Goal: Task Accomplishment & Management: Complete application form

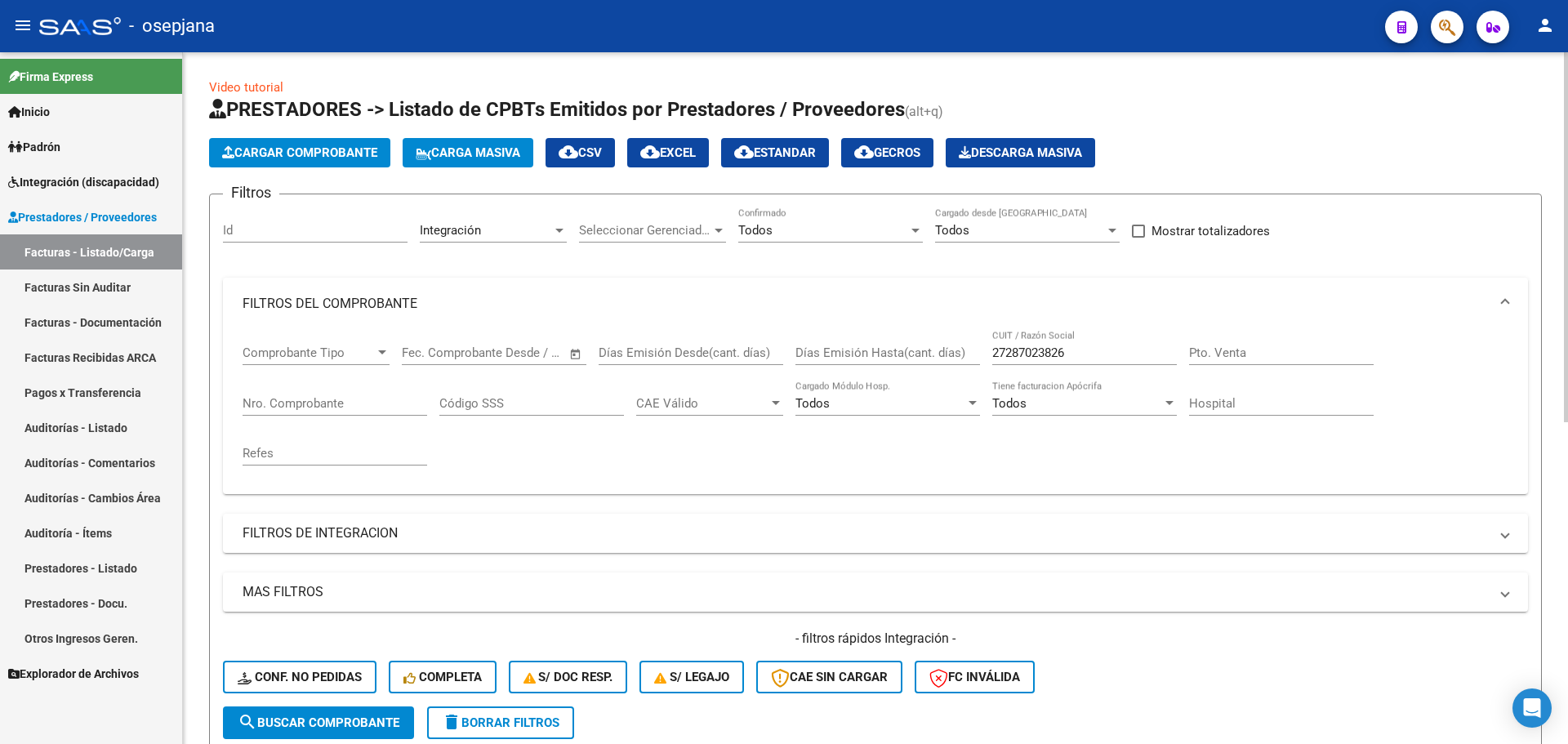
scroll to position [0, 2470]
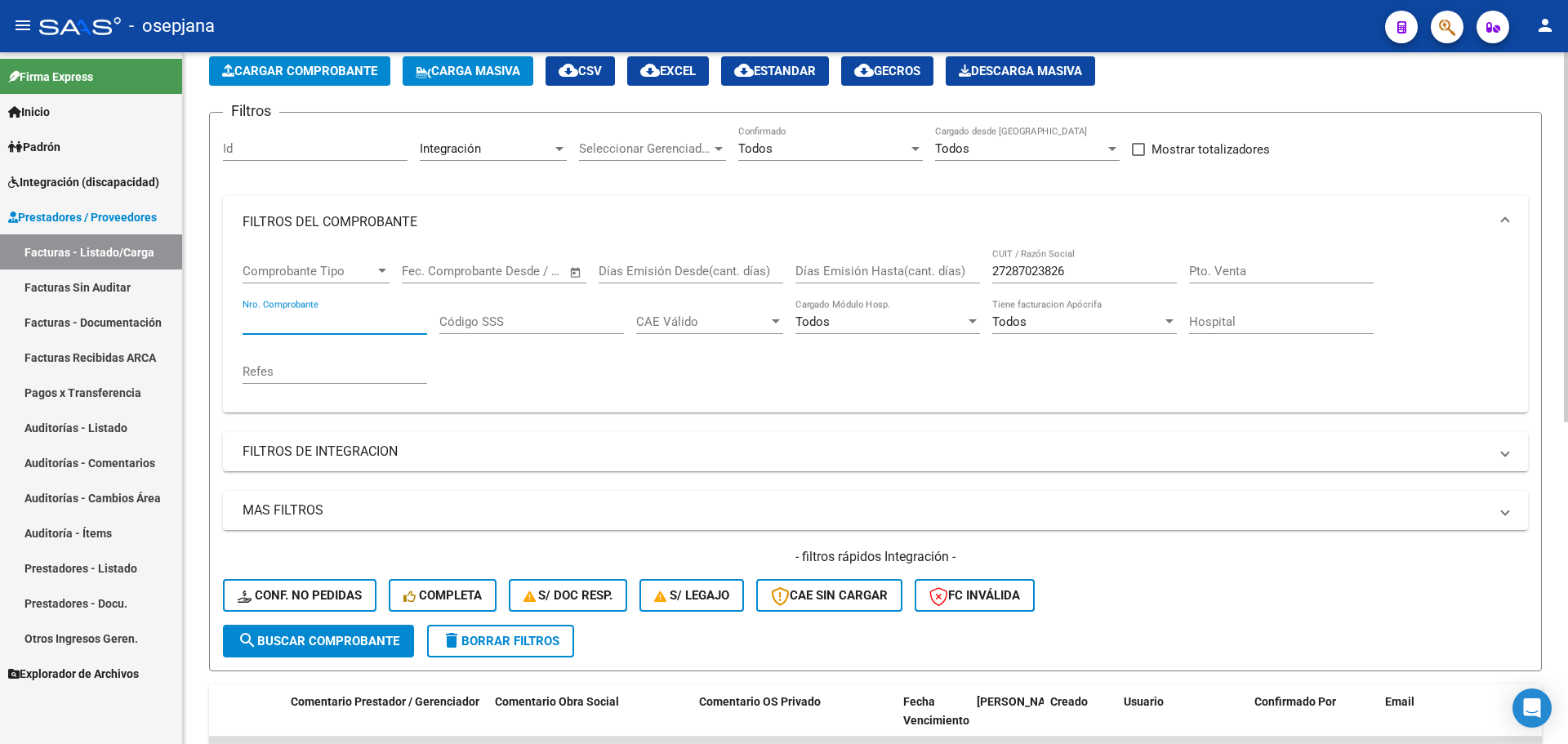
click at [340, 325] on input "Nro. Comprobante" at bounding box center [335, 322] width 185 height 15
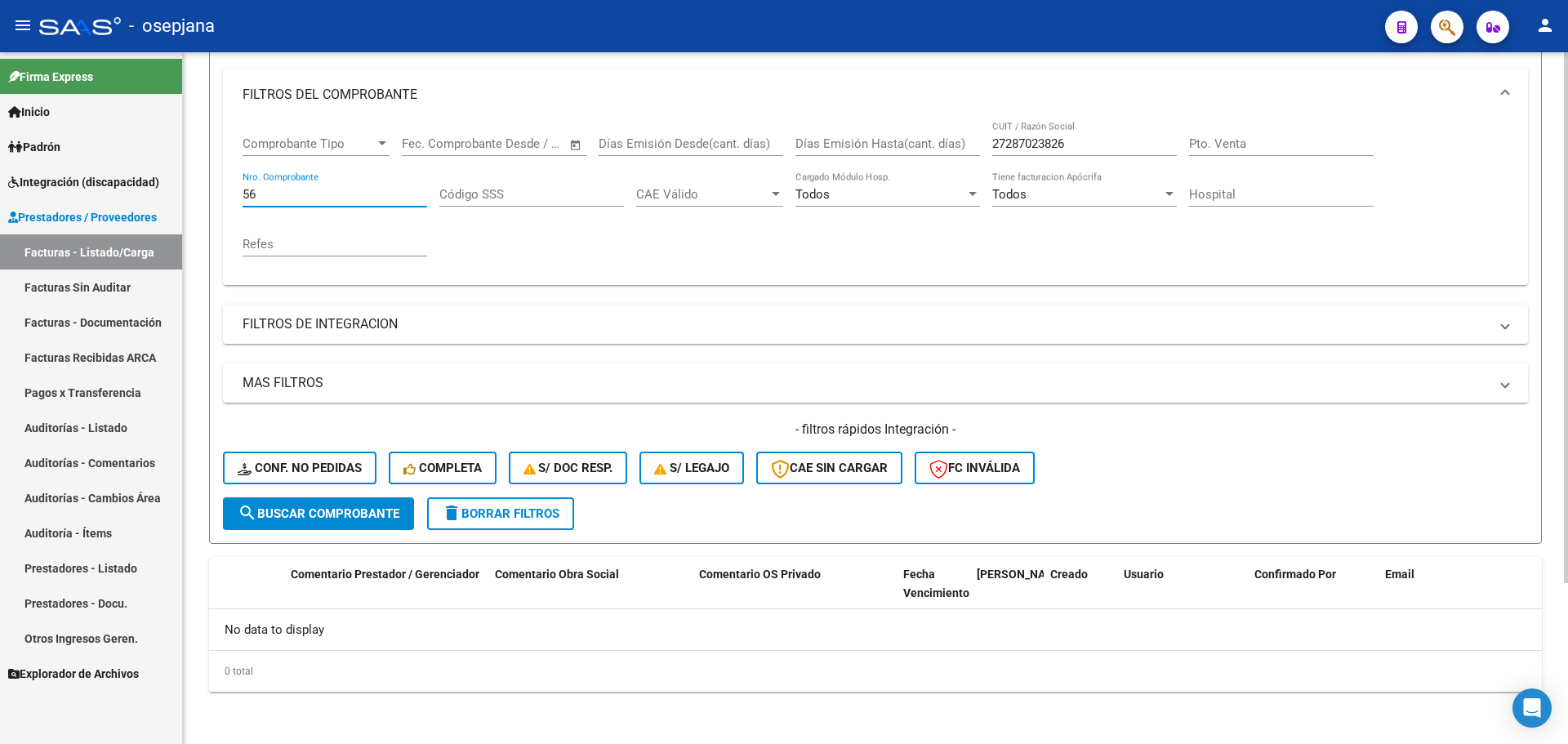
scroll to position [0, 0]
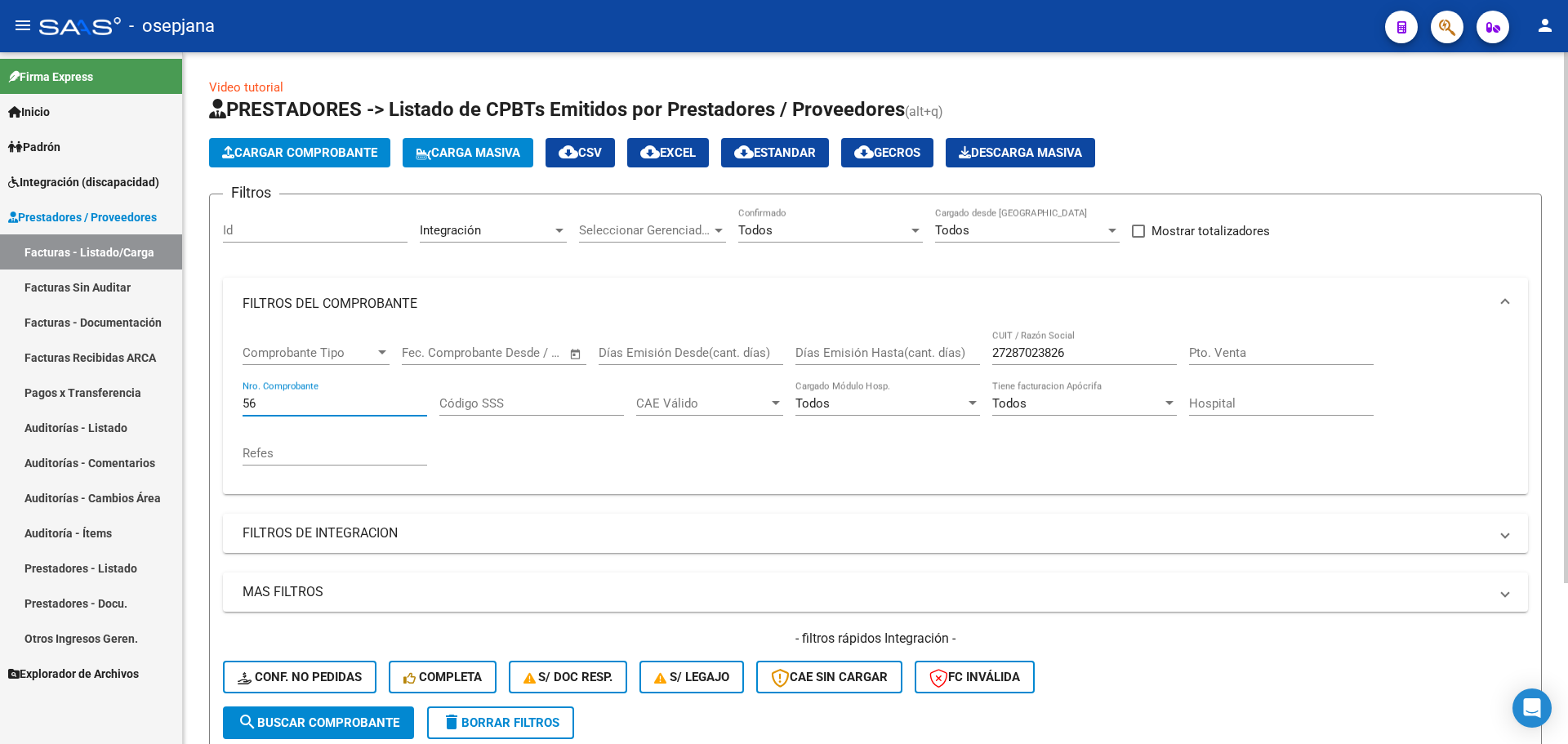
type input "56"
drag, startPoint x: 1083, startPoint y: 356, endPoint x: 985, endPoint y: 356, distance: 98.0
click at [985, 356] on div "Comprobante Tipo Comprobante Tipo Fecha inicio – Fecha fin Fec. Comprobante Des…" at bounding box center [876, 405] width 1266 height 151
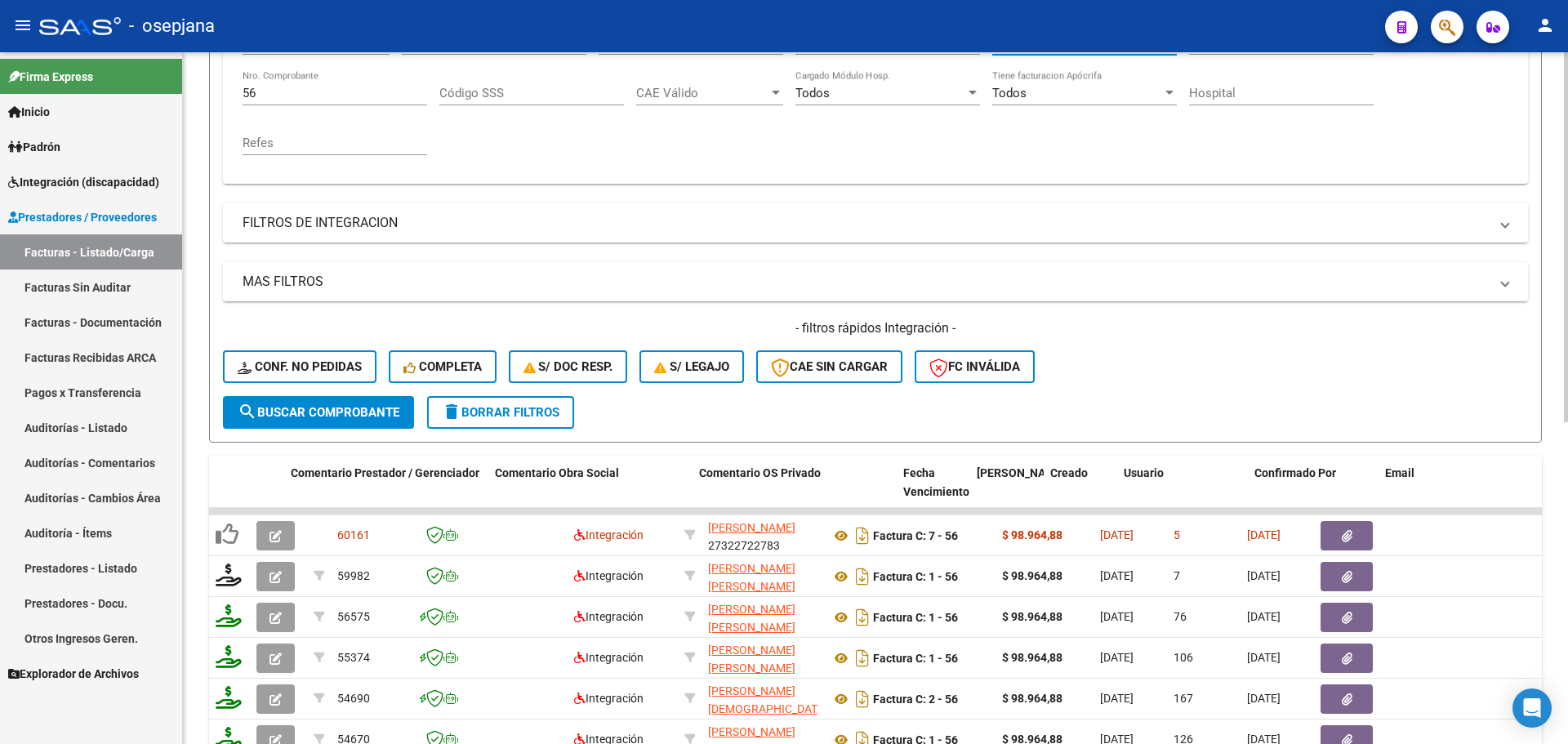
scroll to position [326, 0]
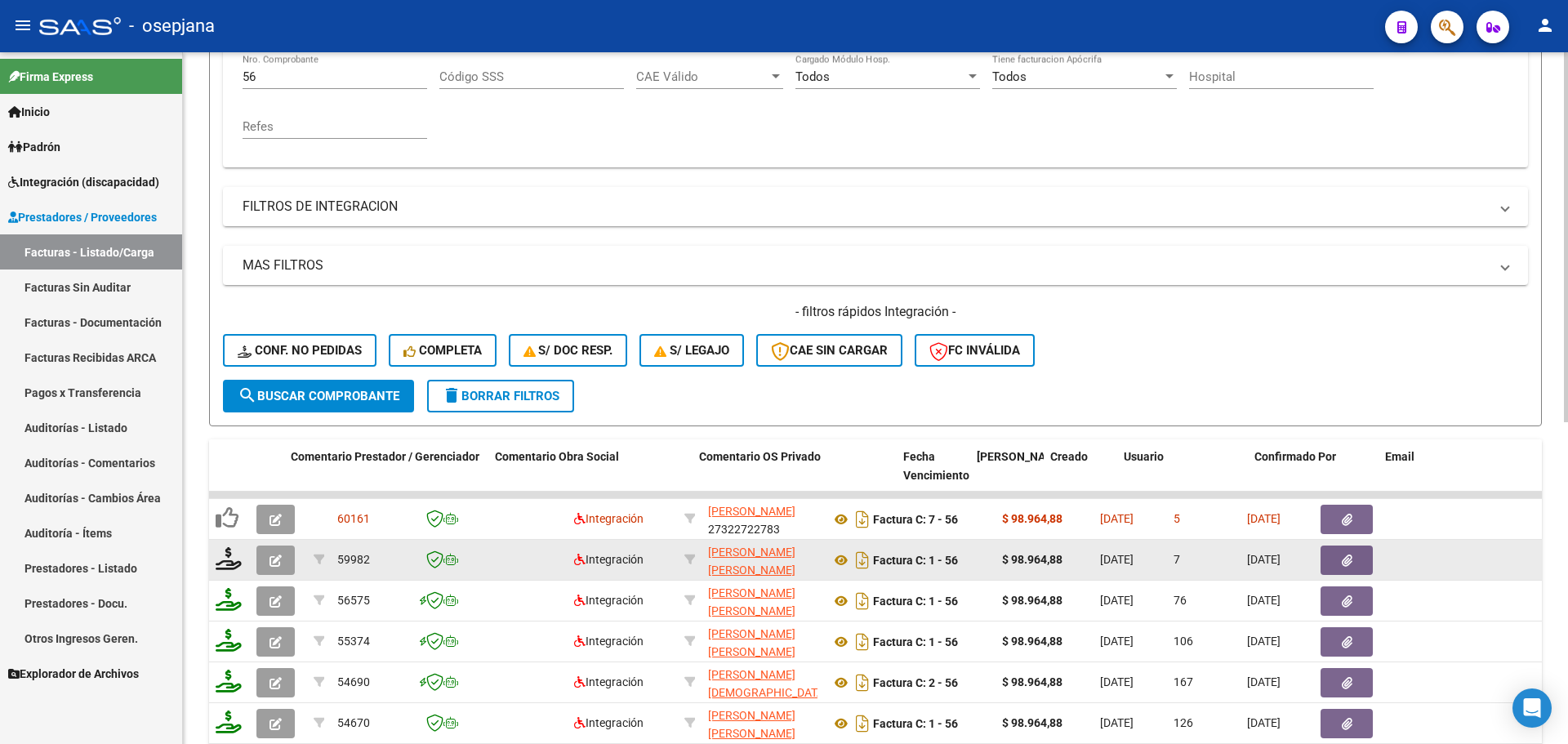
click at [279, 557] on icon "button" at bounding box center [276, 560] width 12 height 12
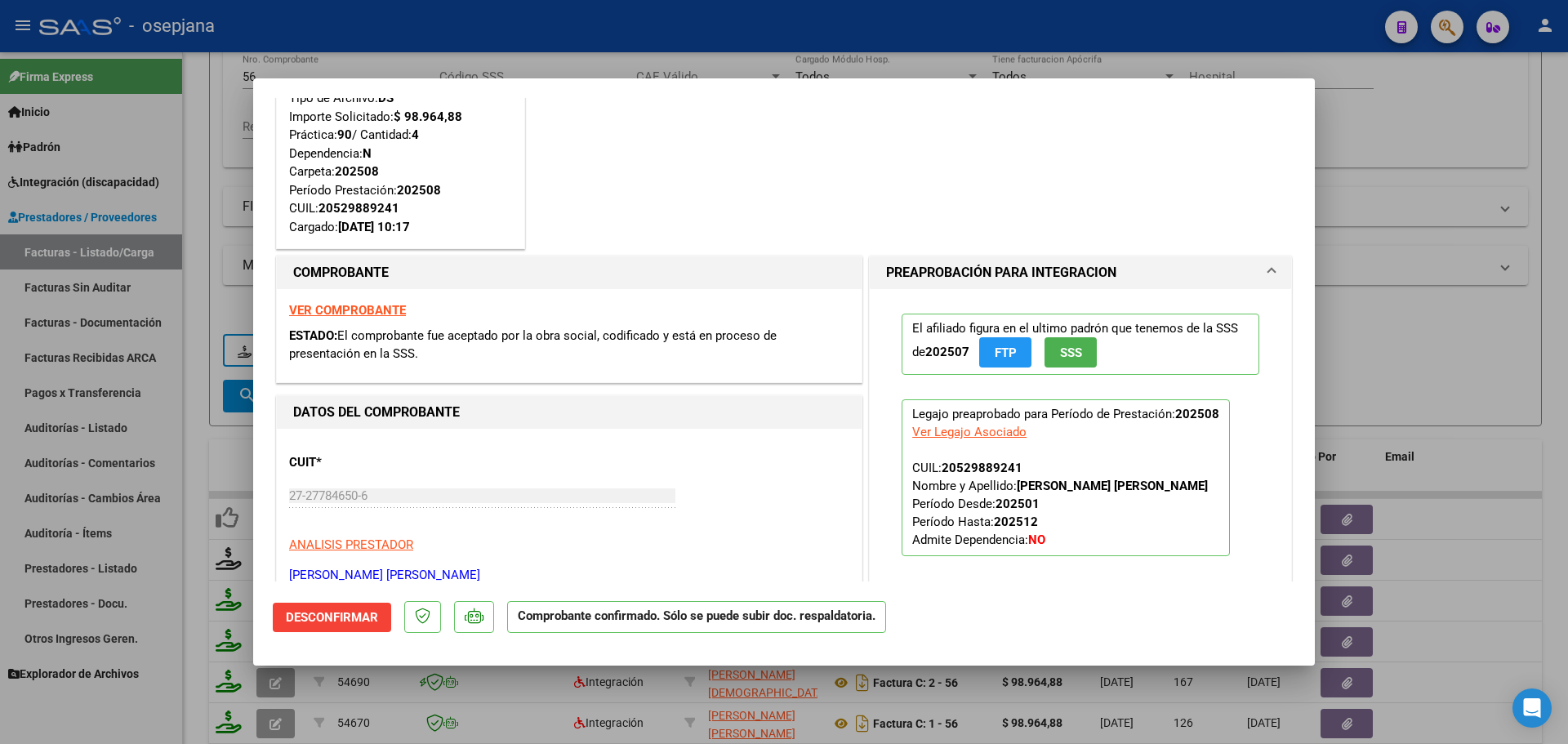
scroll to position [0, 0]
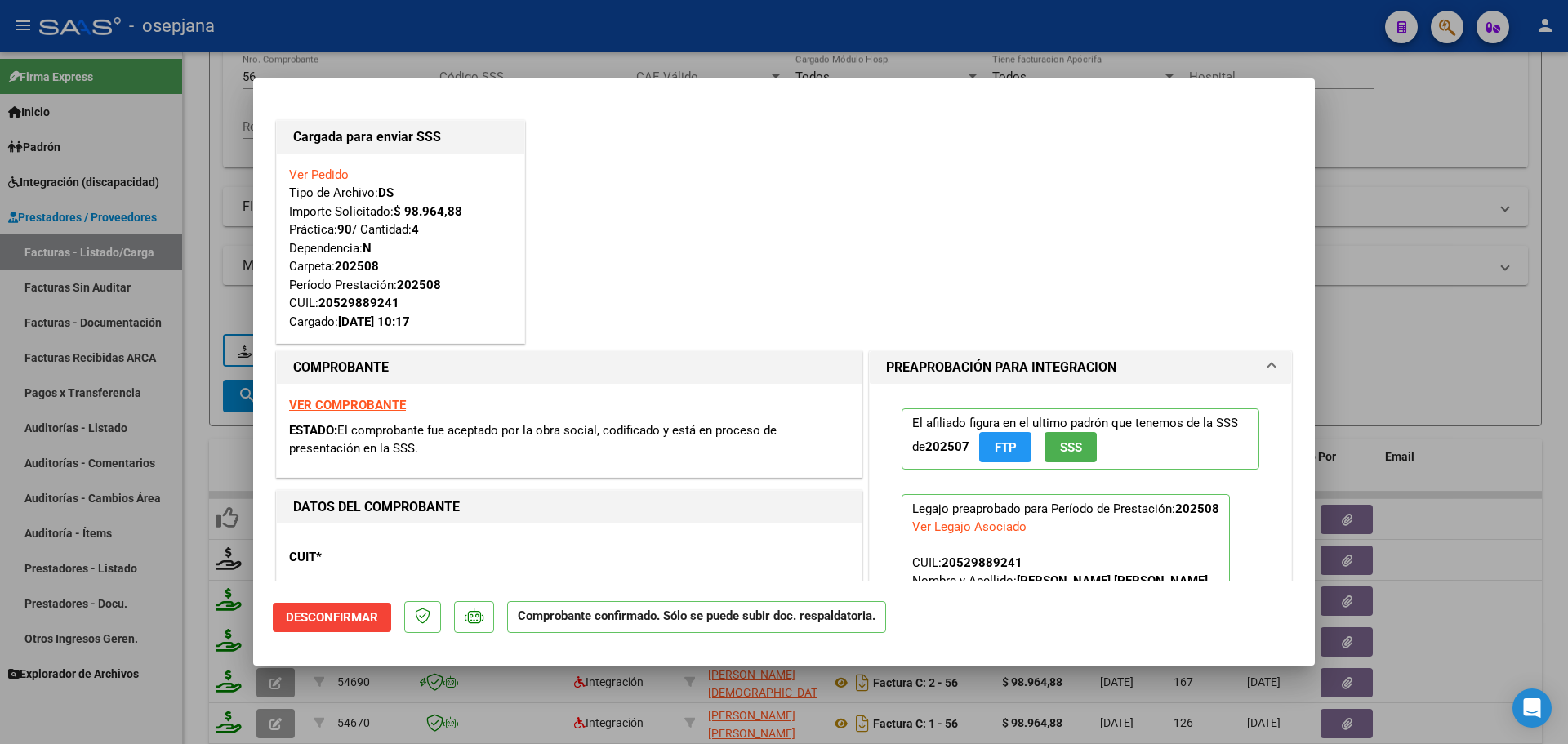
click at [1446, 148] on div at bounding box center [784, 372] width 1568 height 744
type input "$ 0,00"
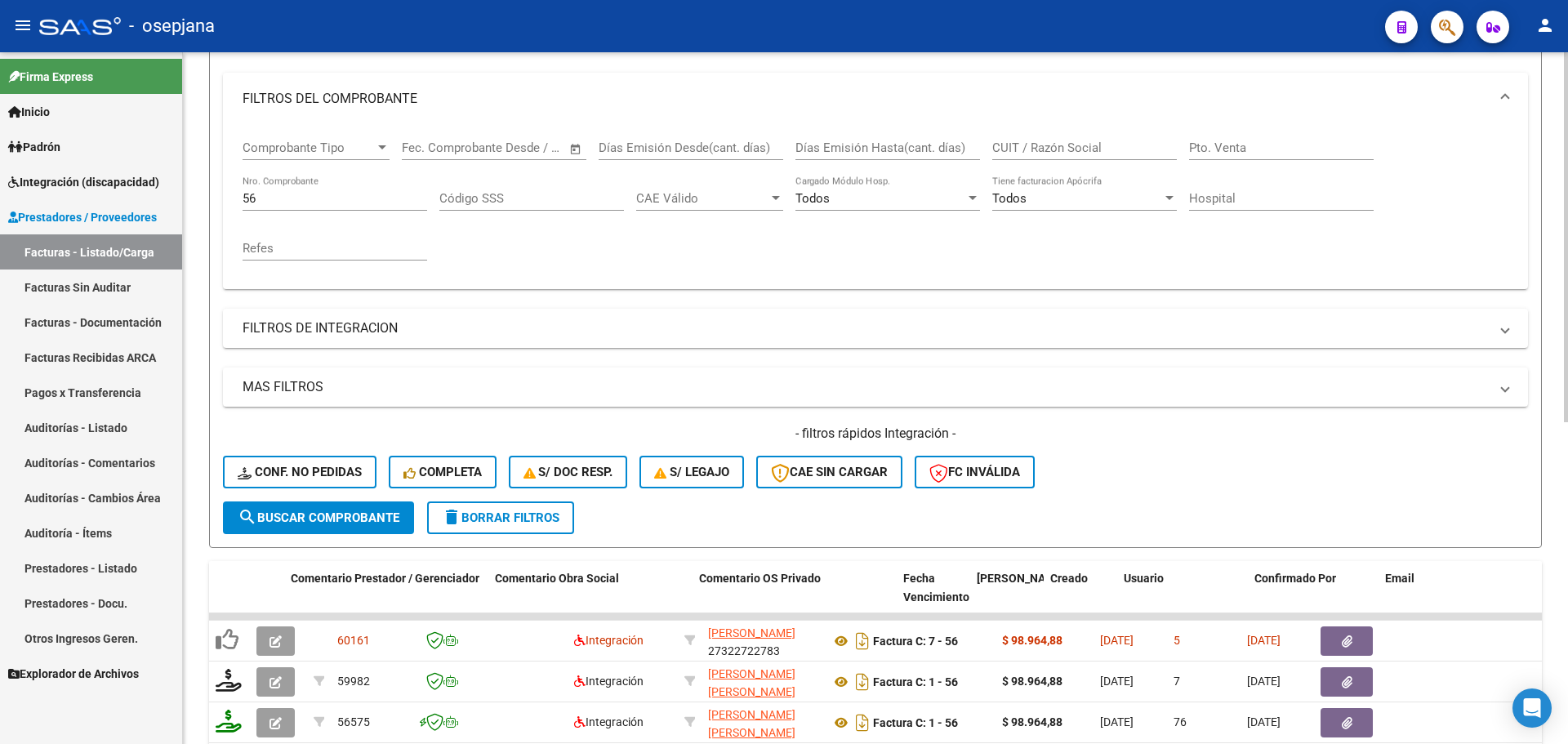
scroll to position [82, 0]
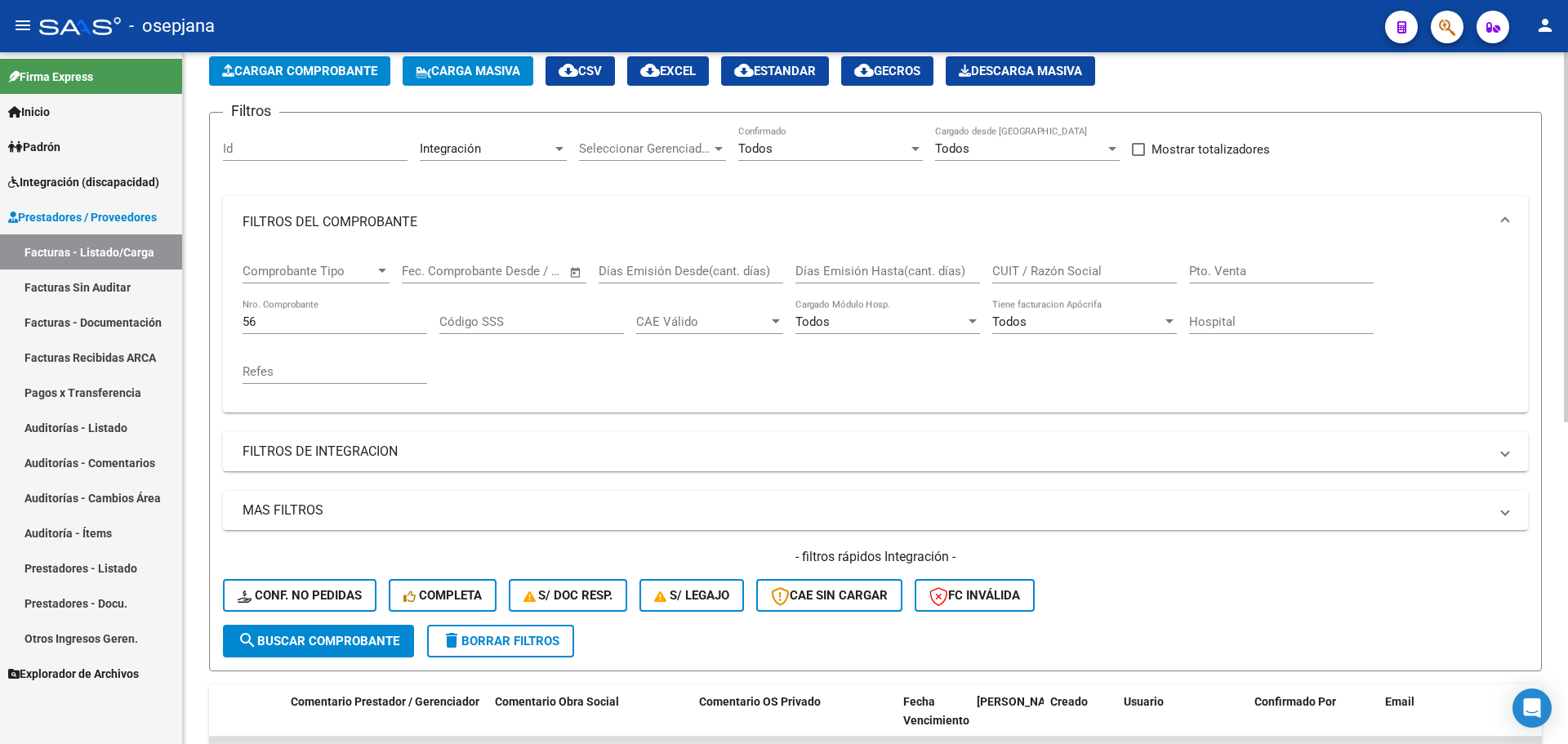
click at [290, 315] on input "56" at bounding box center [335, 322] width 185 height 15
type input "5"
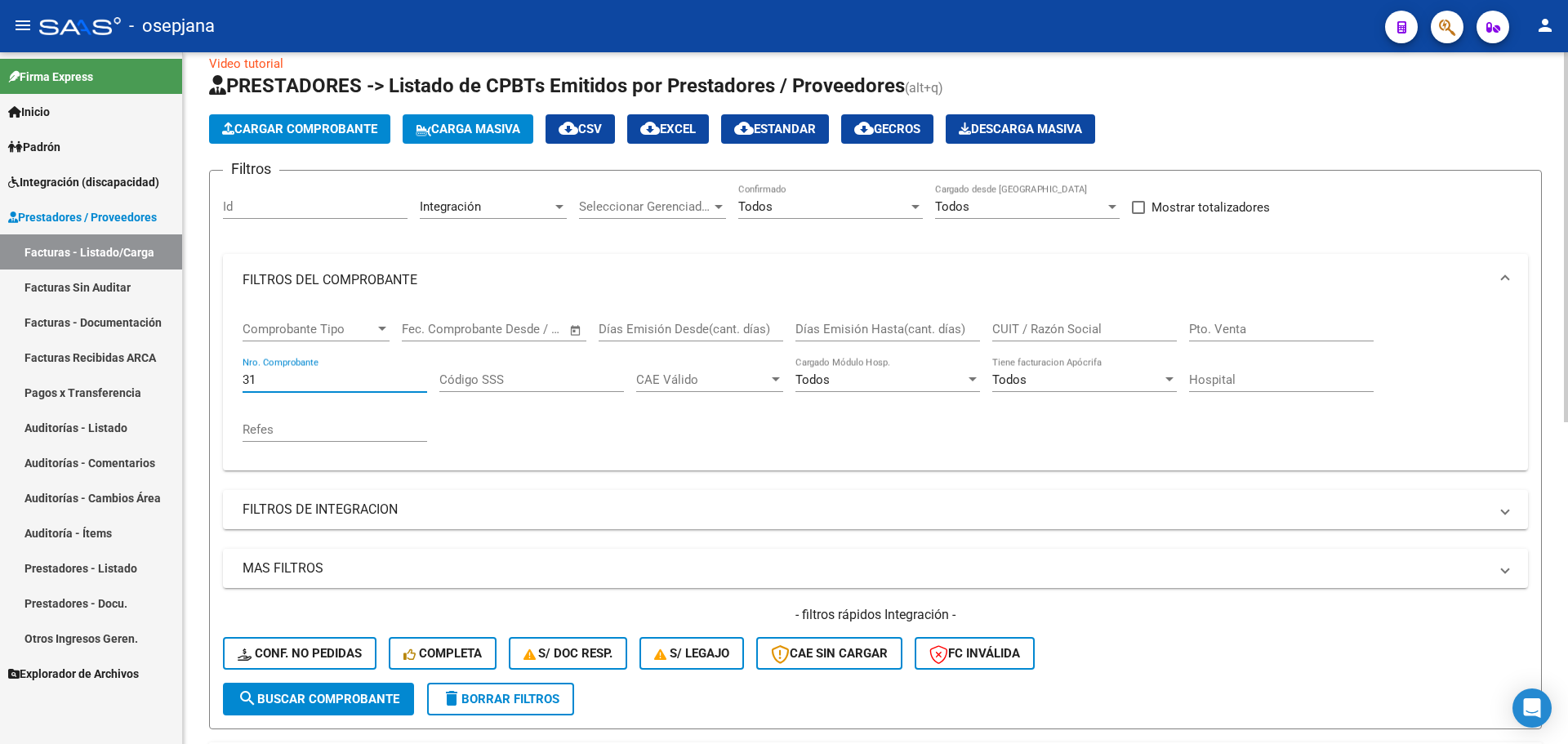
scroll to position [0, 0]
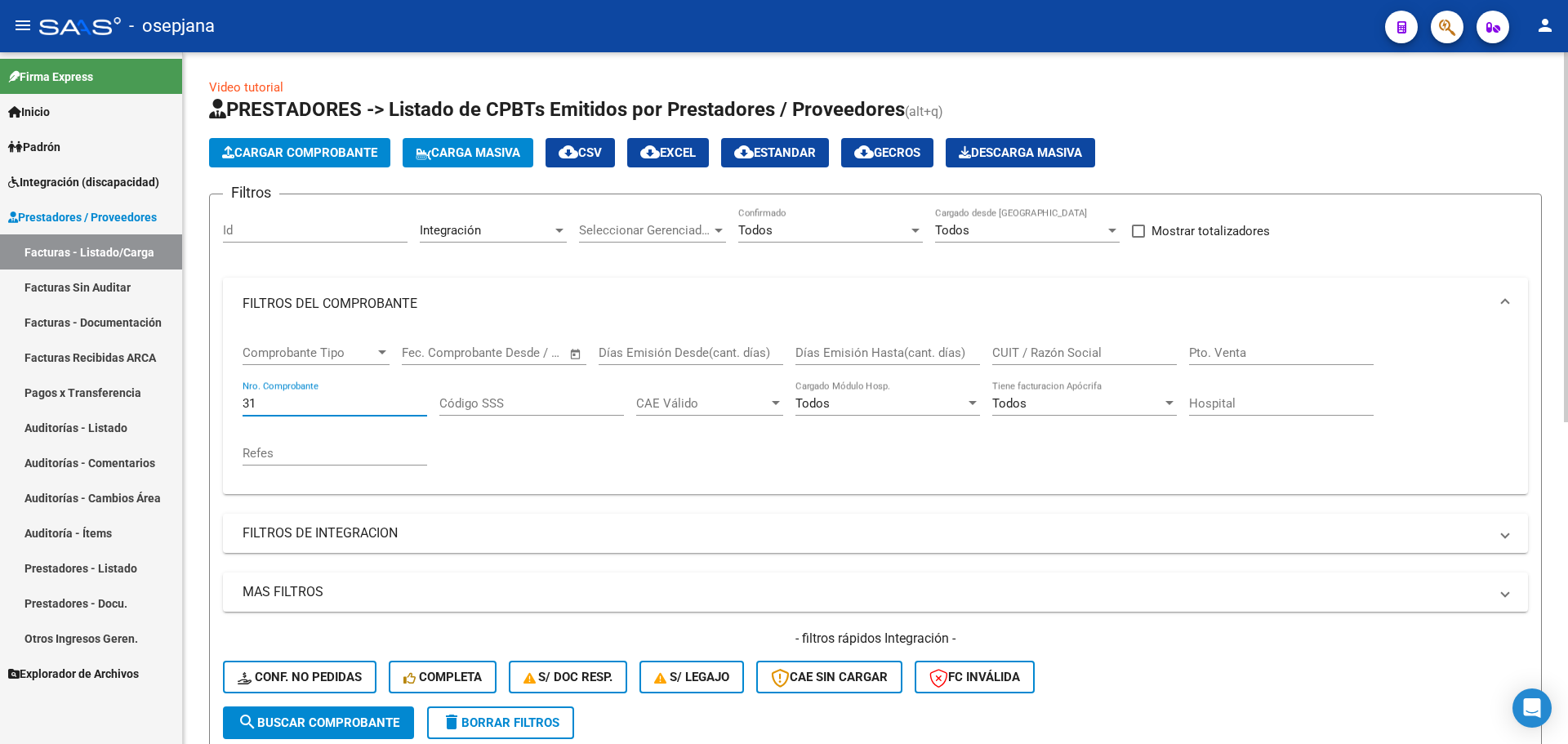
type input "31"
click at [504, 228] on div "Integración" at bounding box center [485, 231] width 132 height 15
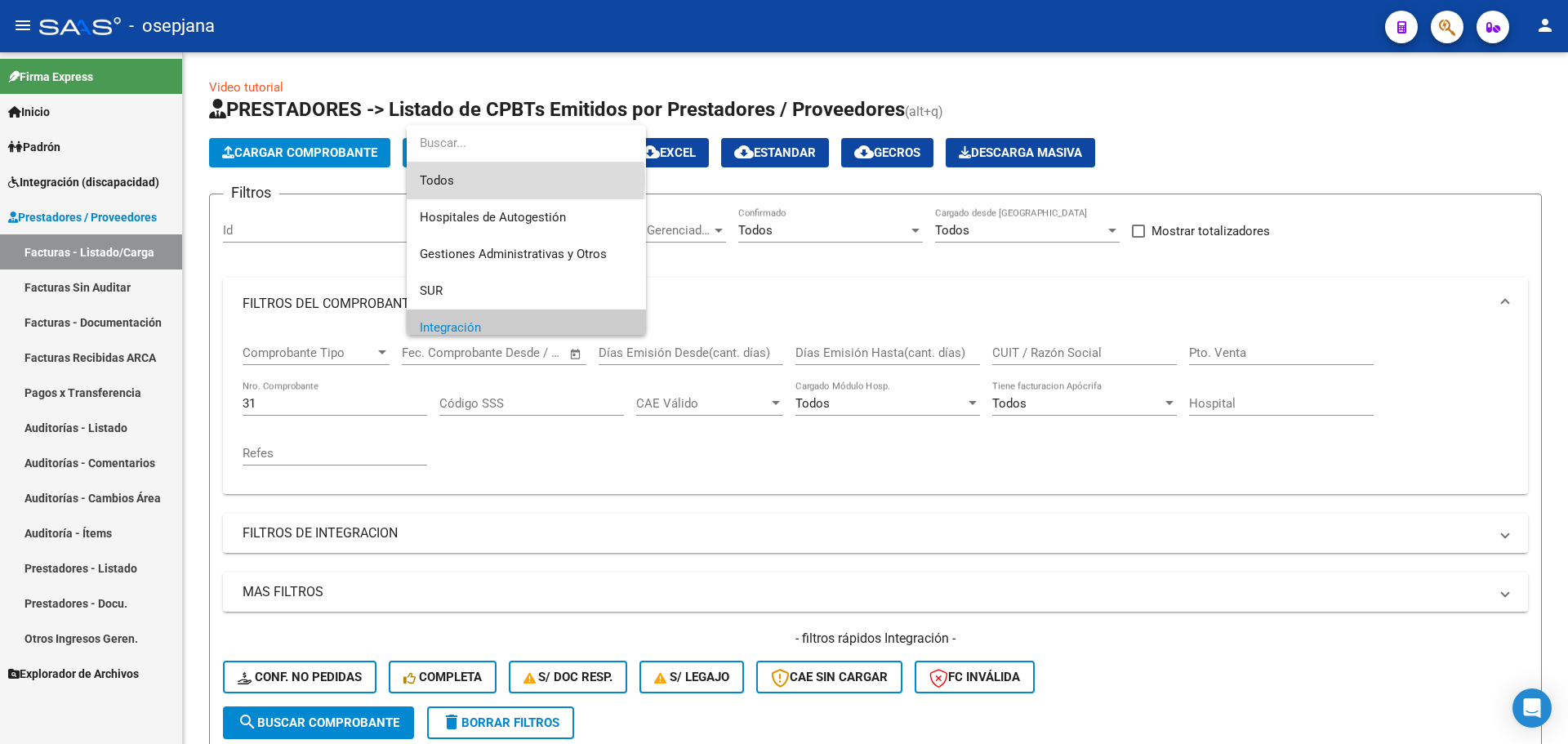
click at [517, 180] on span "Todos" at bounding box center [526, 180] width 213 height 37
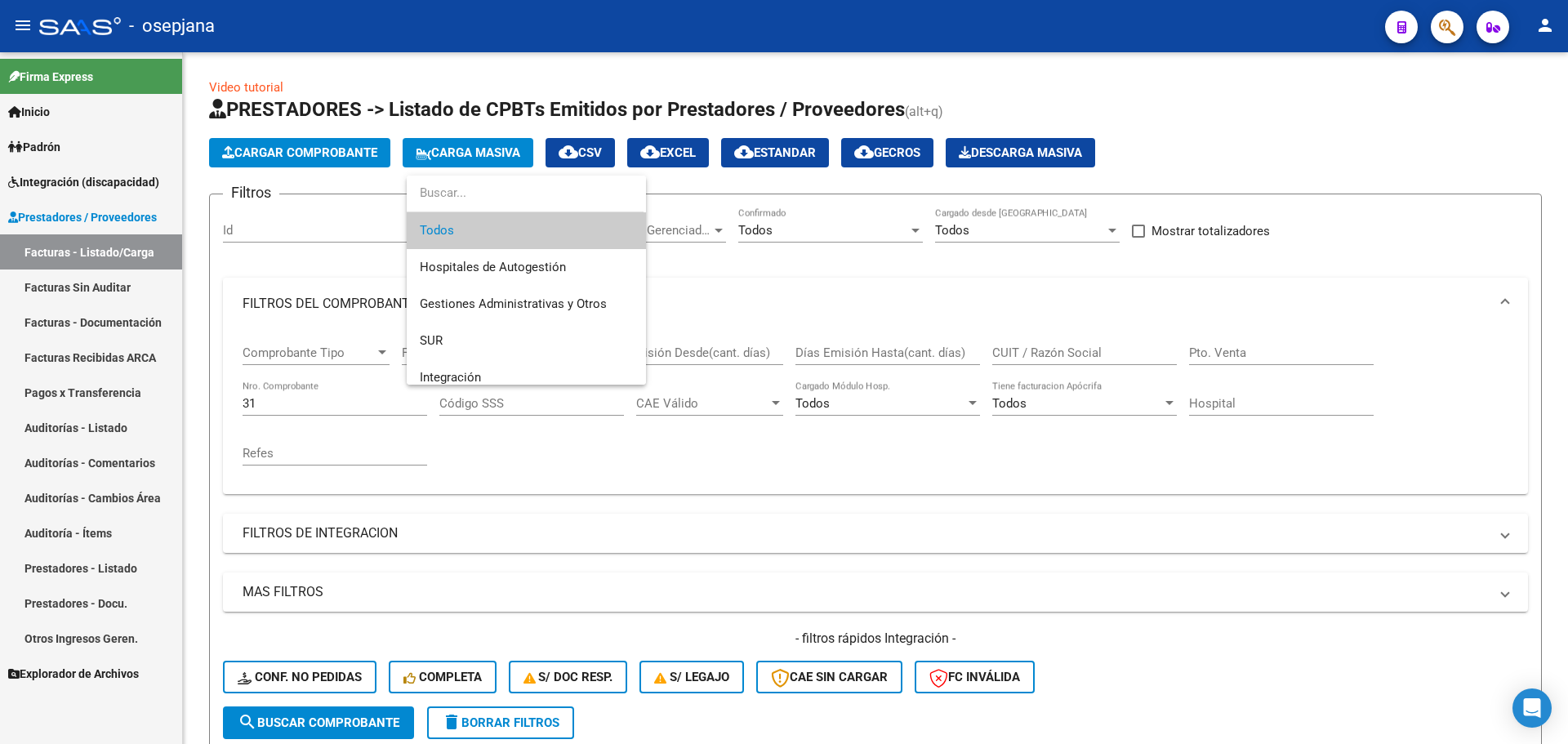
click at [515, 226] on span "Todos" at bounding box center [526, 231] width 213 height 37
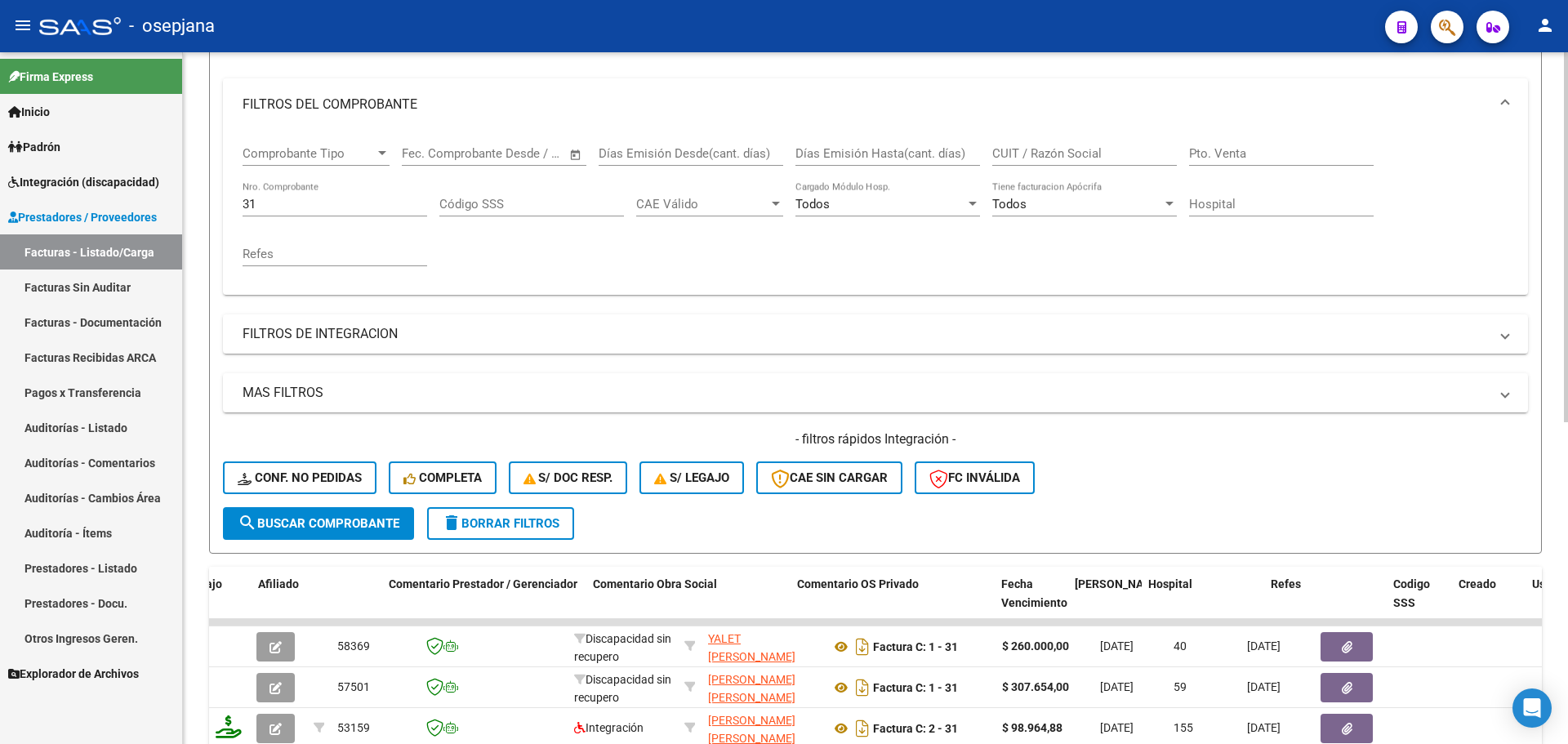
scroll to position [491, 0]
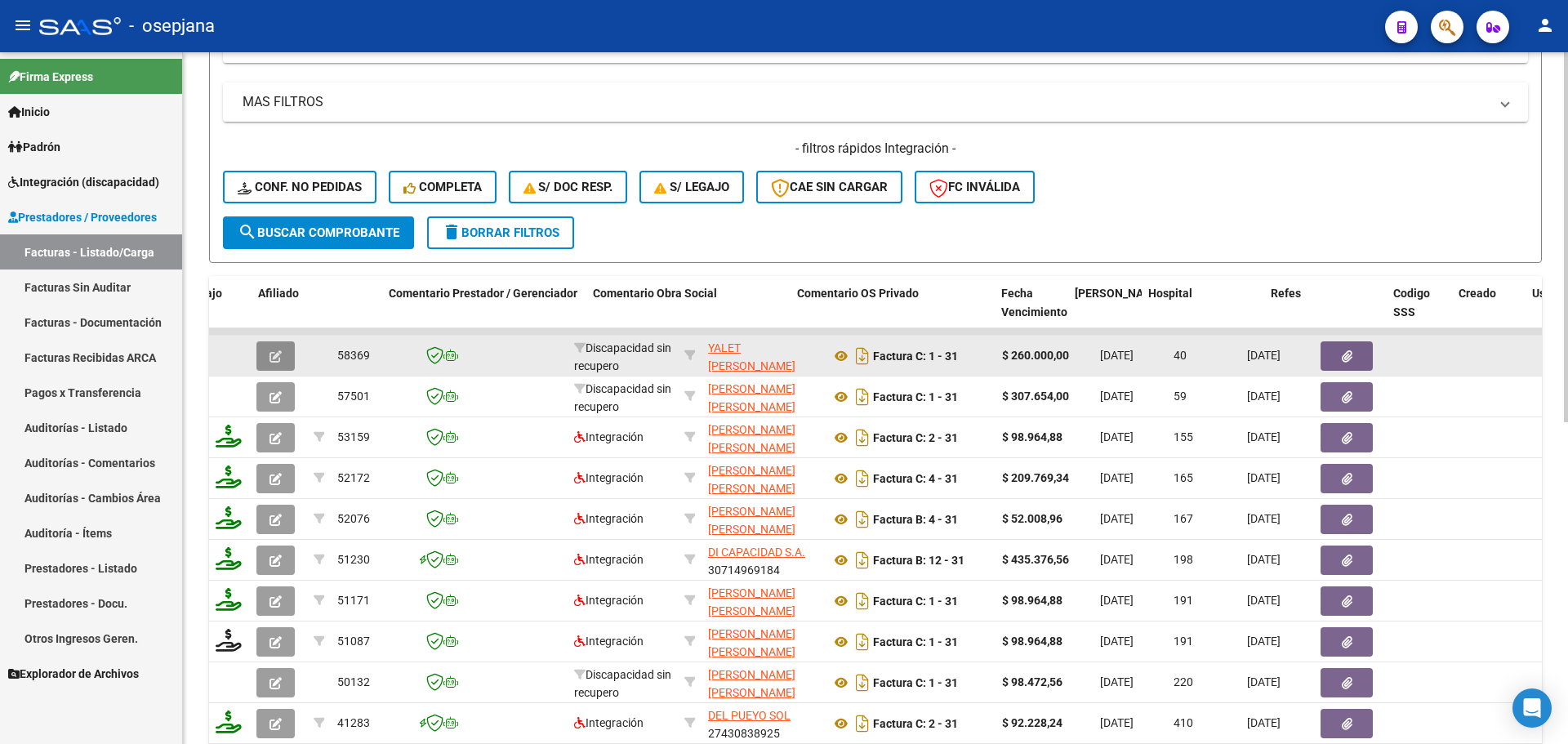
click at [284, 353] on button "button" at bounding box center [276, 356] width 39 height 30
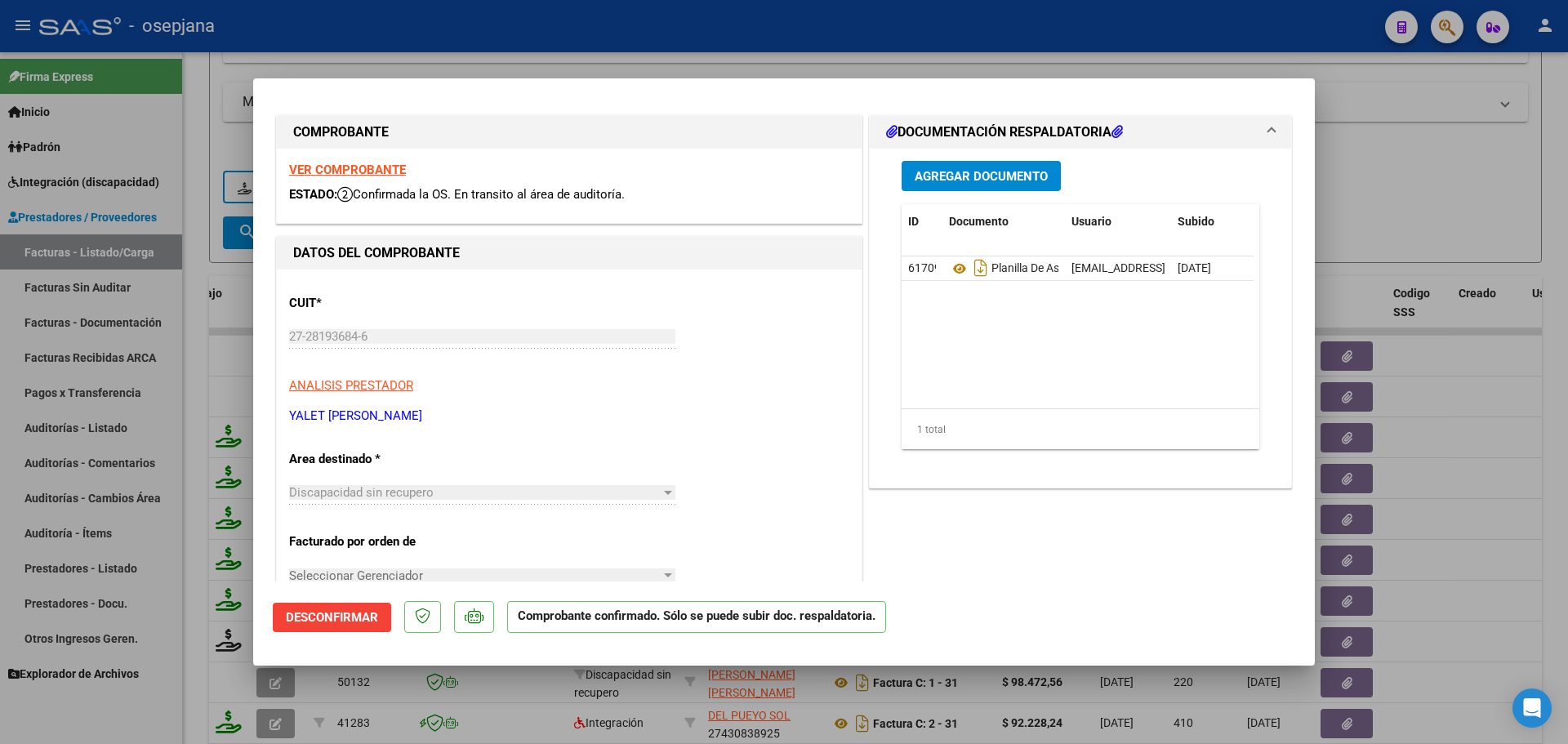
scroll to position [0, 0]
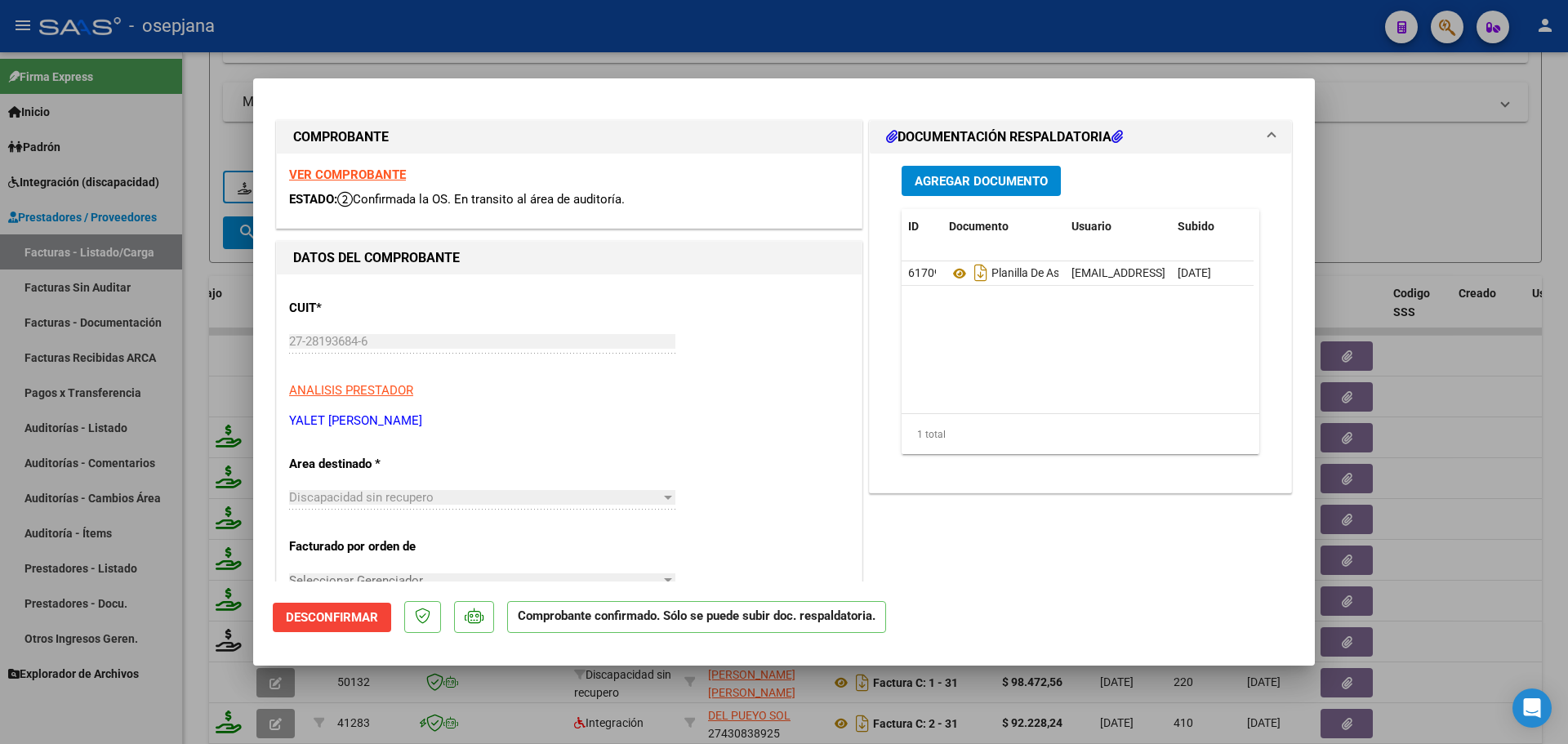
click at [1410, 334] on div at bounding box center [784, 372] width 1568 height 744
type input "$ 0,00"
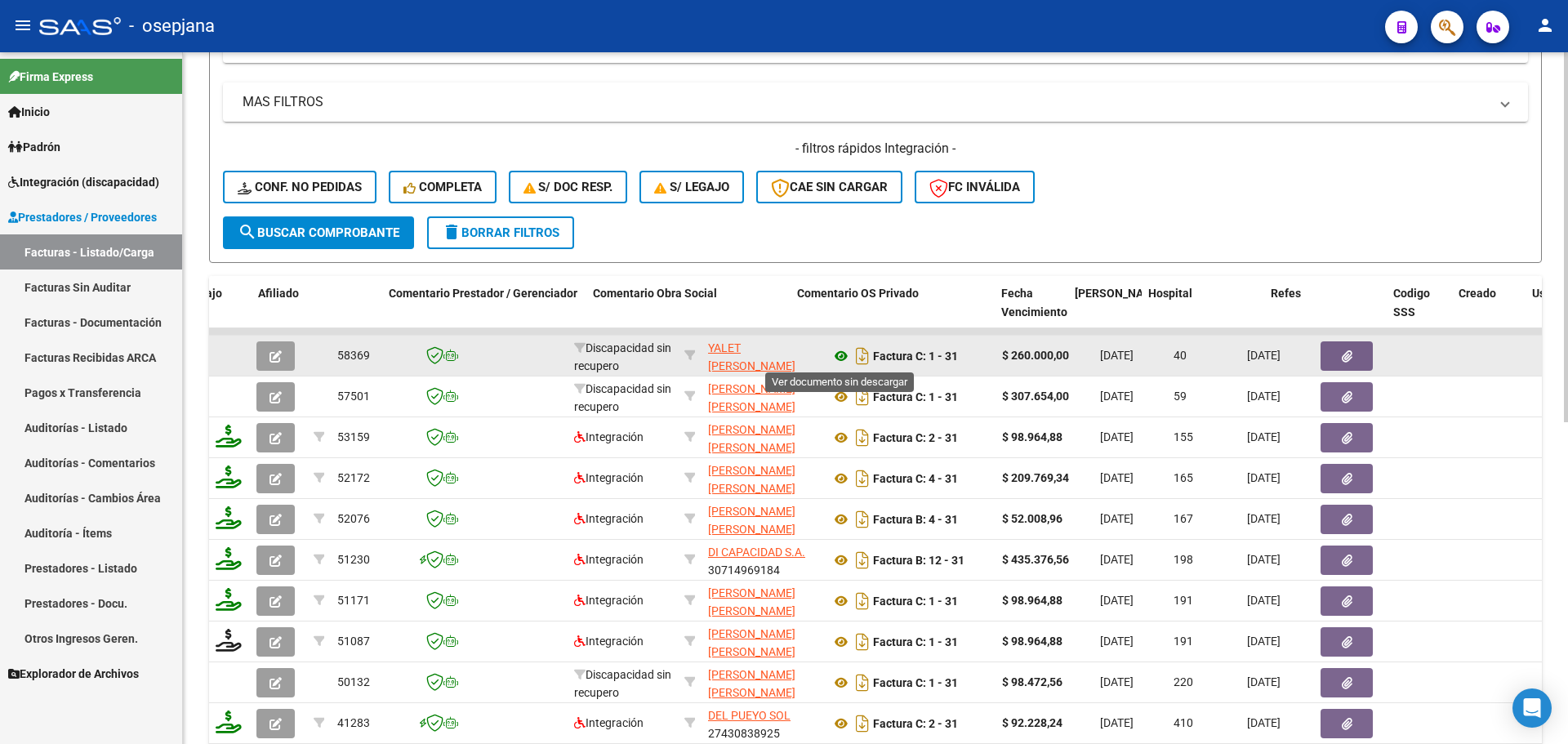
click at [839, 352] on icon at bounding box center [841, 356] width 21 height 20
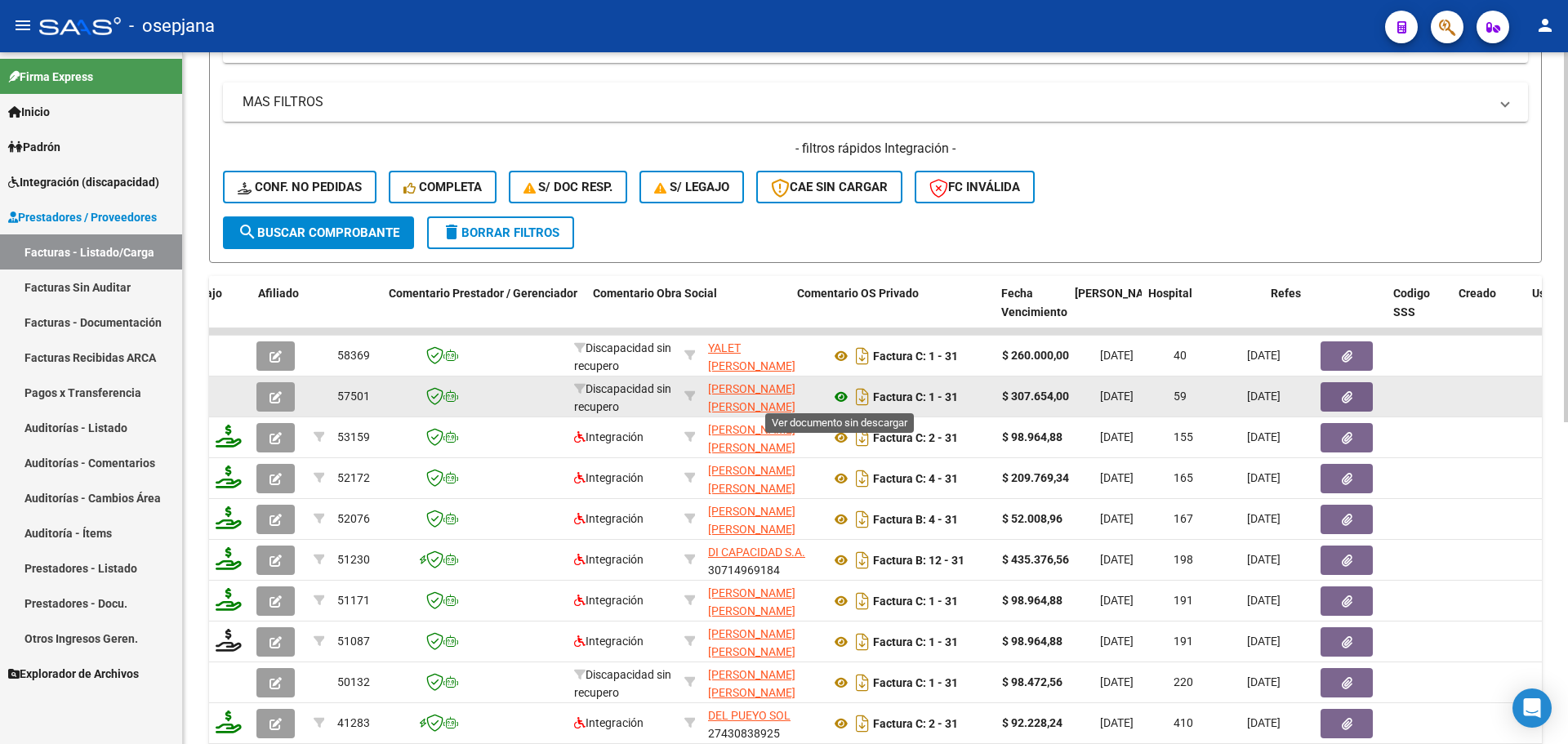
click at [841, 399] on icon at bounding box center [841, 397] width 21 height 20
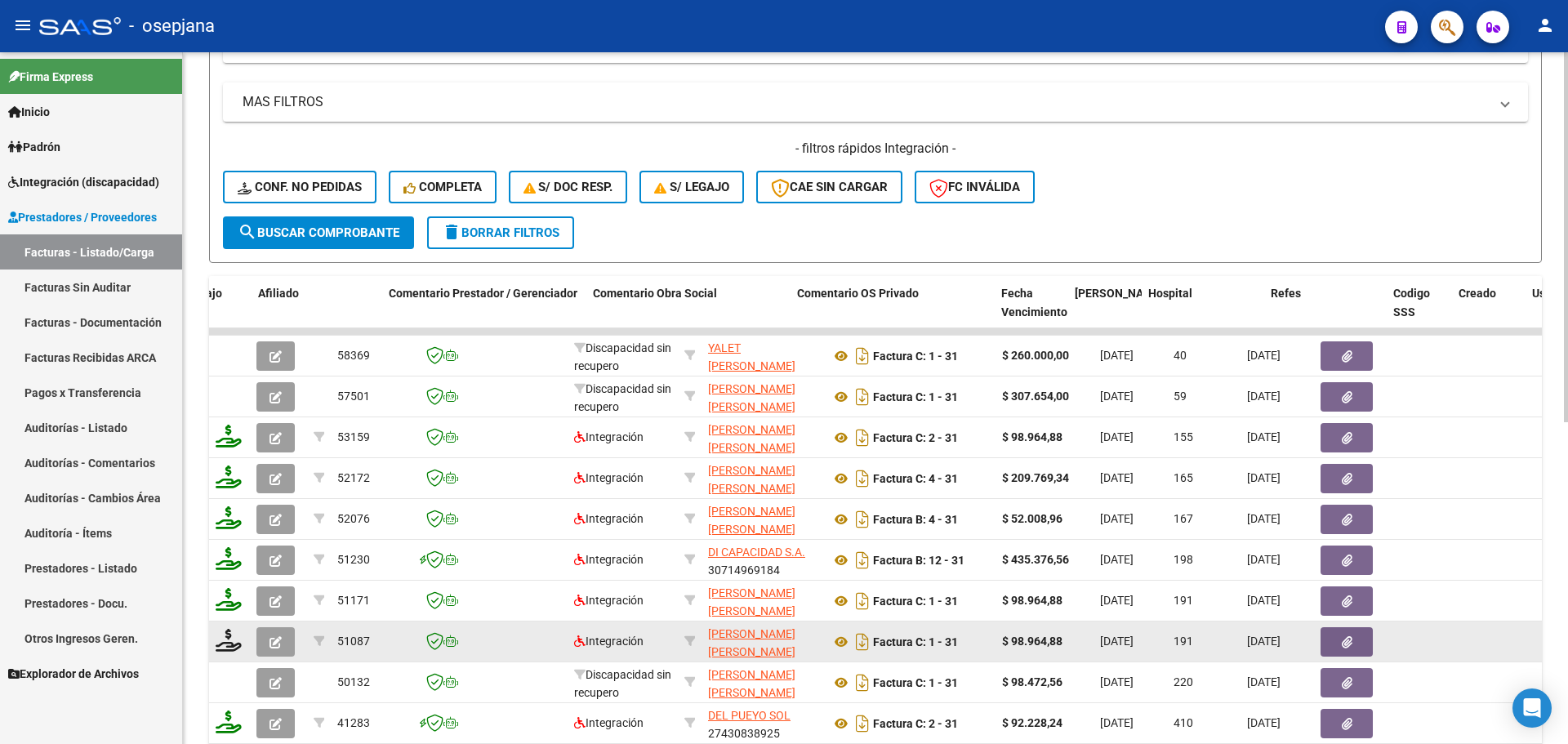
scroll to position [601, 0]
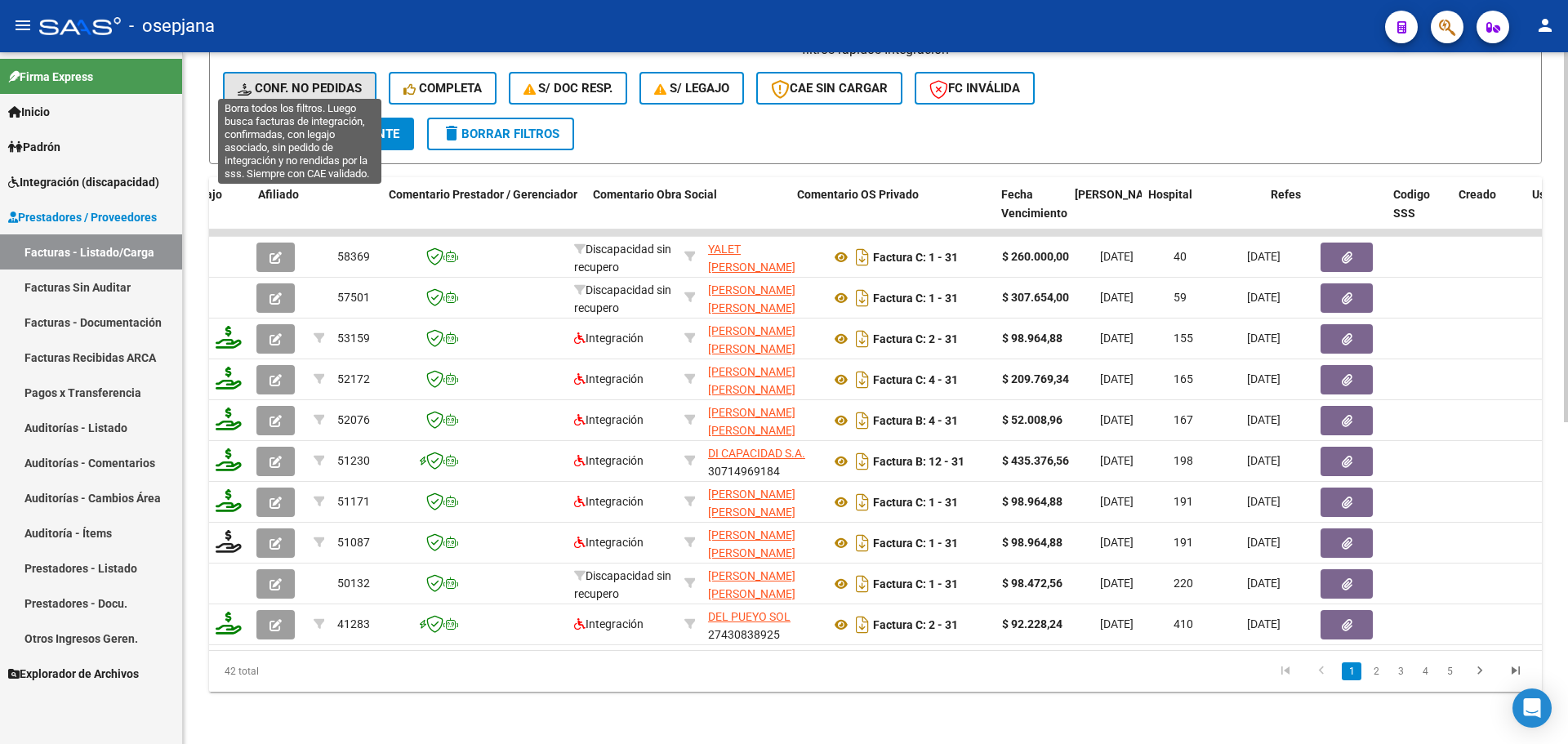
click at [335, 81] on span "Conf. no pedidas" at bounding box center [299, 89] width 124 height 15
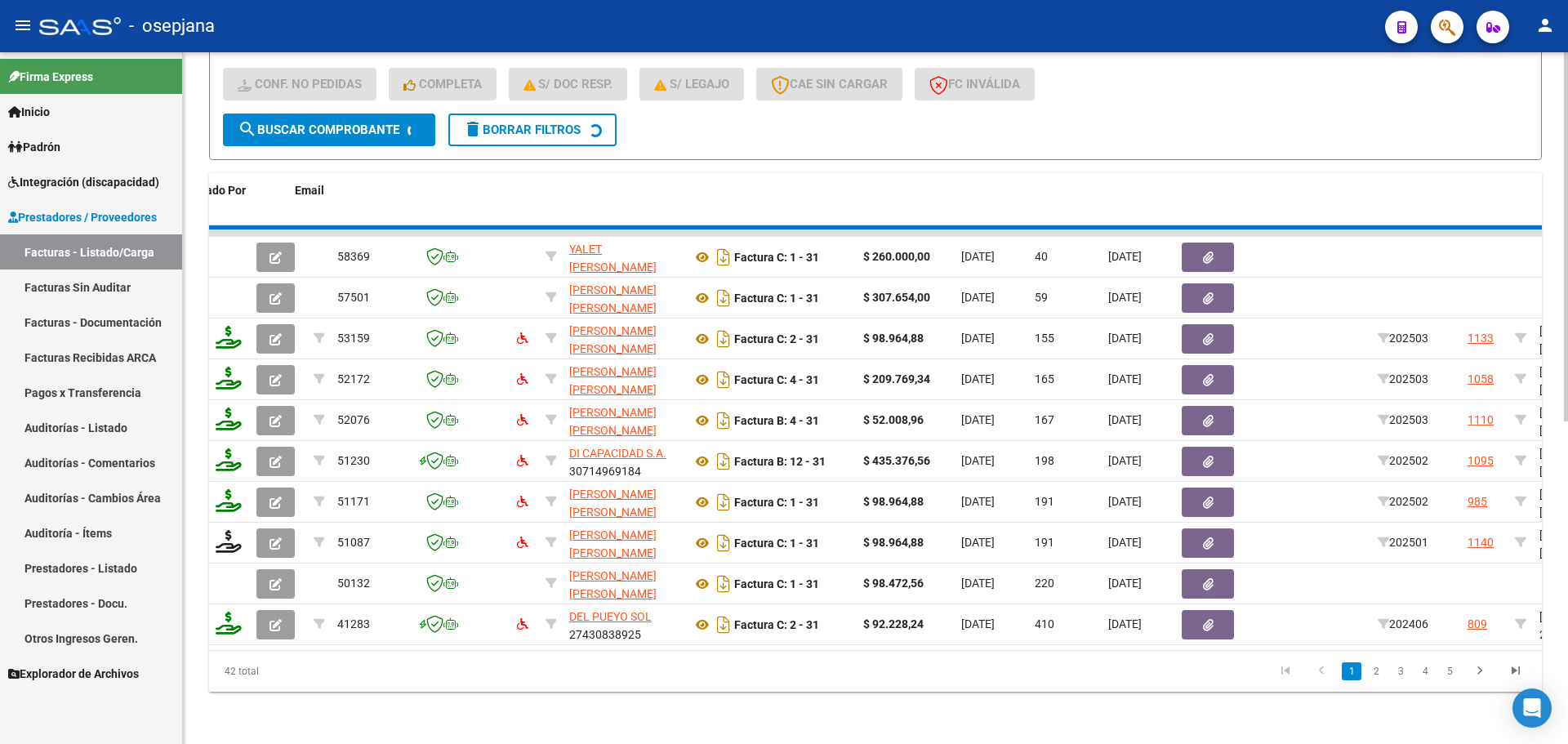
scroll to position [209, 0]
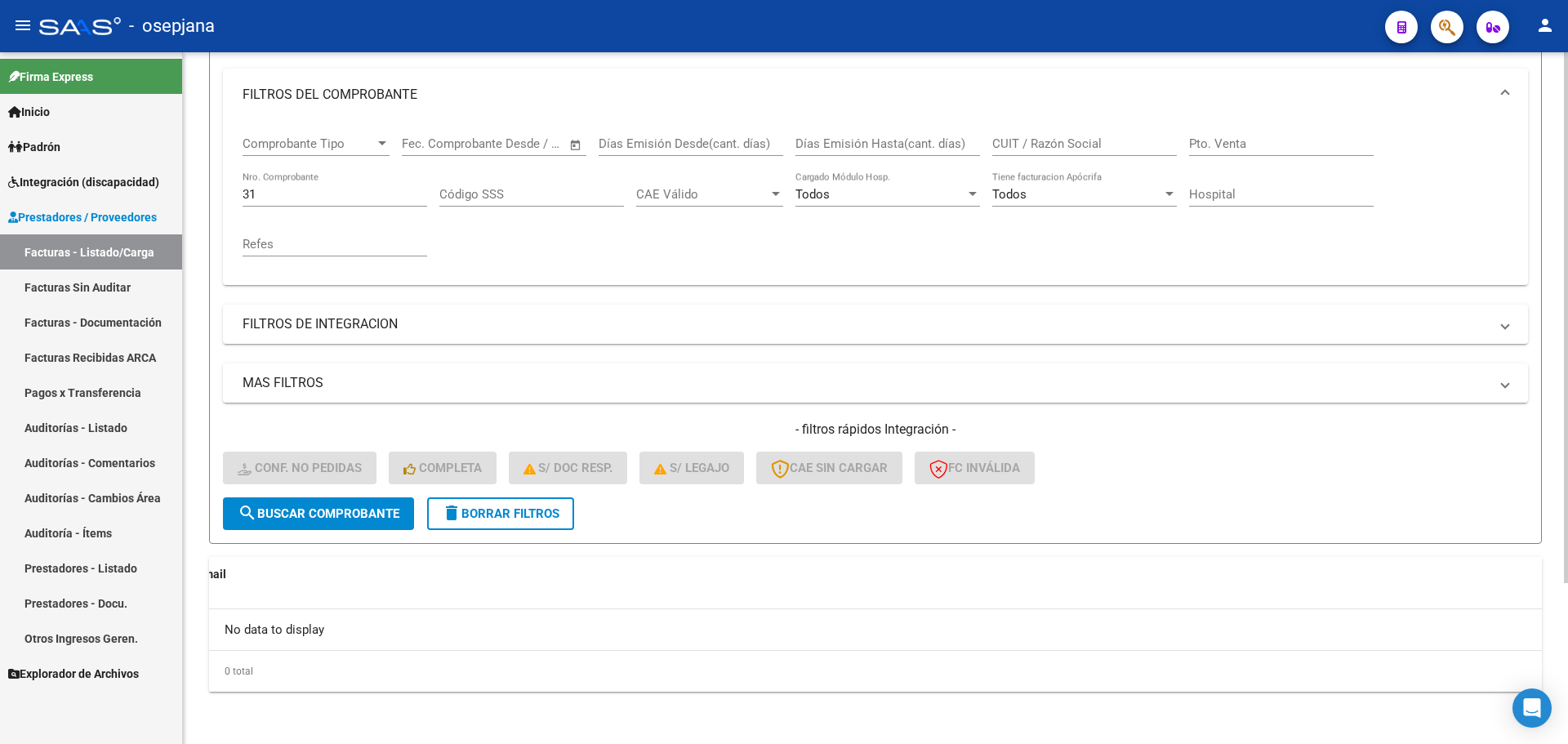
drag, startPoint x: 308, startPoint y: 203, endPoint x: 245, endPoint y: 201, distance: 63.0
click at [245, 201] on div "31 Nro. Comprobante" at bounding box center [335, 189] width 185 height 35
drag, startPoint x: 258, startPoint y: 191, endPoint x: 236, endPoint y: 195, distance: 22.4
click at [236, 195] on div "Comprobante Tipo Comprobante Tipo Fecha inicio – Fecha fin Fec. Comprobante Des…" at bounding box center [876, 203] width 1306 height 164
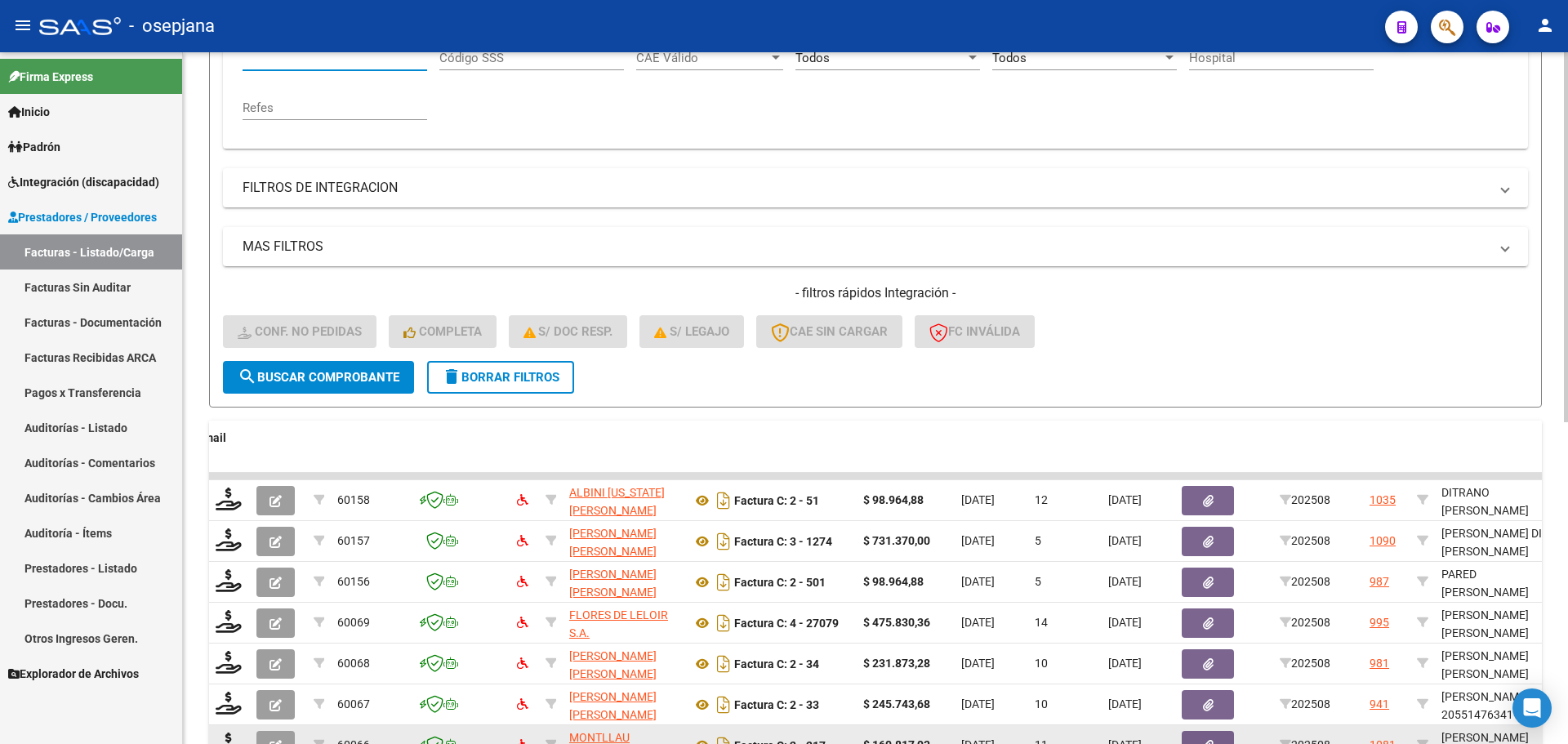
scroll to position [601, 0]
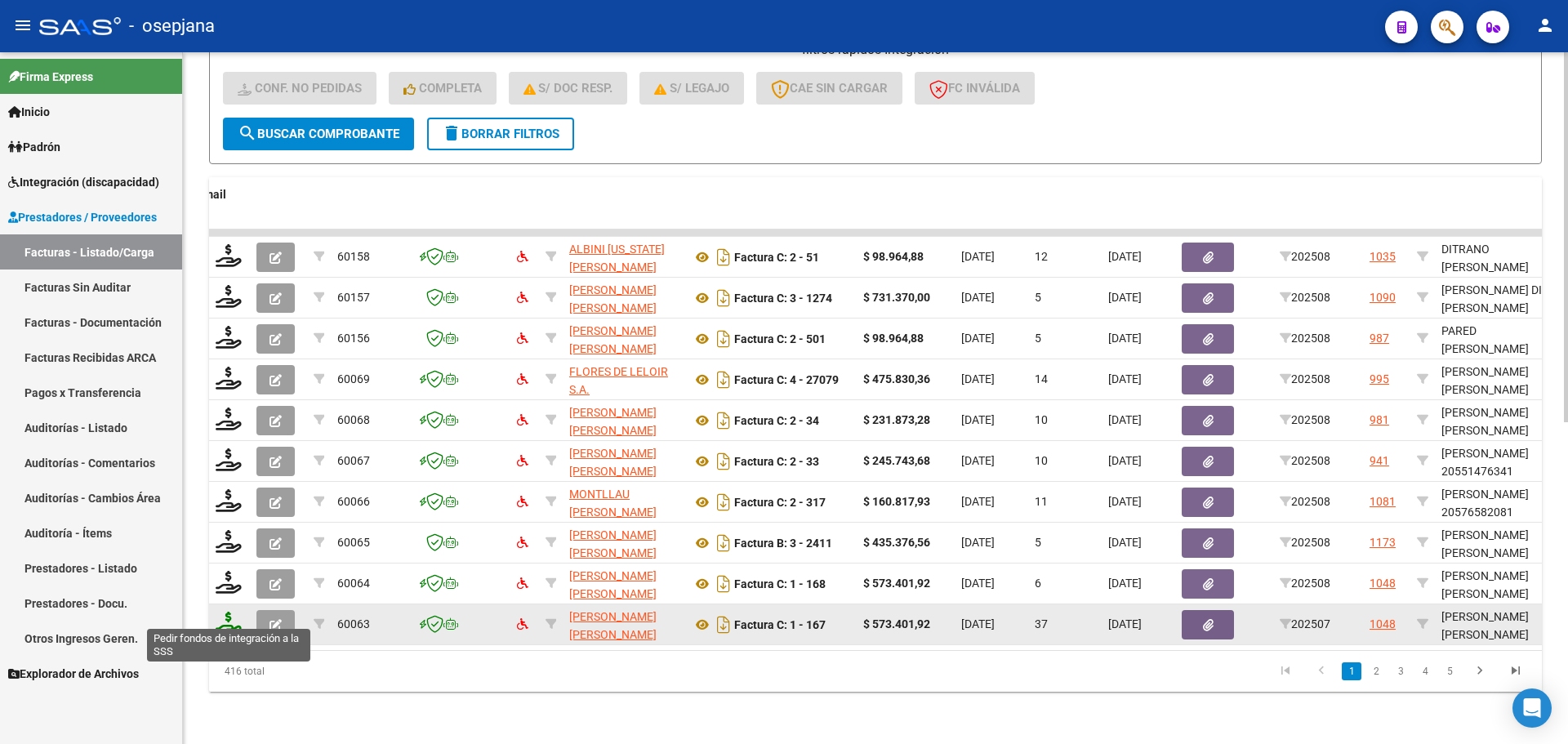
click at [216, 612] on icon at bounding box center [229, 623] width 26 height 23
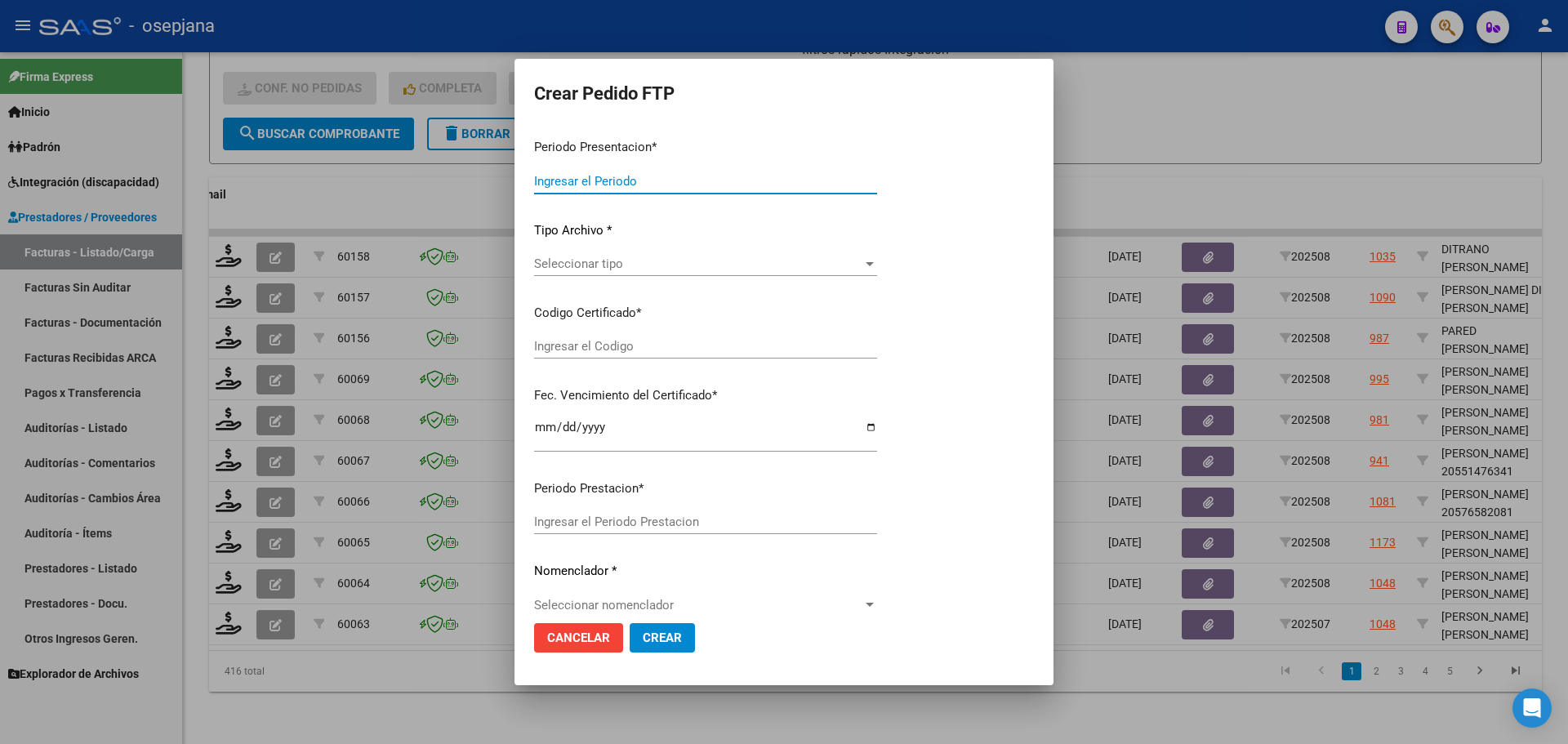
type input "202508"
type input "202507"
type input "$ 573.401,92"
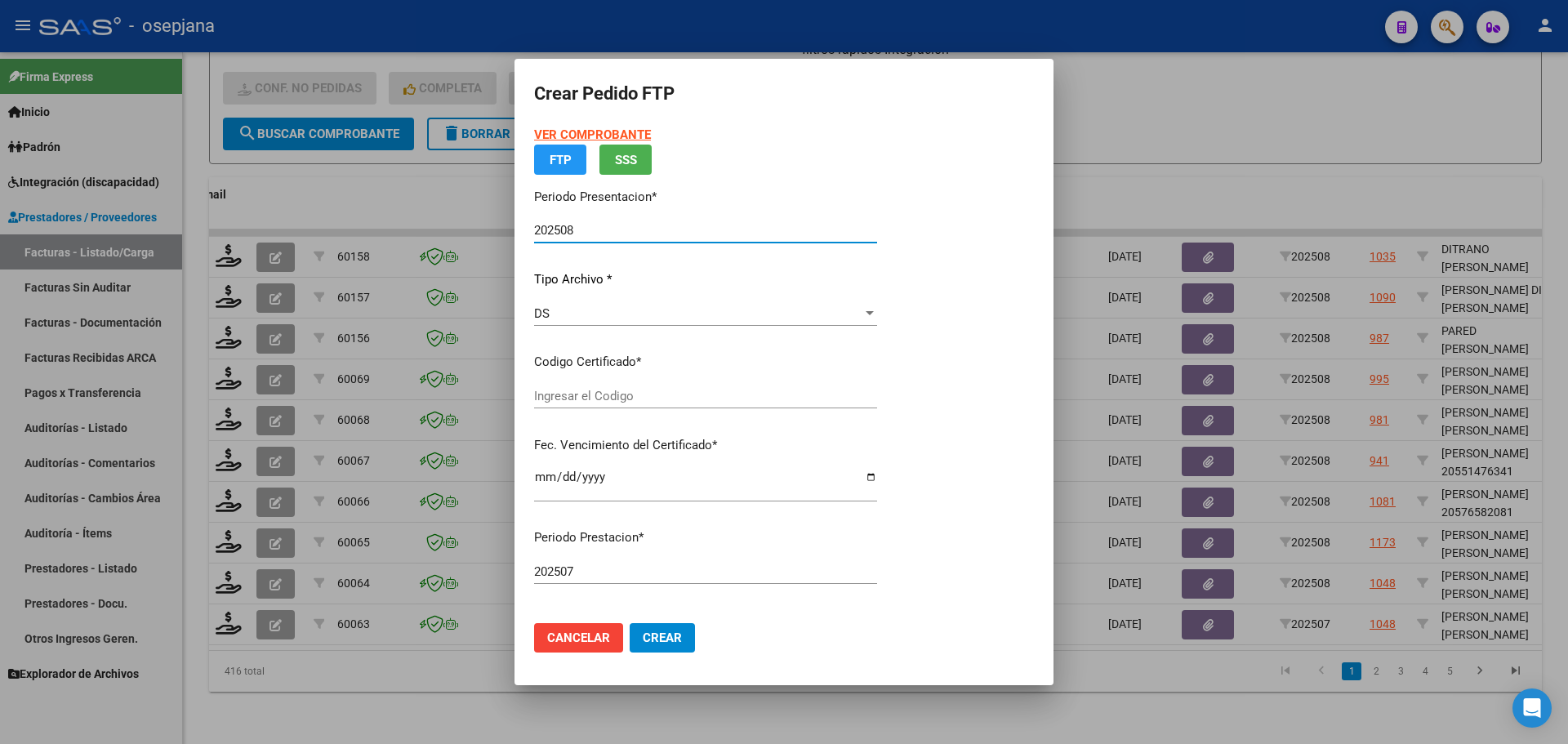
type input "permanente"
type input "[DATE]"
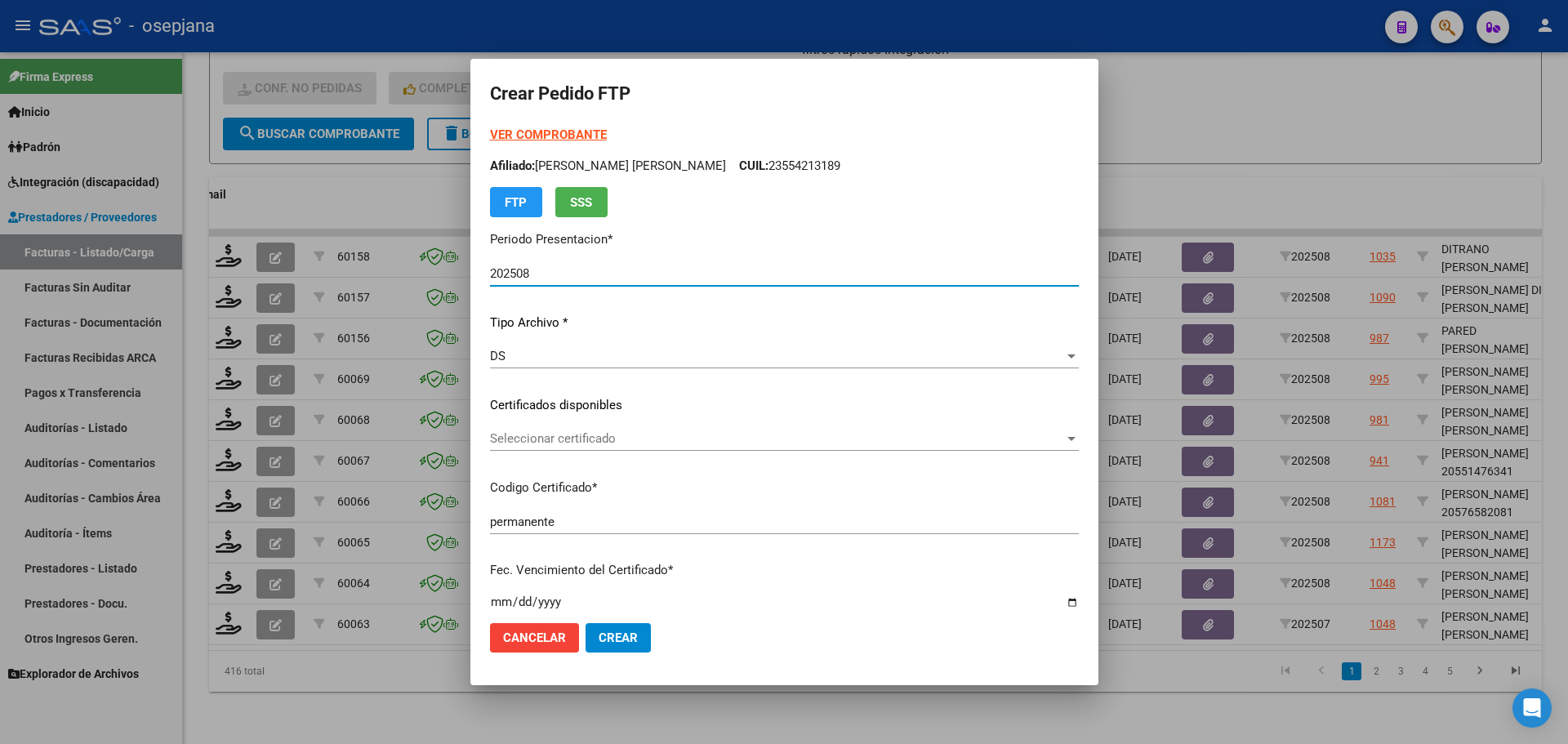
click at [615, 431] on span "Seleccionar certificado" at bounding box center [777, 439] width 574 height 15
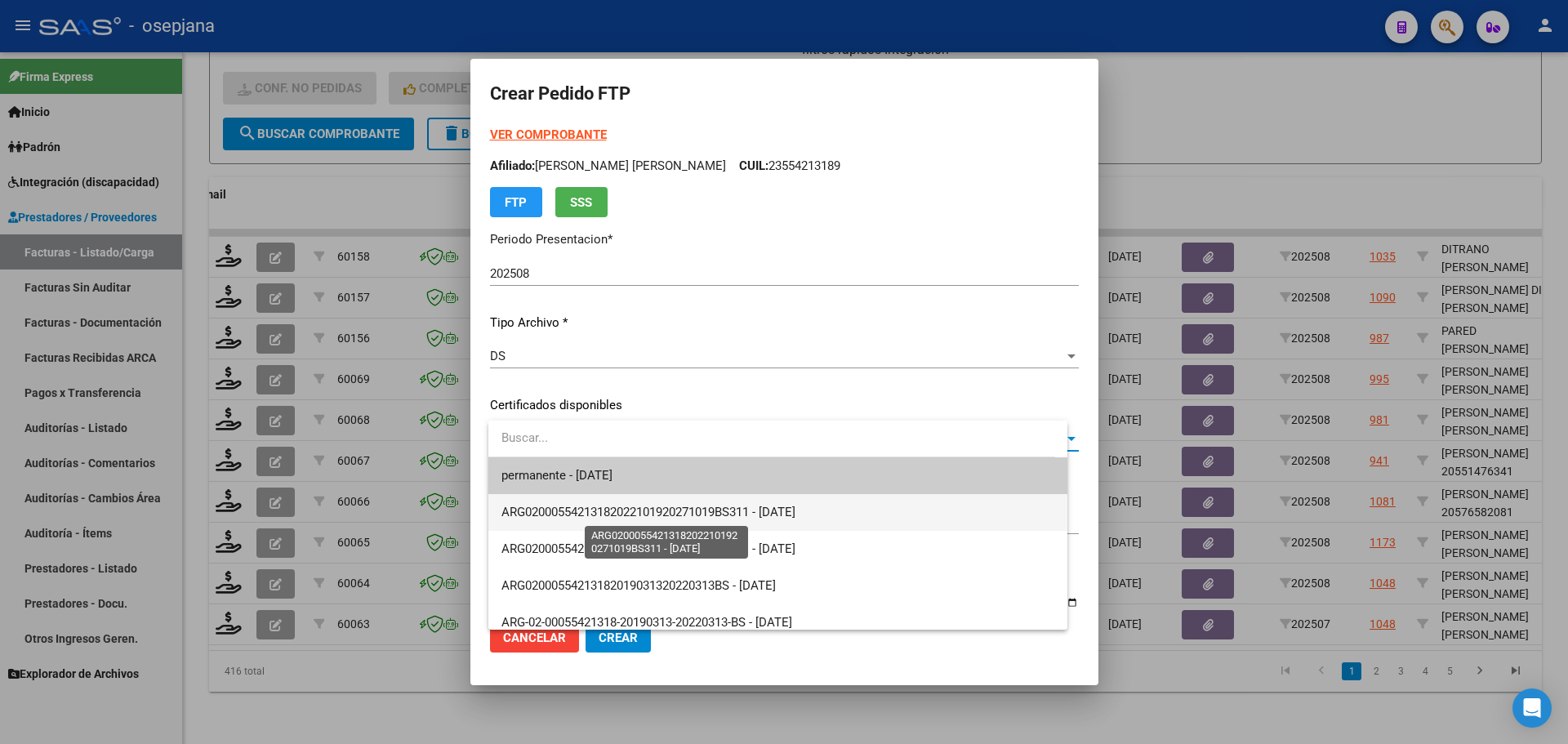
click at [649, 508] on span "ARG02000554213182022101920271019BS311 - [DATE]" at bounding box center [649, 513] width 294 height 15
type input "ARG02000554213182022101920271019BS311"
type input "[DATE]"
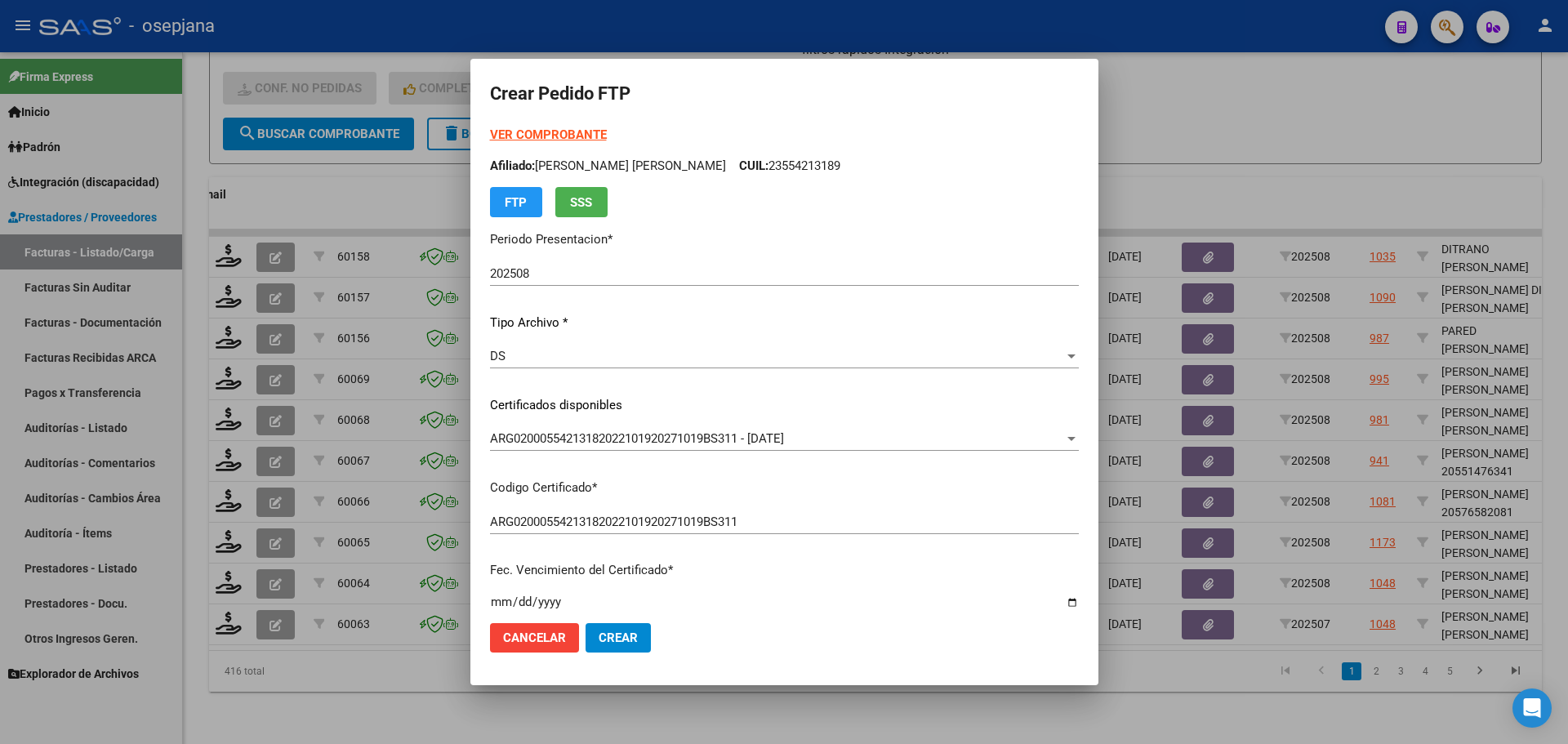
click at [590, 129] on strong "VER COMPROBANTE" at bounding box center [549, 135] width 116 height 15
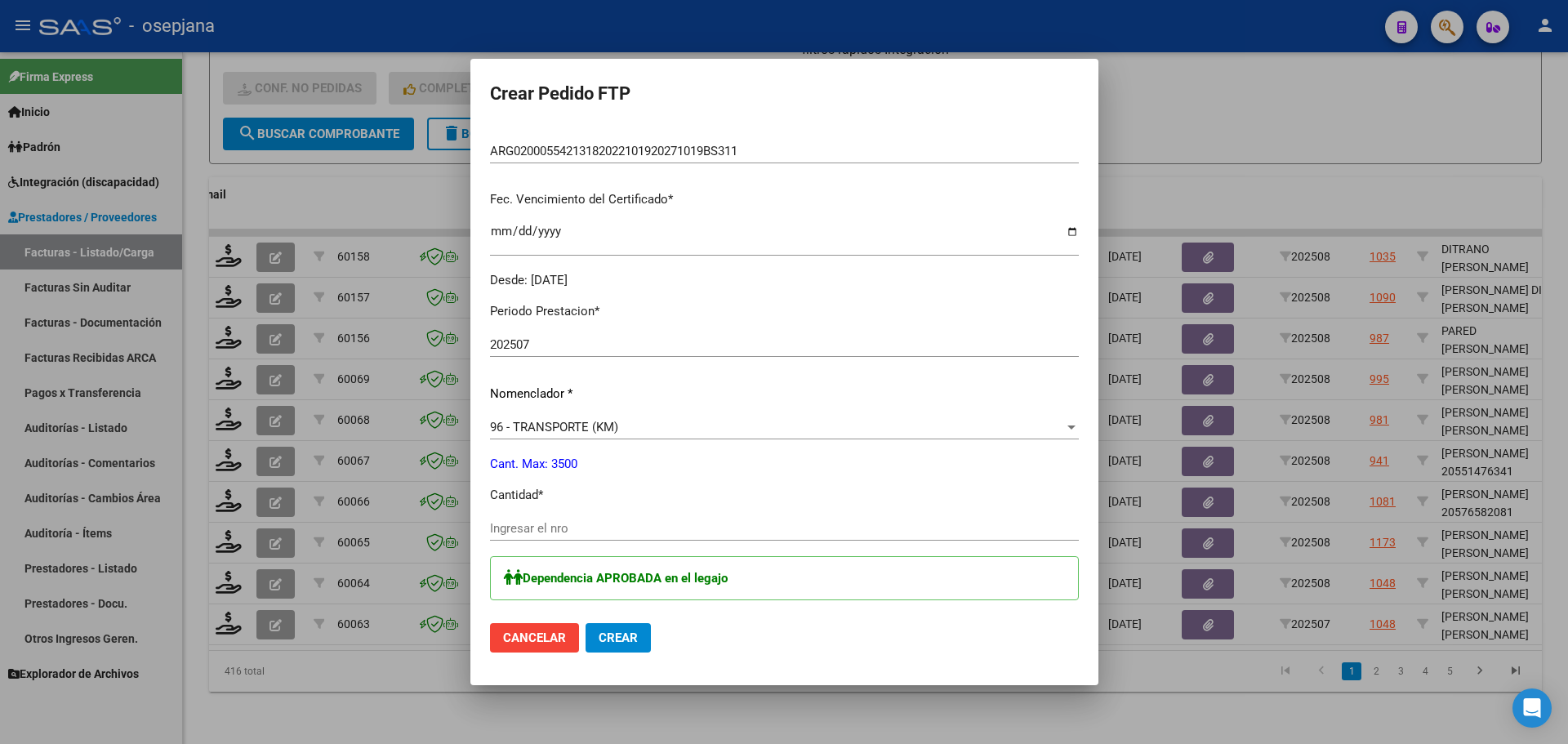
scroll to position [409, 0]
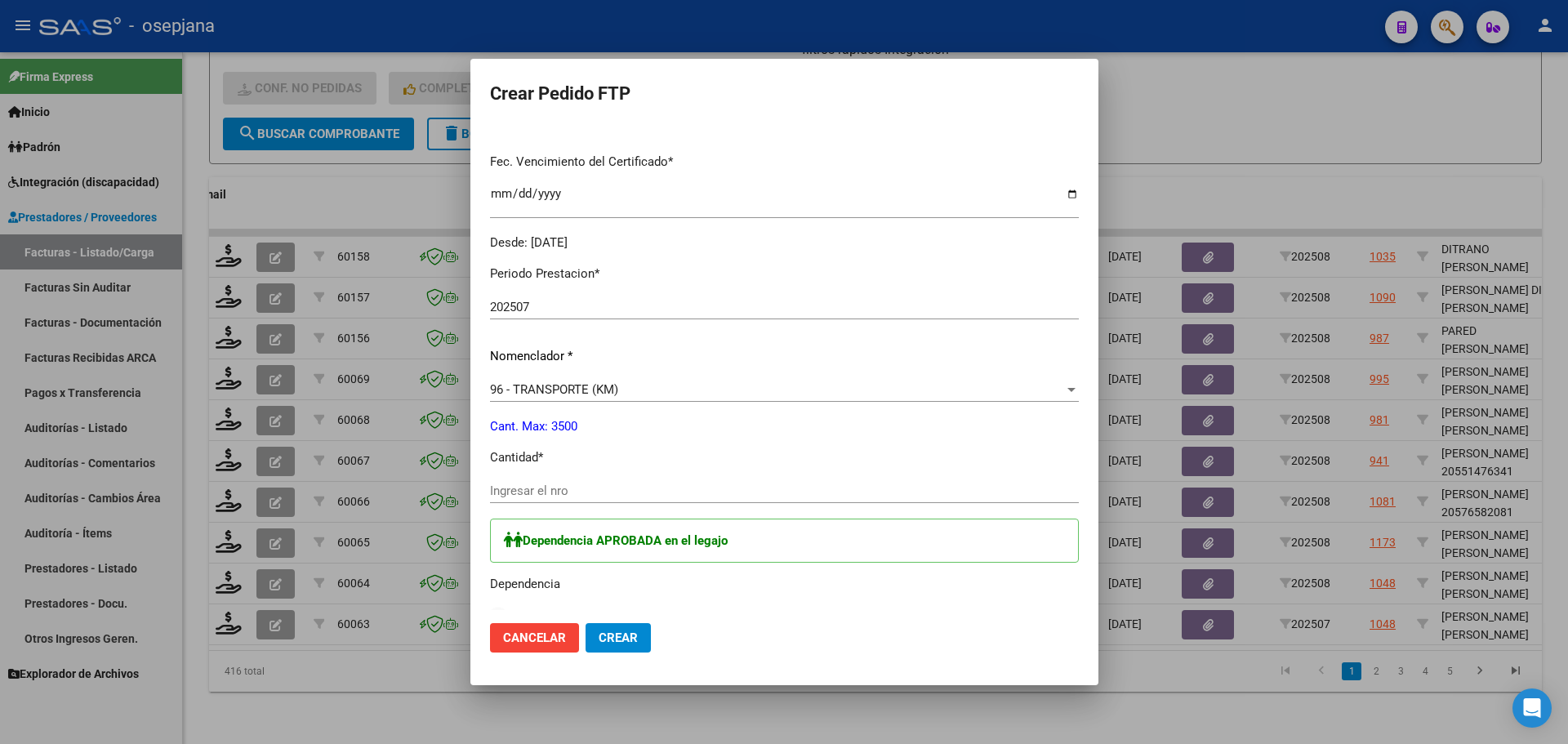
click at [545, 482] on div "Ingresar el nro" at bounding box center [785, 491] width 589 height 25
type input "784"
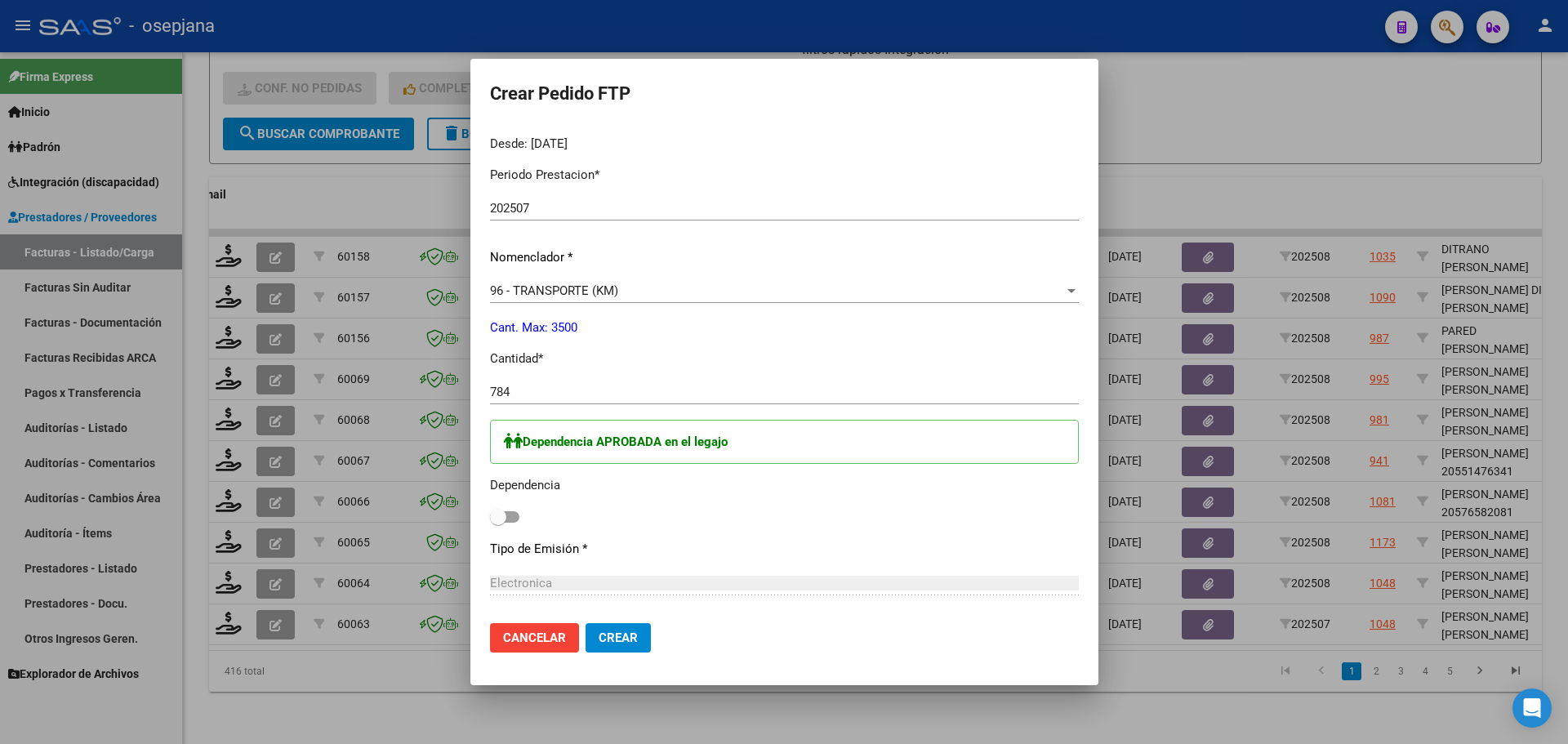
scroll to position [654, 0]
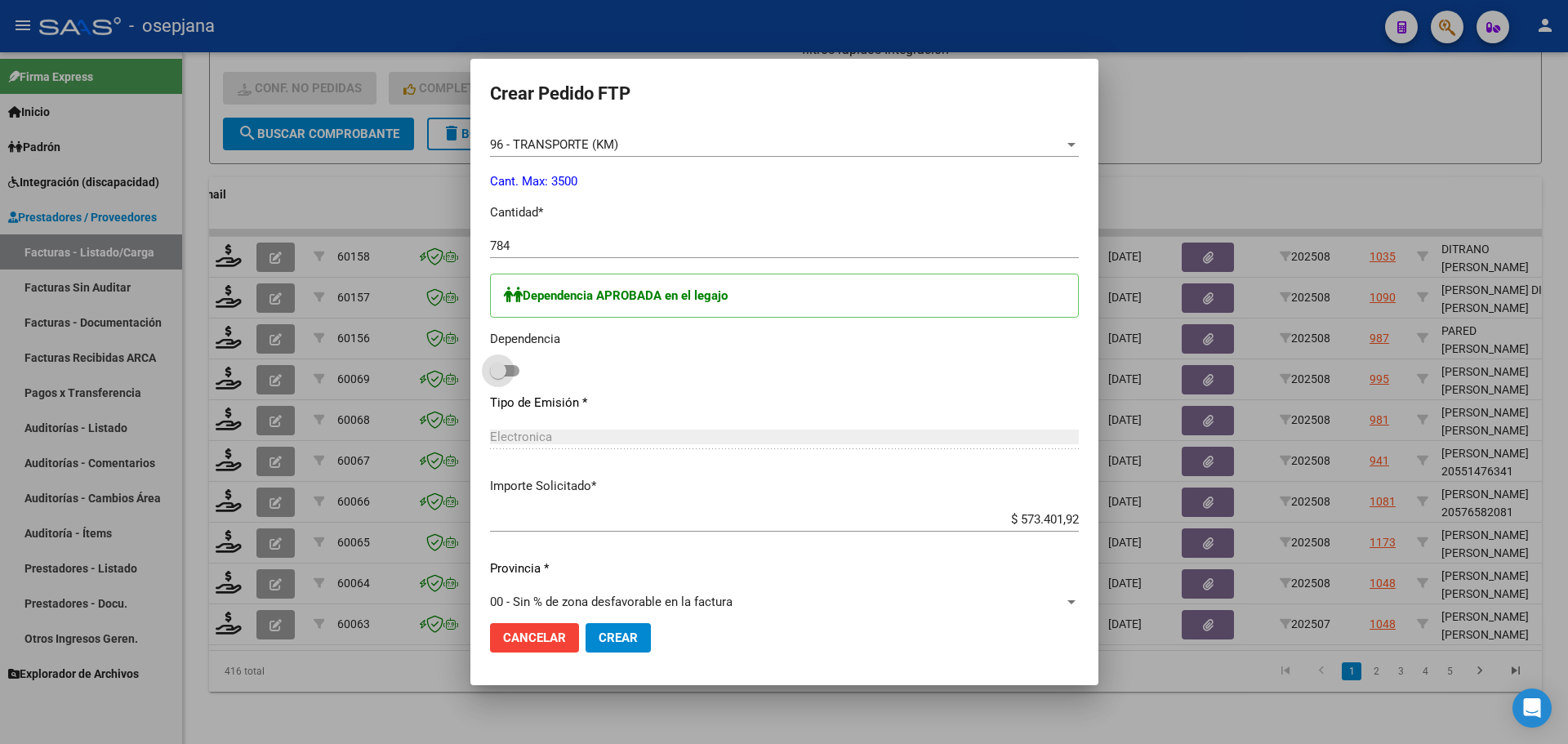
click at [518, 362] on label at bounding box center [505, 371] width 30 height 20
click at [499, 377] on input "checkbox" at bounding box center [498, 377] width 1 height 1
checkbox input "true"
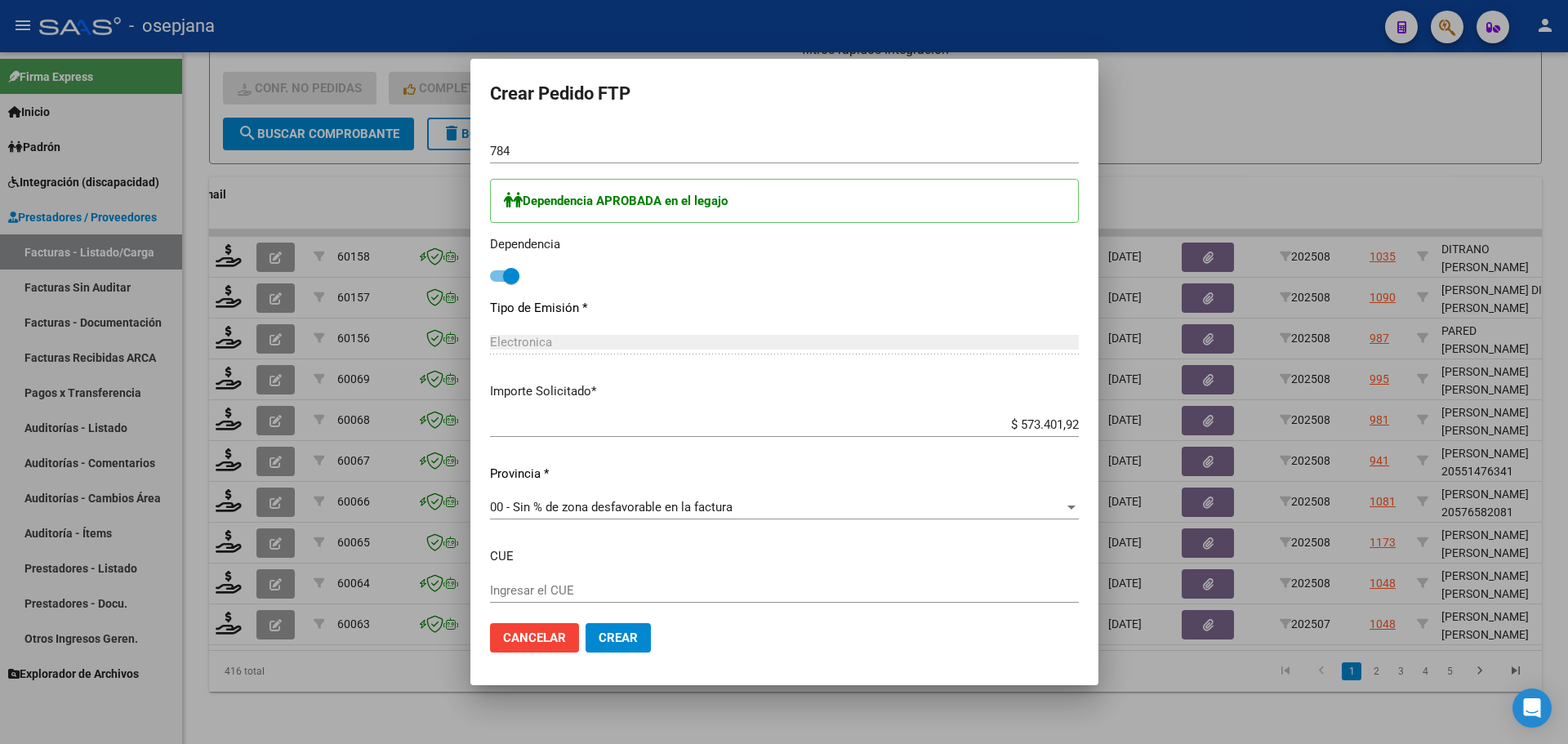
scroll to position [839, 0]
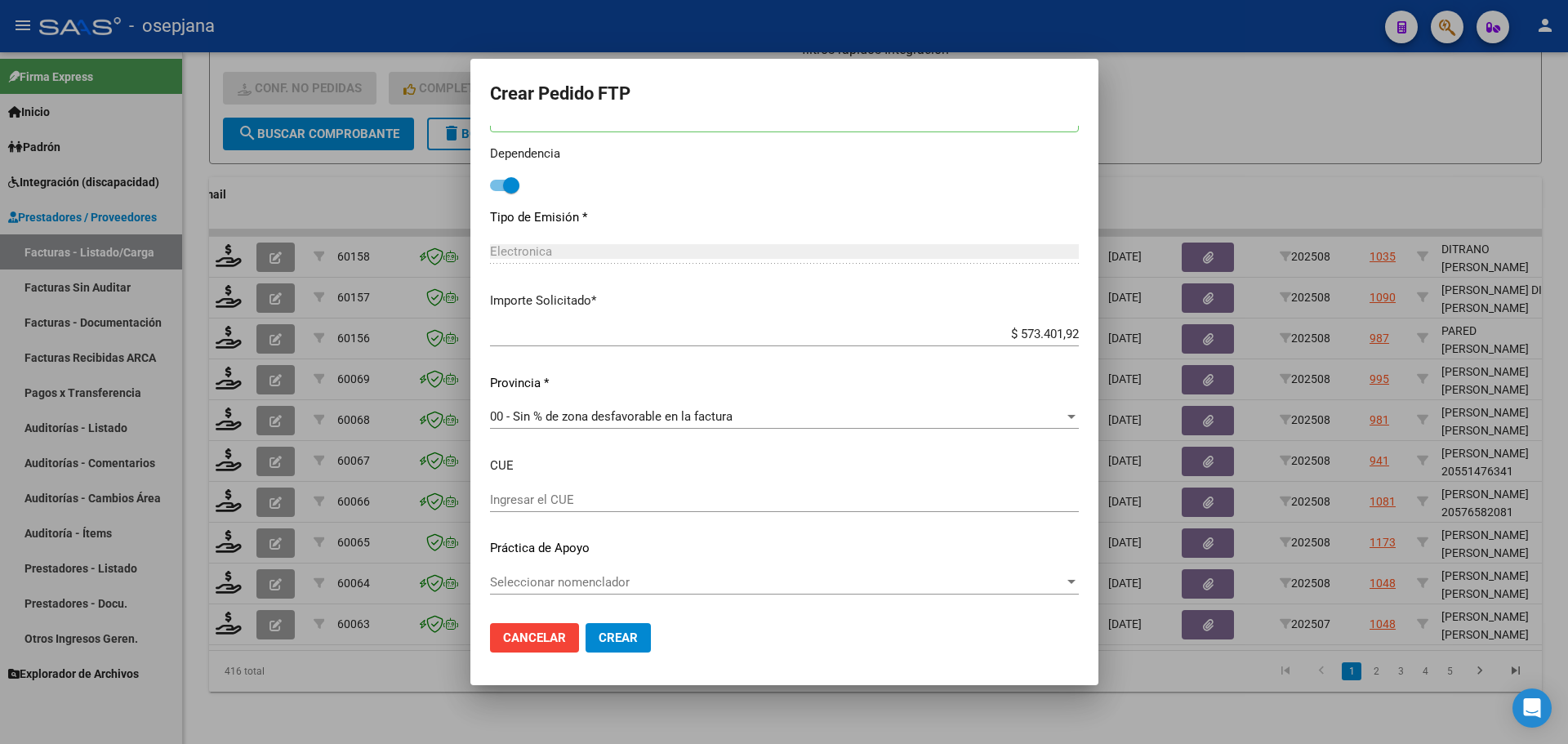
click at [636, 641] on span "Crear" at bounding box center [618, 638] width 39 height 15
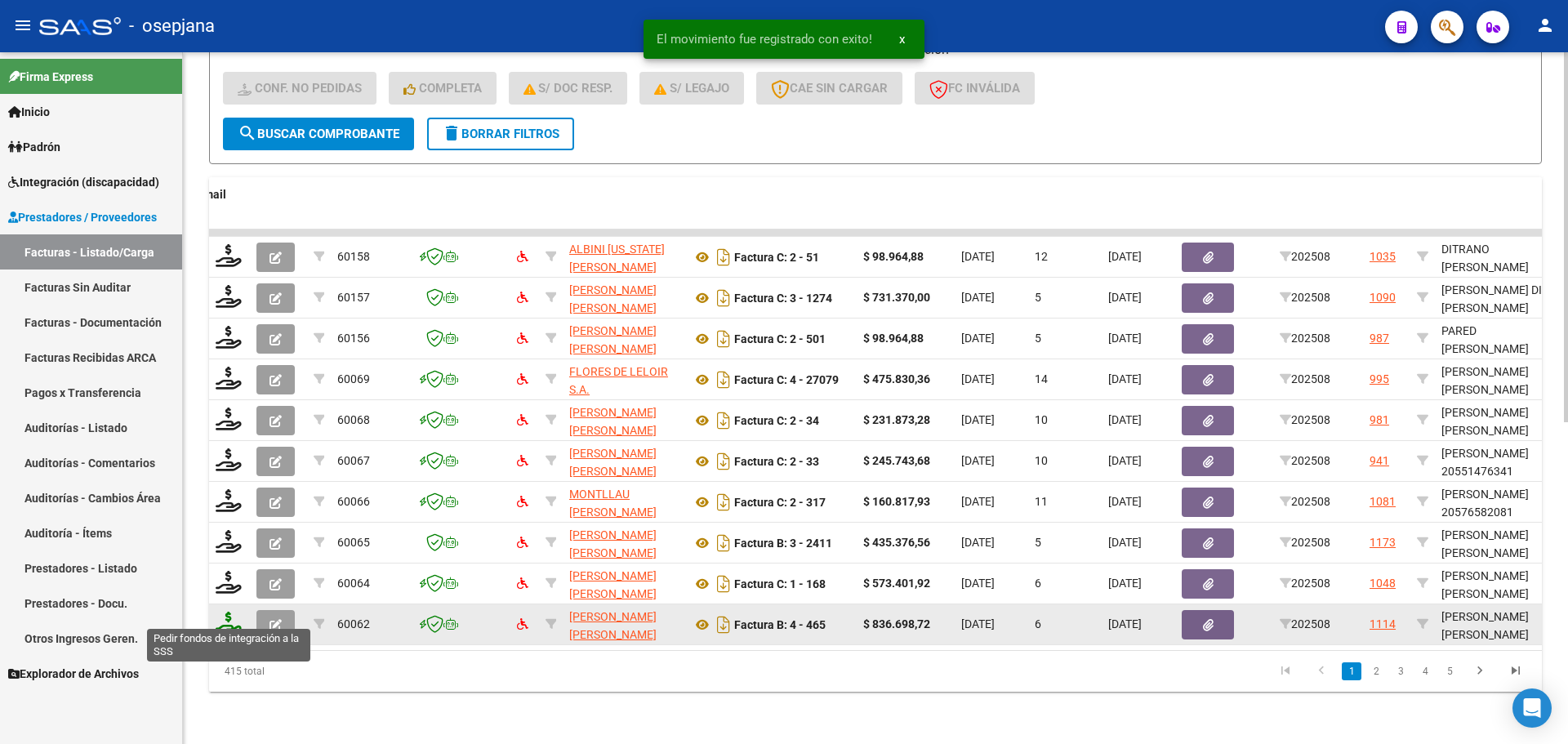
click at [231, 612] on icon at bounding box center [229, 623] width 26 height 23
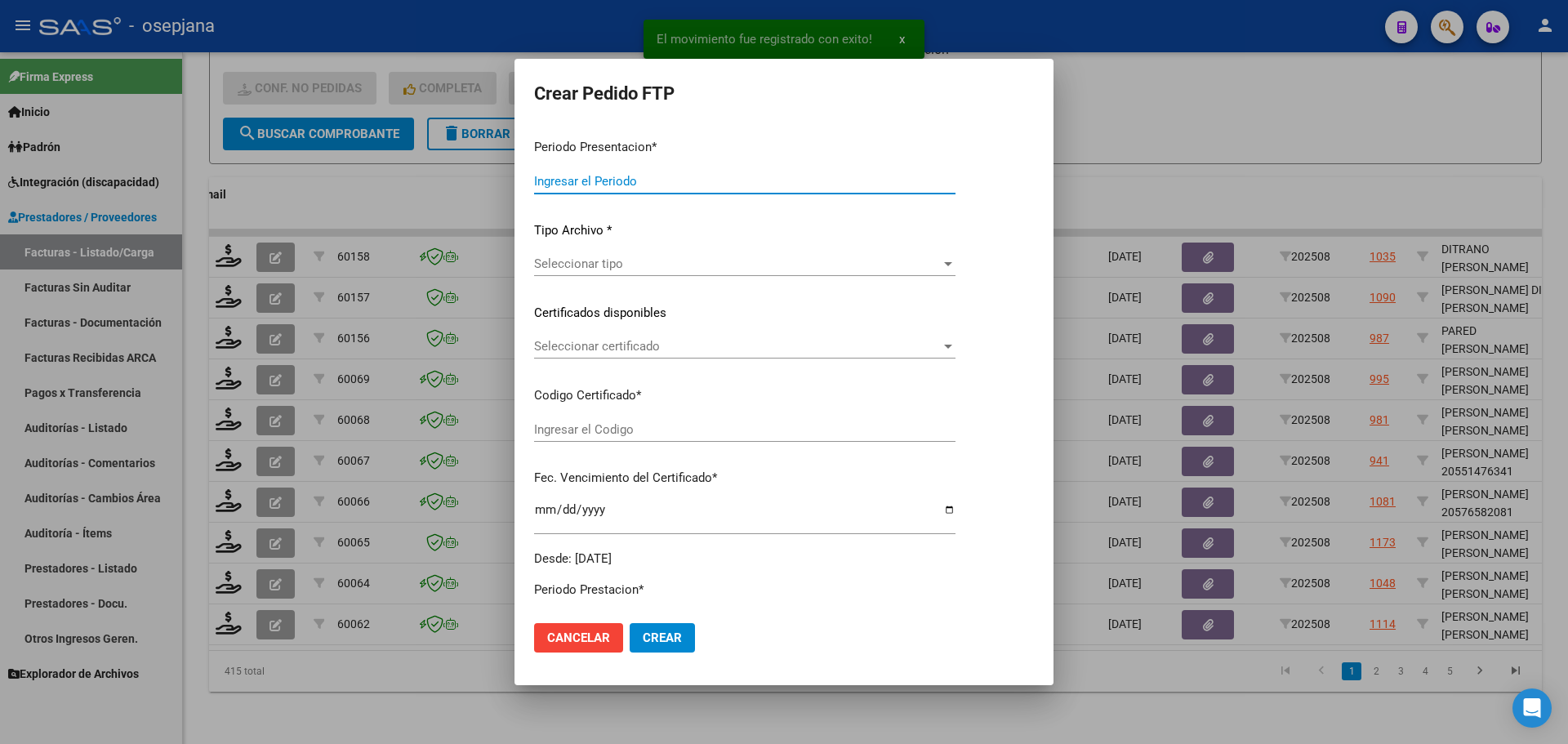
type input "202508"
type input "$ 836.698,72"
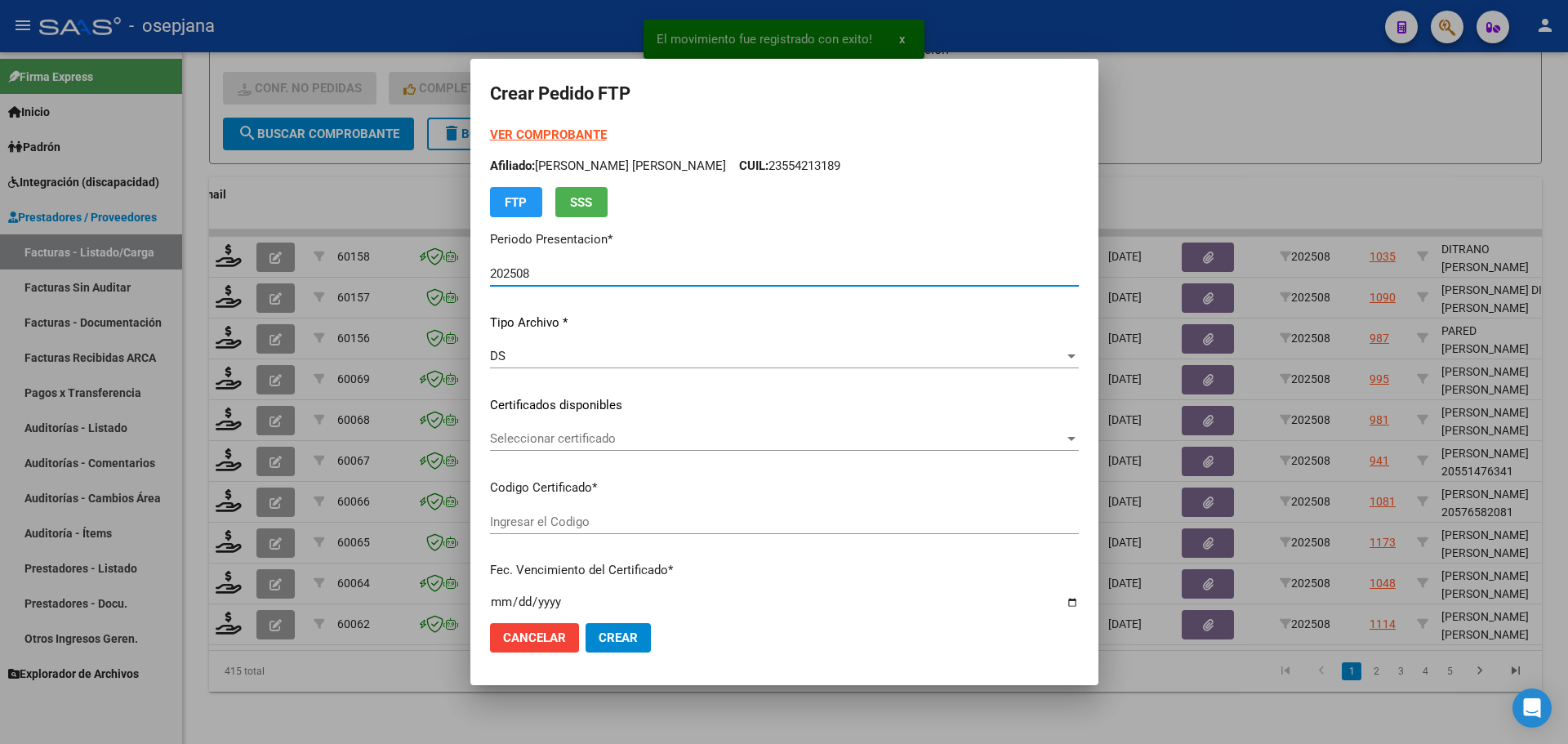
type input "ARG02000497468112024031120340311BUE311"
type input "[DATE]"
click at [613, 434] on span "Seleccionar certificado" at bounding box center [777, 439] width 574 height 15
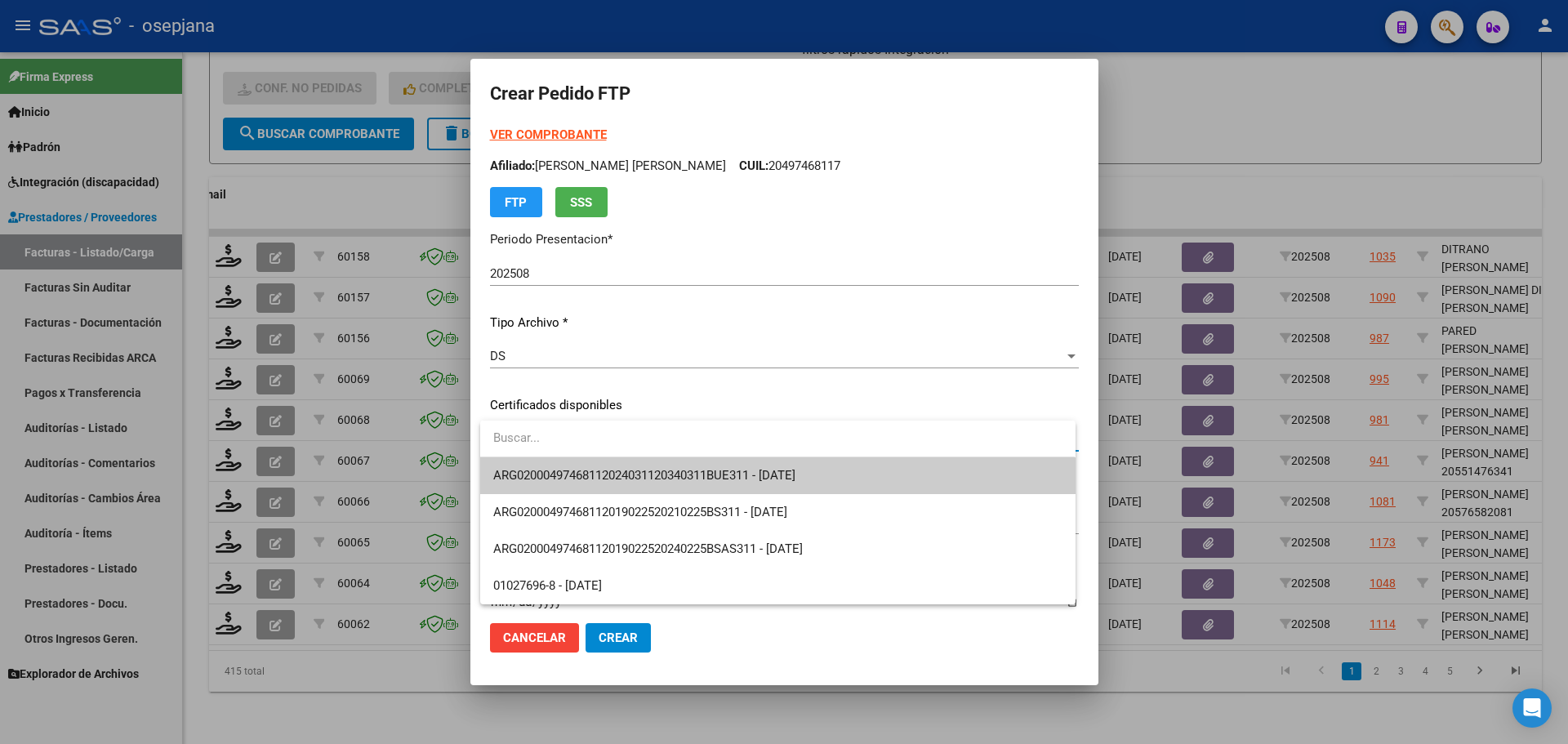
click at [623, 461] on span "ARG02000497468112024031120340311BUE311 - [DATE]" at bounding box center [777, 476] width 568 height 37
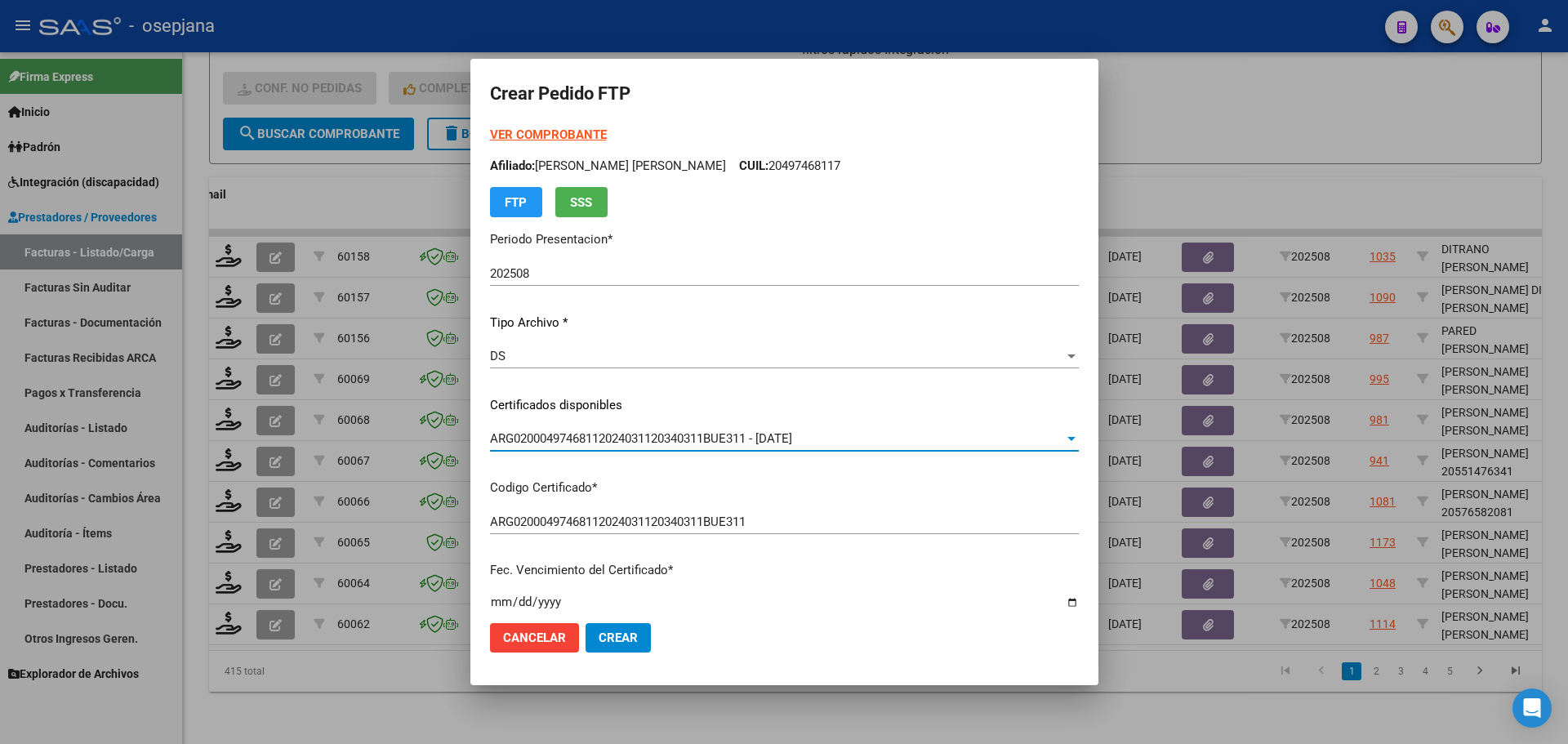
click at [586, 125] on form "Crear Pedido FTP VER COMPROBANTE ARCA [PERSON_NAME] Afiliado: [PERSON_NAME] [PE…" at bounding box center [785, 372] width 589 height 587
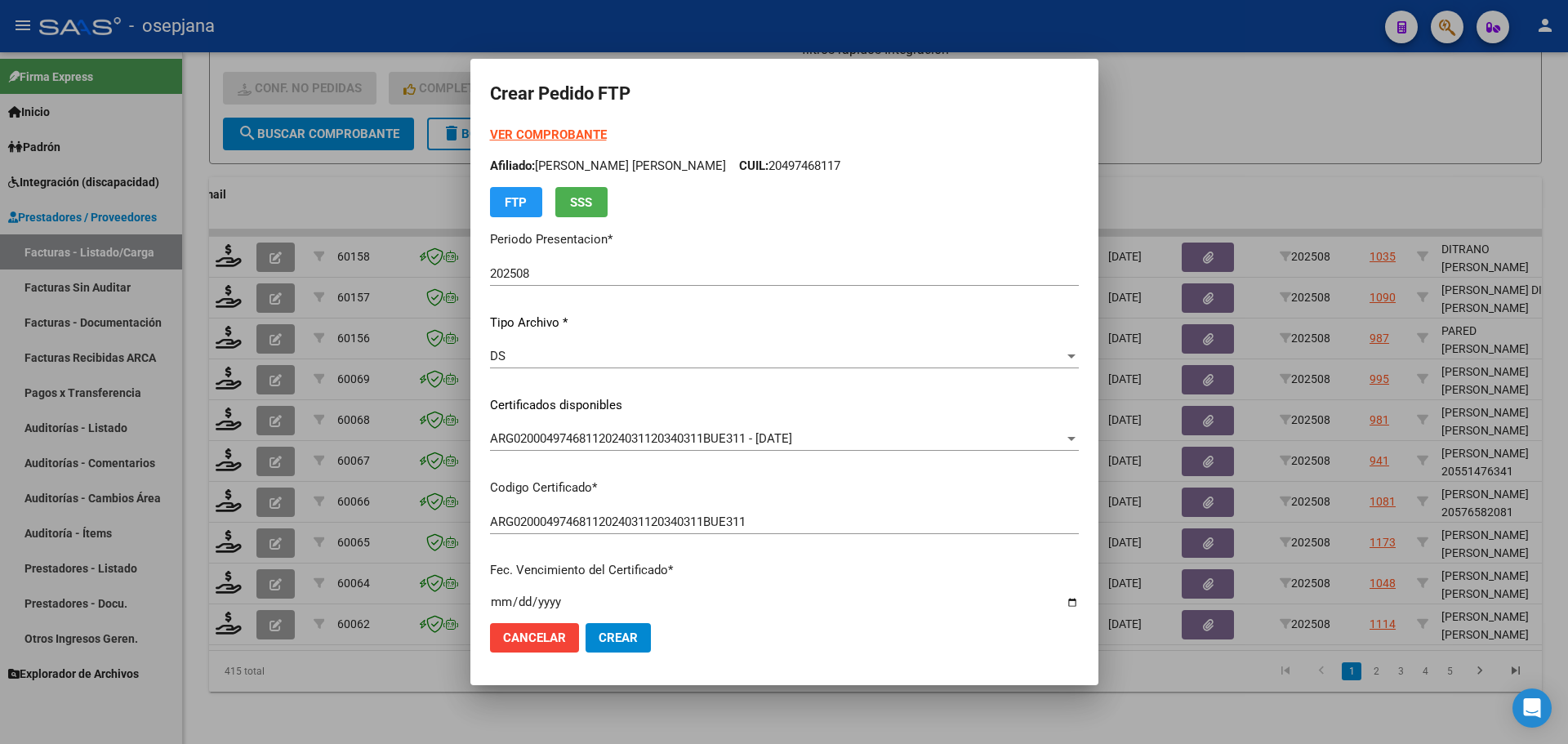
click at [586, 129] on strong "VER COMPROBANTE" at bounding box center [549, 135] width 116 height 15
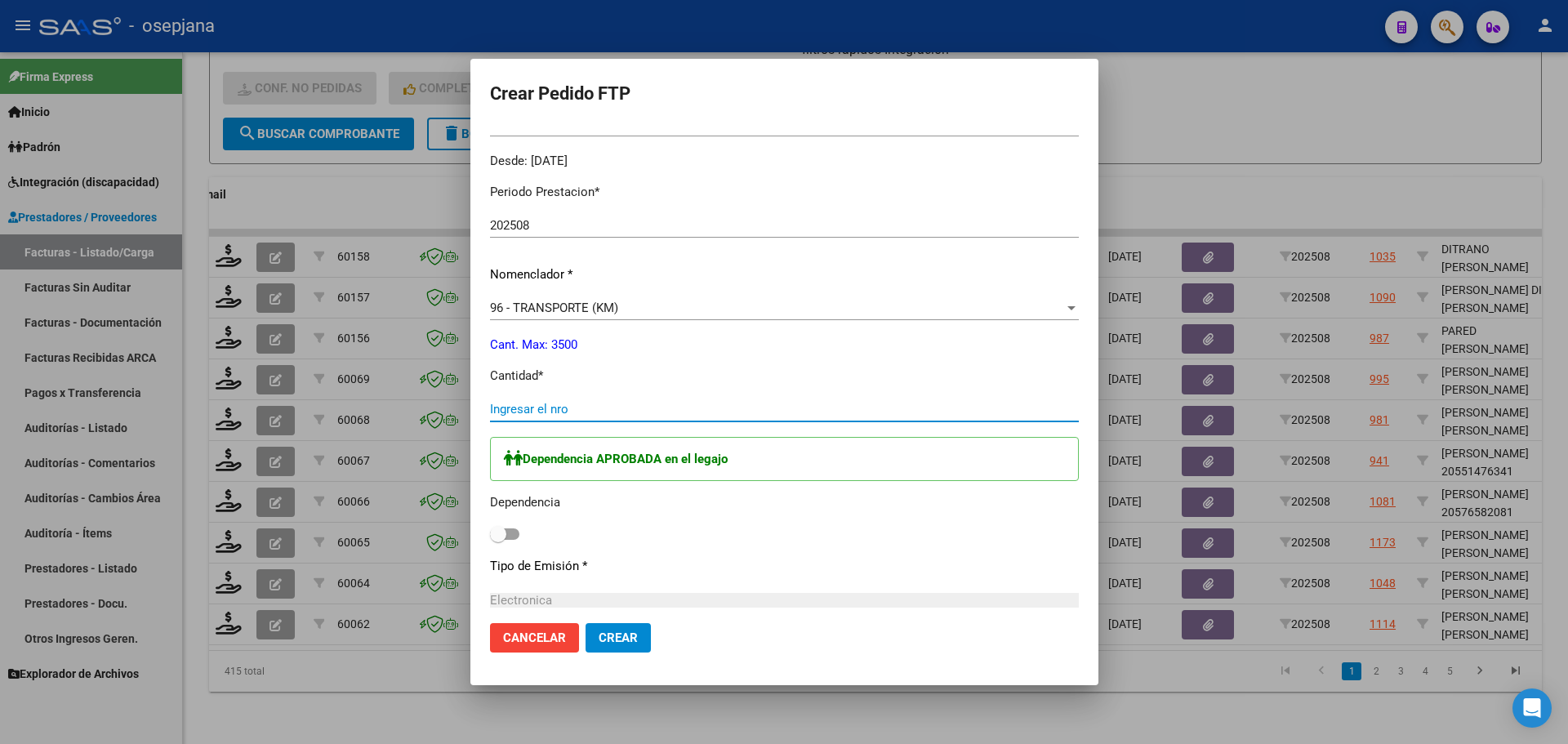
click at [577, 406] on input "Ingresar el nro" at bounding box center [785, 409] width 589 height 15
type input "1144"
click at [507, 527] on span at bounding box center [499, 534] width 16 height 16
click at [499, 540] on input "checkbox" at bounding box center [498, 540] width 1 height 1
checkbox input "true"
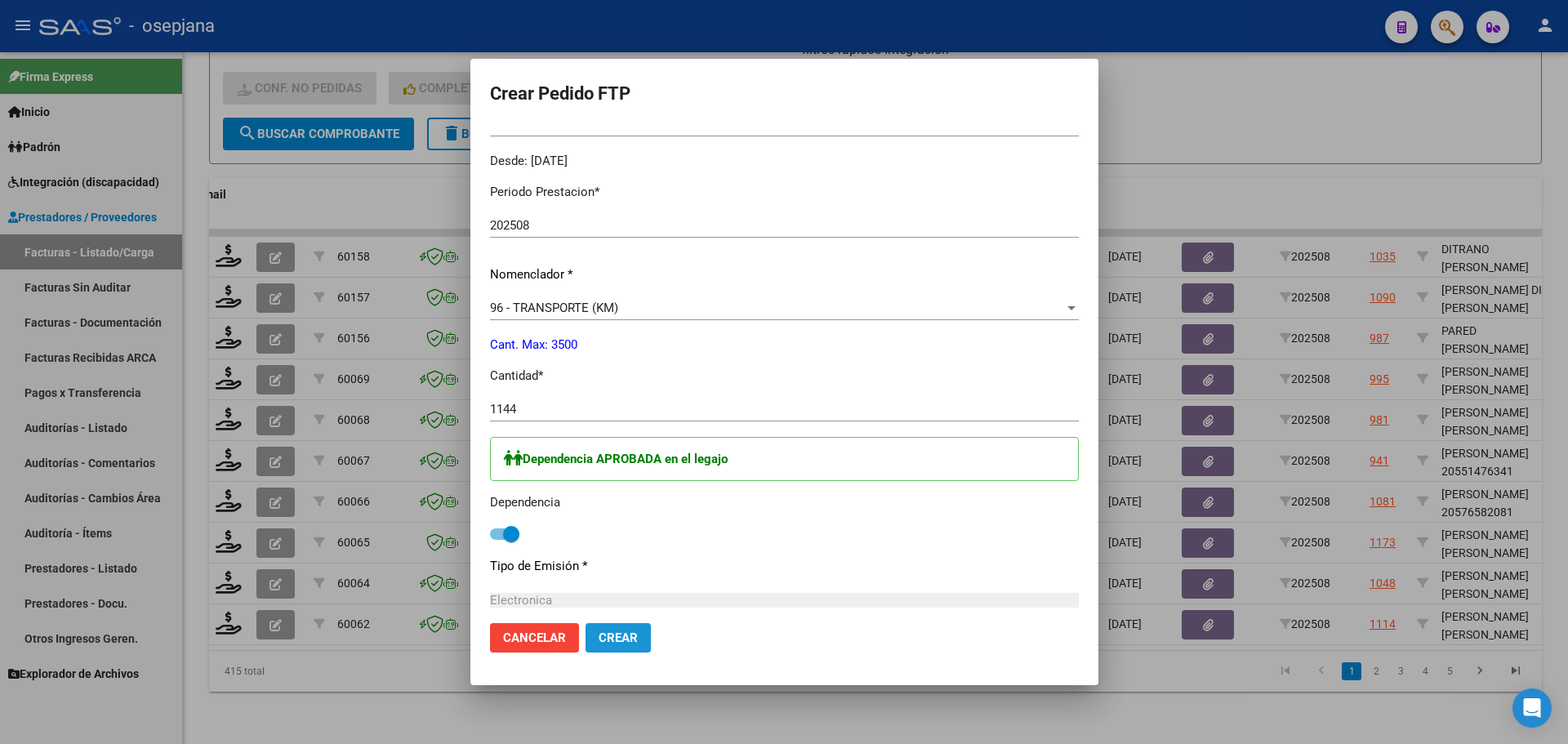
click at [627, 631] on span "Crear" at bounding box center [618, 638] width 39 height 15
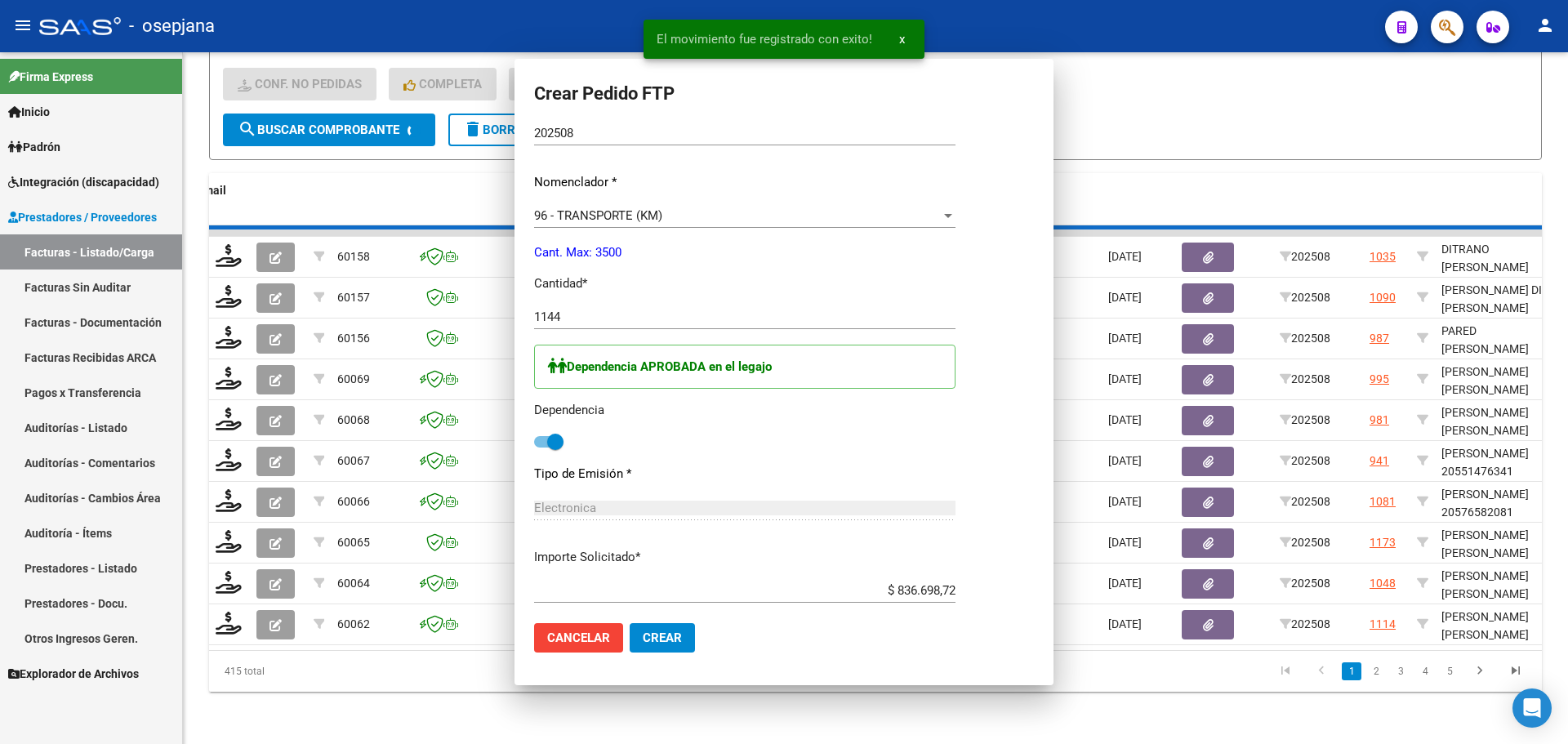
scroll to position [0, 0]
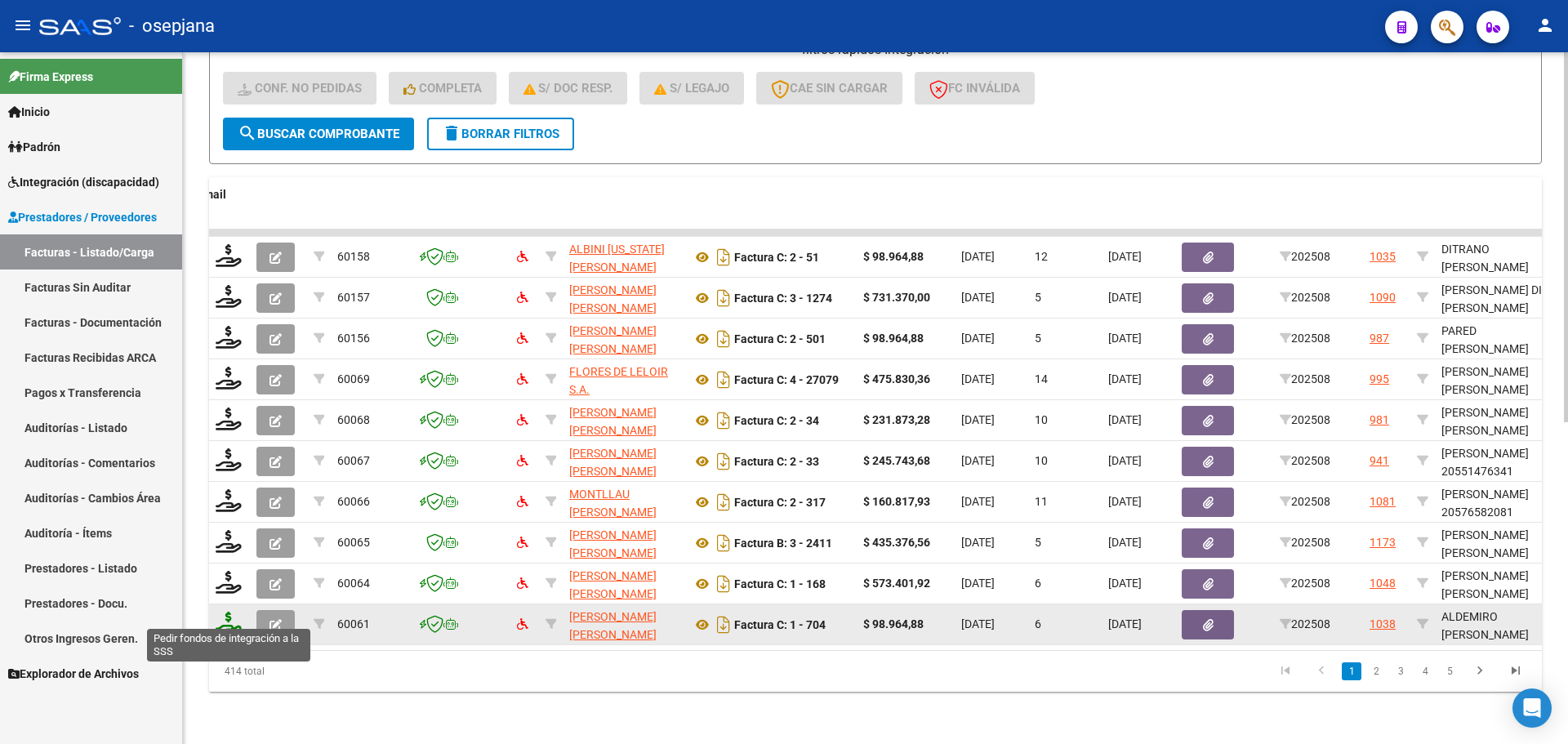
click at [229, 614] on icon at bounding box center [229, 623] width 26 height 23
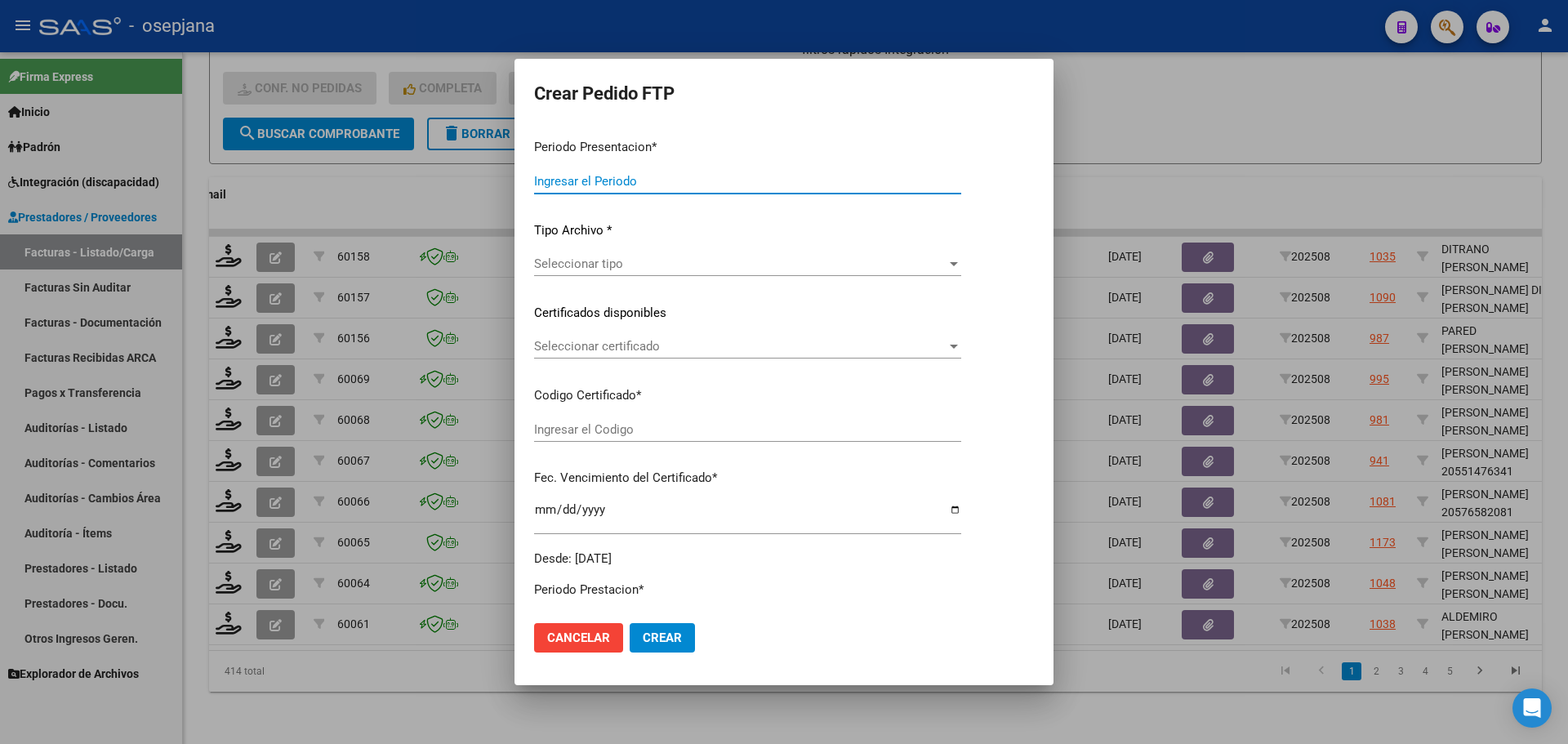
type input "202508"
type input "$ 98.964,88"
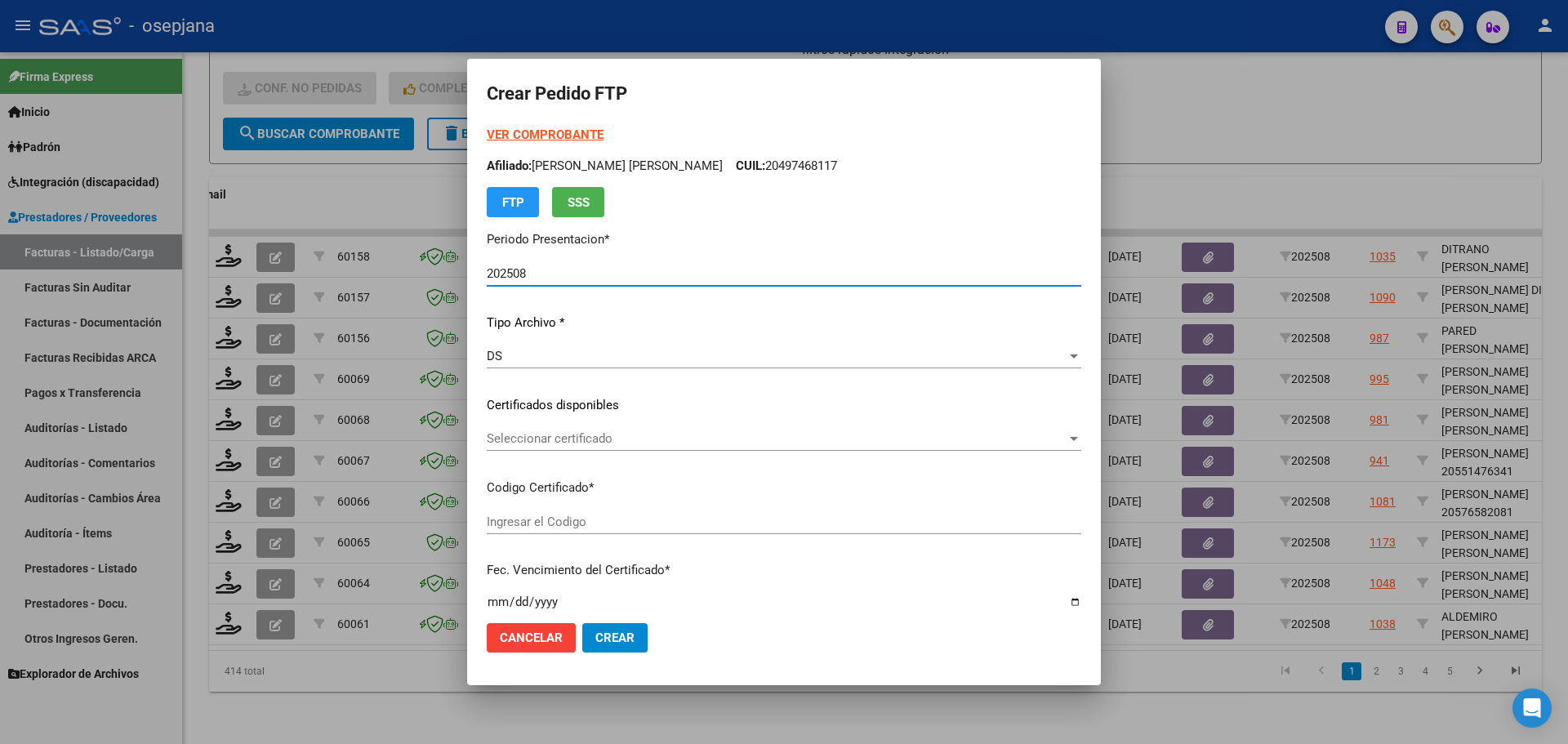
type input "ARG02000558956412023092620280926BS309"
type input "[DATE]"
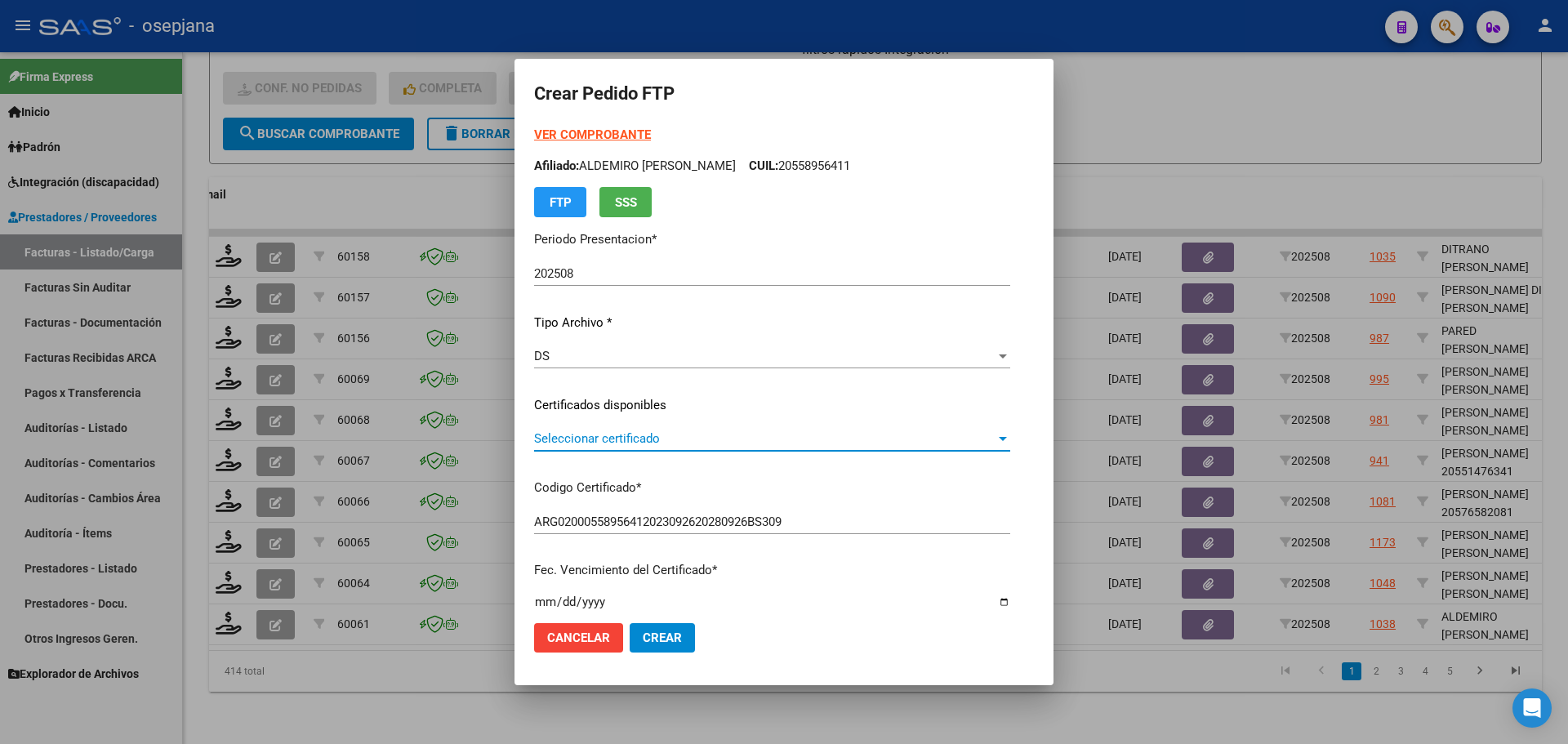
click at [634, 434] on span "Seleccionar certificado" at bounding box center [764, 439] width 462 height 15
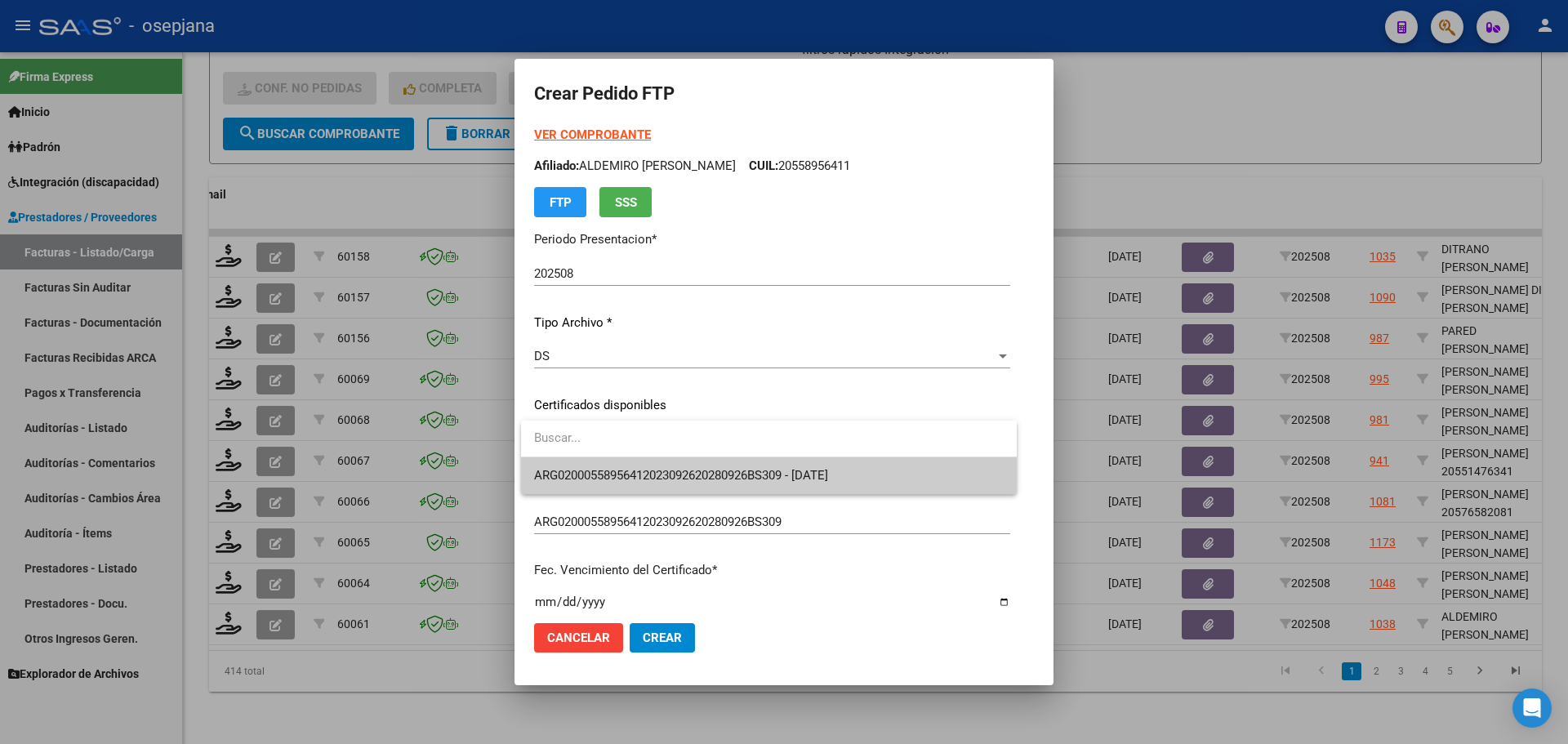
click at [642, 464] on span "ARG02000558956412023092620280926BS309 - [DATE]" at bounding box center [768, 476] width 470 height 37
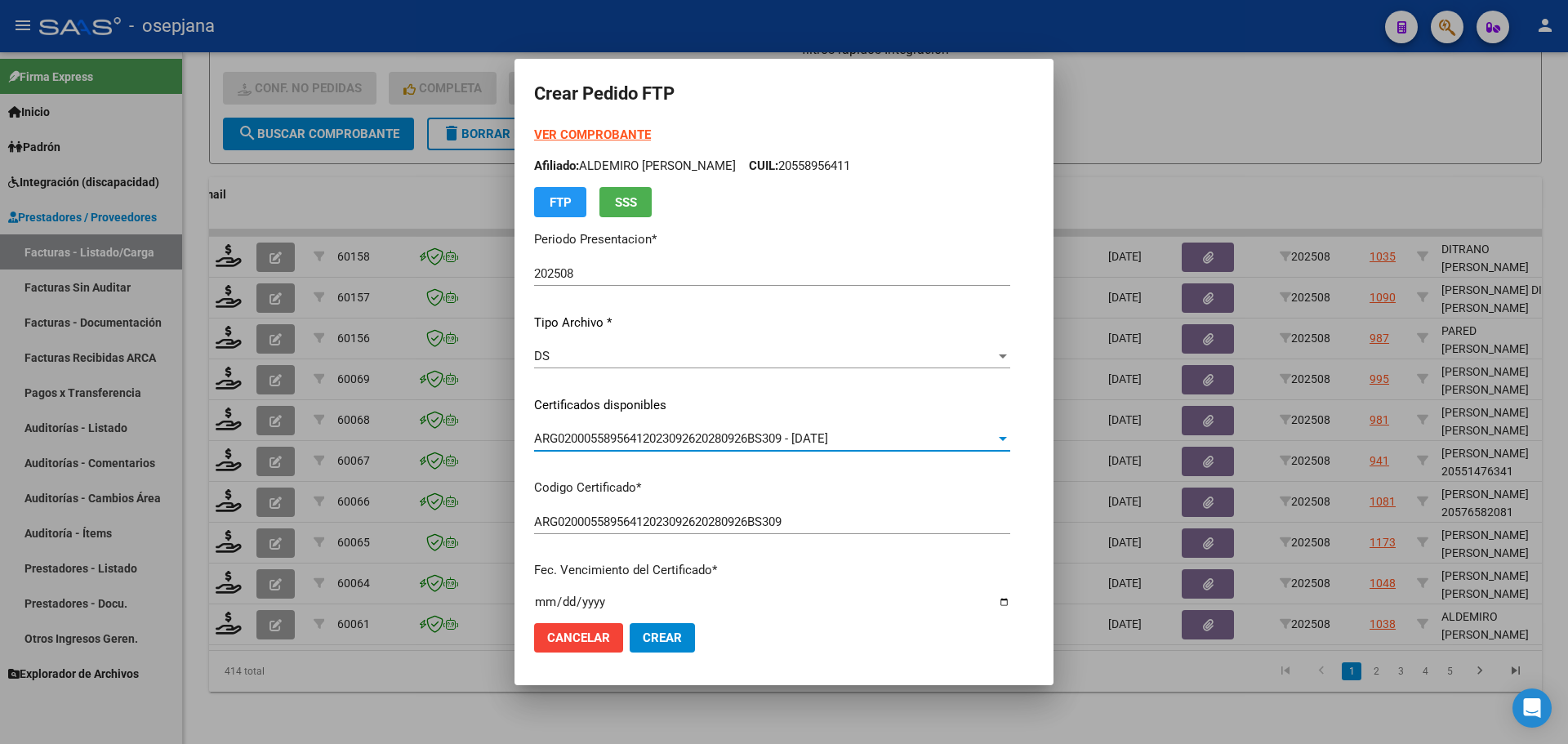
click at [627, 129] on strong "VER COMPROBANTE" at bounding box center [592, 135] width 116 height 15
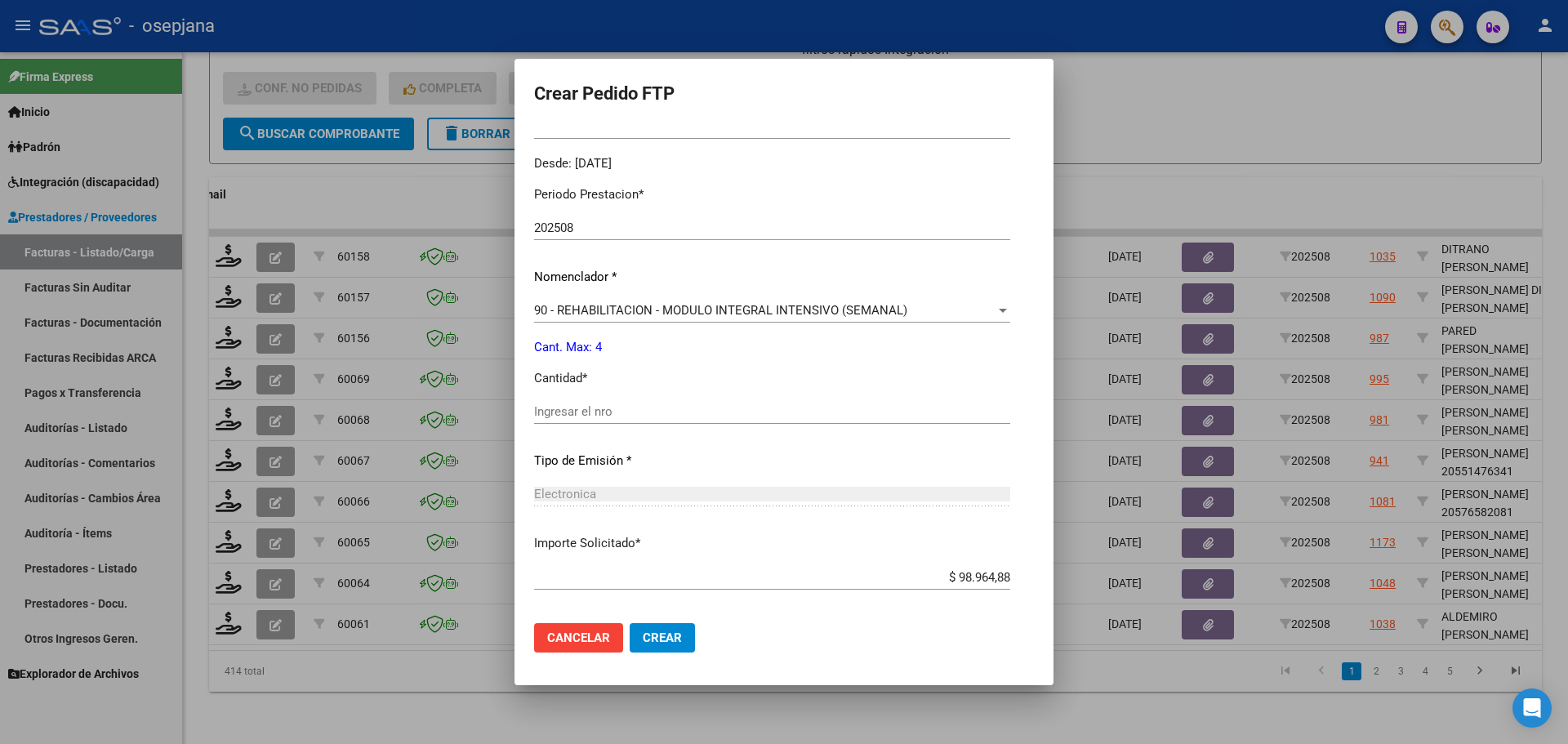
scroll to position [491, 0]
click at [602, 403] on input "Ingresar el nro" at bounding box center [772, 409] width 476 height 15
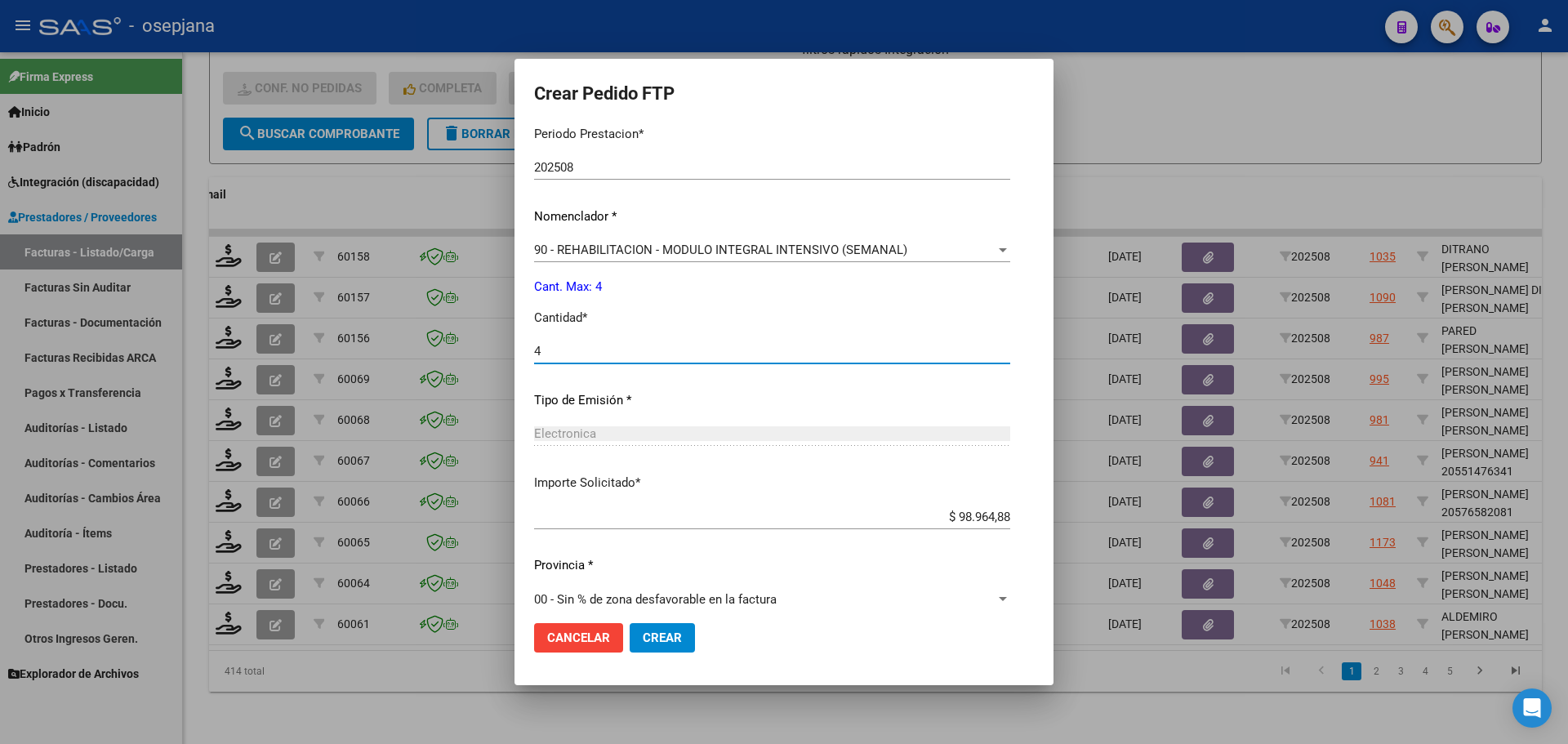
scroll to position [565, 0]
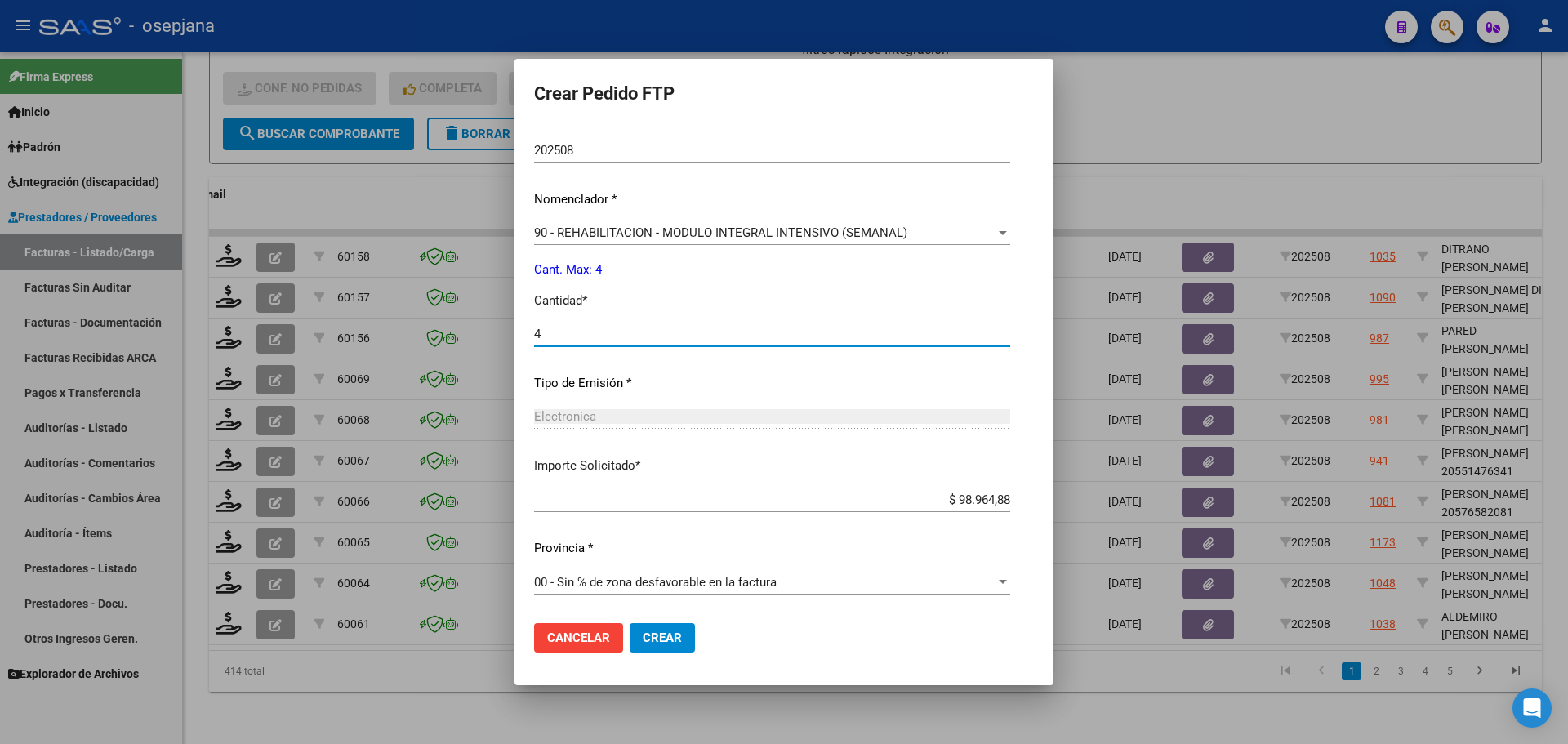
type input "4"
click at [676, 628] on button "Crear" at bounding box center [663, 638] width 66 height 30
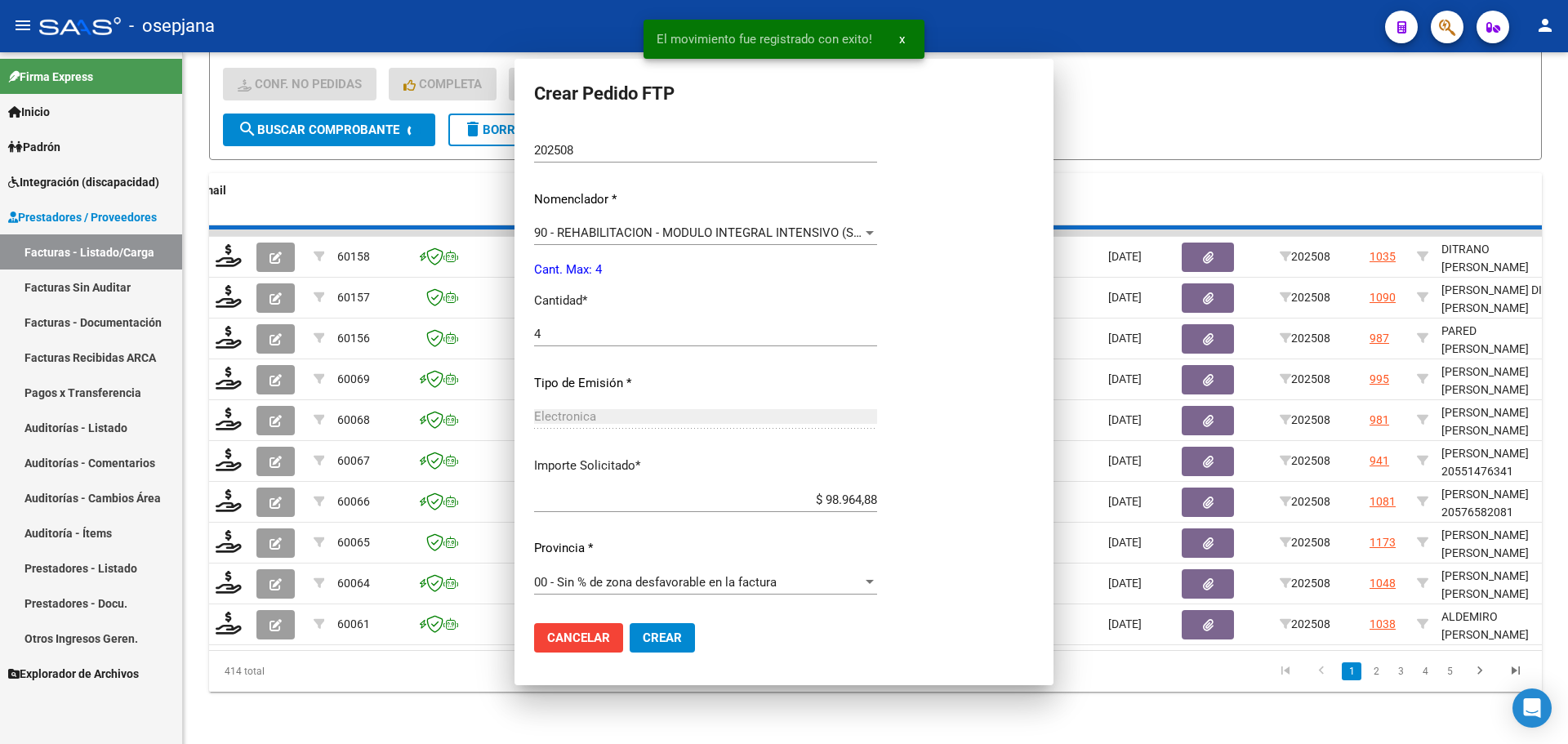
scroll to position [0, 0]
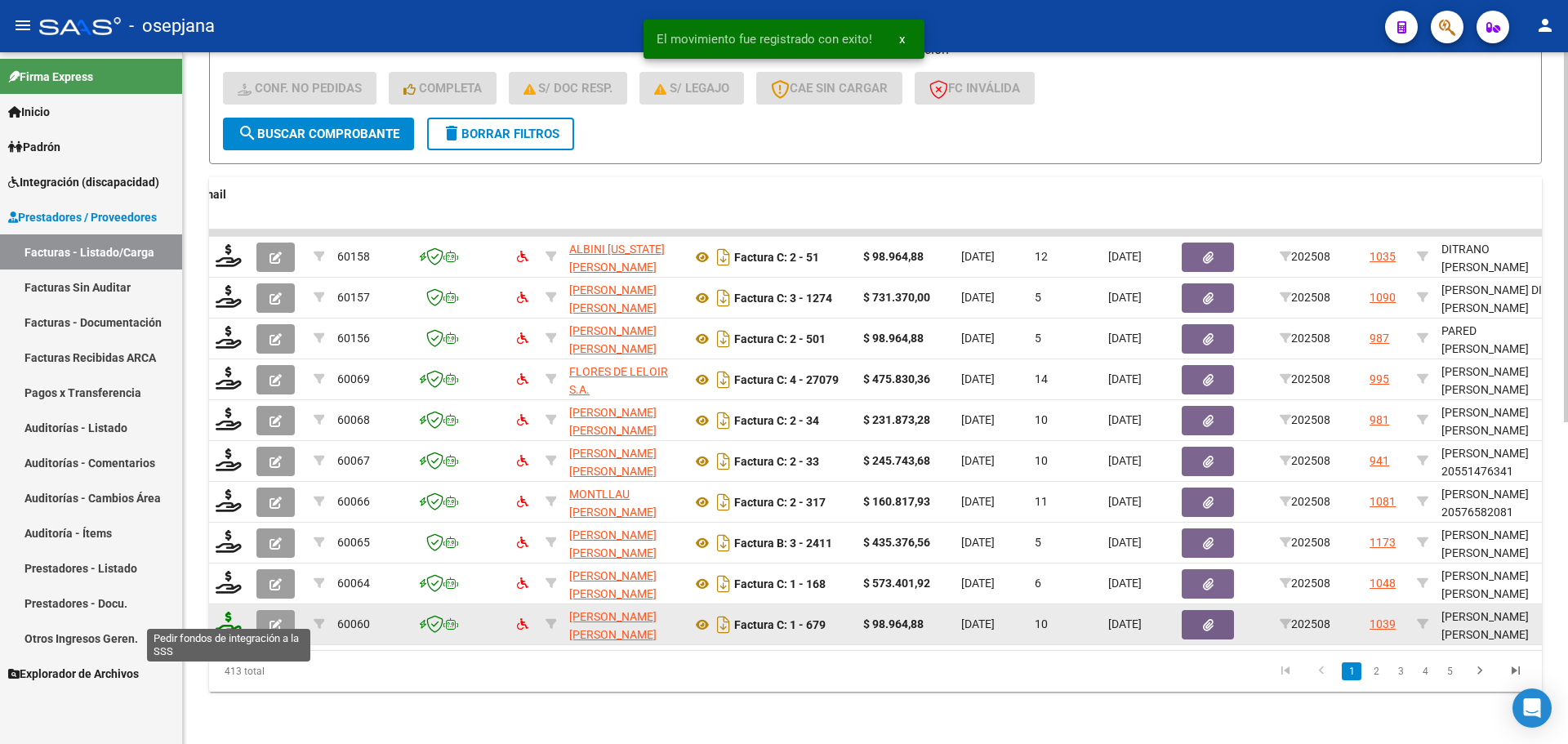
click at [235, 612] on icon at bounding box center [229, 623] width 26 height 23
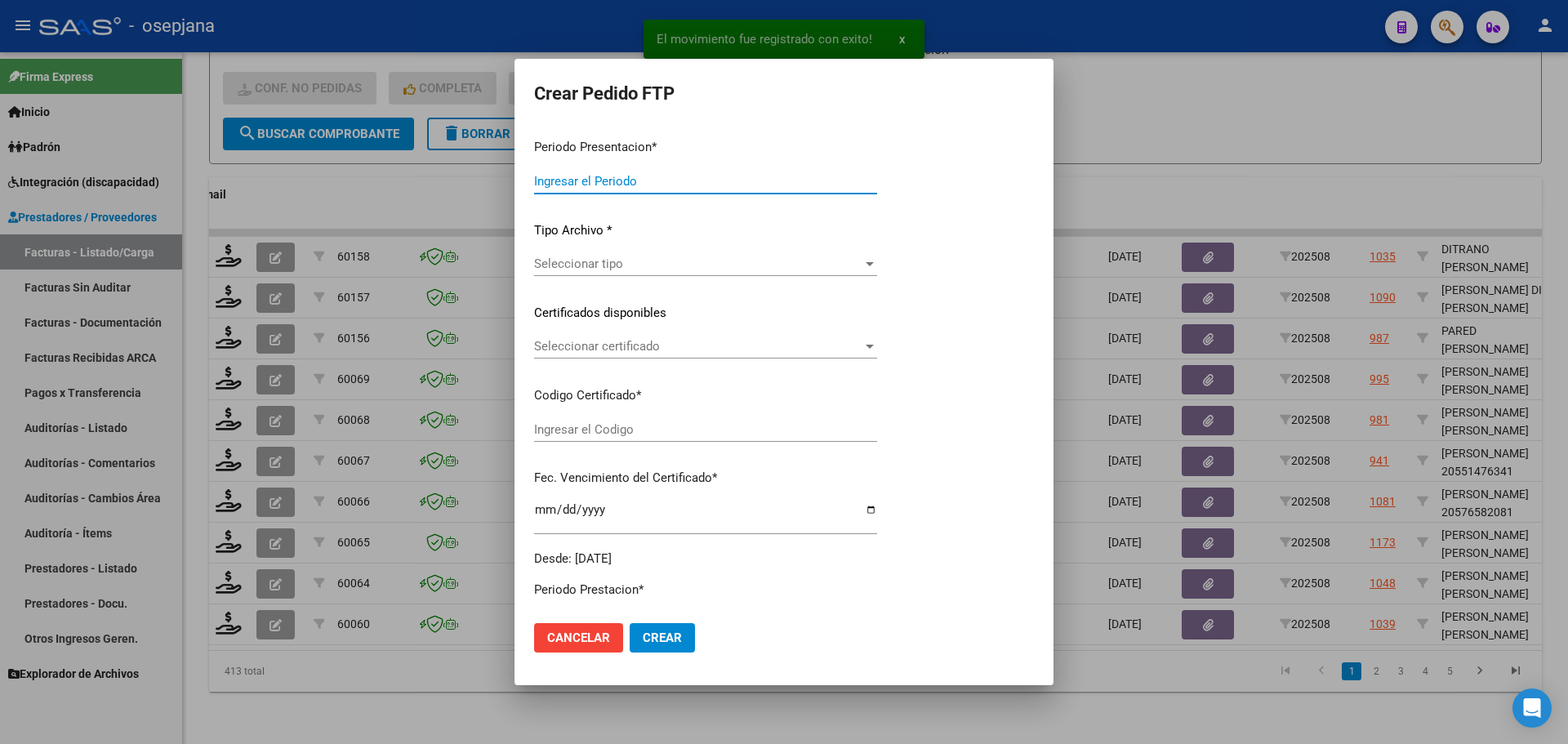
type input "202508"
type input "$ 98.964,88"
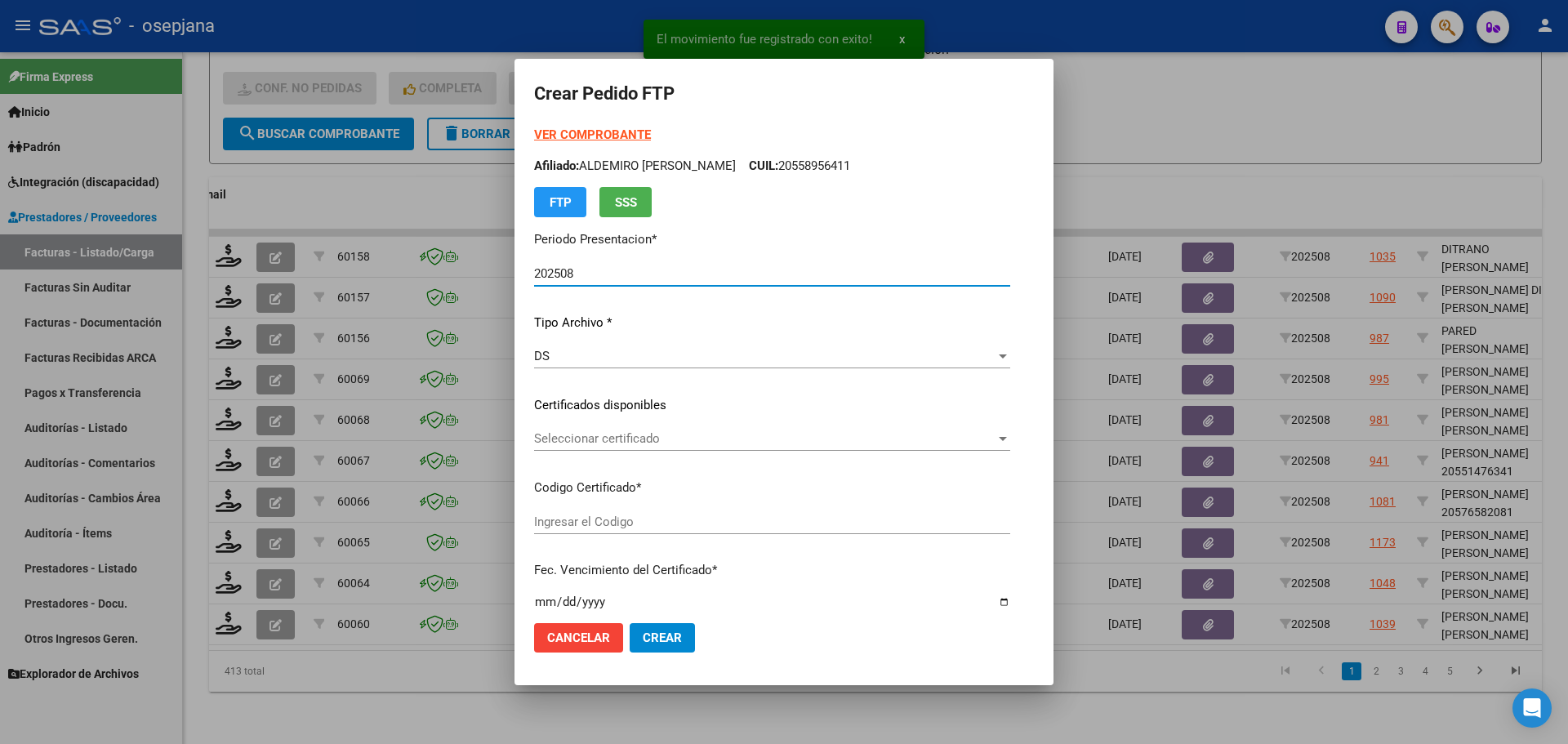
type input "ARG02000548289782022110320271103BSAS427"
type input "[DATE]"
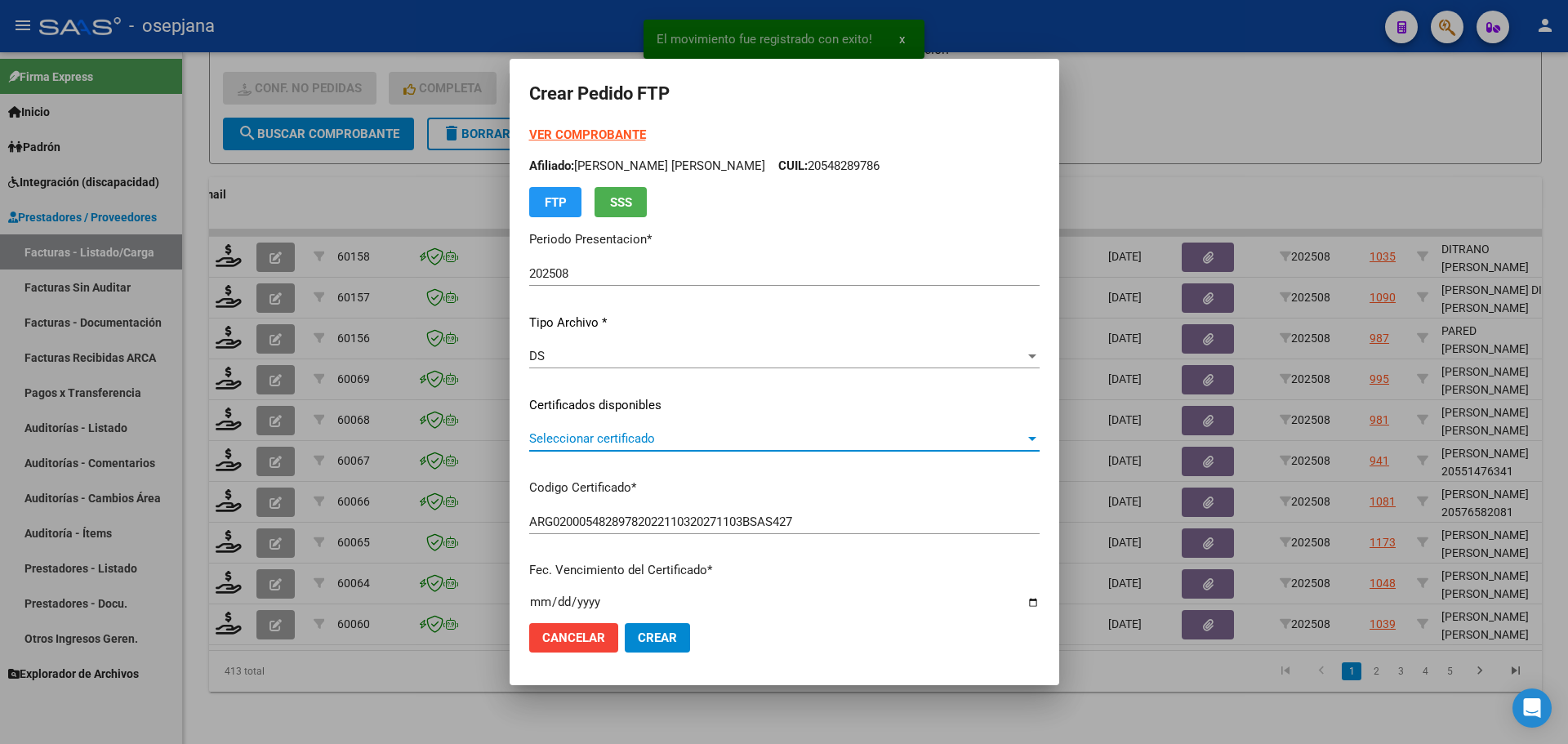
click at [620, 440] on span "Seleccionar certificado" at bounding box center [777, 439] width 496 height 15
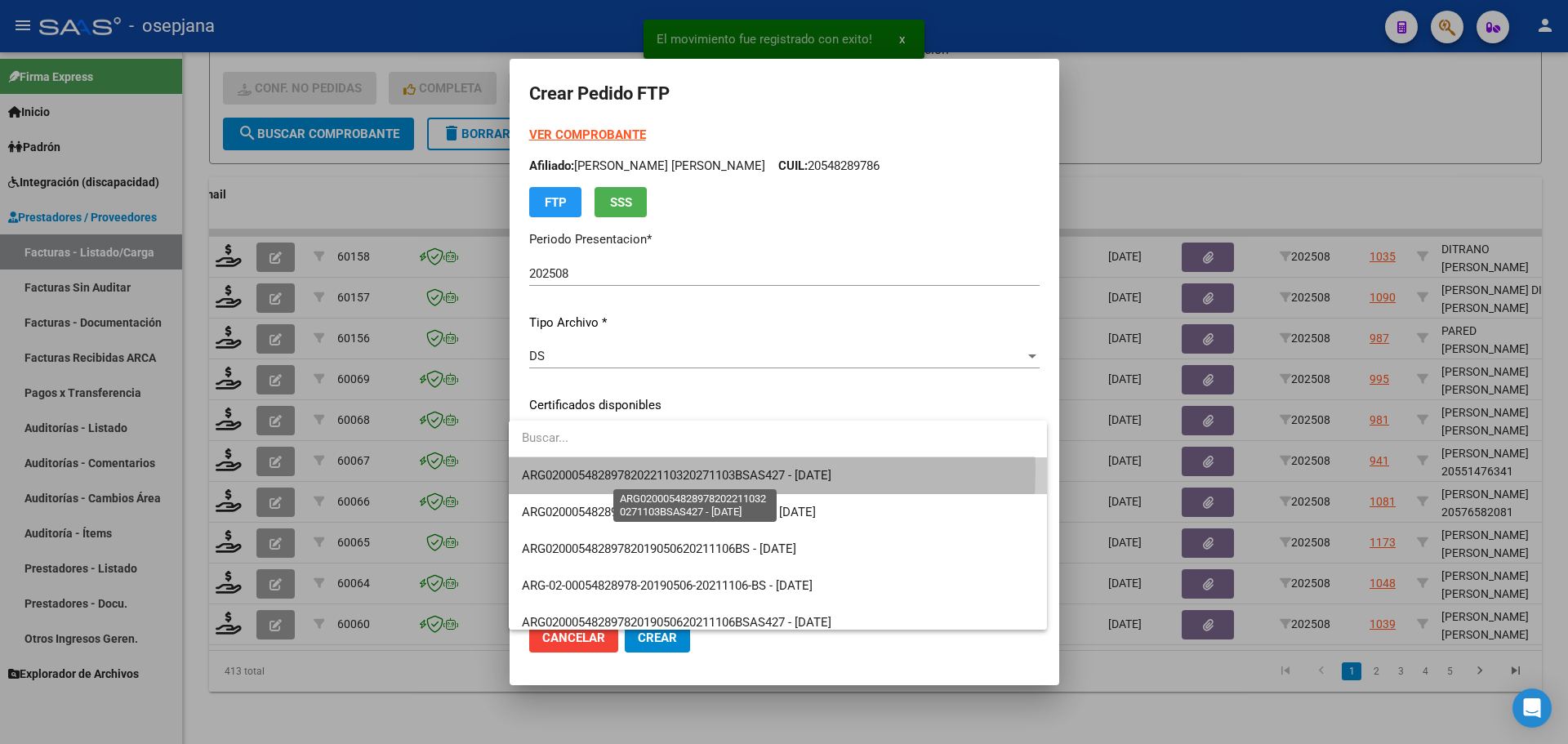
click at [617, 470] on span "ARG02000548289782022110320271103BSAS427 - [DATE]" at bounding box center [677, 476] width 310 height 15
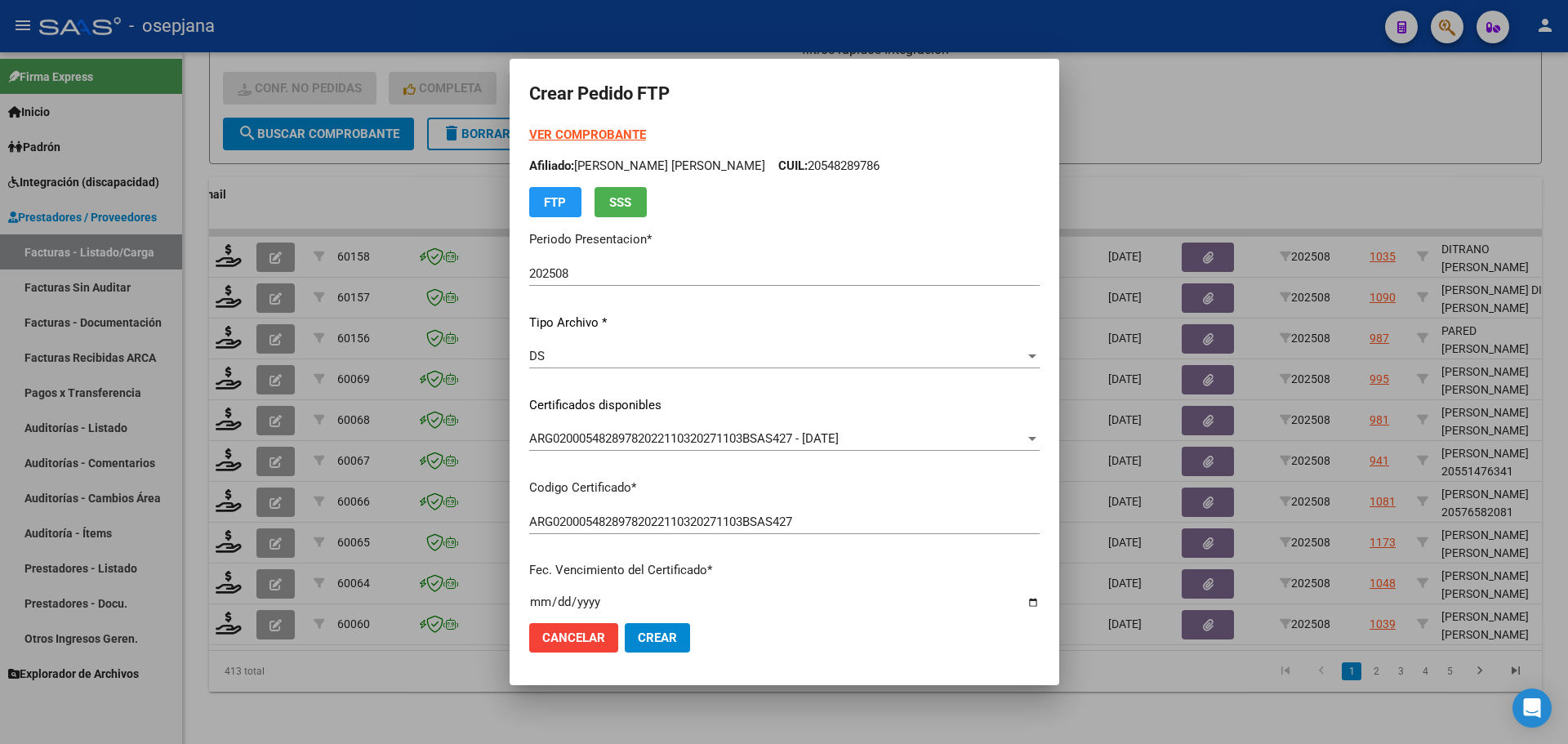
click at [585, 131] on strong "VER COMPROBANTE" at bounding box center [587, 135] width 116 height 15
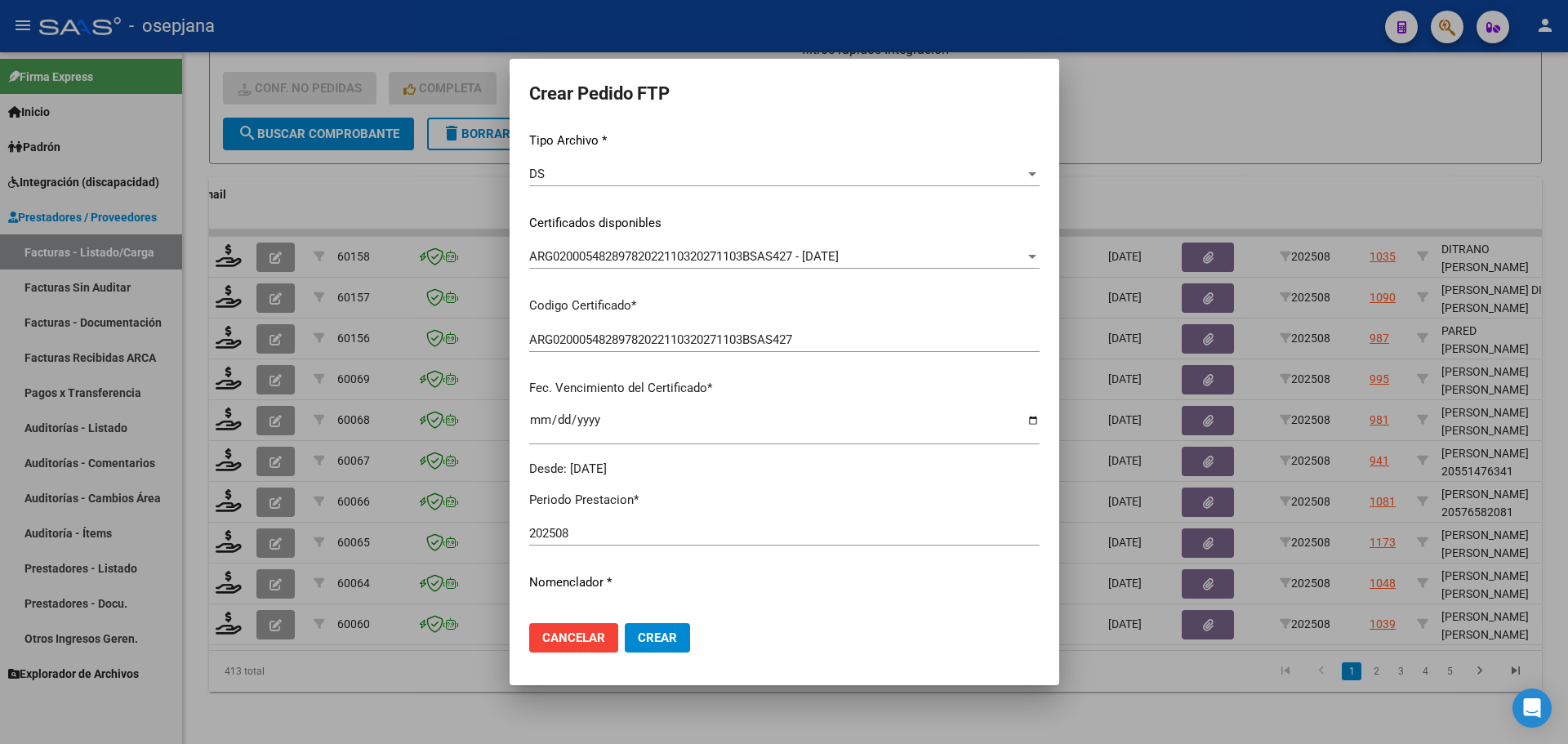
scroll to position [409, 0]
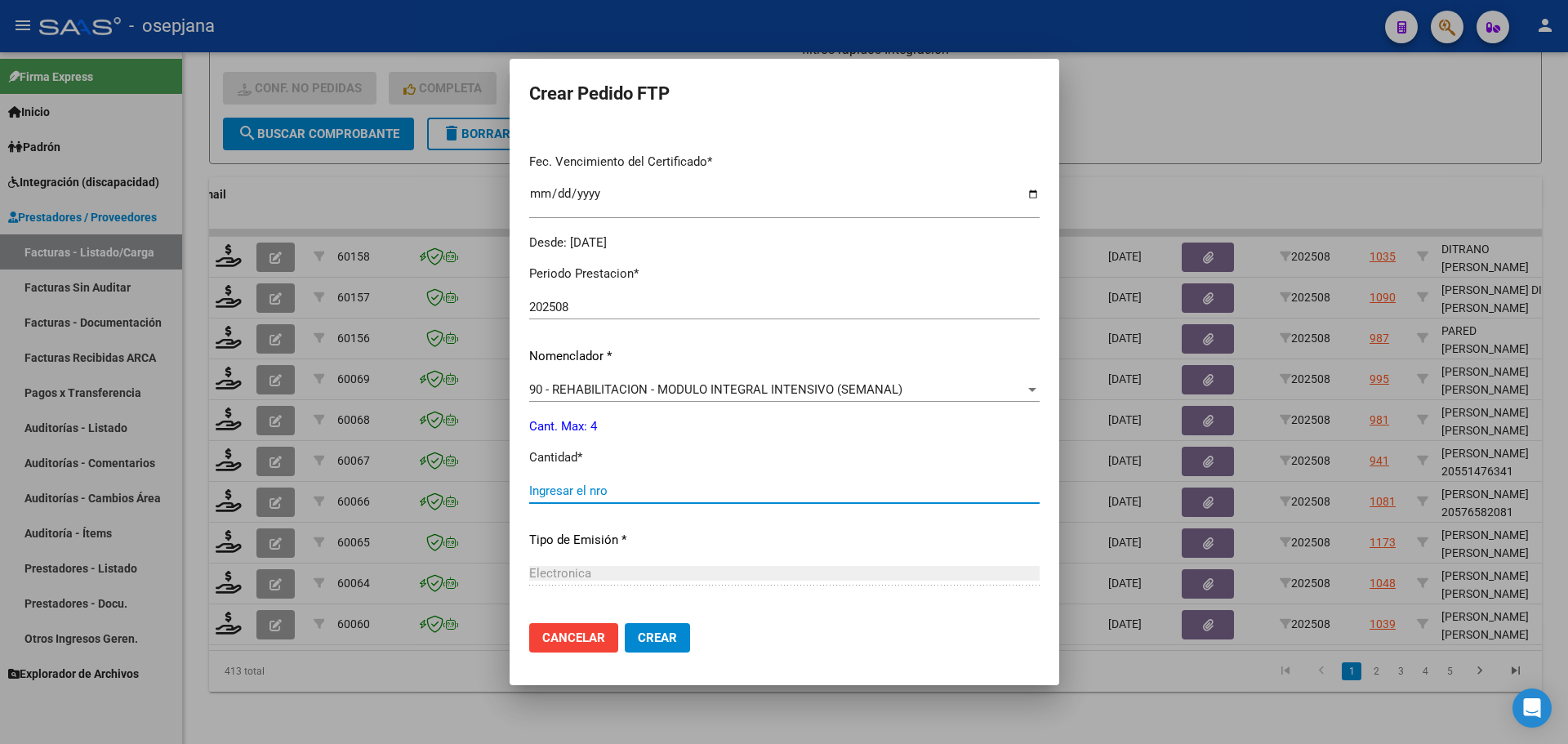
click at [549, 495] on input "Ingresar el nro" at bounding box center [784, 491] width 511 height 15
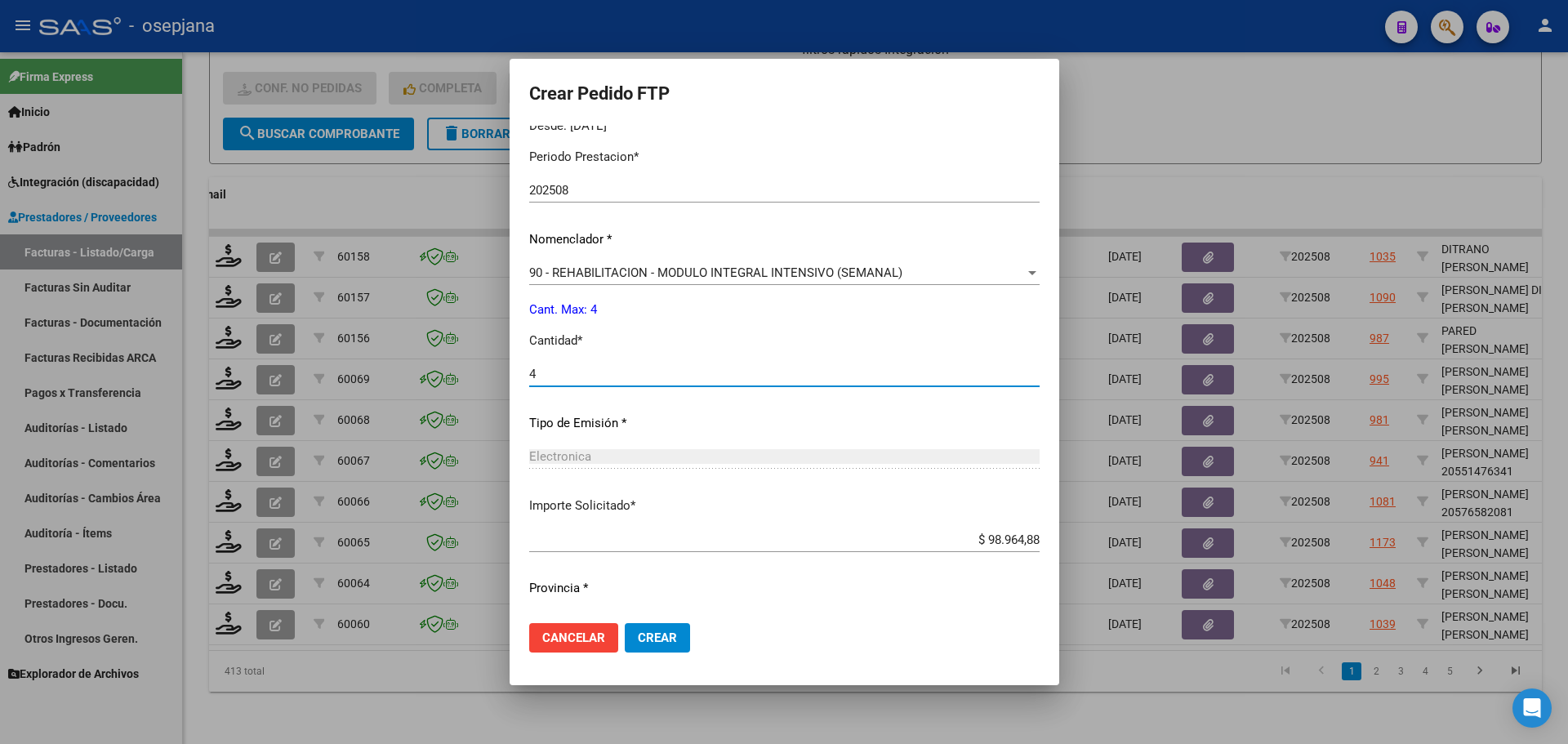
scroll to position [565, 0]
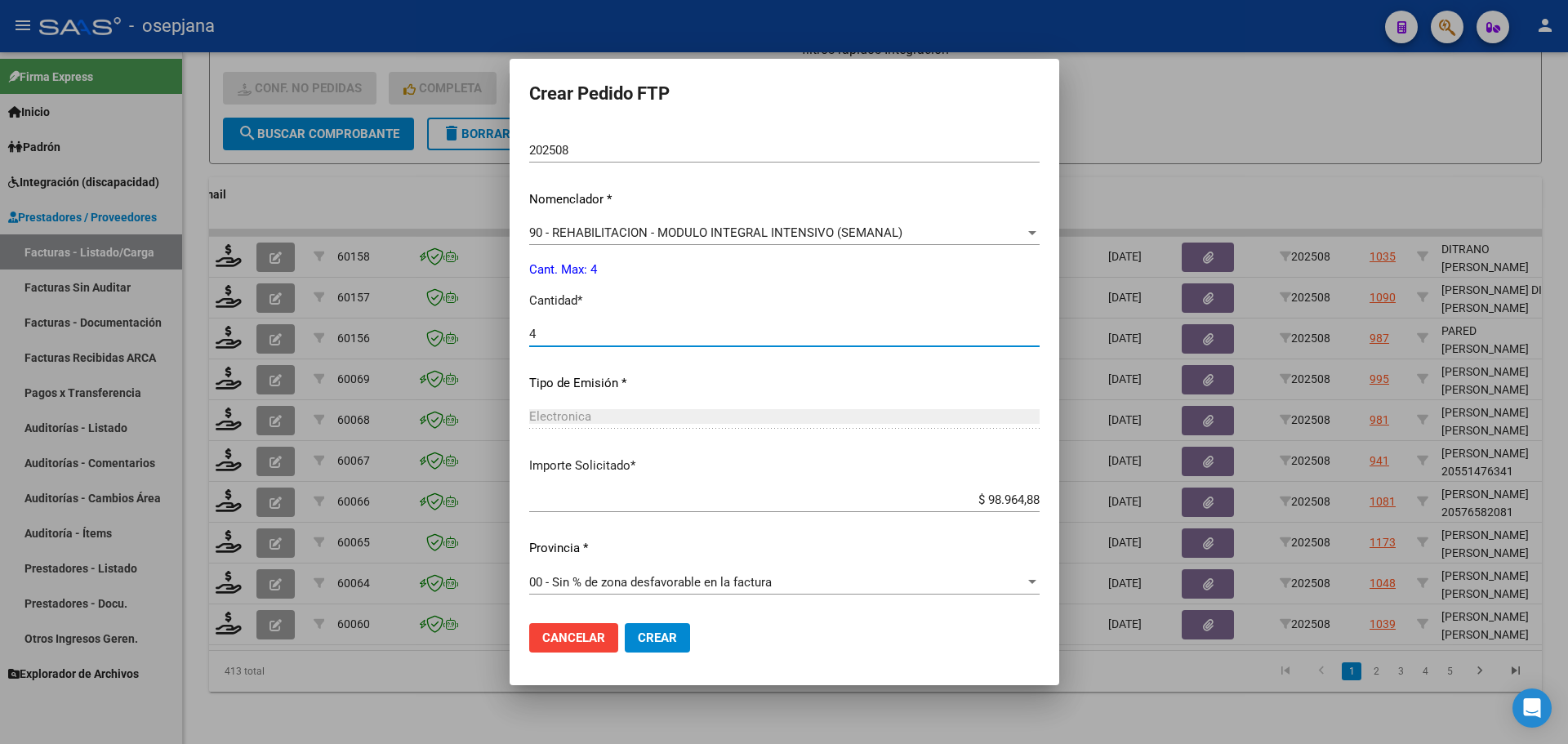
type input "4"
click at [660, 635] on span "Crear" at bounding box center [658, 638] width 39 height 15
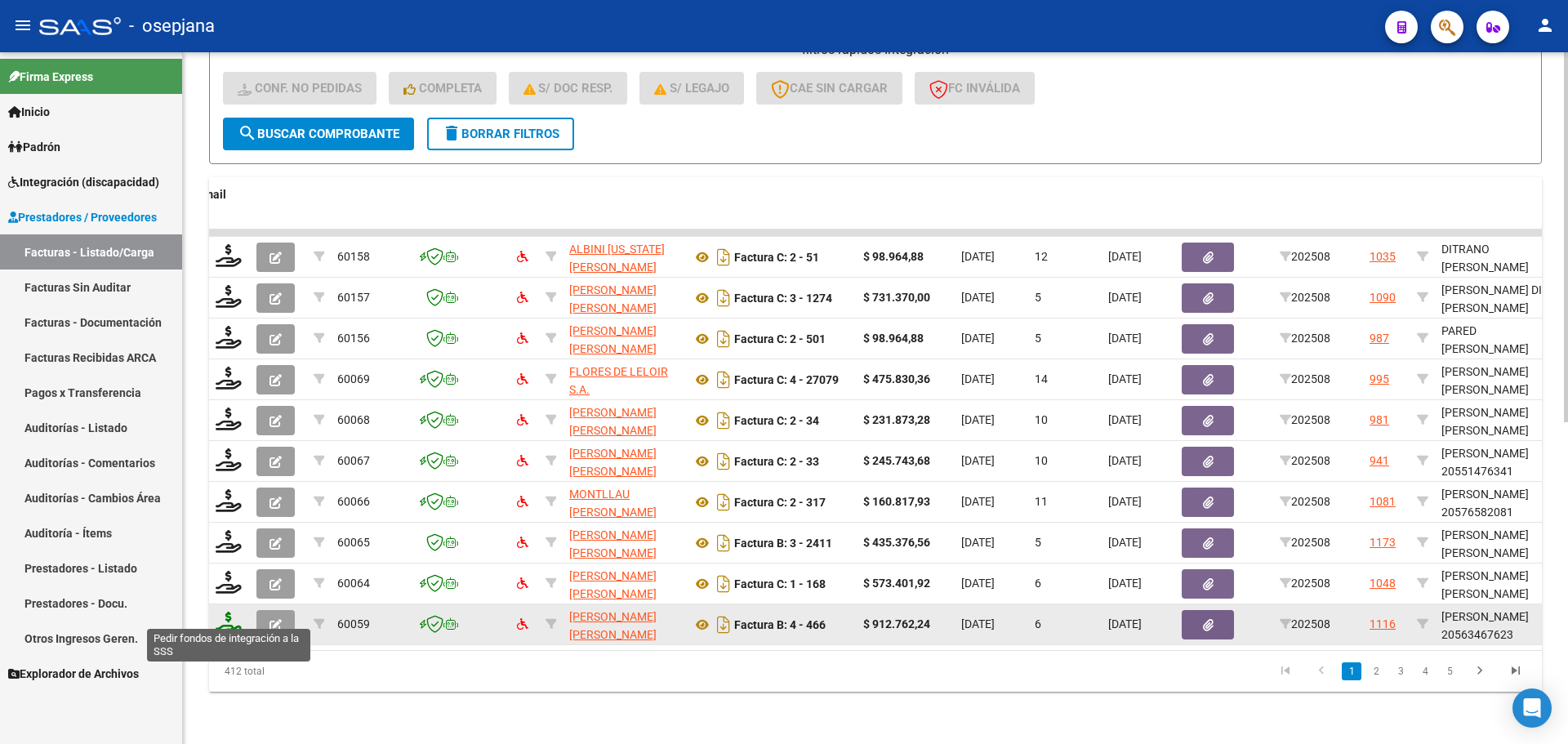
click at [224, 614] on icon at bounding box center [229, 623] width 26 height 23
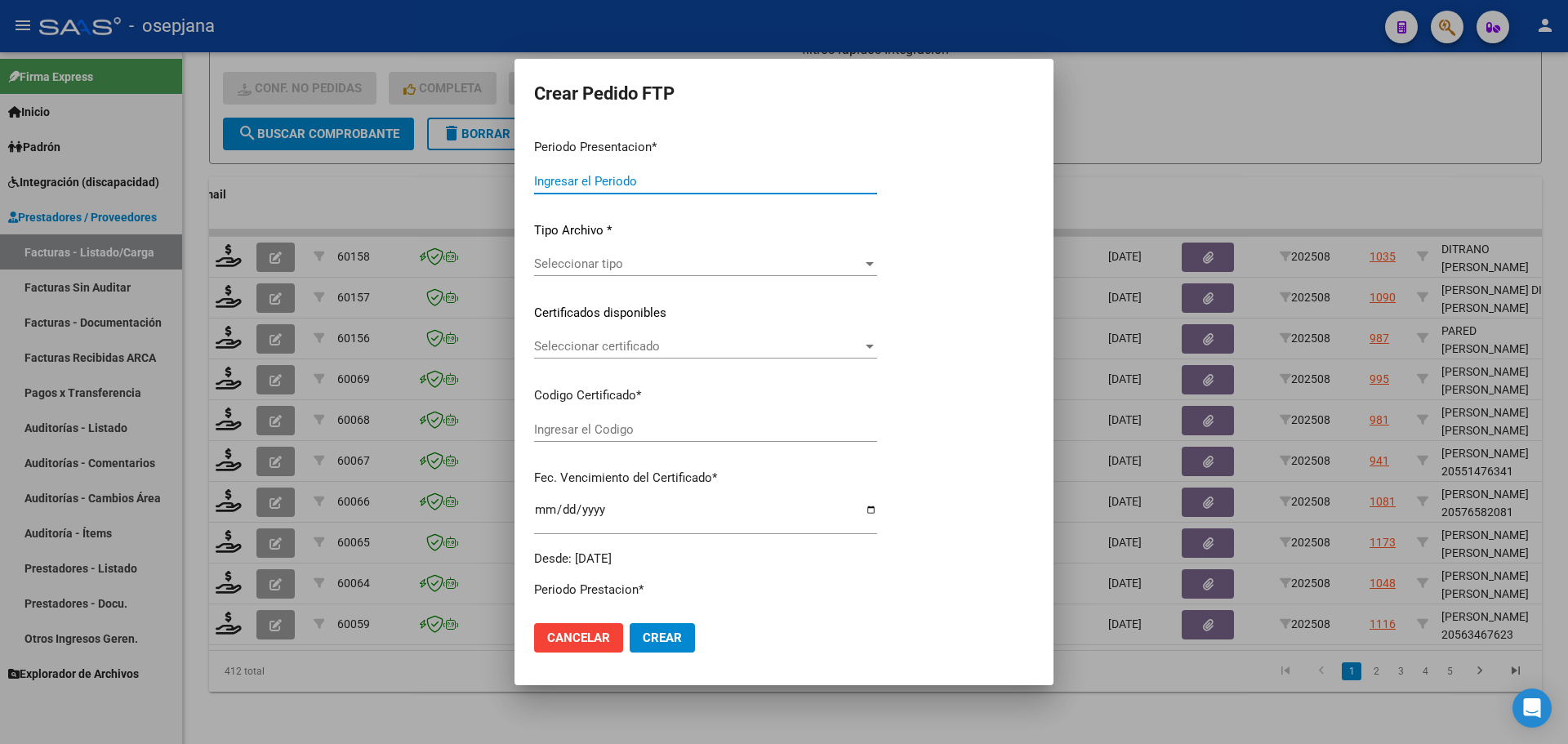
type input "202508"
type input "$ 912.762,24"
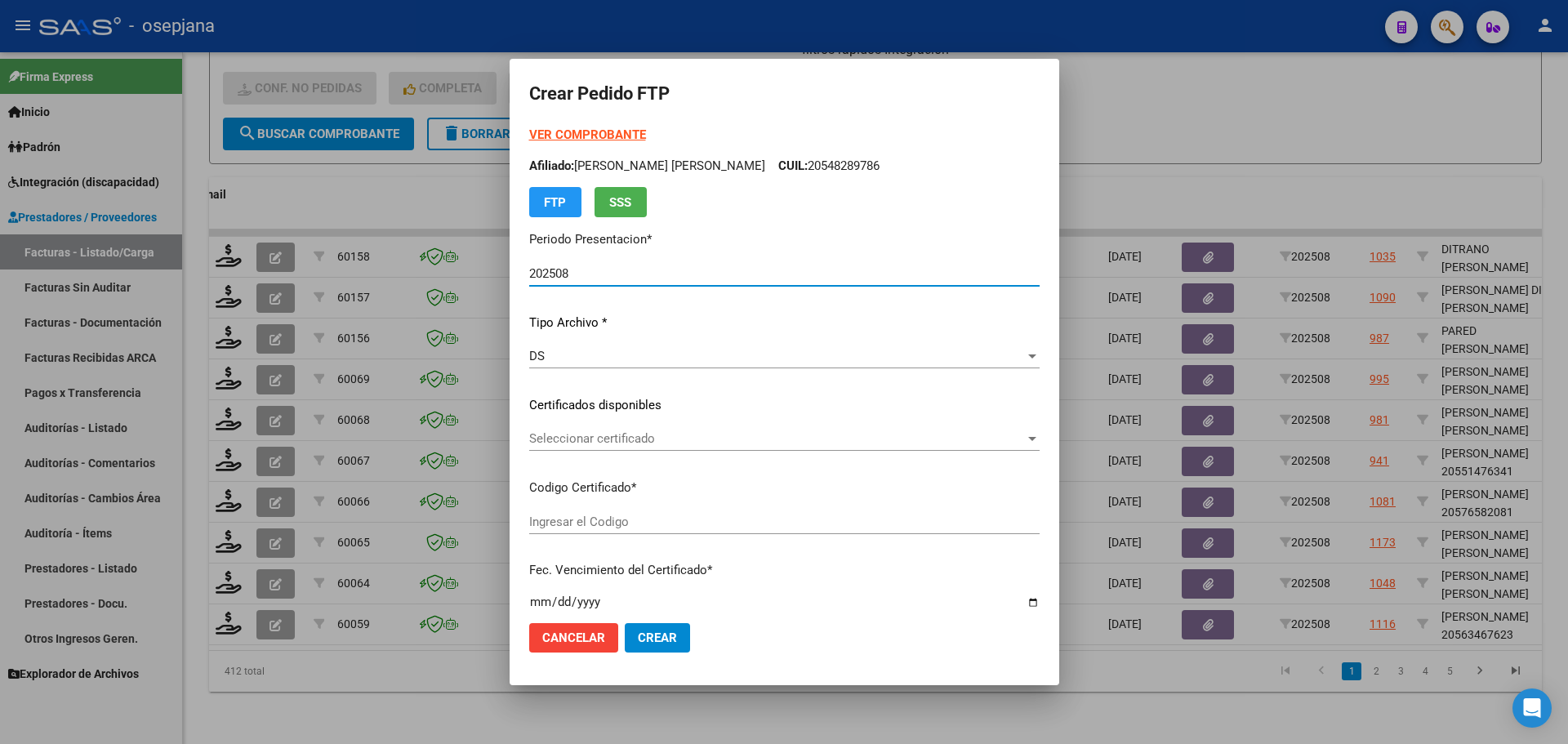
type input "ARG02000563467622024031120290311BUE311"
type input "[DATE]"
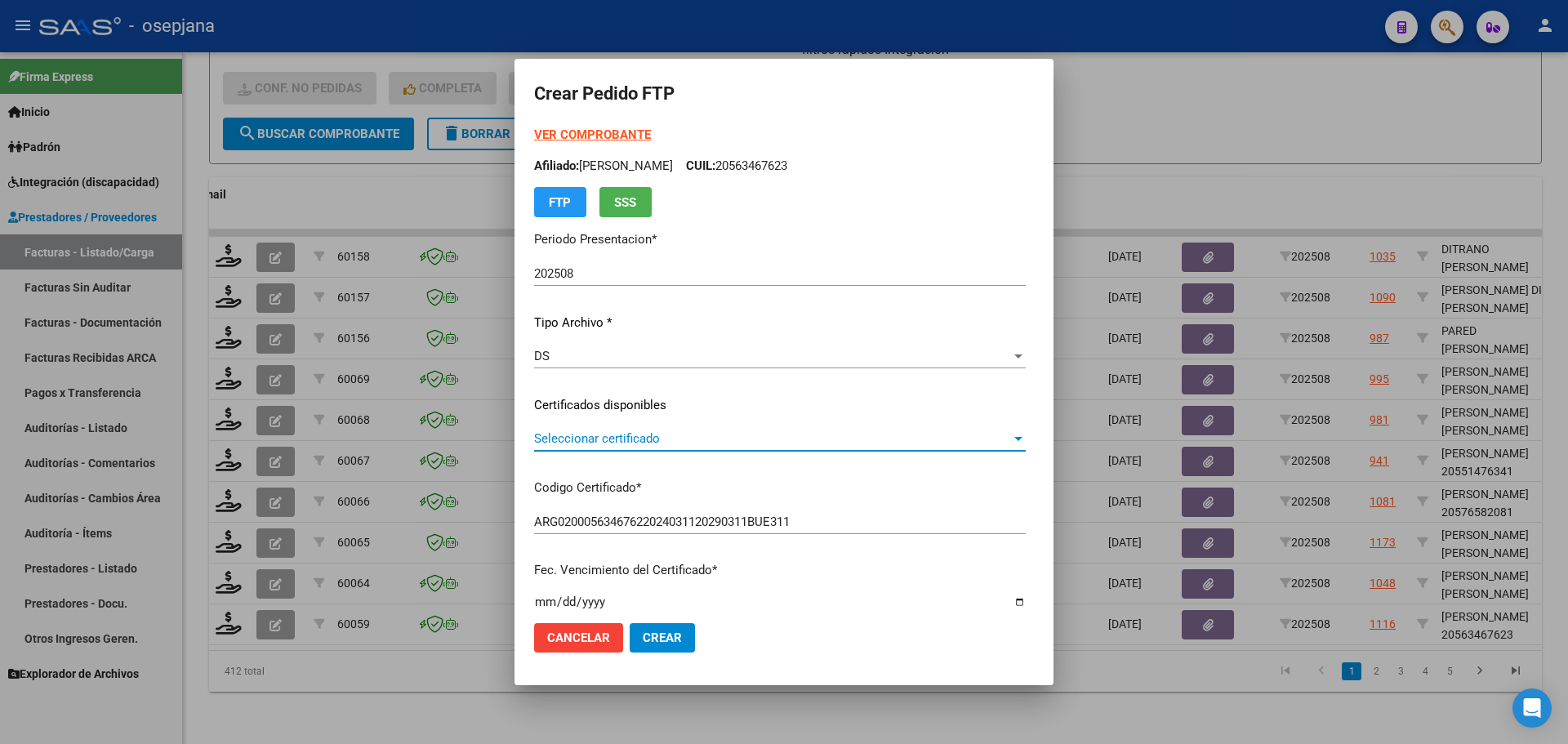
click at [620, 440] on span "Seleccionar certificado" at bounding box center [773, 439] width 477 height 15
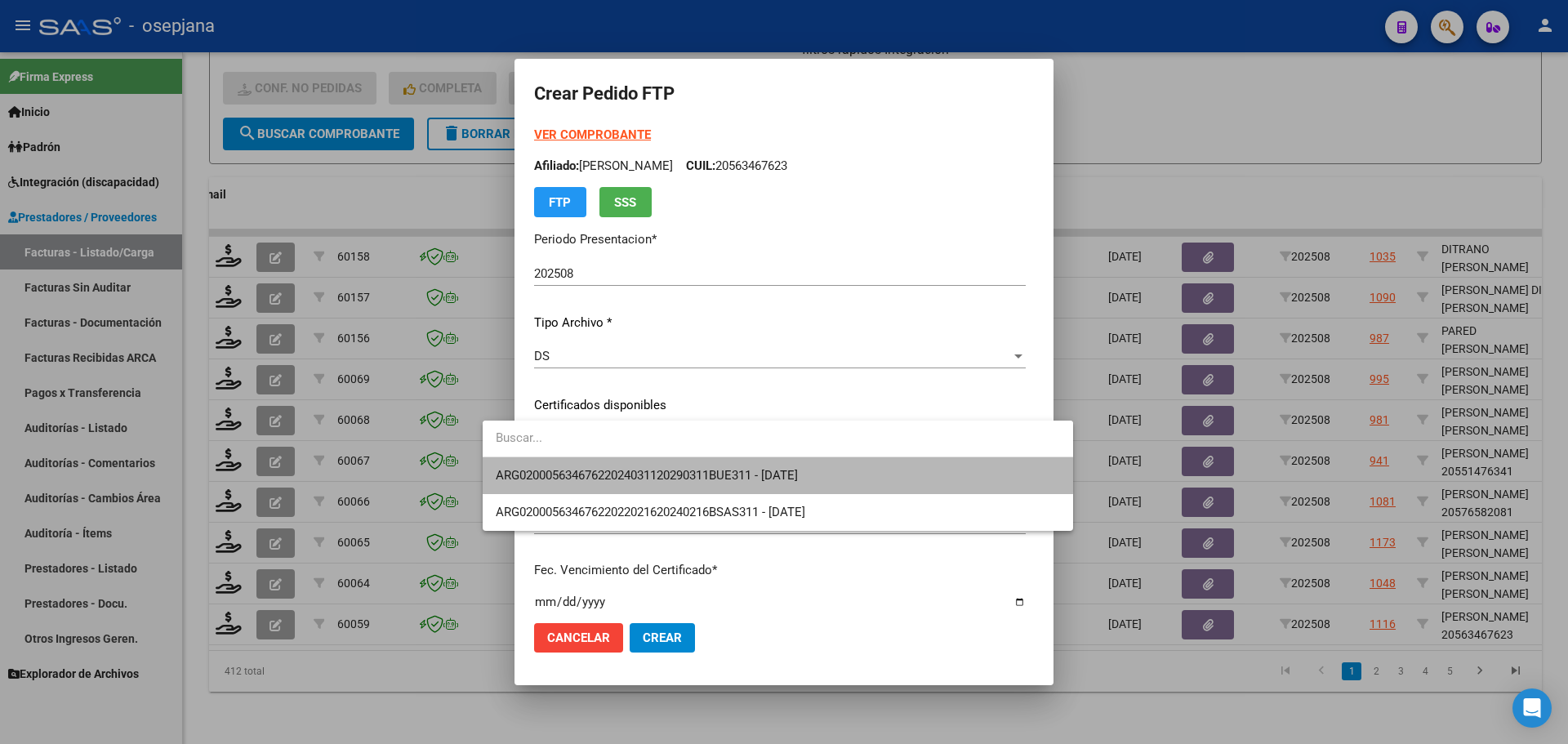
click at [623, 467] on span "ARG02000563467622024031120290311BUE311 - [DATE]" at bounding box center [778, 476] width 564 height 37
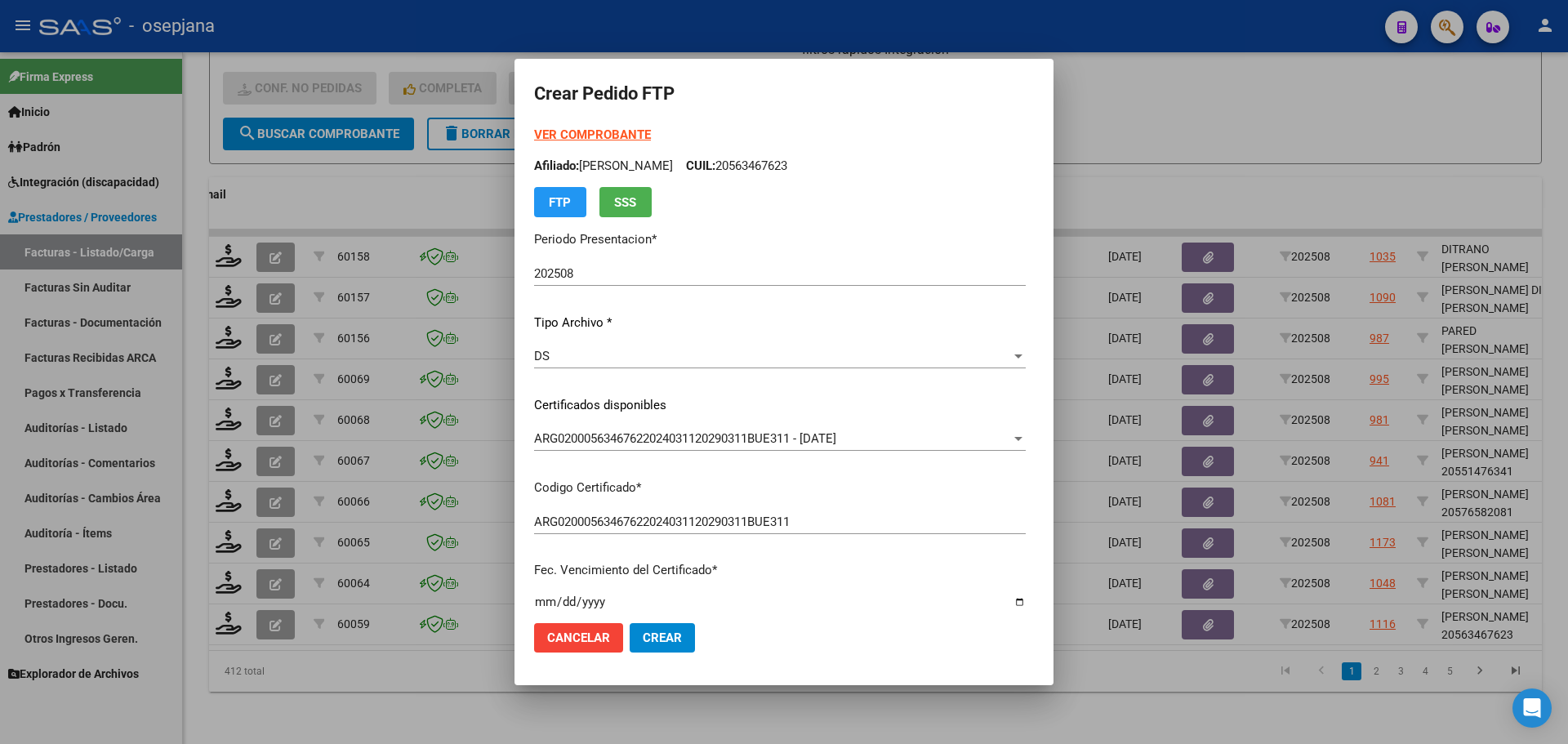
click at [581, 133] on strong "VER COMPROBANTE" at bounding box center [592, 135] width 116 height 15
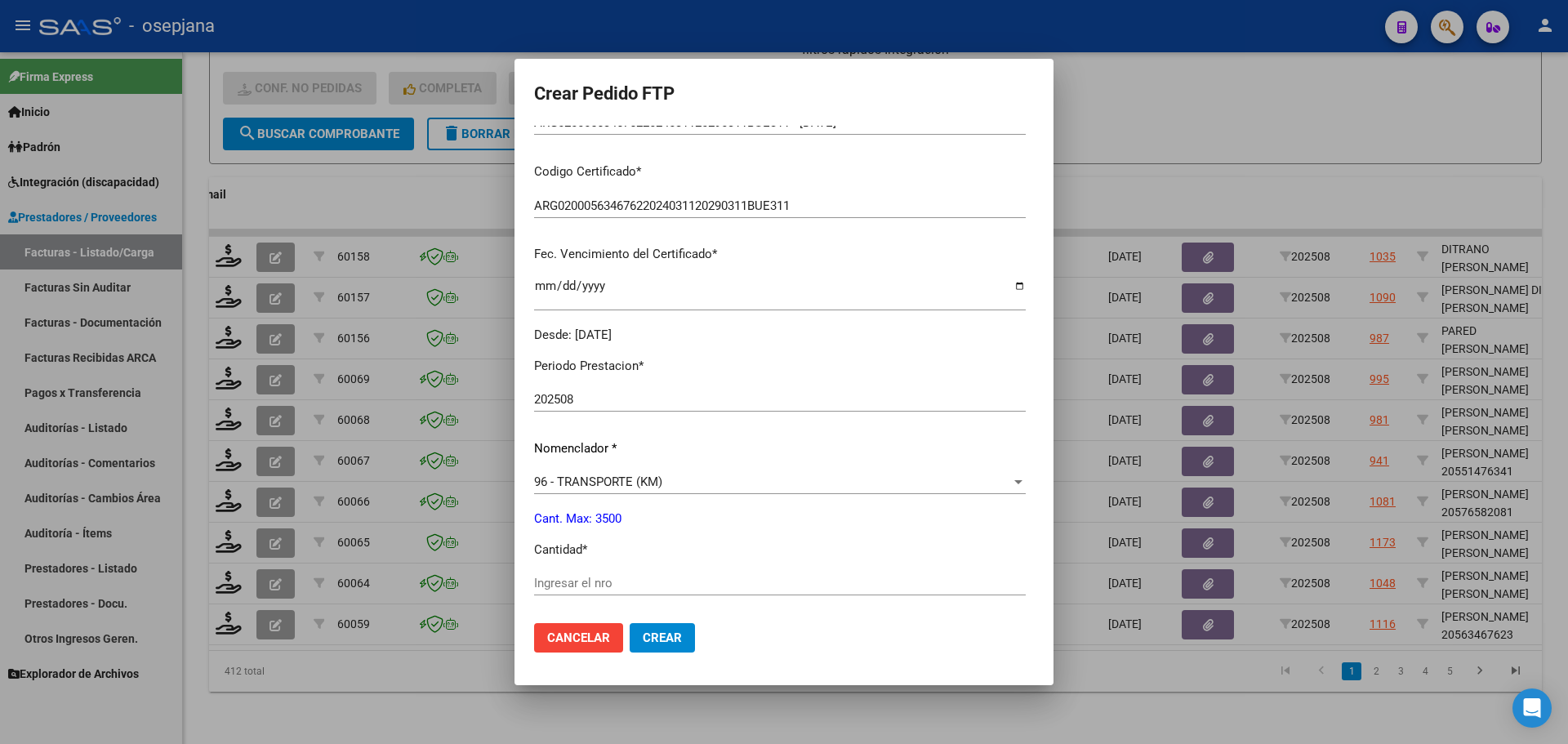
scroll to position [491, 0]
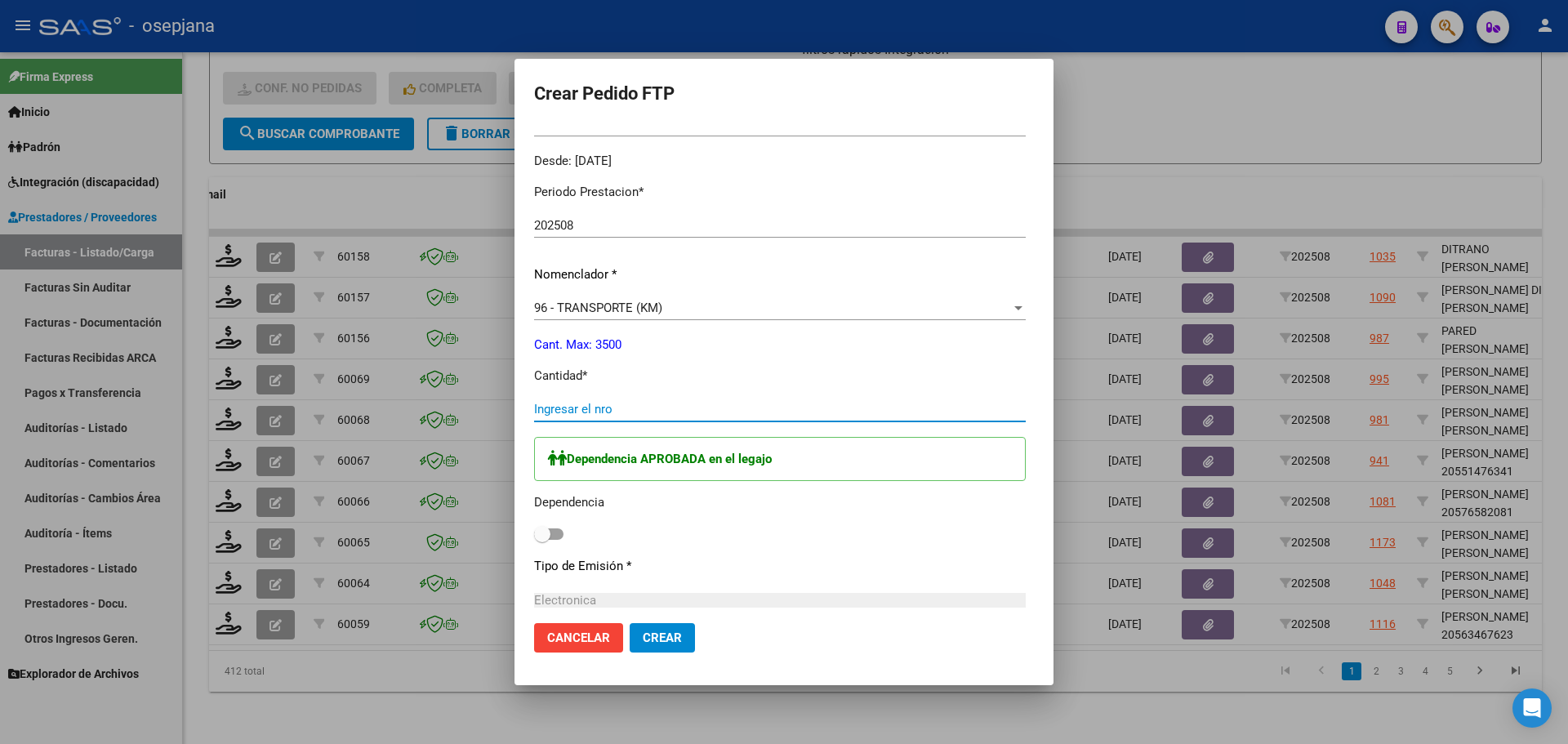
click at [534, 413] on input "Ingresar el nro" at bounding box center [780, 409] width 492 height 15
type input "1248"
click at [534, 538] on span at bounding box center [542, 534] width 16 height 16
click at [541, 540] on input "checkbox" at bounding box center [541, 540] width 1 height 1
checkbox input "true"
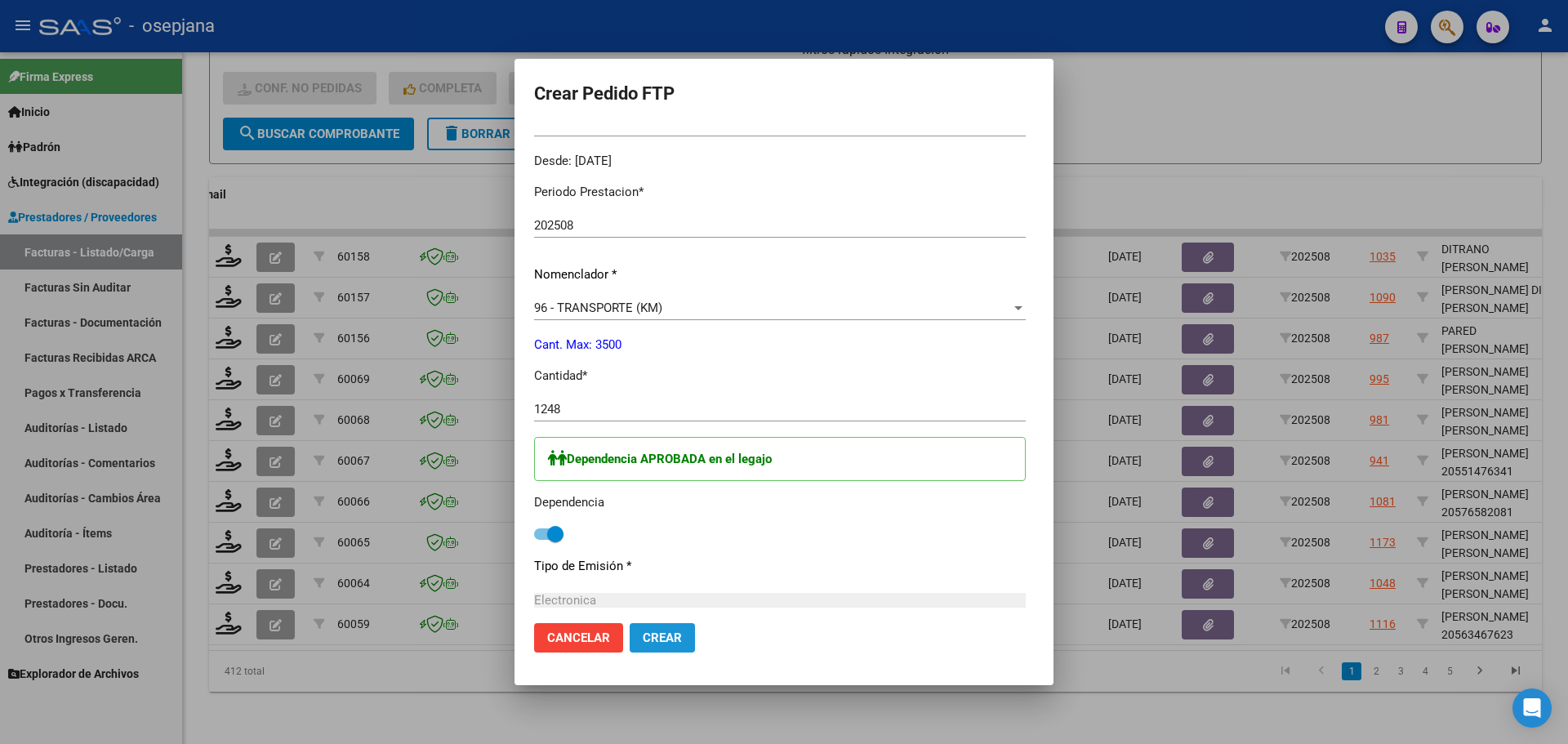
click at [630, 628] on button "Crear" at bounding box center [663, 638] width 66 height 30
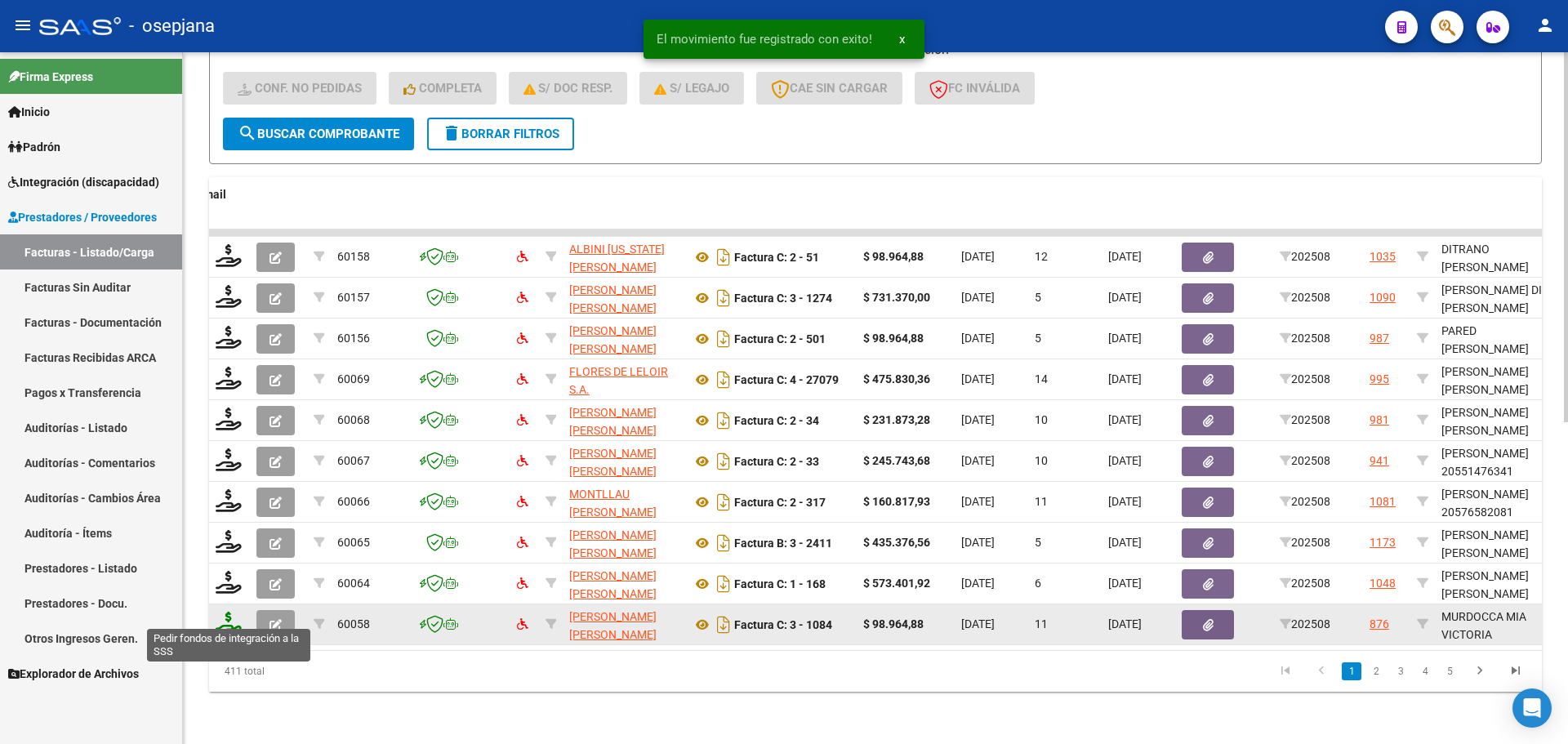
click at [227, 612] on icon at bounding box center [229, 623] width 26 height 23
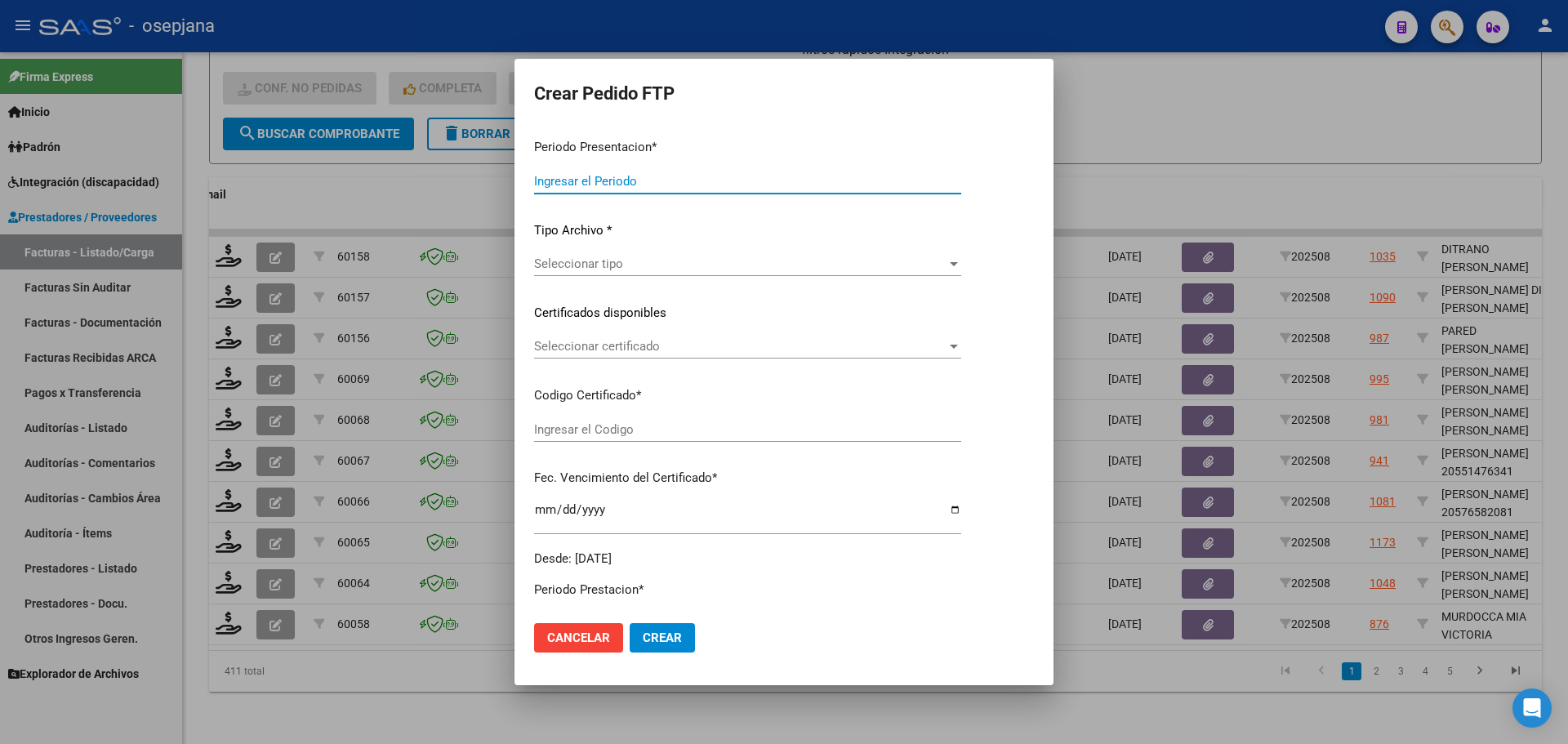
type input "202508"
type input "$ 98.964,88"
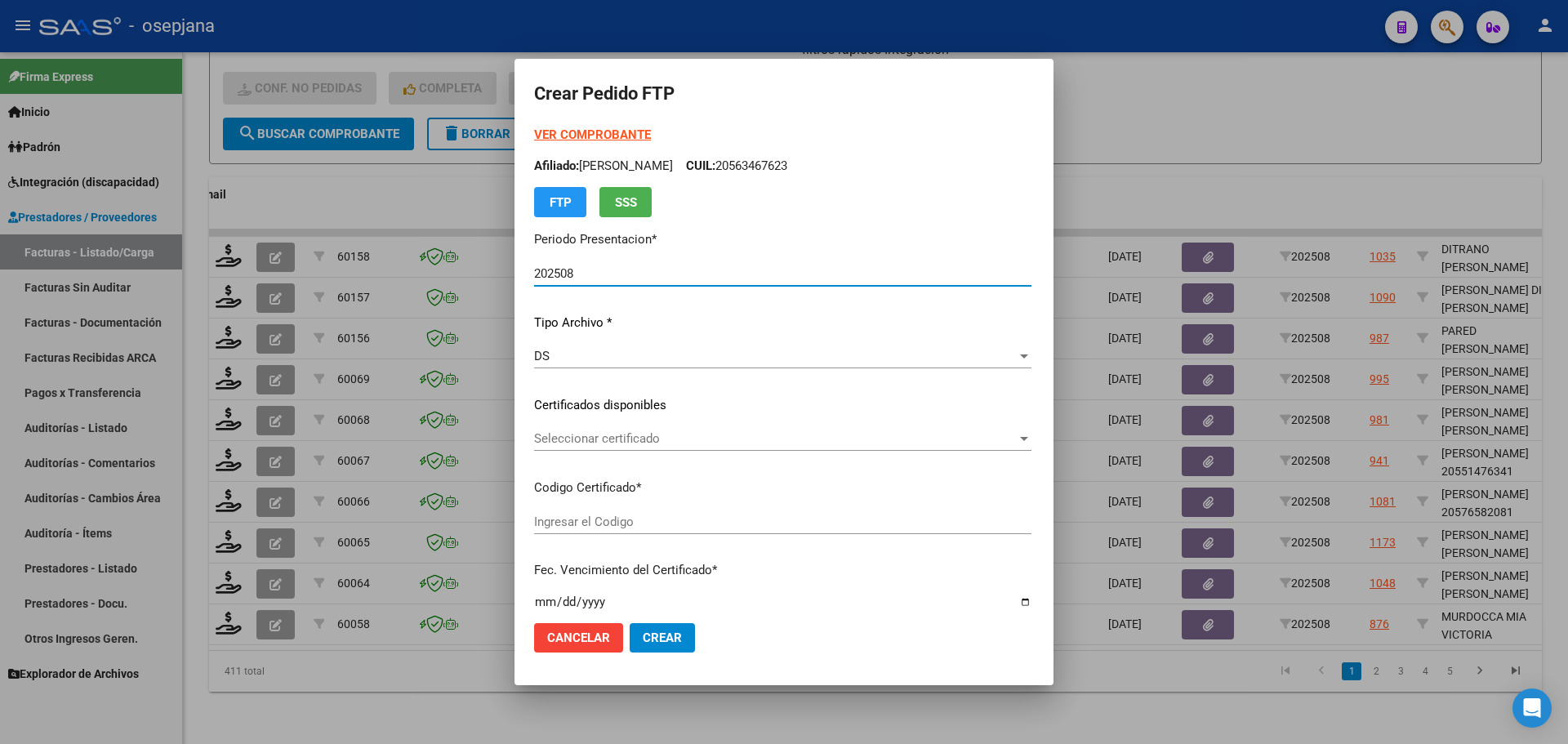
type input "ARG01000533696232022071520270715BS436"
type input "[DATE]"
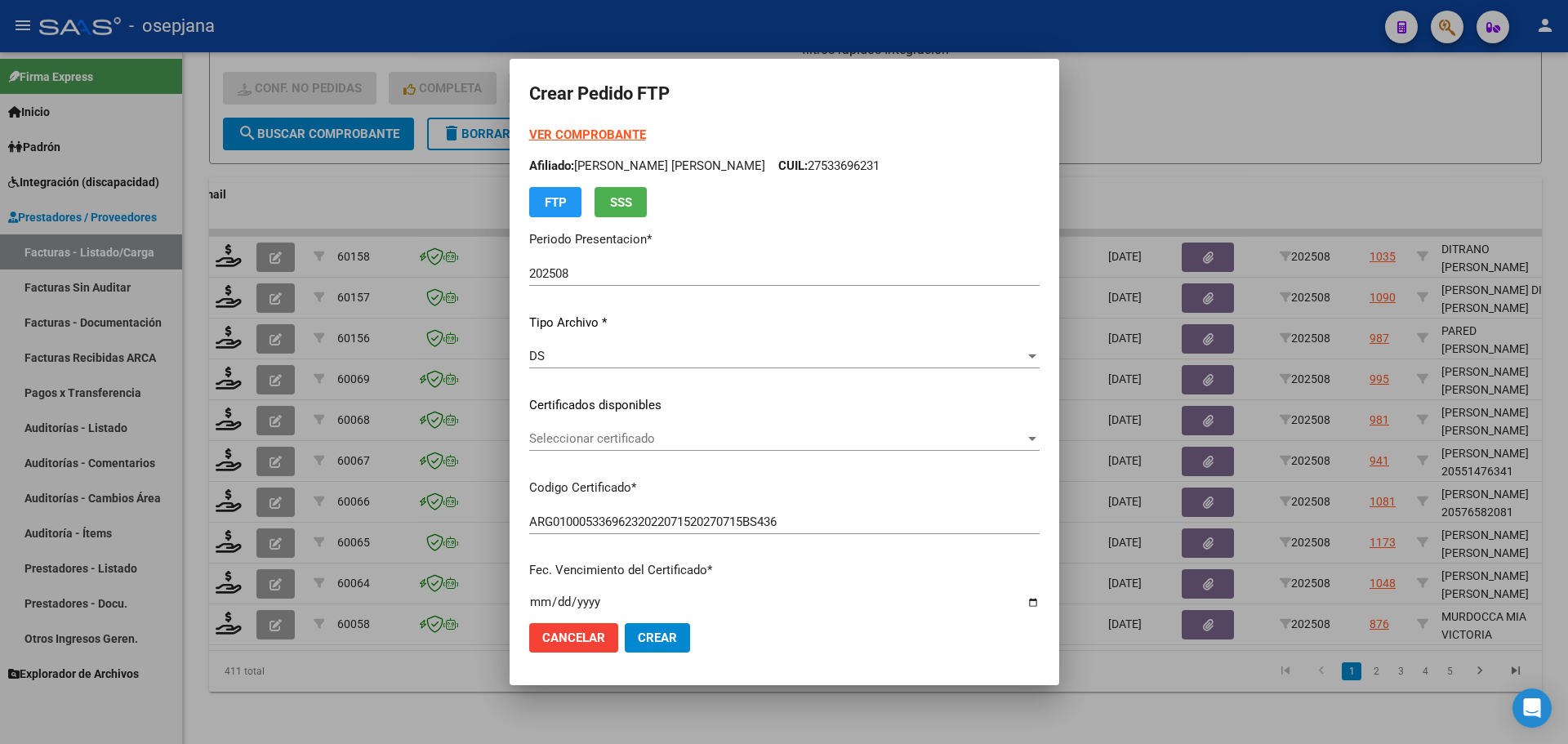
click at [654, 430] on div "Seleccionar certificado Seleccionar certificado" at bounding box center [784, 439] width 511 height 25
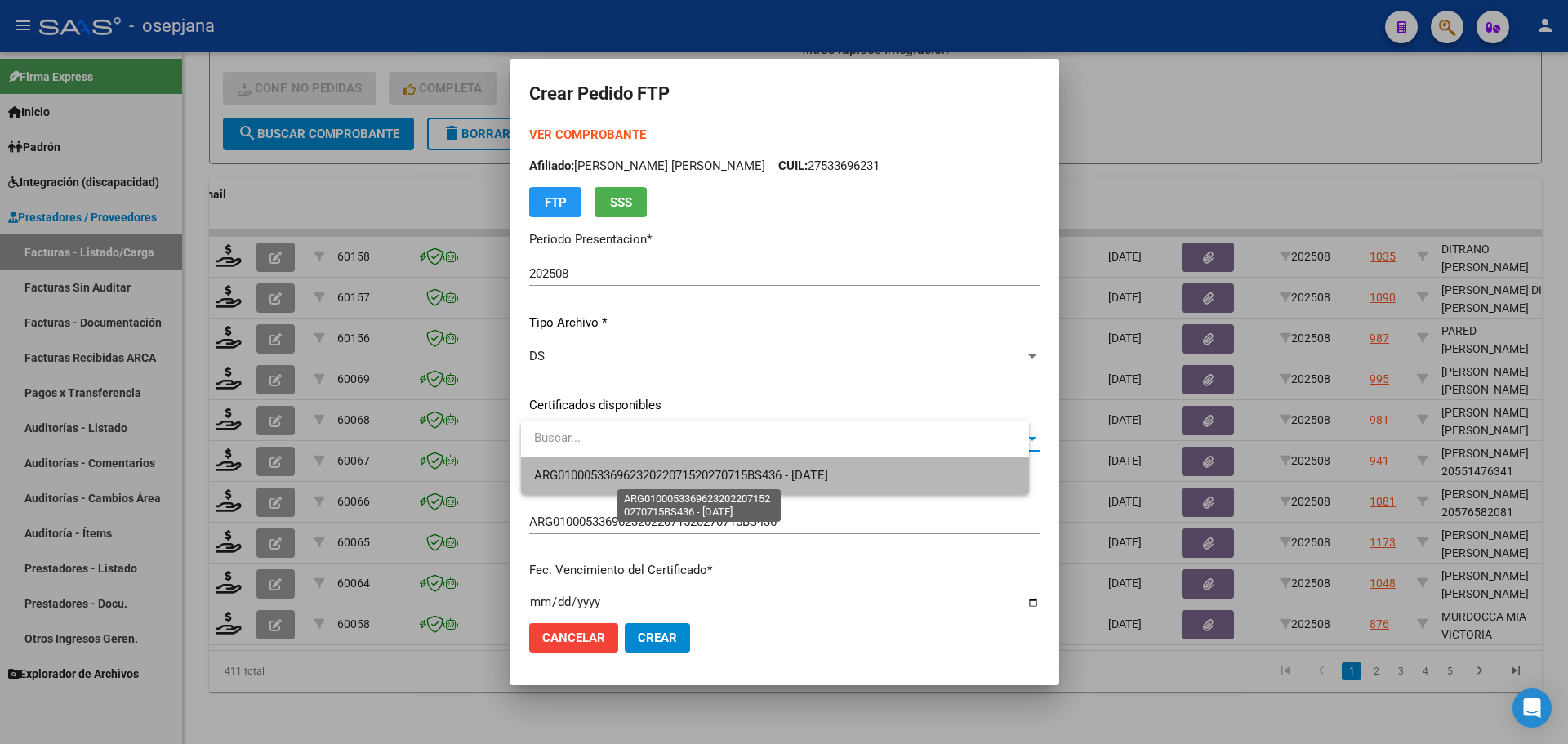
click at [654, 472] on span "ARG01000533696232022071520270715BS436 - [DATE]" at bounding box center [681, 476] width 294 height 15
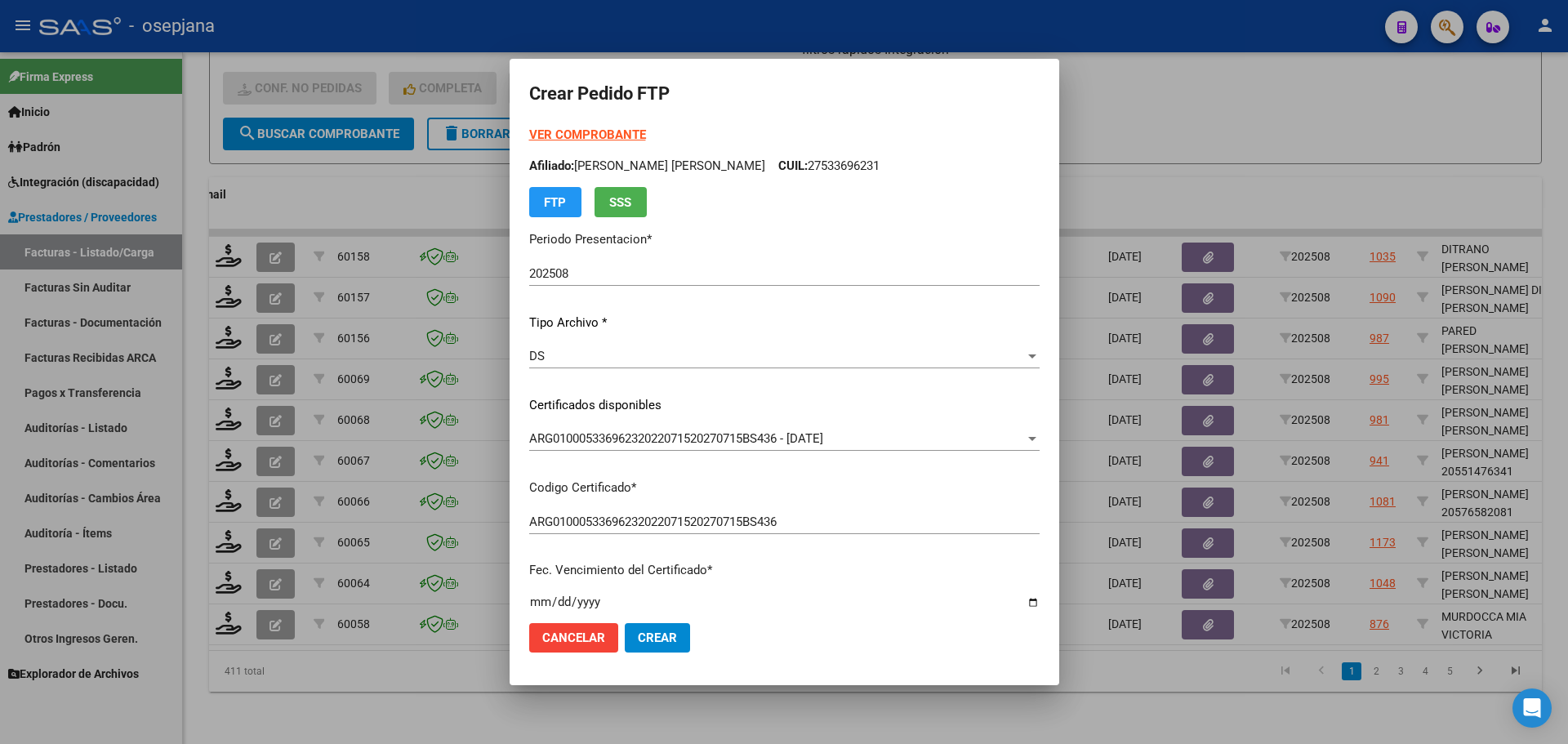
click at [592, 130] on strong "VER COMPROBANTE" at bounding box center [587, 135] width 116 height 15
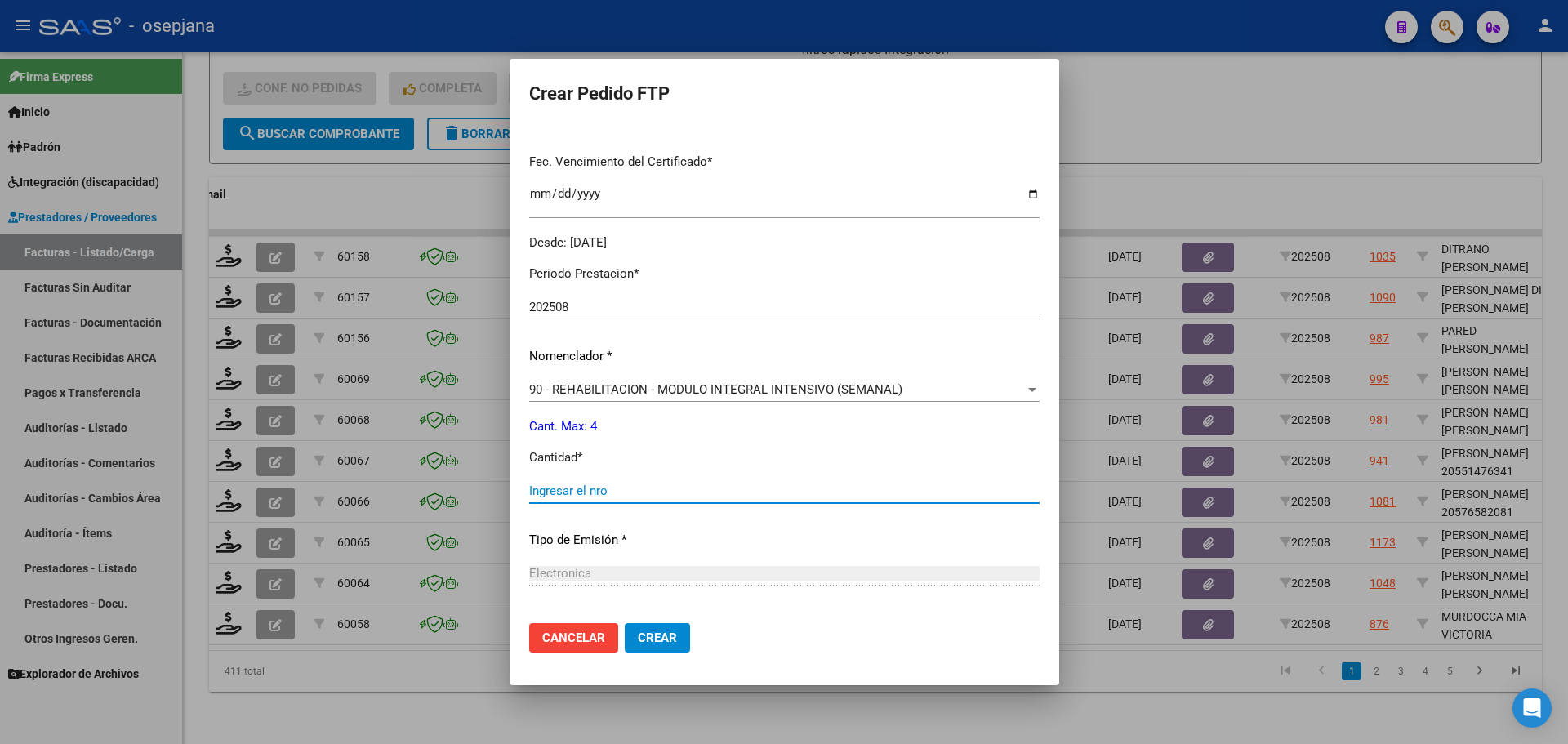
click at [555, 492] on input "Ingresar el nro" at bounding box center [784, 491] width 511 height 15
type input "4"
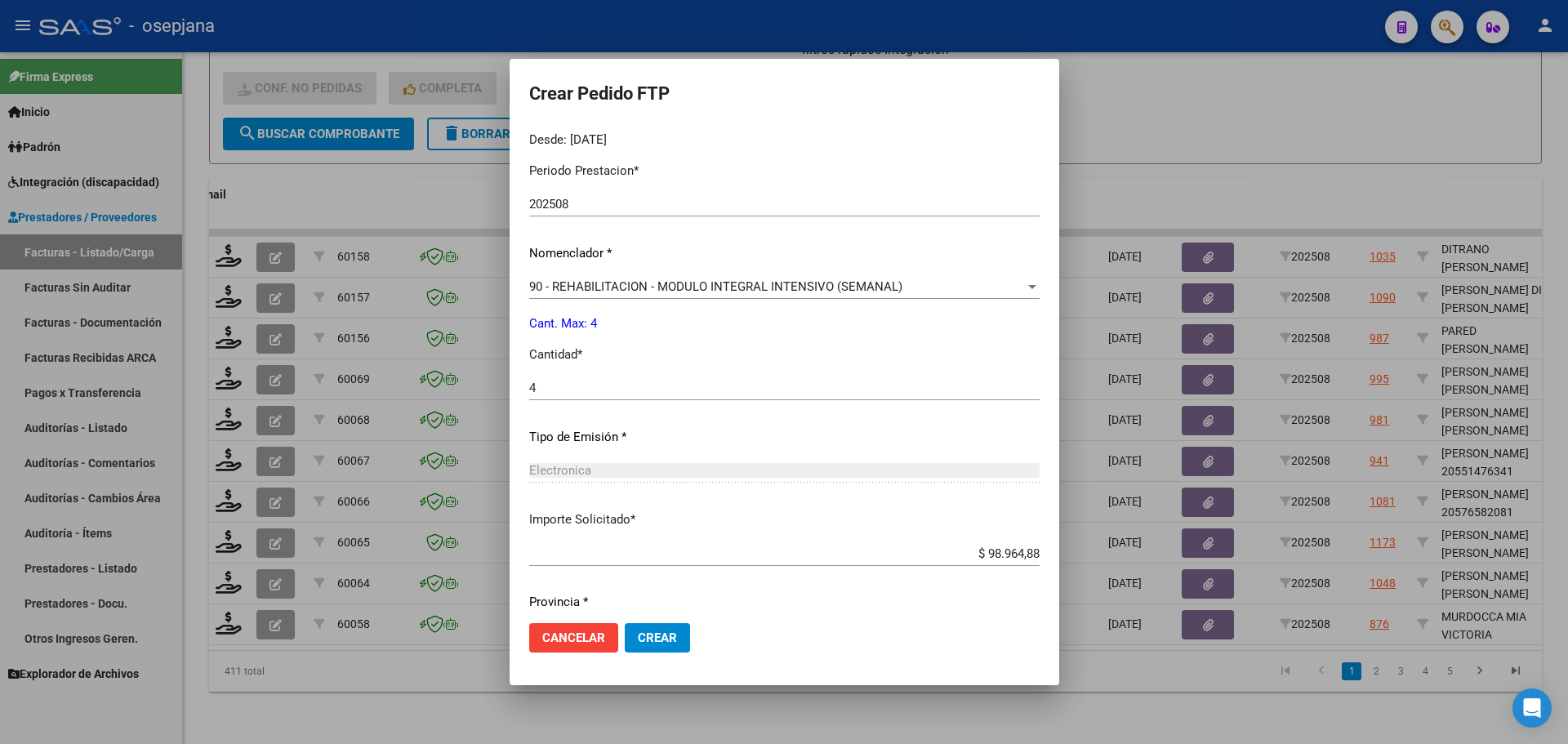
scroll to position [565, 0]
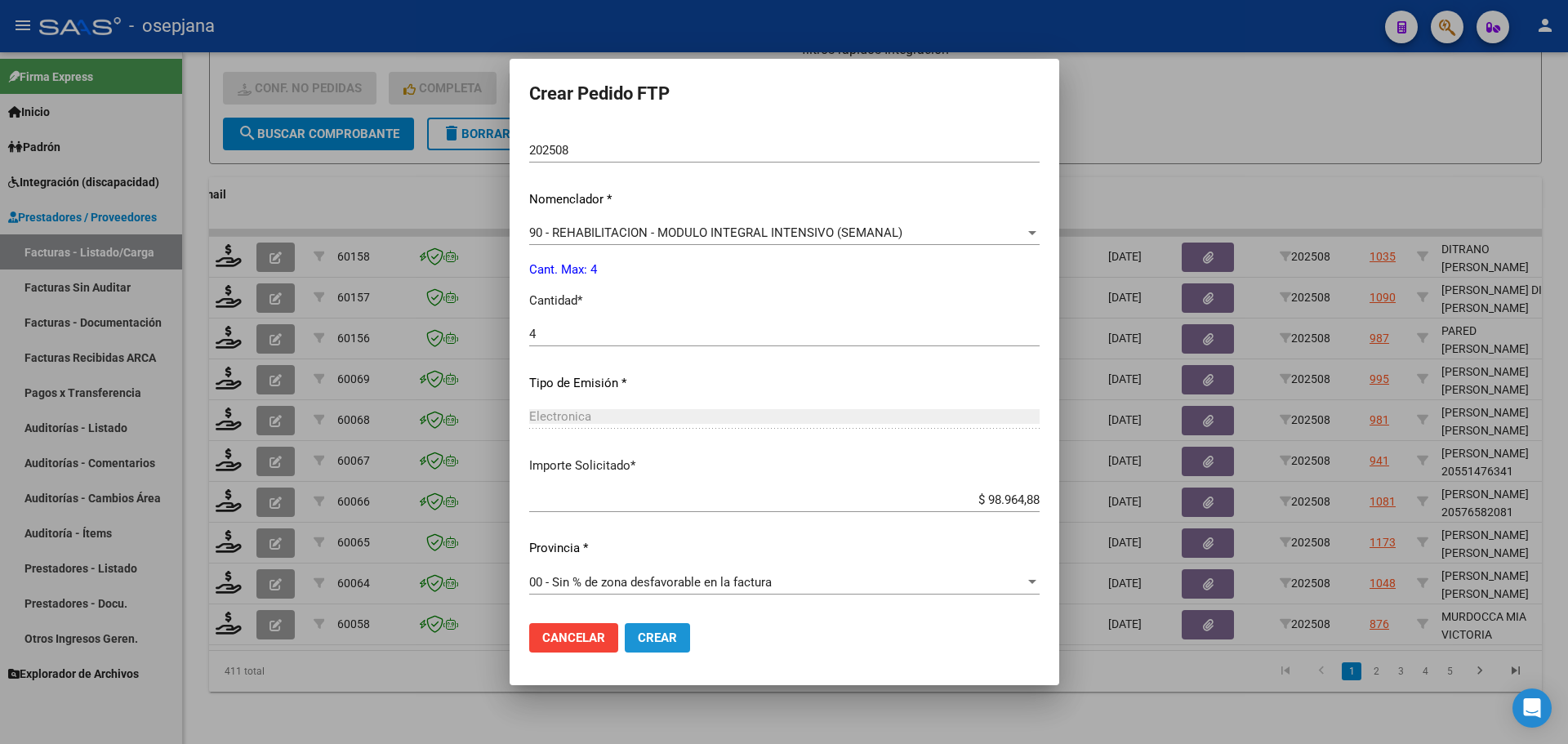
click at [691, 643] on button "Crear" at bounding box center [658, 638] width 66 height 30
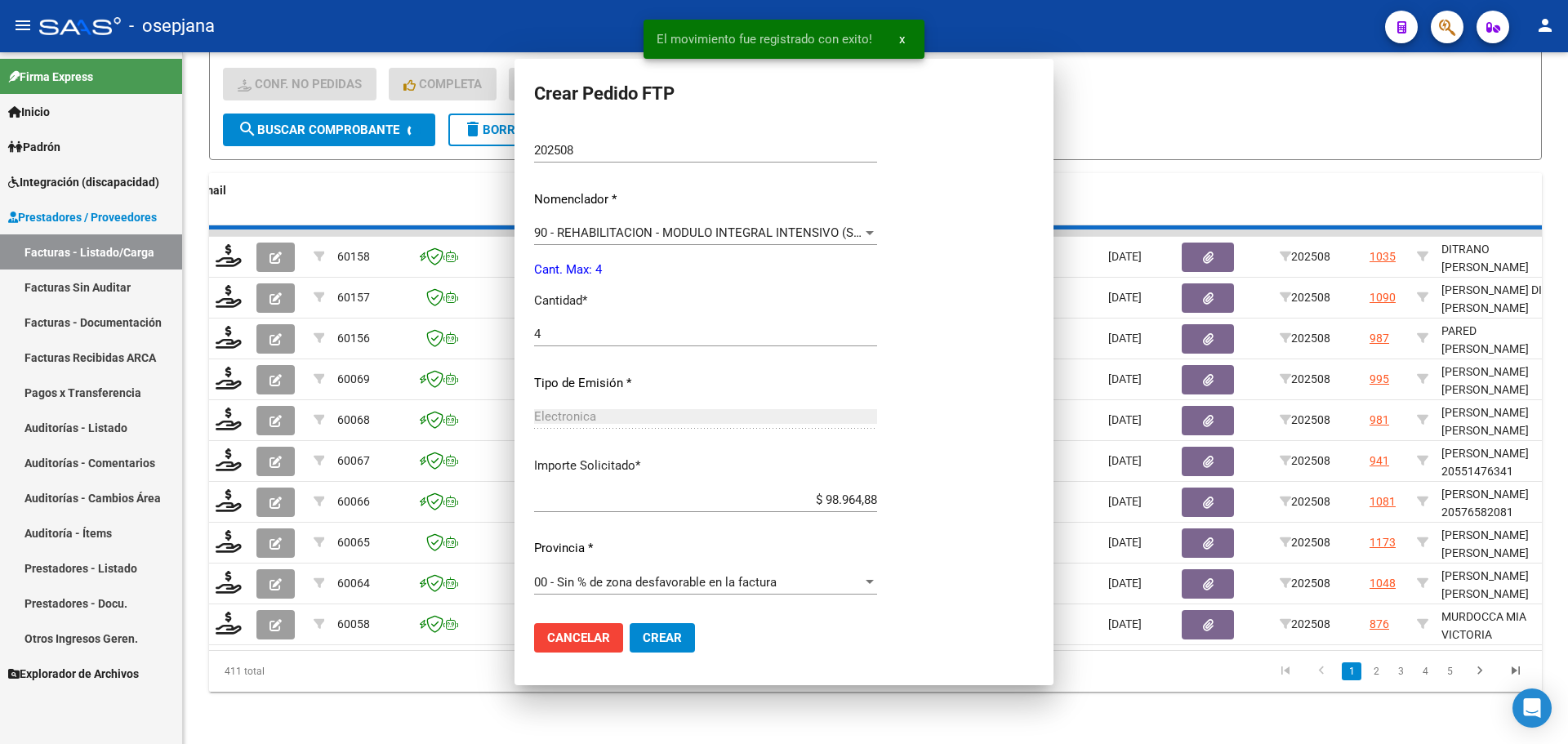
scroll to position [0, 0]
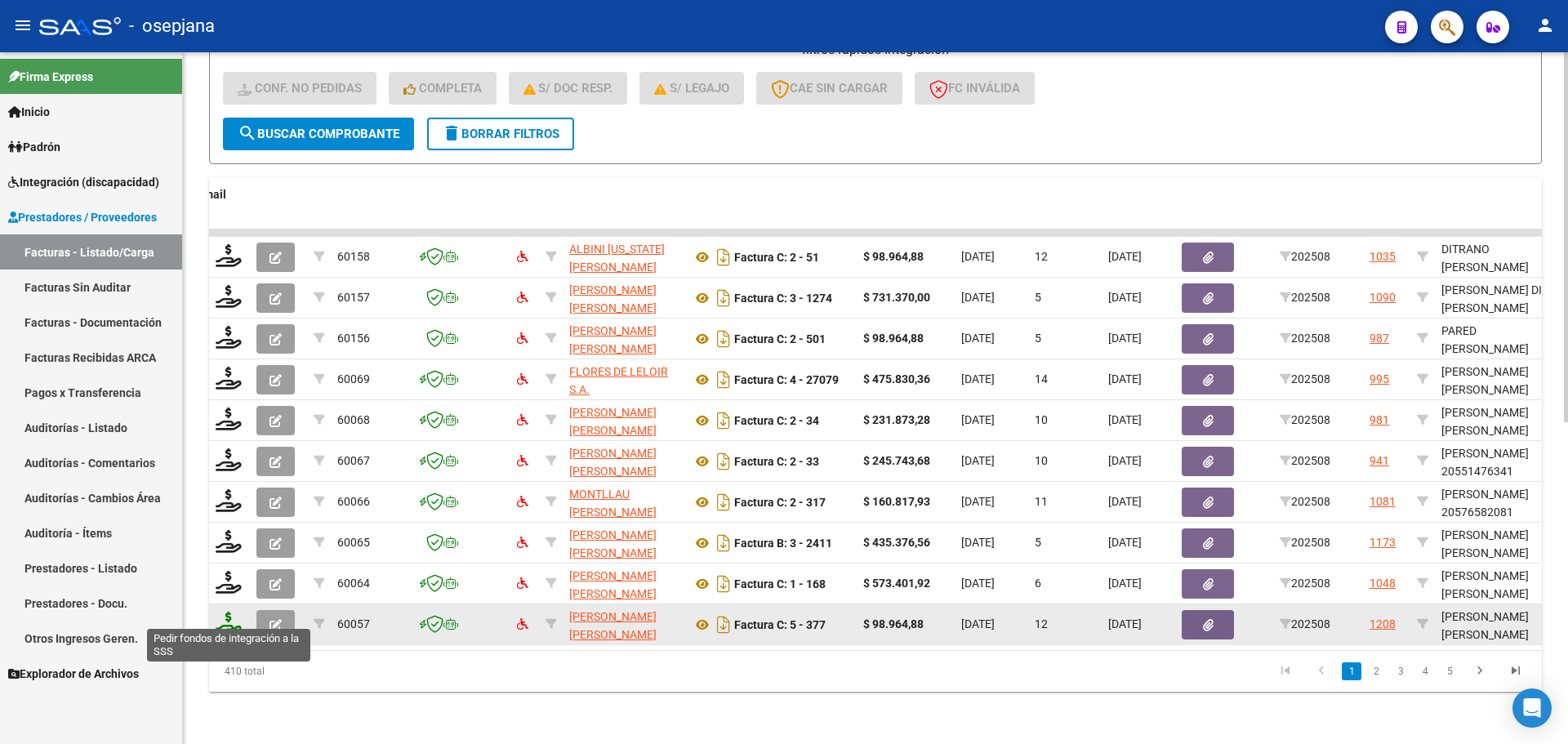
click at [225, 612] on icon at bounding box center [229, 623] width 26 height 23
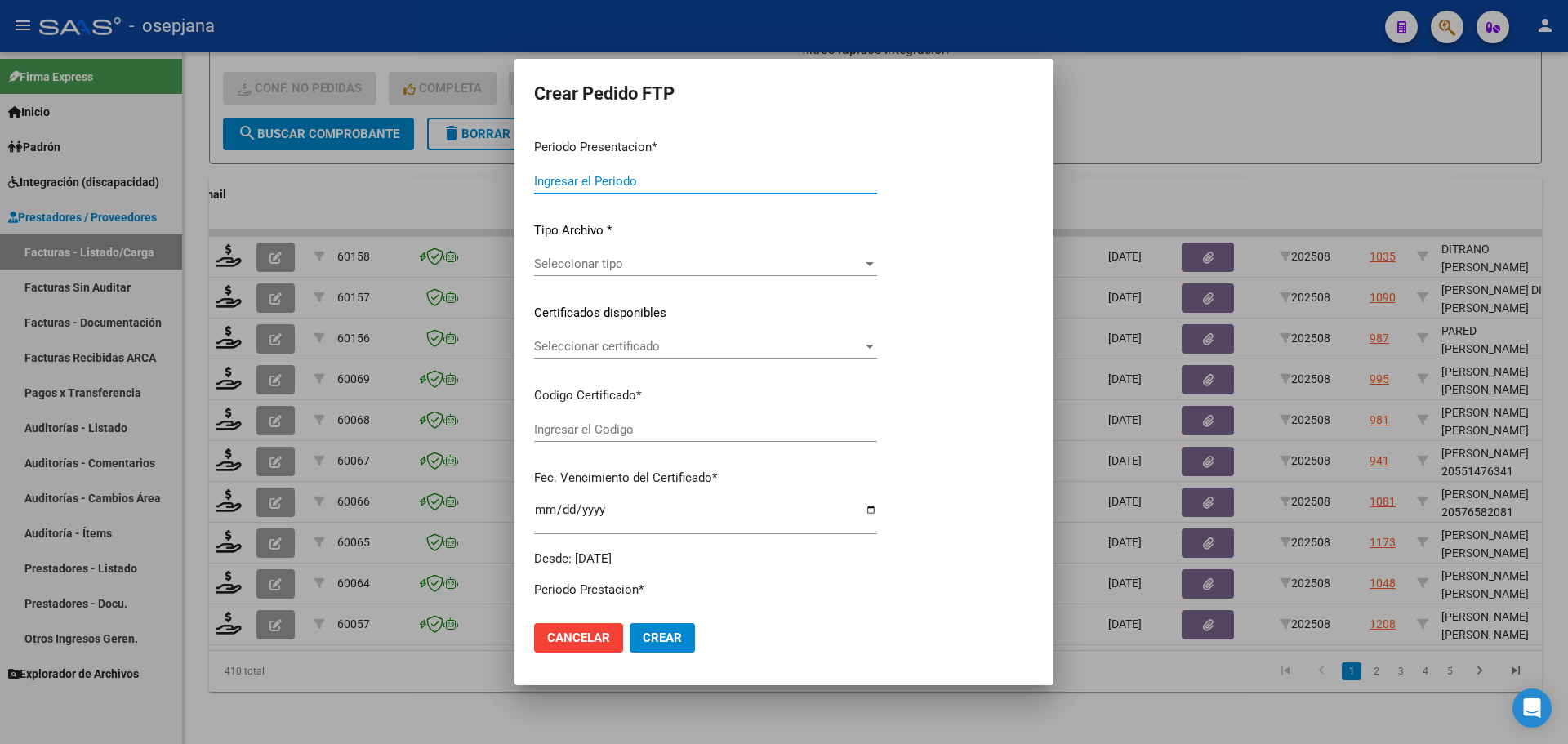
type input "202508"
type input "$ 98.964,88"
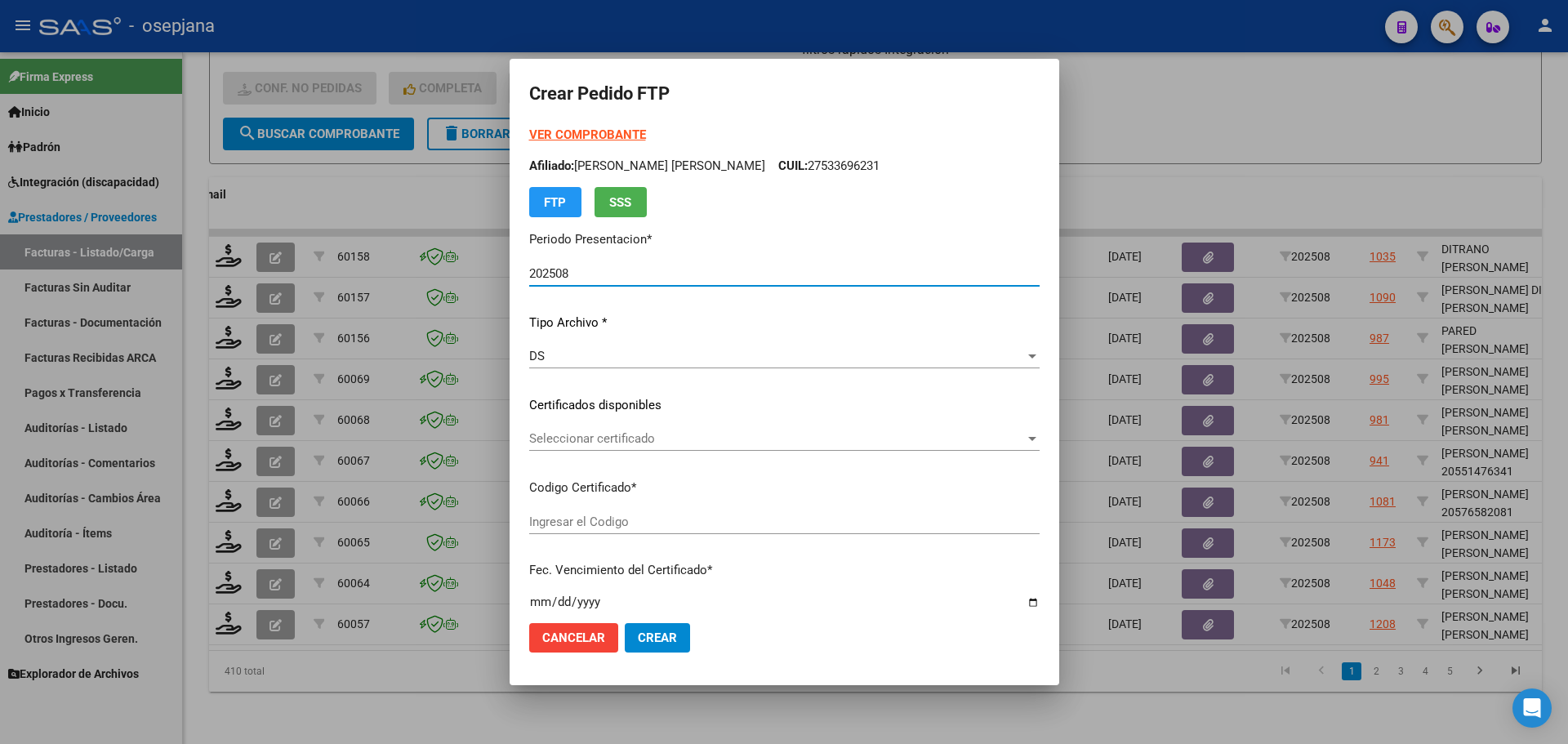
type input "ARG02000579034052025042420300424BUE10725"
type input "[DATE]"
click at [674, 436] on span "Seleccionar certificado" at bounding box center [777, 439] width 496 height 15
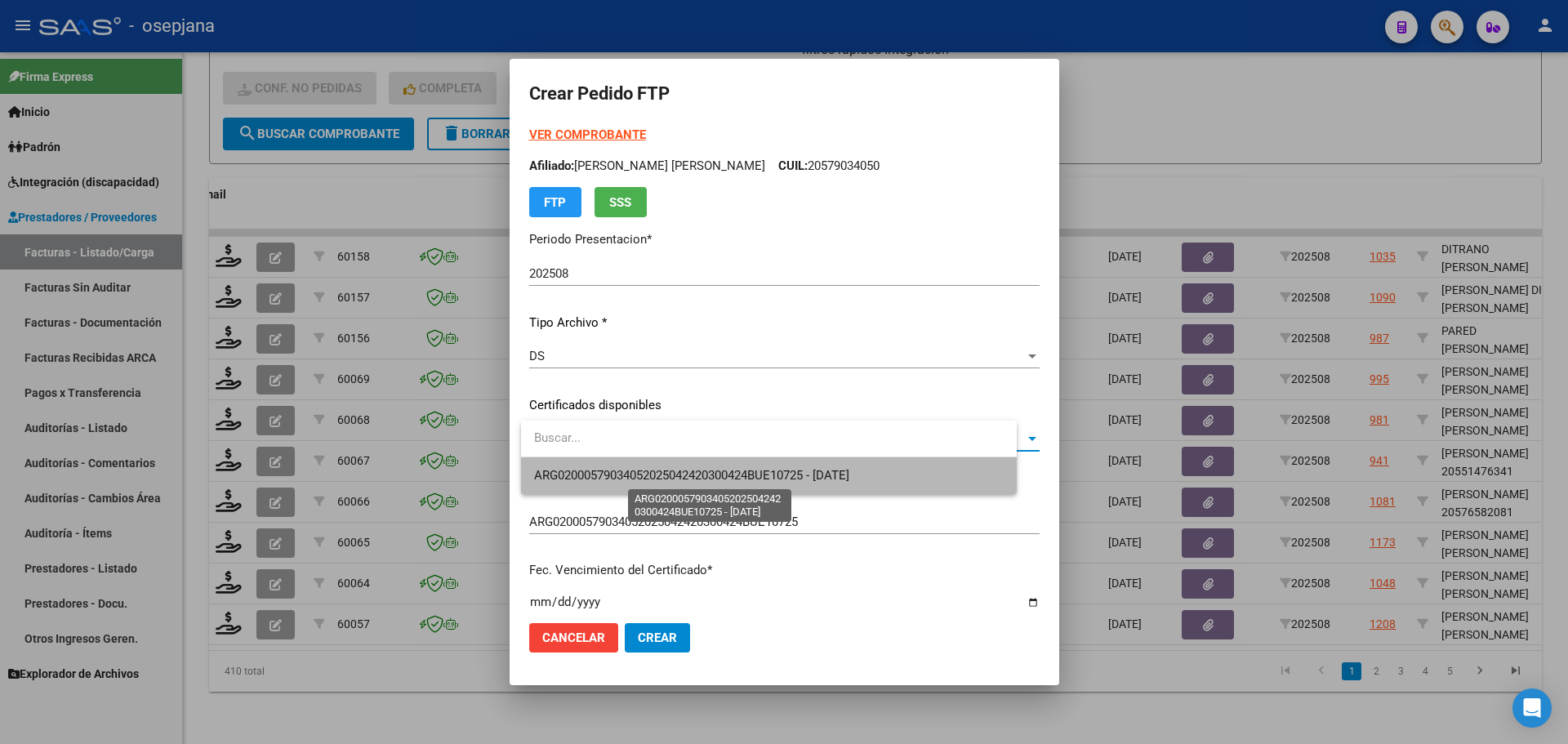
click at [681, 470] on span "ARG02000579034052025042420300424BUE10725 - [DATE]" at bounding box center [691, 476] width 315 height 15
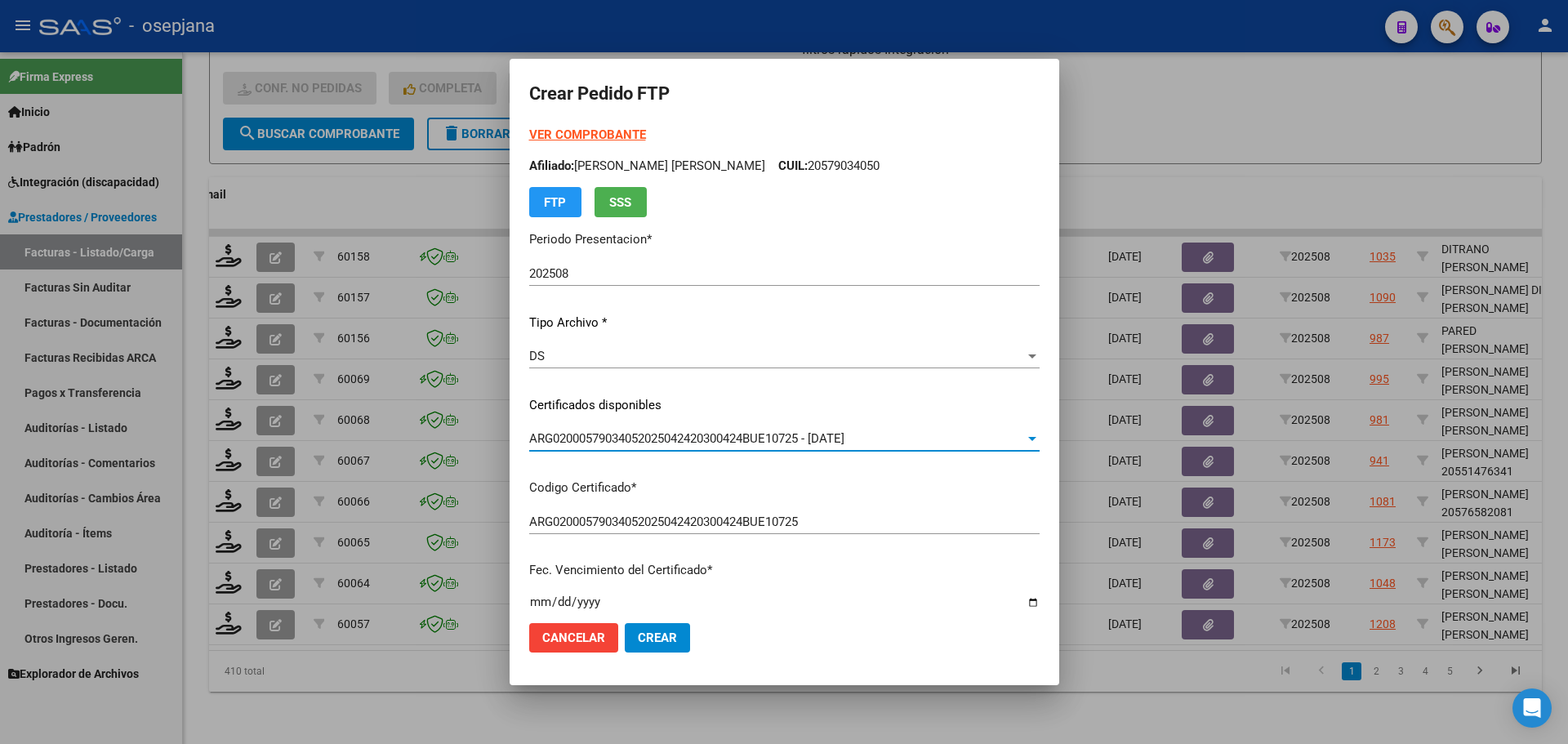
click at [632, 130] on strong "VER COMPROBANTE" at bounding box center [587, 135] width 116 height 15
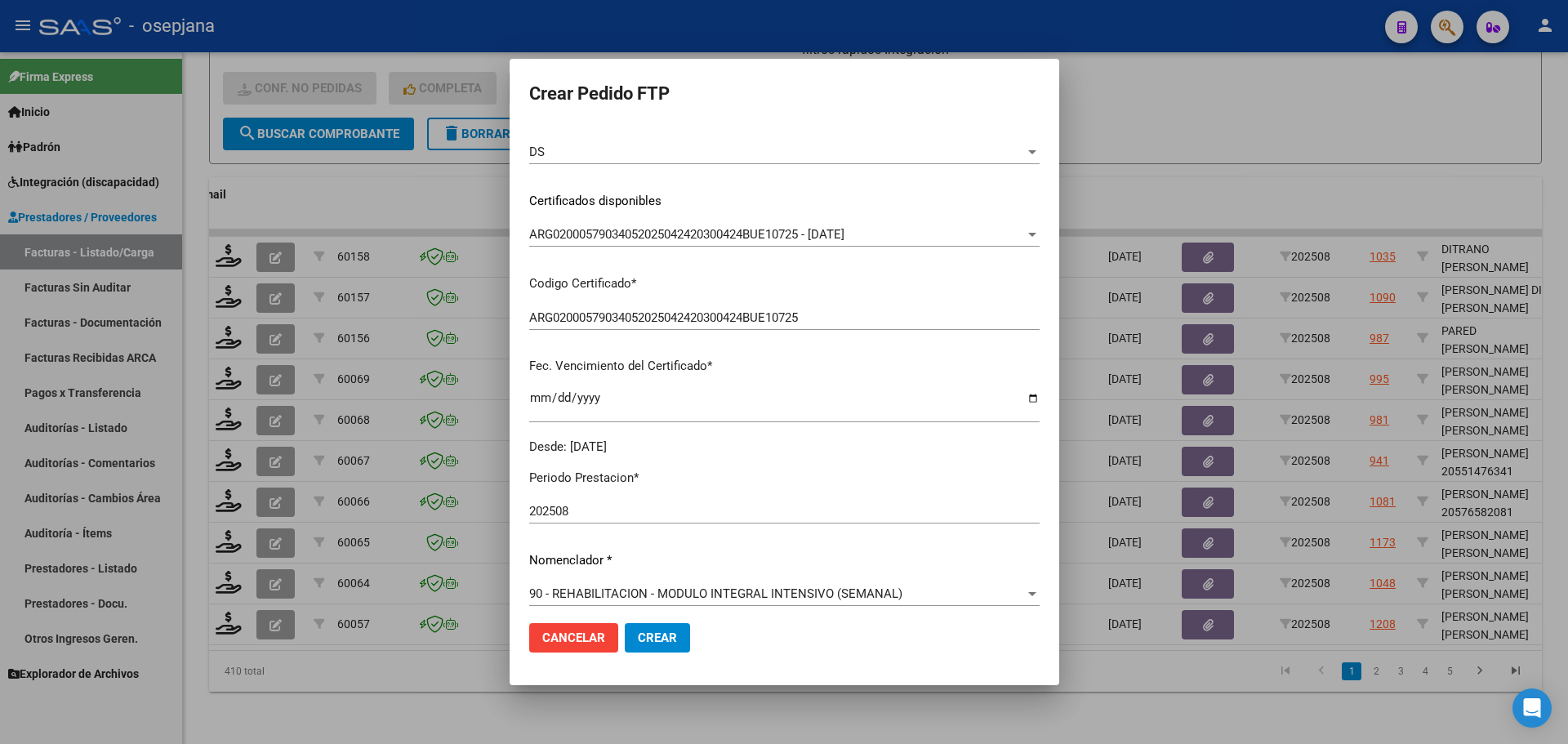
scroll to position [491, 0]
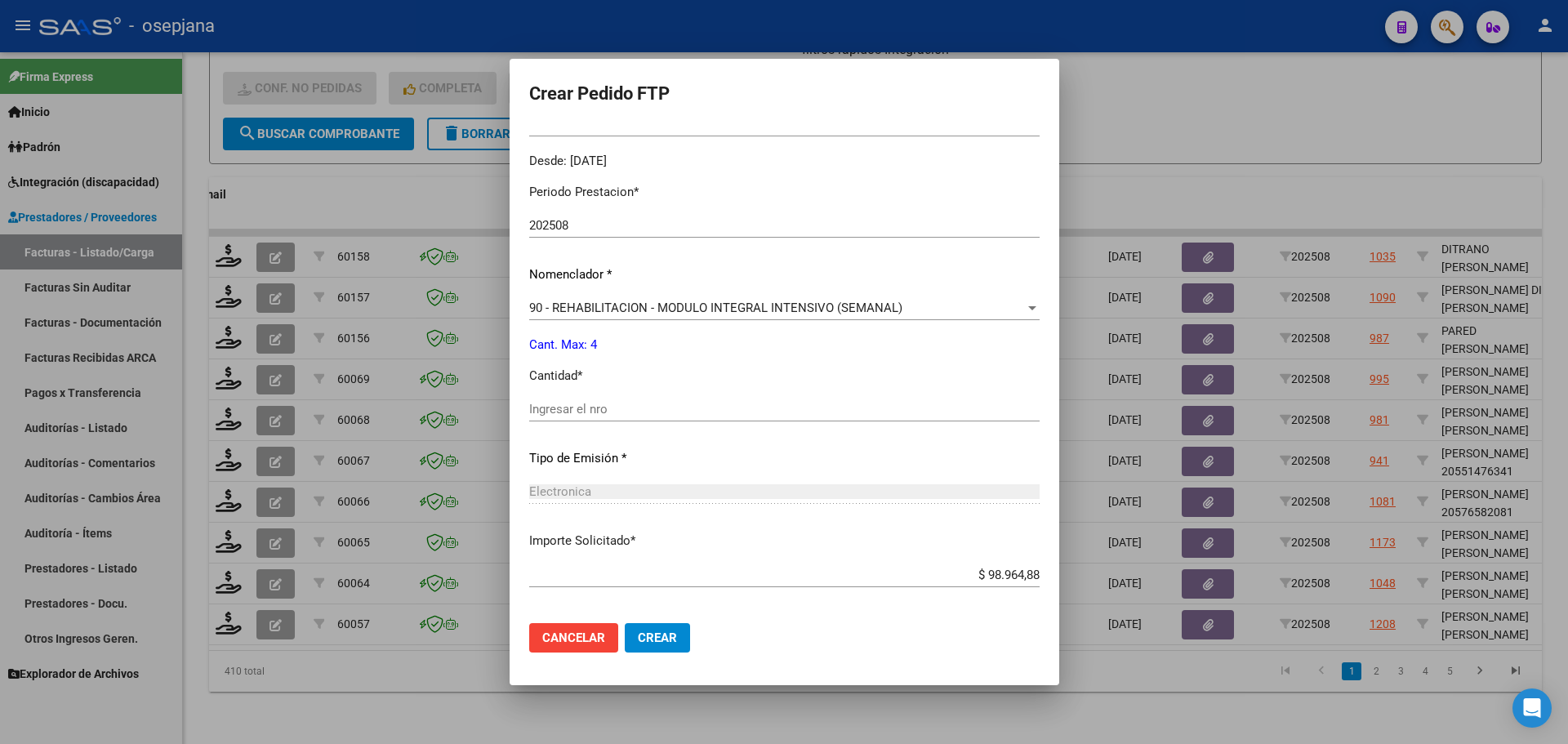
click at [589, 409] on input "Ingresar el nro" at bounding box center [784, 409] width 511 height 15
type input "4"
click at [683, 632] on button "Crear" at bounding box center [658, 638] width 66 height 30
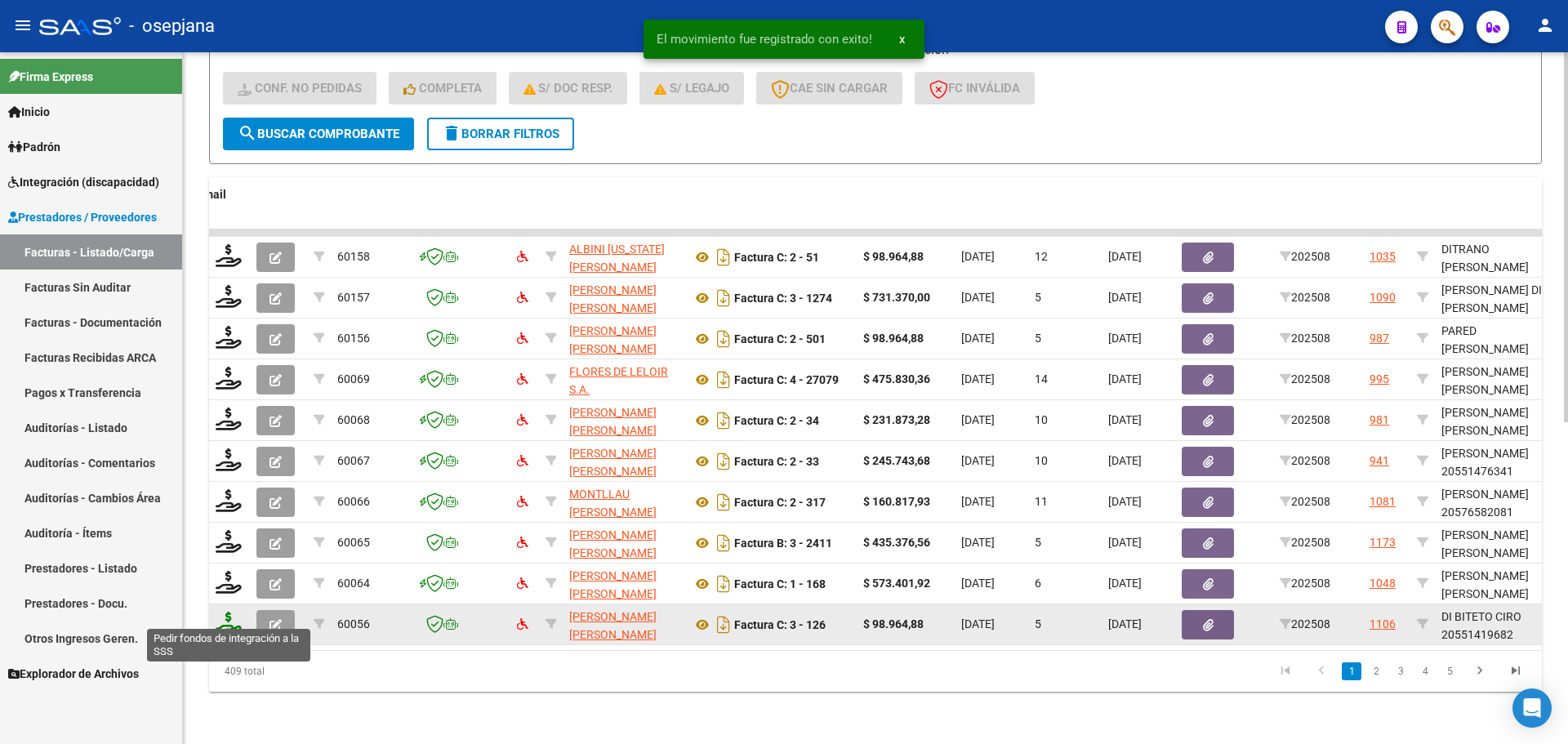
click at [231, 618] on icon at bounding box center [229, 623] width 26 height 23
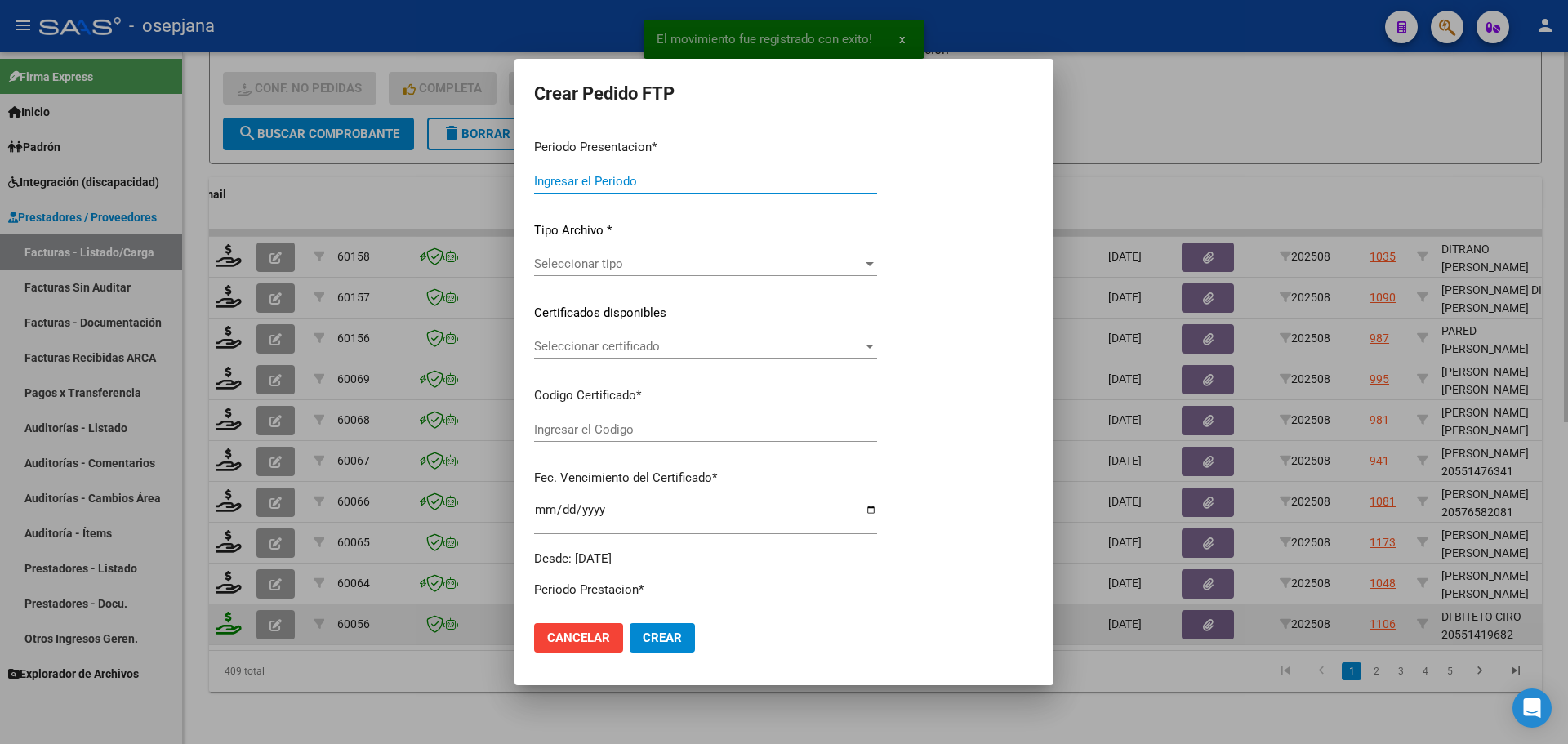
type input "202508"
type input "$ 98.964,88"
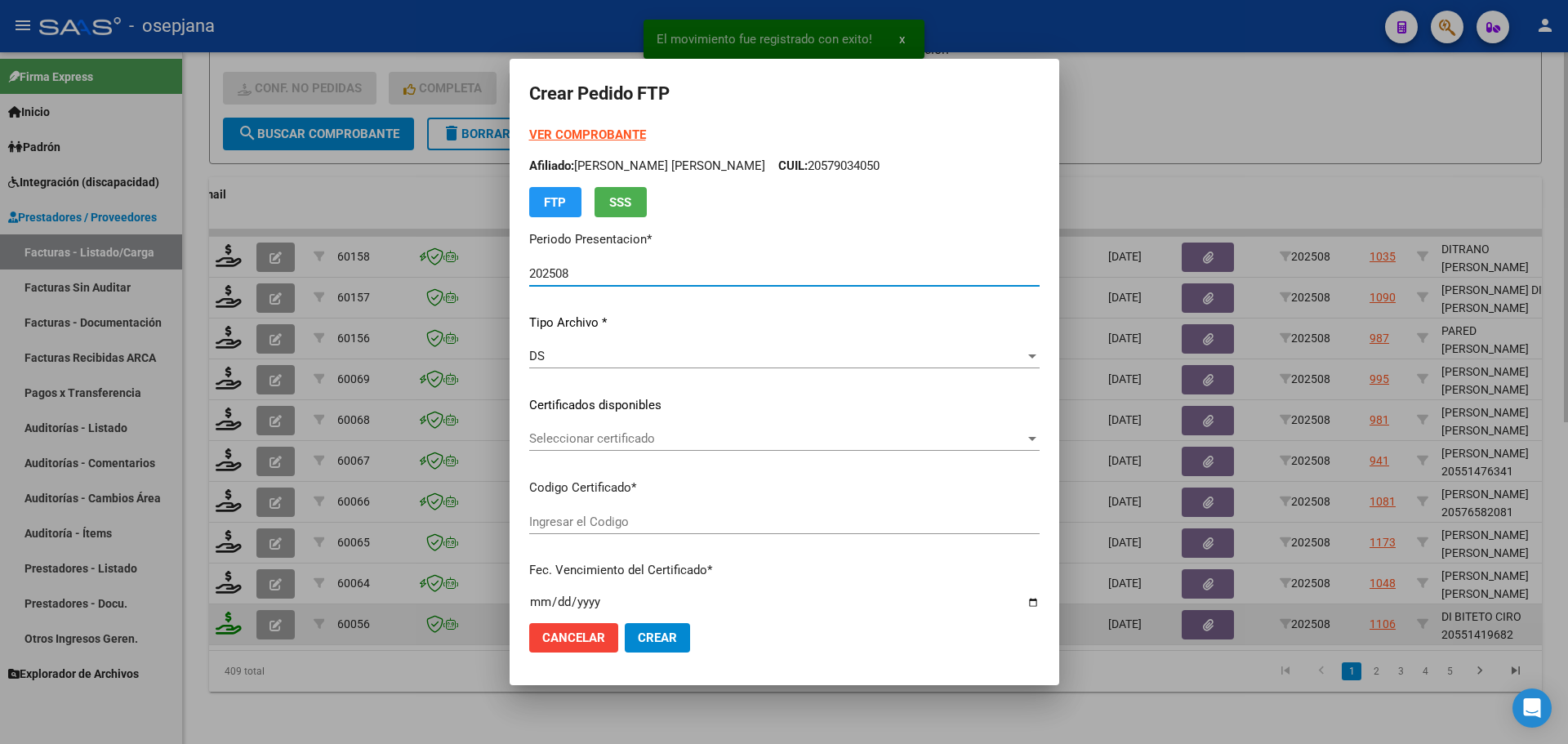
type input "SIN/NRO"
type input "[DATE]"
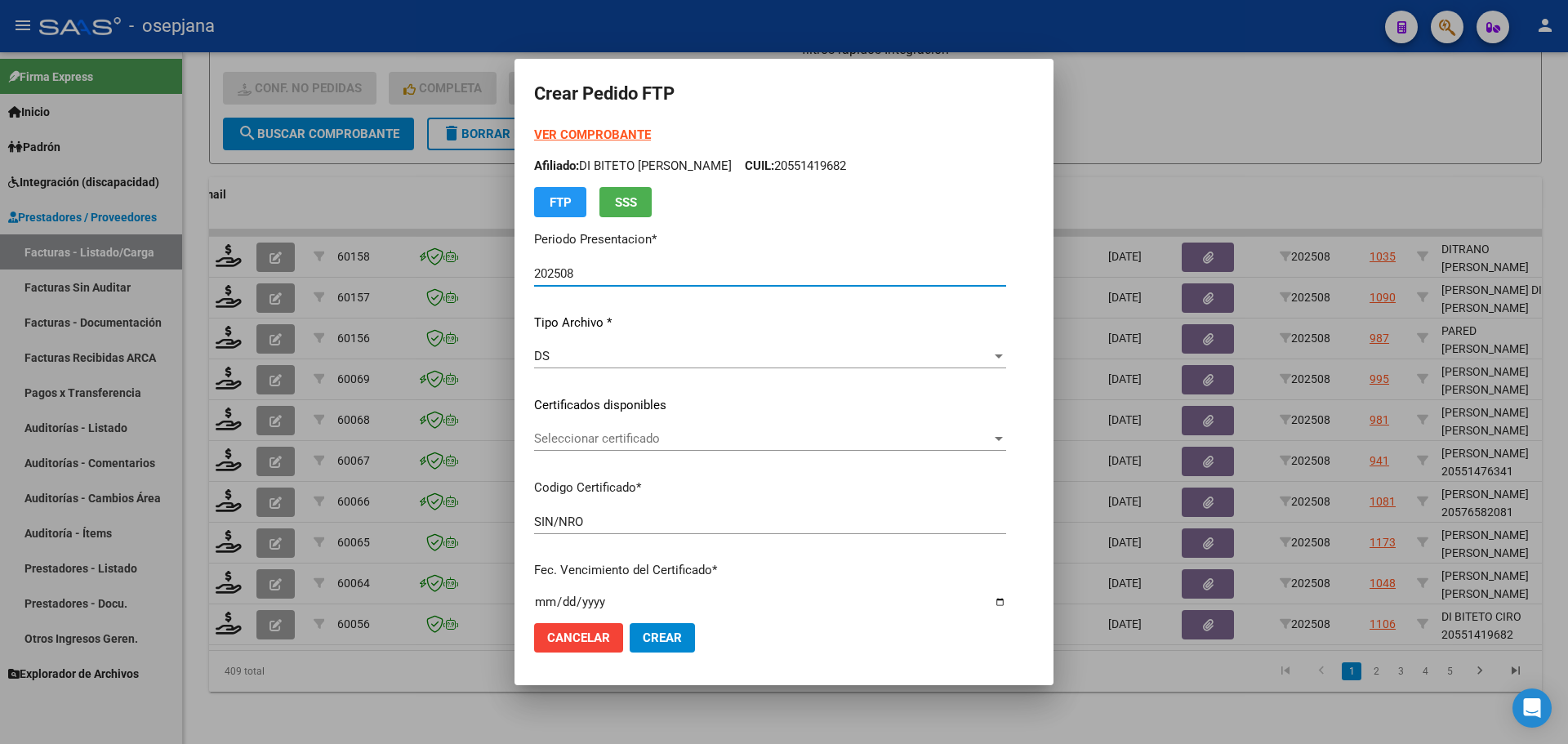
click at [673, 442] on span "Seleccionar certificado" at bounding box center [763, 439] width 458 height 15
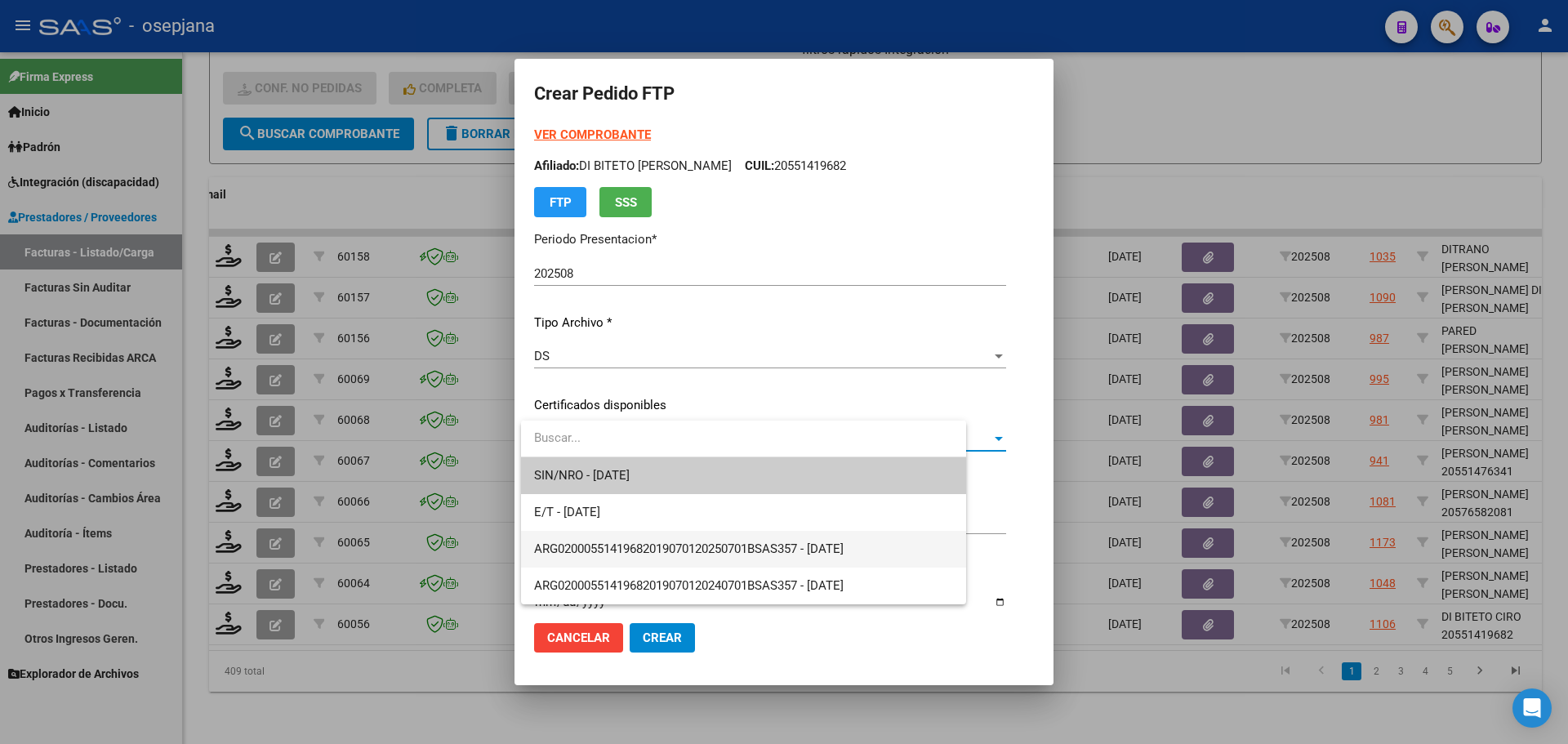
click at [661, 541] on span "ARG02000551419682019070120250701BSAS357 - [DATE]" at bounding box center [743, 549] width 419 height 37
type input "ARG02000551419682019070120250701BSAS357"
type input "[DATE]"
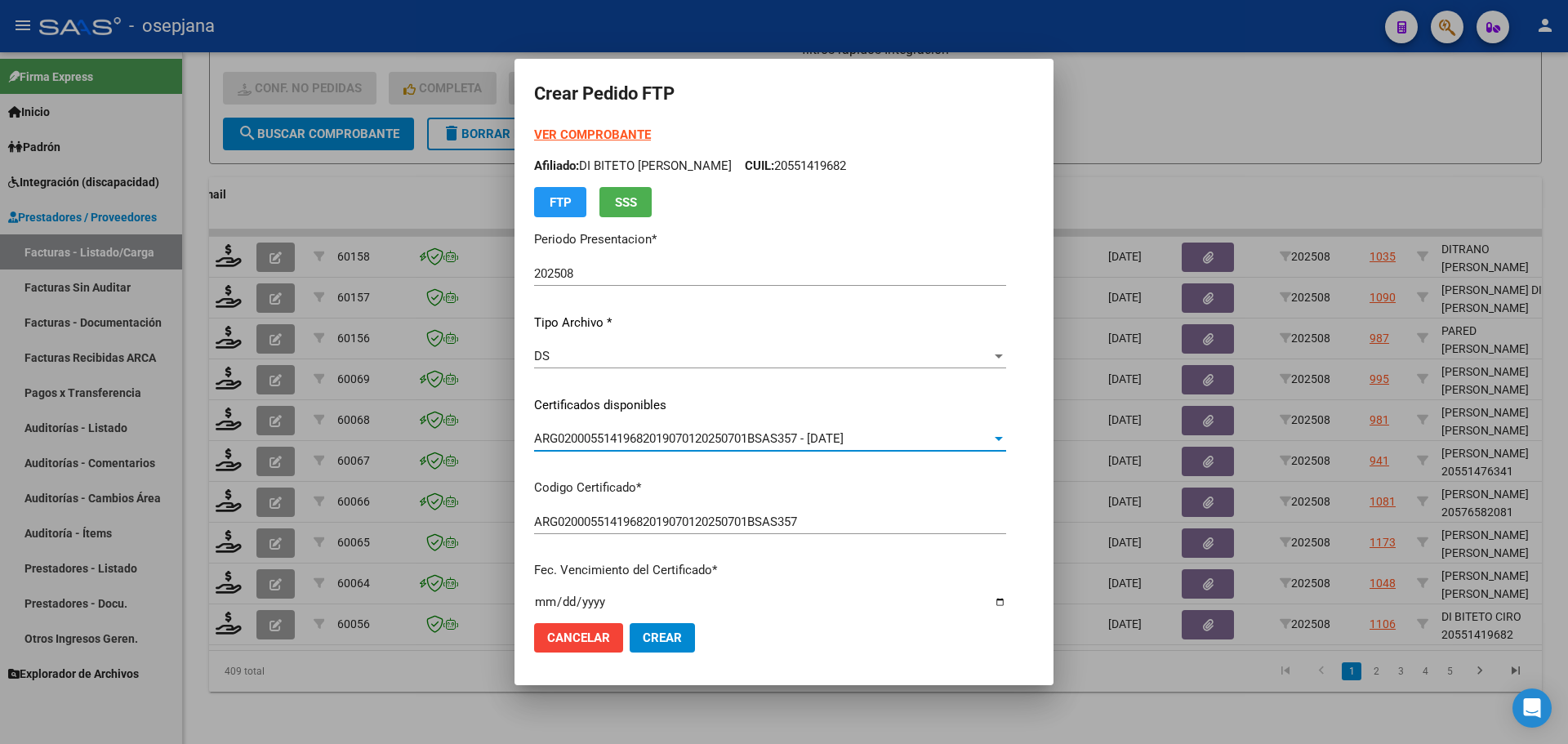
click at [621, 136] on strong "VER COMPROBANTE" at bounding box center [592, 135] width 116 height 15
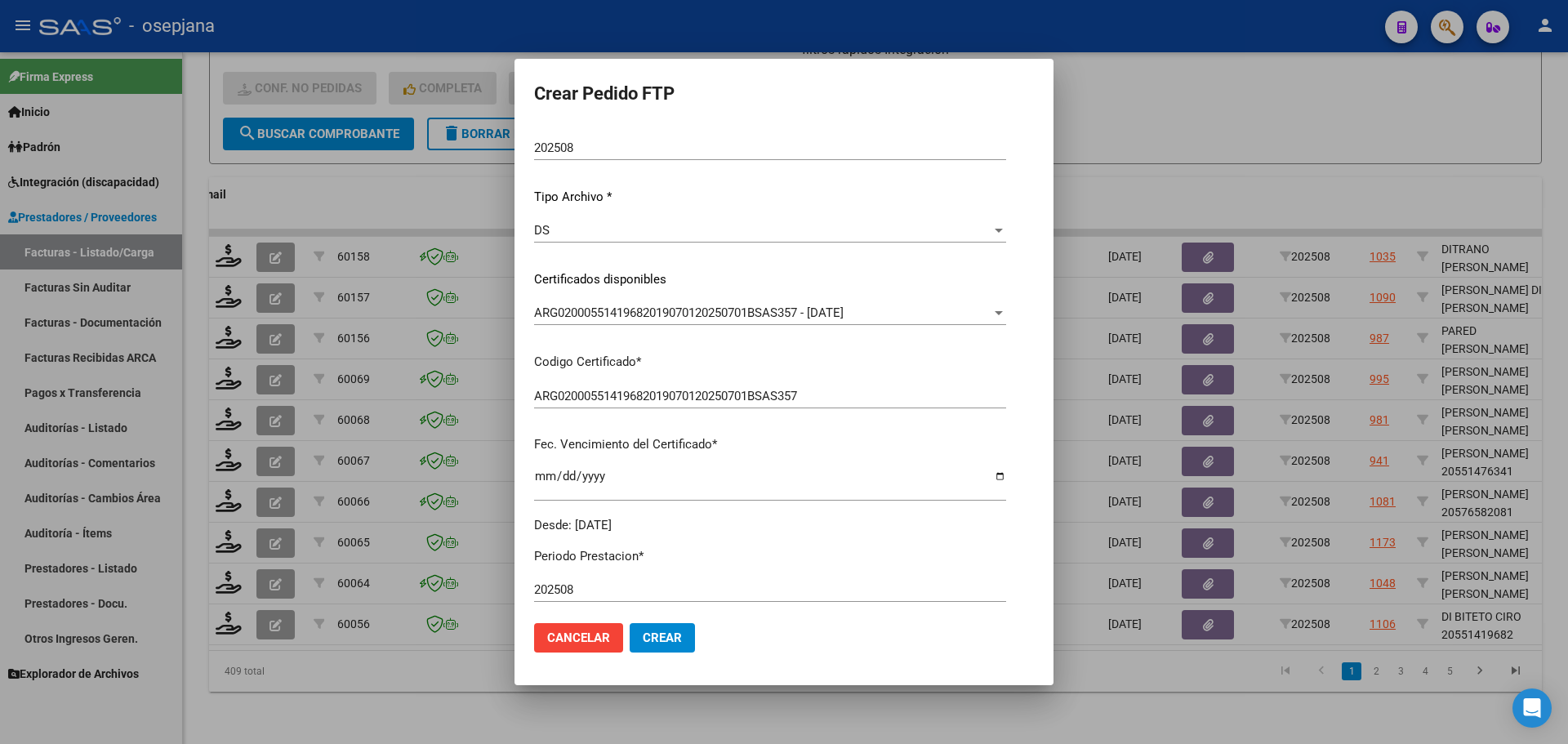
scroll to position [409, 0]
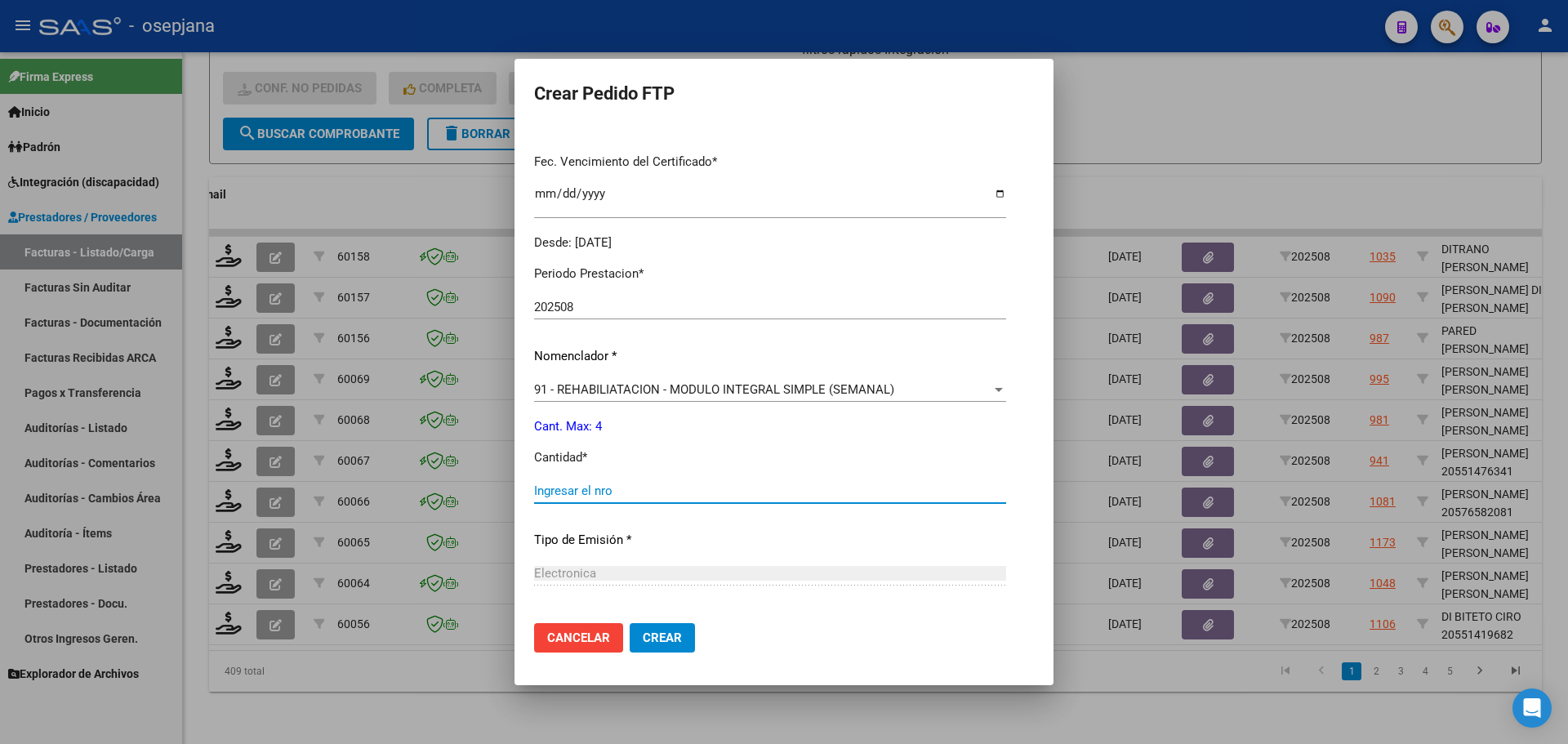
click at [571, 493] on input "Ingresar el nro" at bounding box center [770, 491] width 472 height 15
type input "4"
click at [650, 628] on button "Crear" at bounding box center [663, 638] width 66 height 30
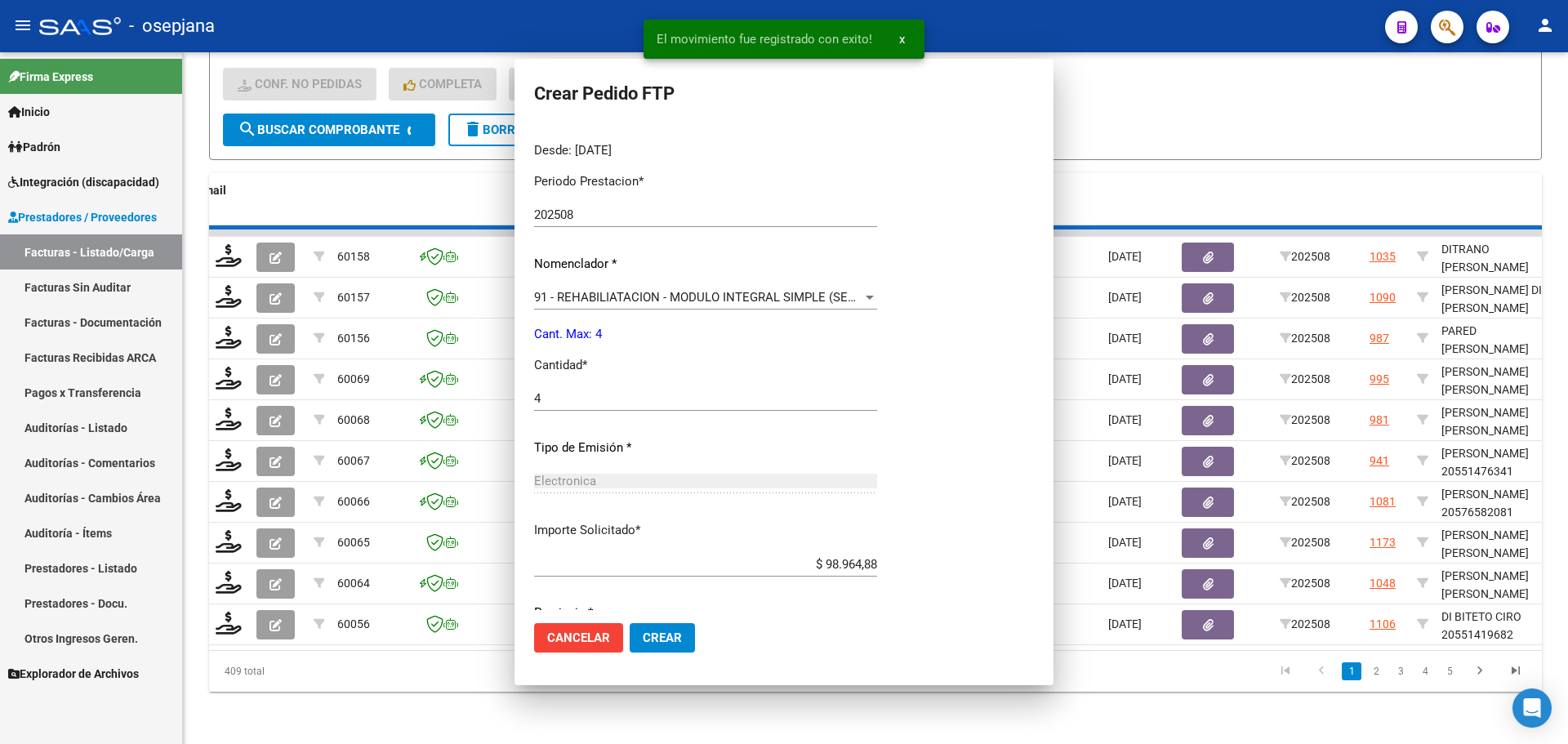
scroll to position [0, 0]
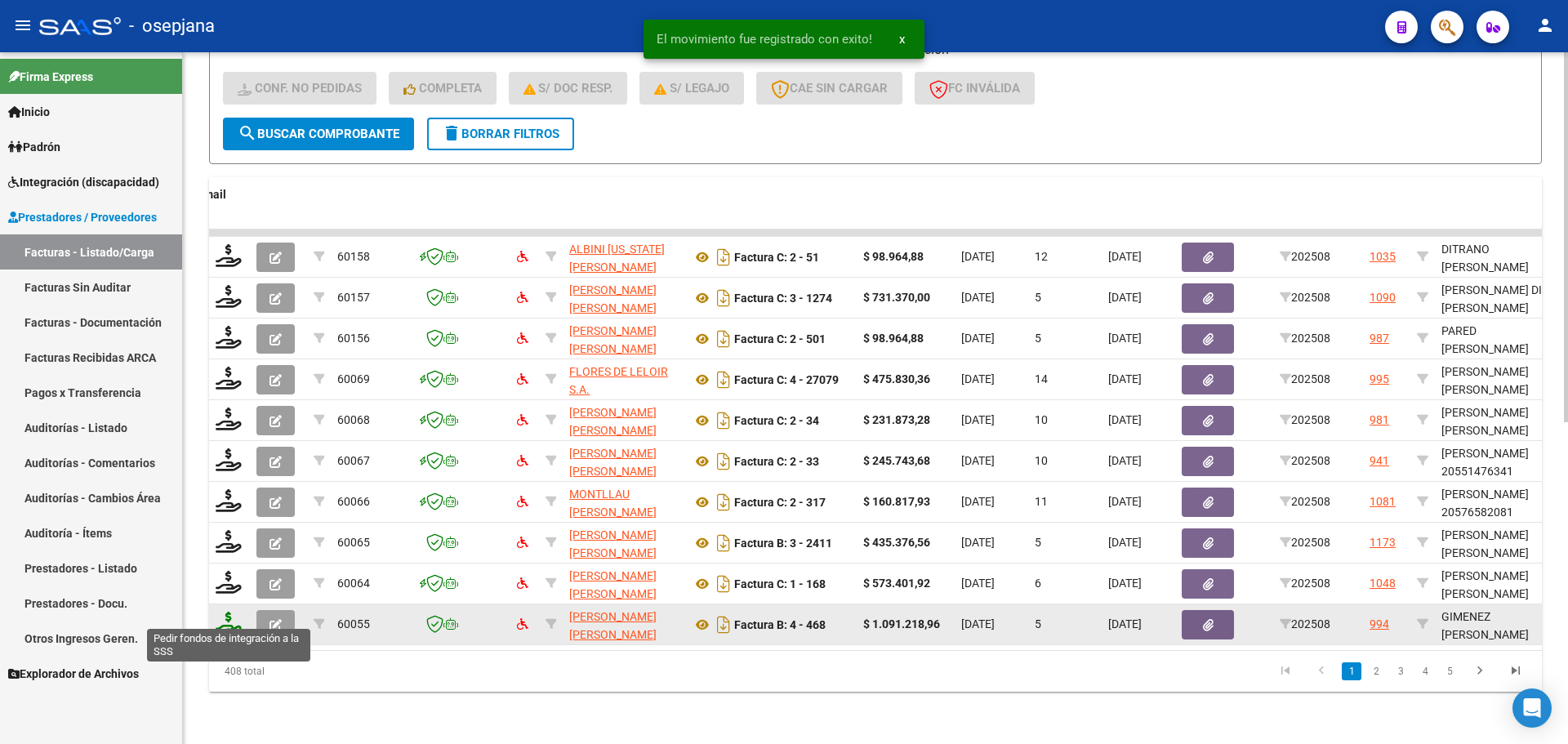
click at [224, 618] on icon at bounding box center [229, 623] width 26 height 23
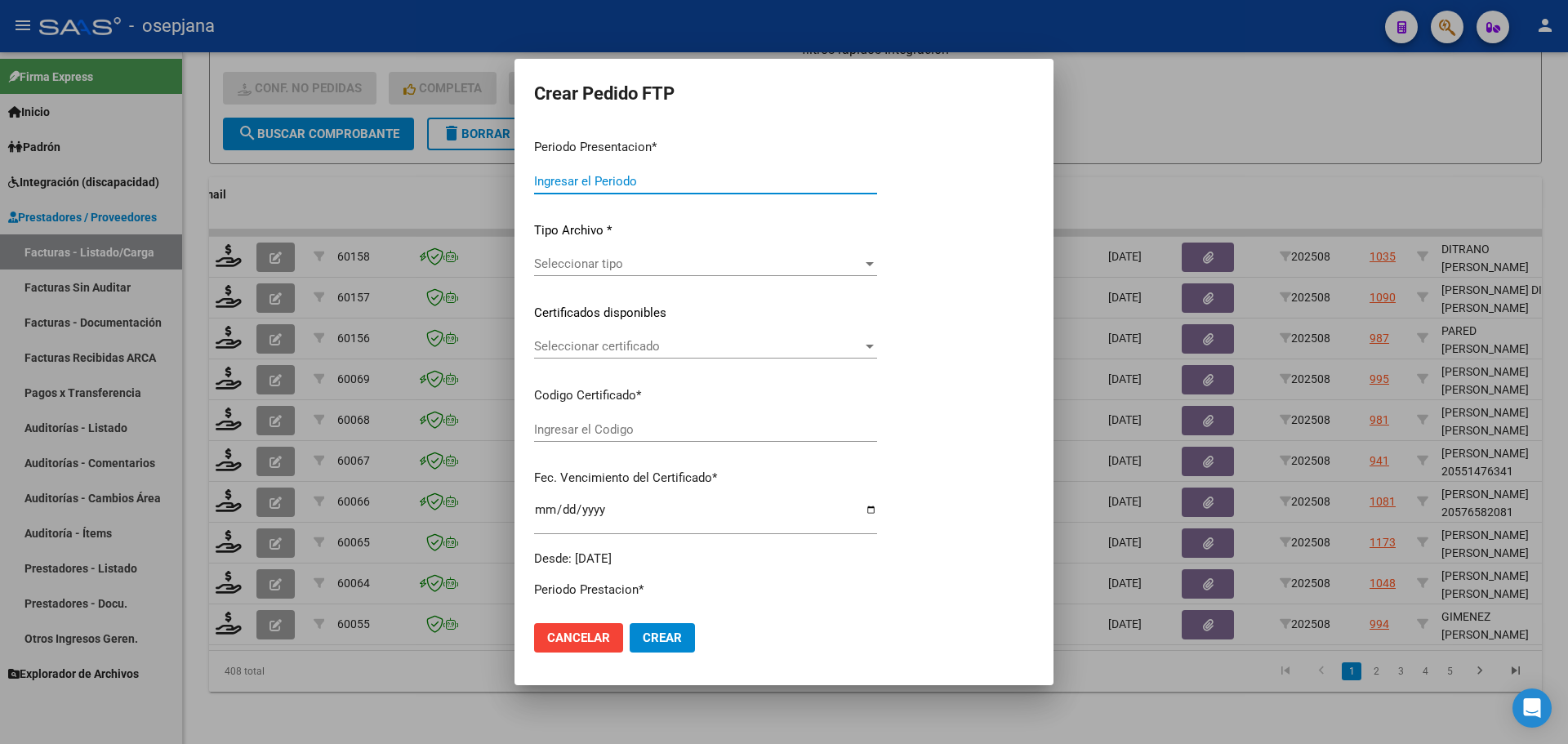
type input "202508"
type input "$ 1.091.218,96"
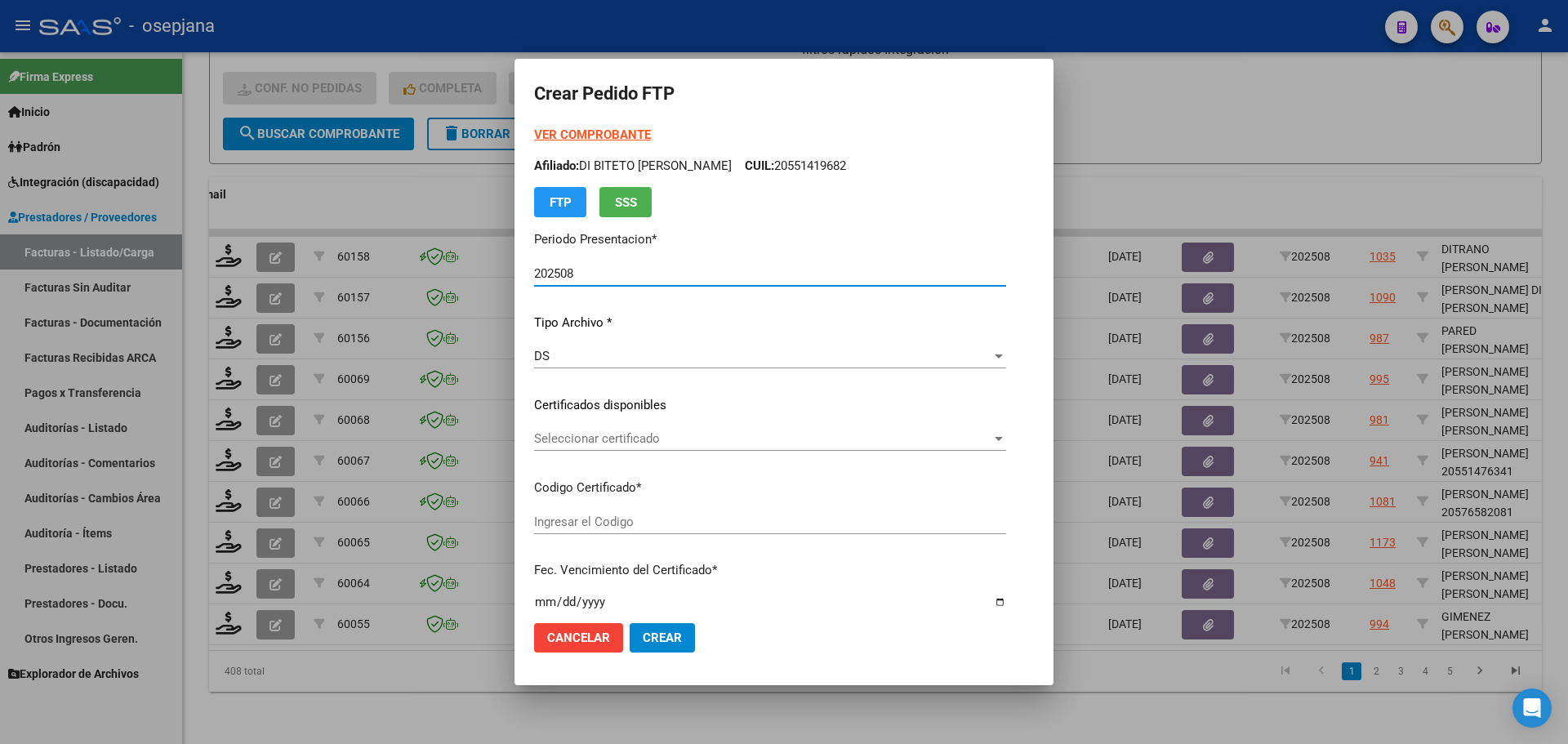
type input "ARG02000546325462022091420270914BSAS313"
type input "[DATE]"
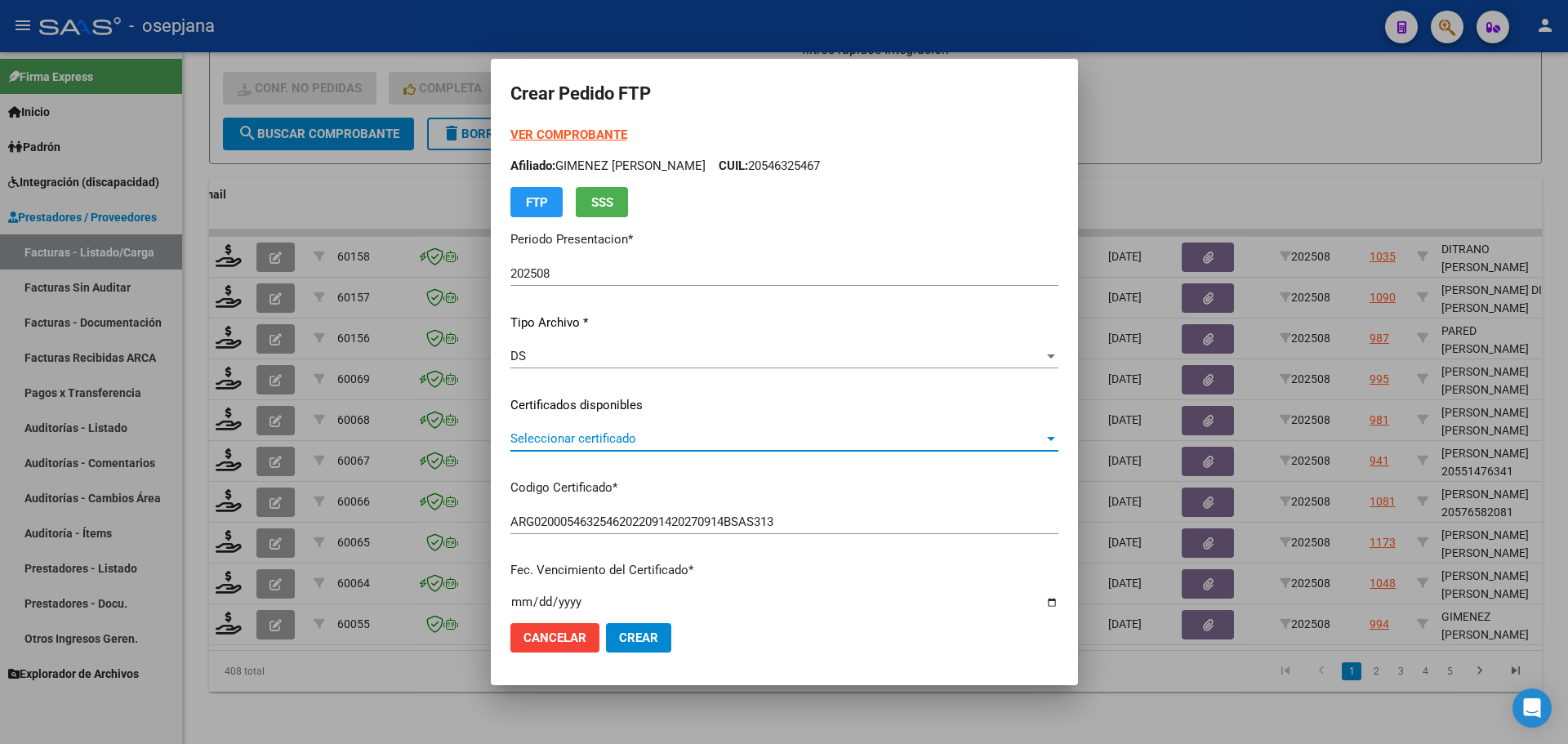
click at [612, 441] on span "Seleccionar certificado" at bounding box center [777, 439] width 533 height 15
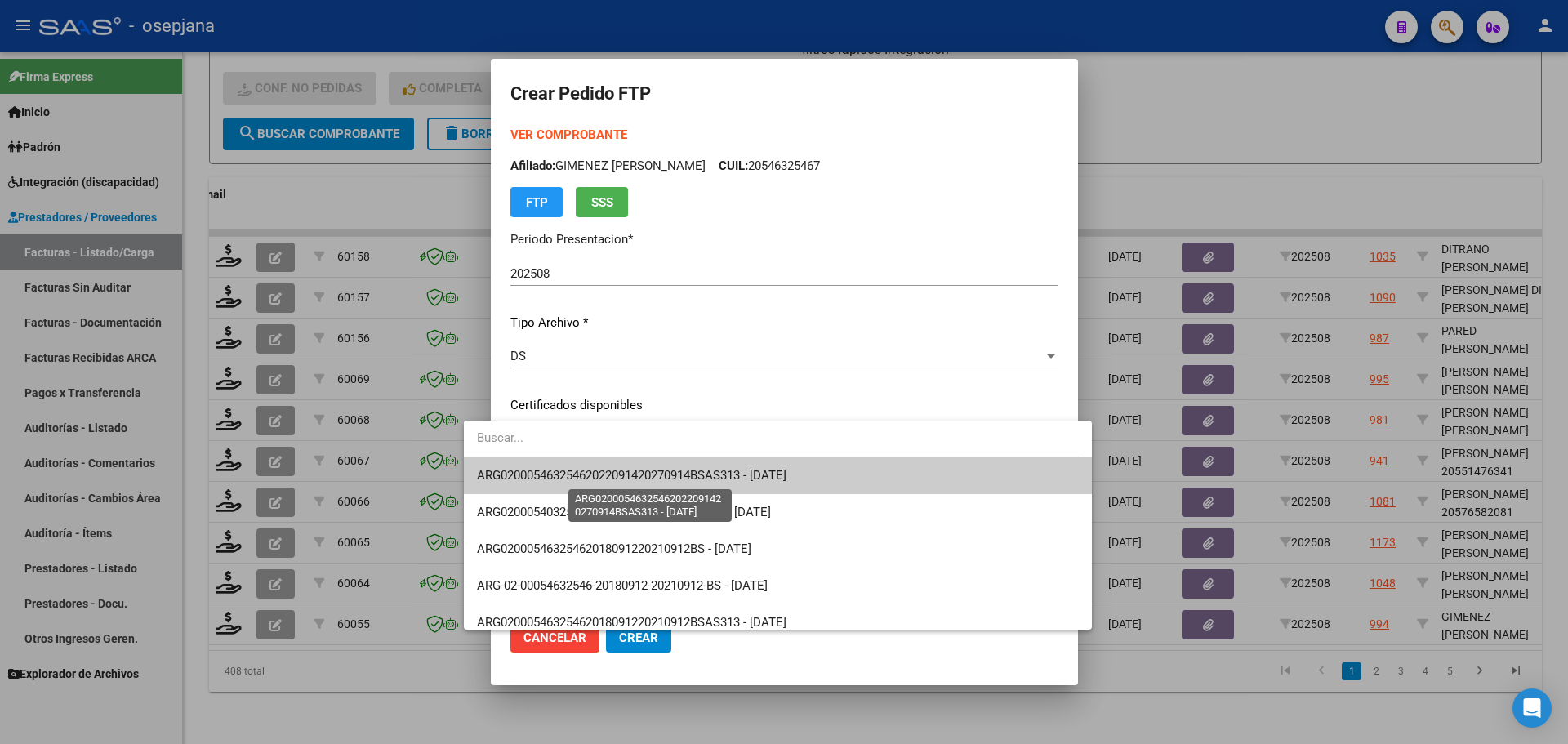
click at [619, 473] on span "ARG02000546325462022091420270914BSAS313 - [DATE]" at bounding box center [632, 476] width 310 height 15
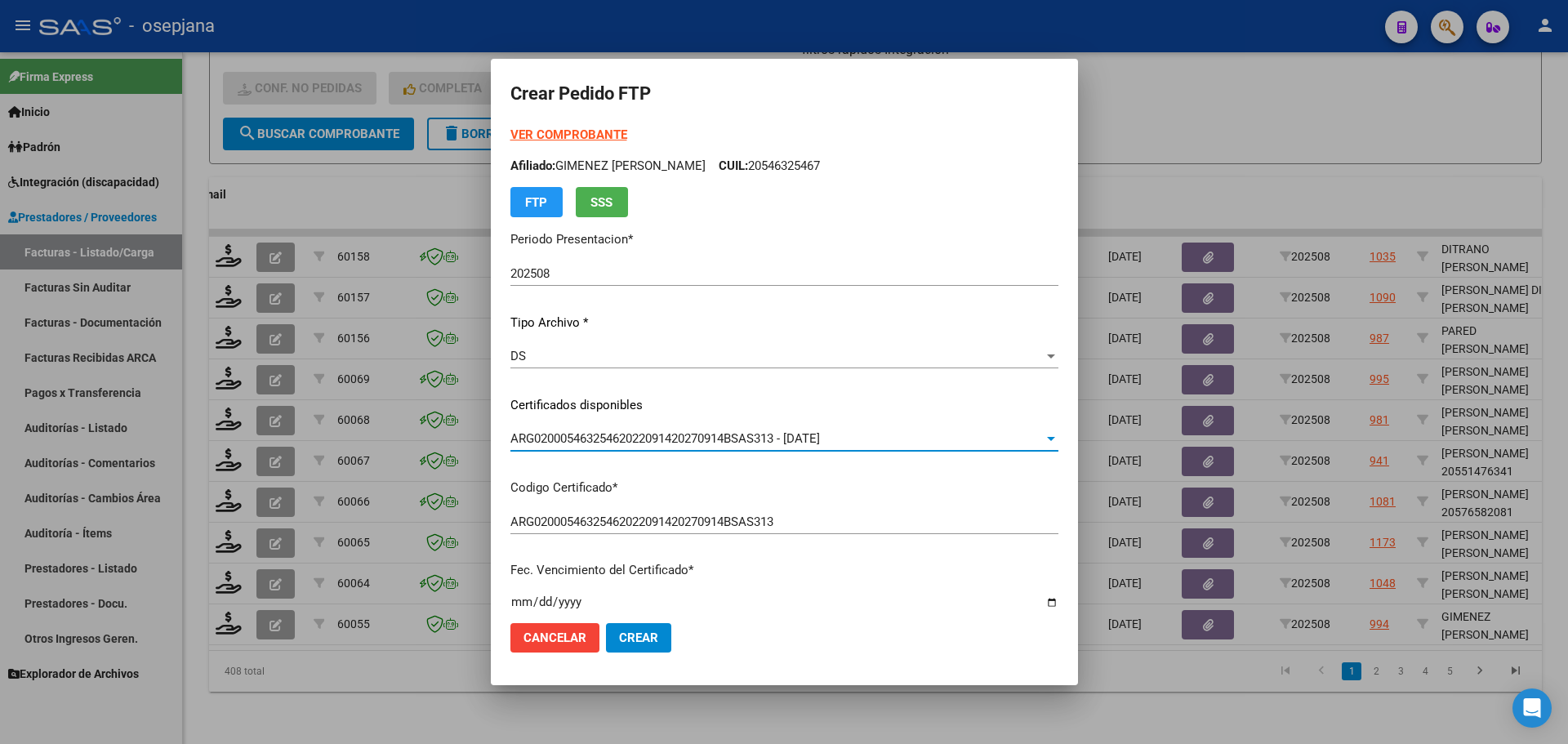
click at [550, 128] on strong "VER COMPROBANTE" at bounding box center [569, 135] width 116 height 15
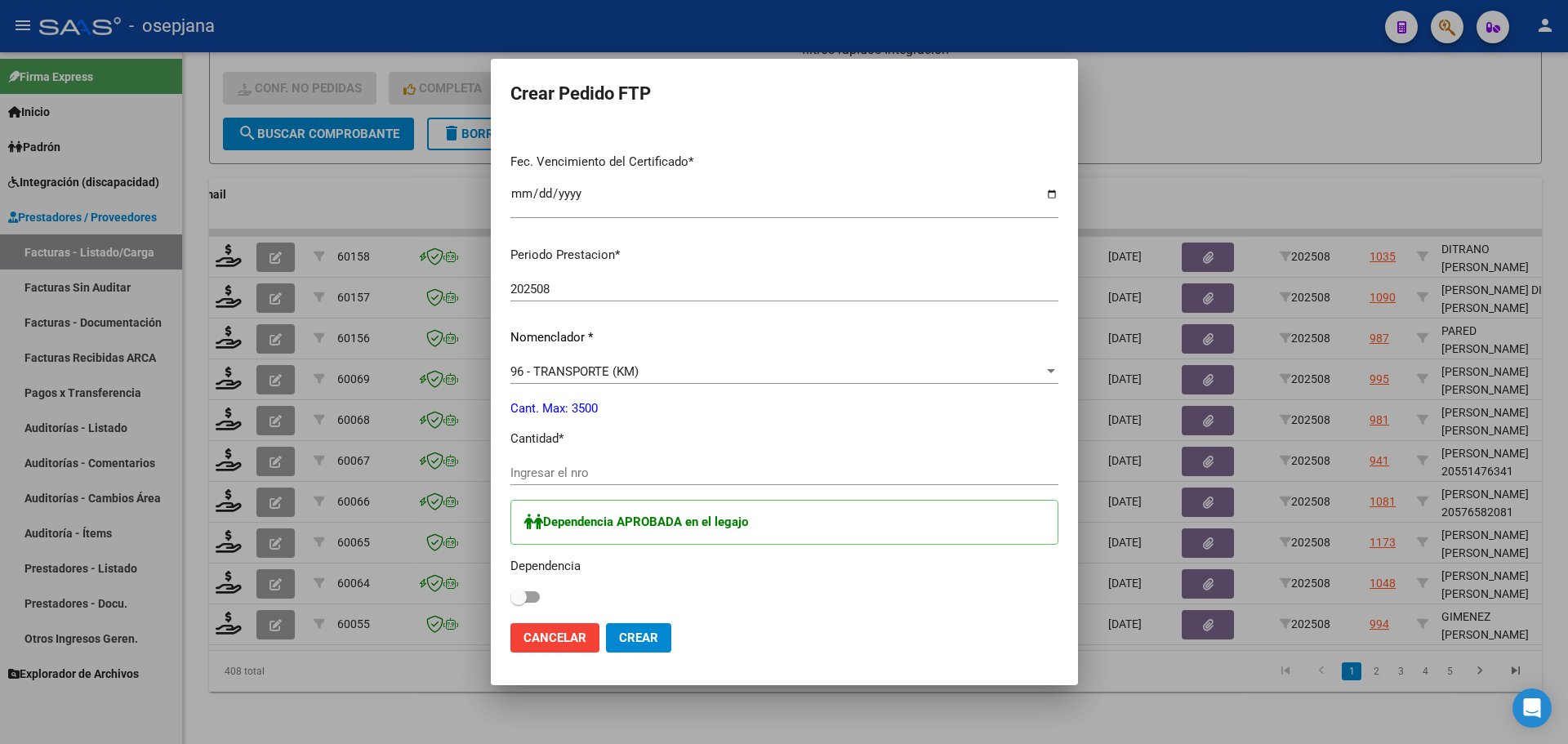
click at [521, 461] on div "Ingresar el nro" at bounding box center [785, 473] width 548 height 25
type input "1492"
click at [511, 588] on label at bounding box center [526, 597] width 30 height 20
click at [518, 603] on input "checkbox" at bounding box center [518, 603] width 1 height 1
checkbox input "true"
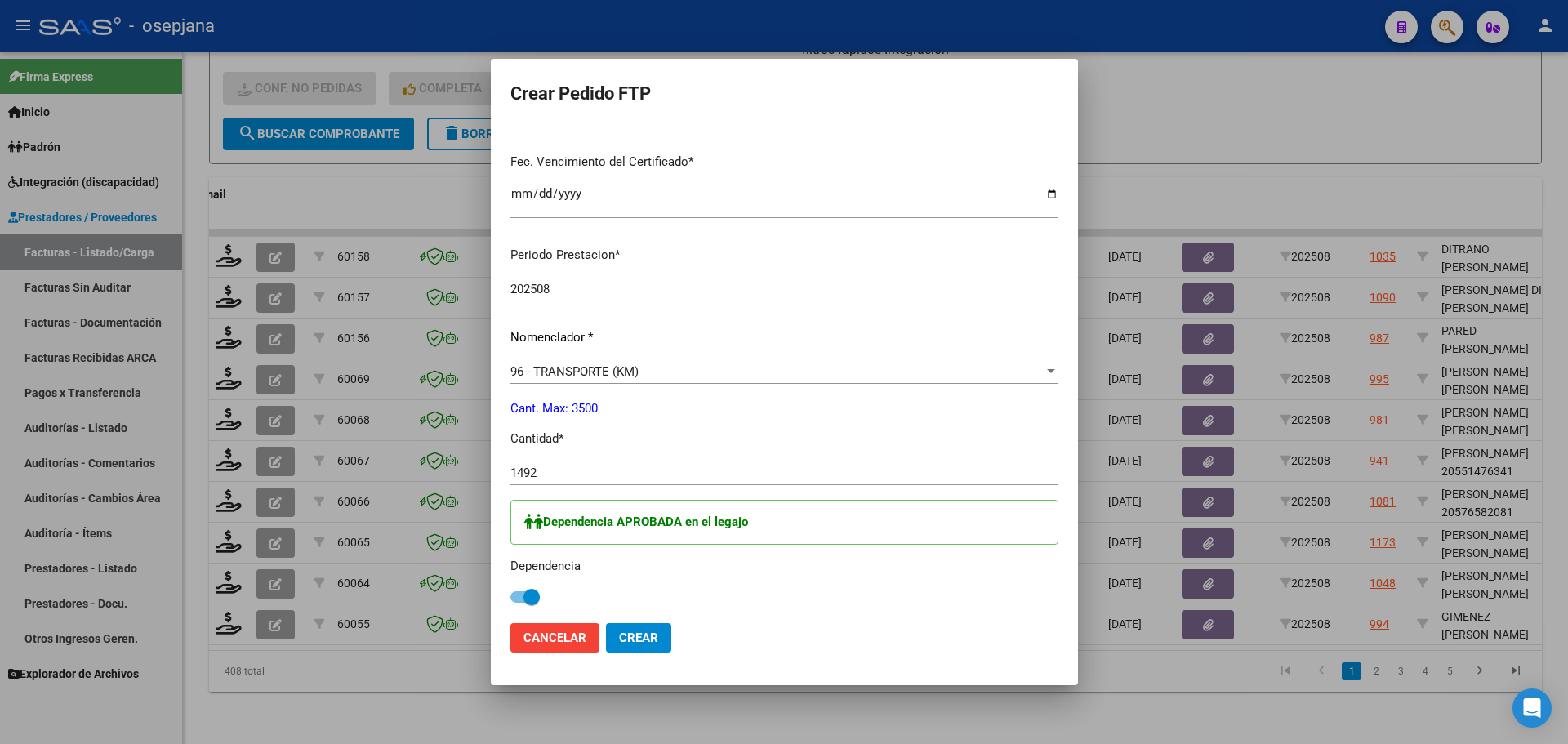
click at [619, 641] on span "Crear" at bounding box center [639, 638] width 39 height 15
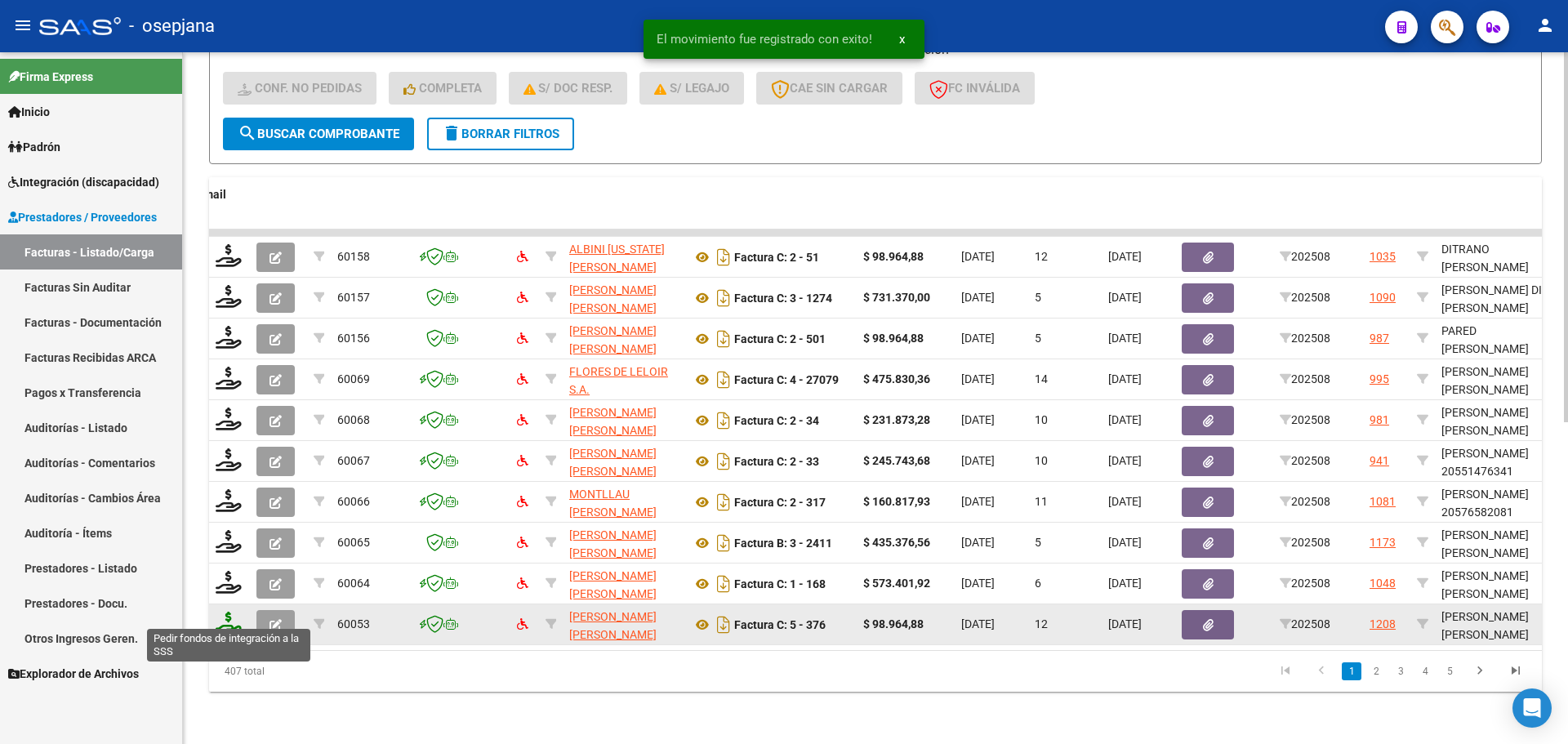
click at [228, 618] on icon at bounding box center [229, 623] width 26 height 23
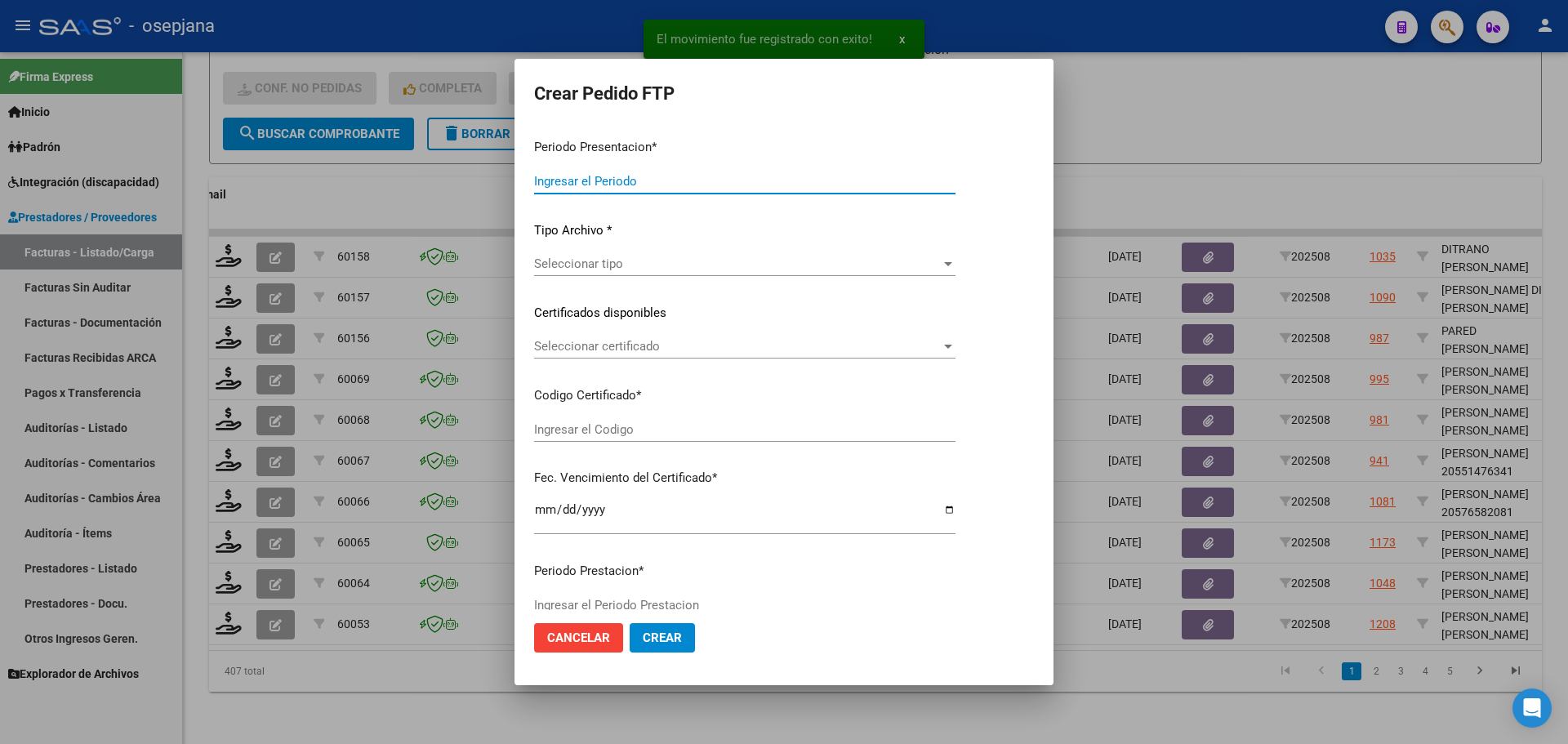
type input "202508"
type input "$ 98.964,88"
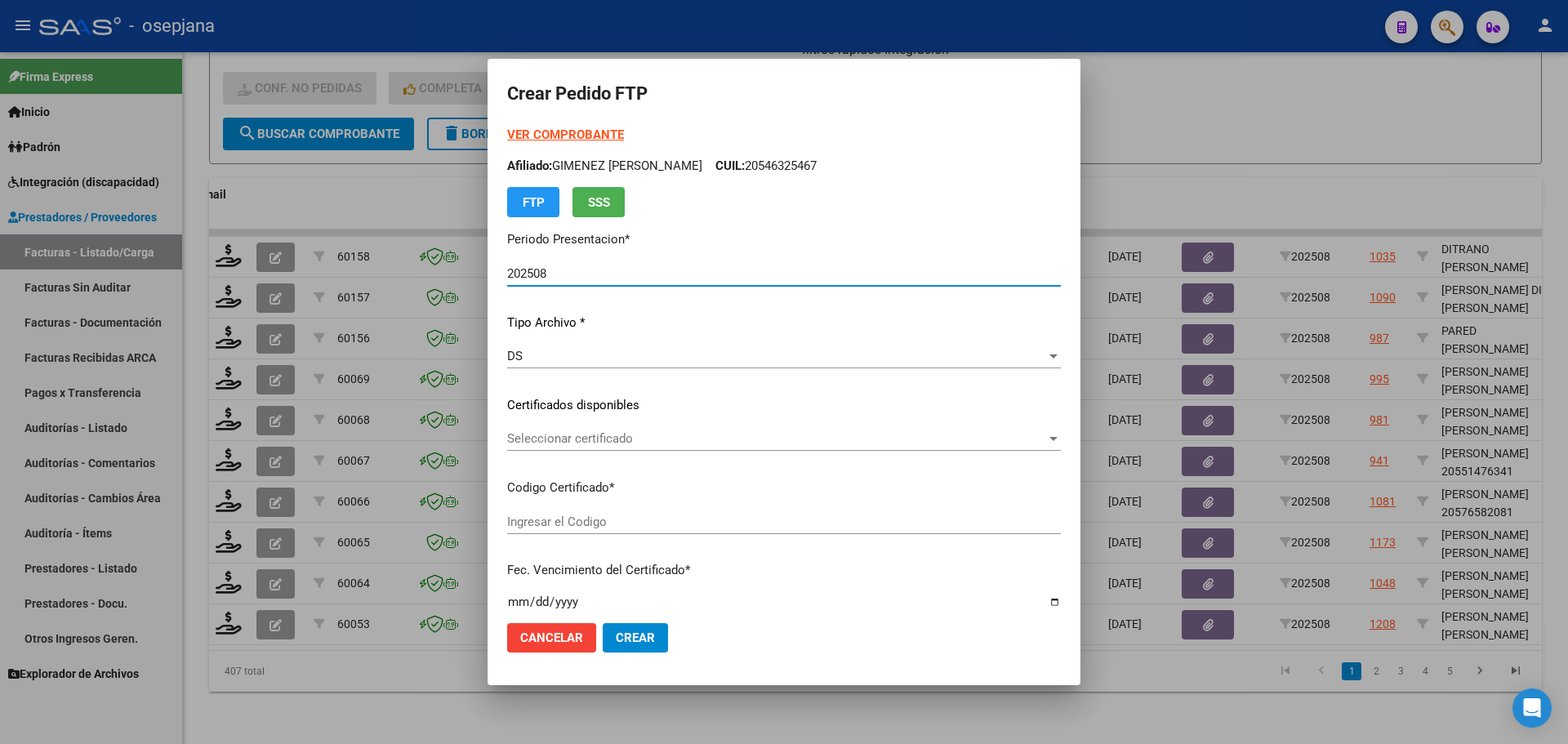
type input "ARG02000579034052025042420300424BUE10725"
type input "[DATE]"
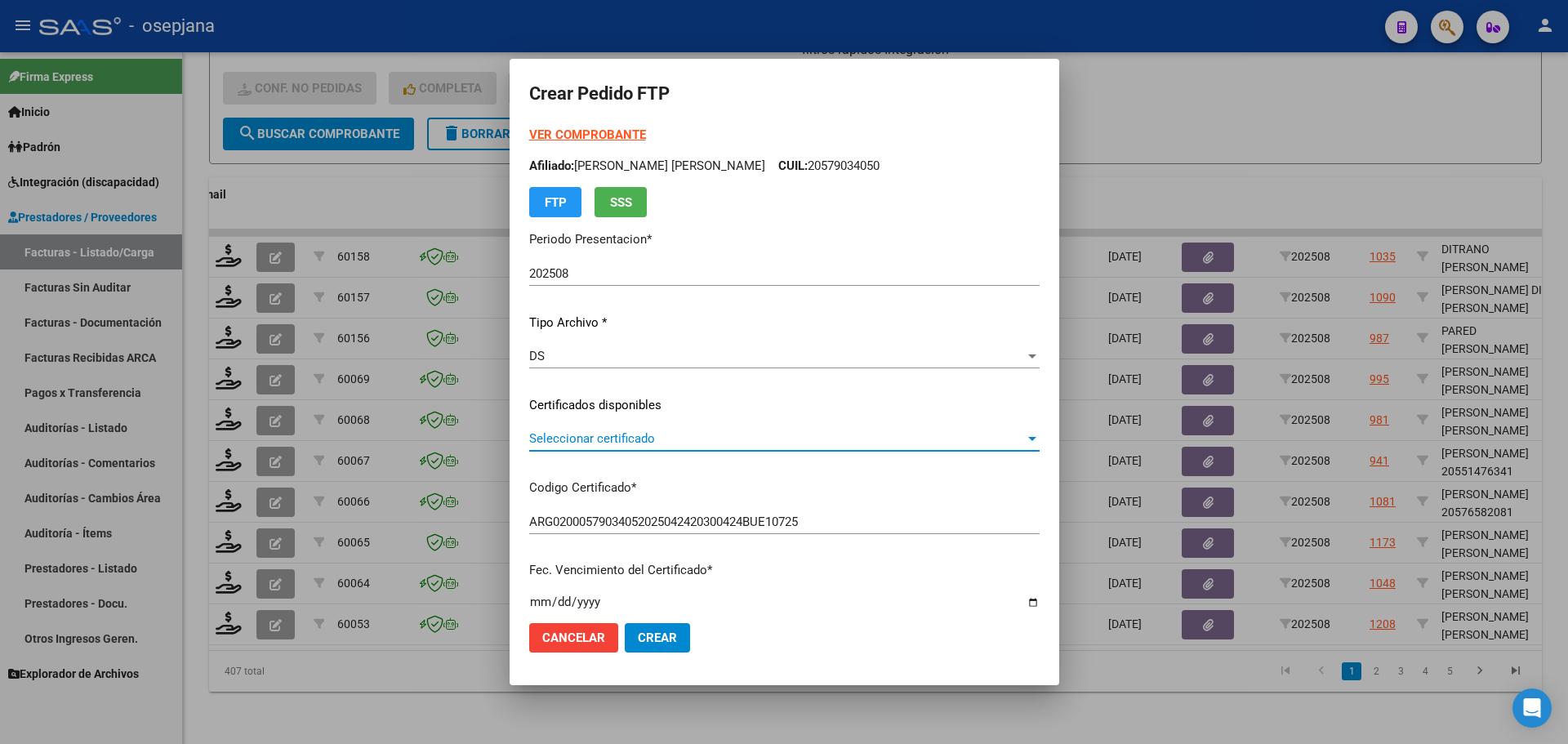
click at [624, 440] on span "Seleccionar certificado" at bounding box center [777, 439] width 496 height 15
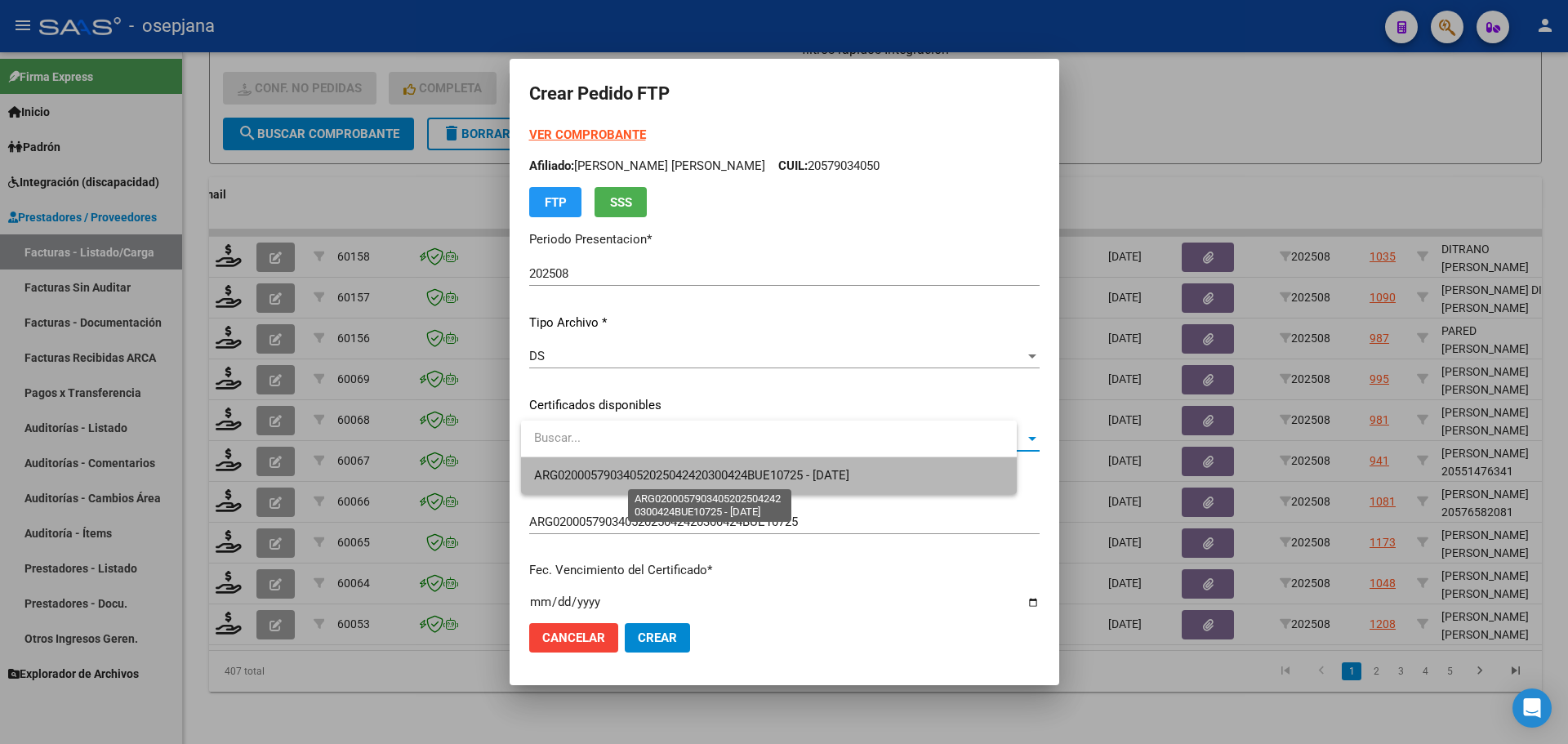
click at [640, 469] on span "ARG02000579034052025042420300424BUE10725 - [DATE]" at bounding box center [691, 476] width 315 height 15
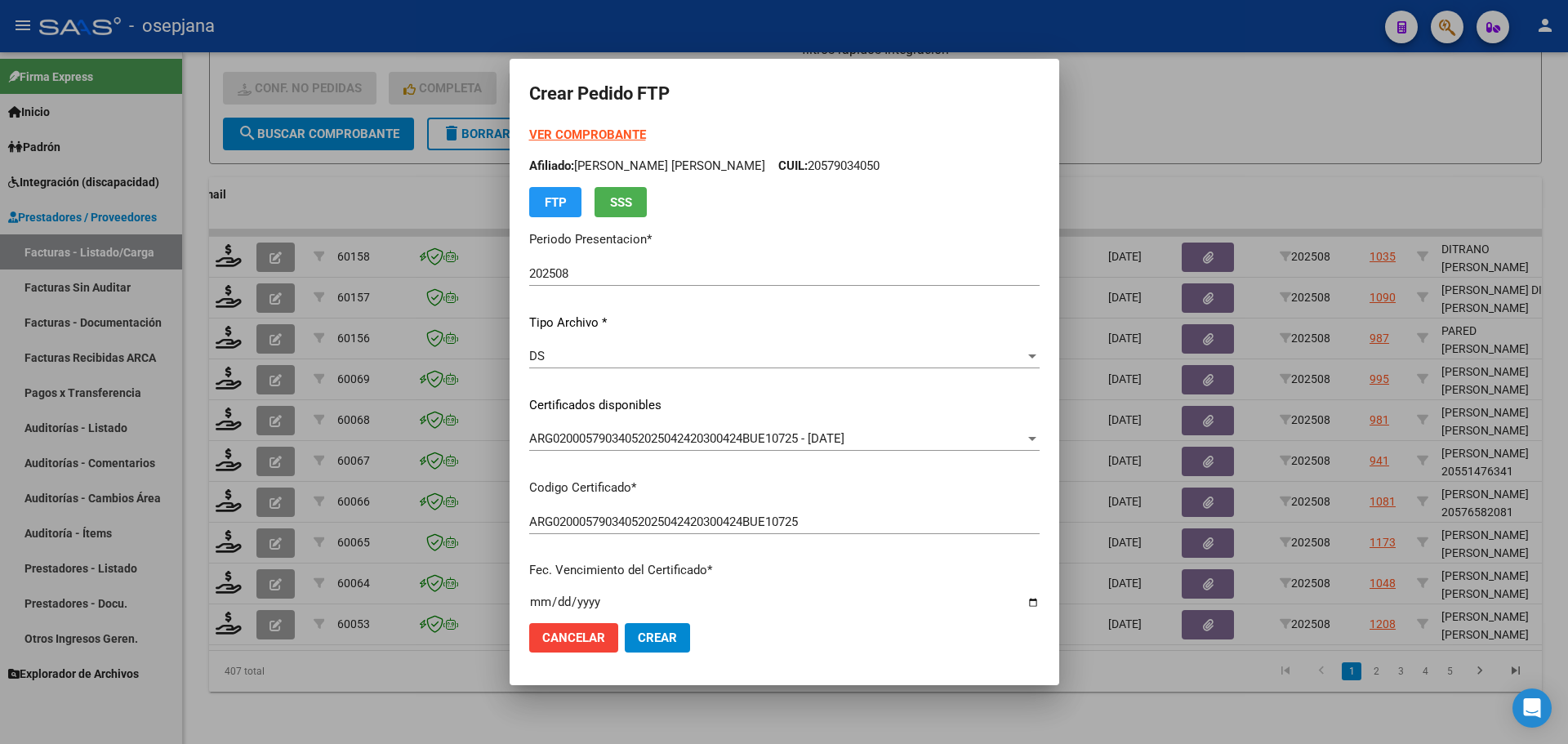
click at [594, 128] on strong "VER COMPROBANTE" at bounding box center [587, 135] width 116 height 15
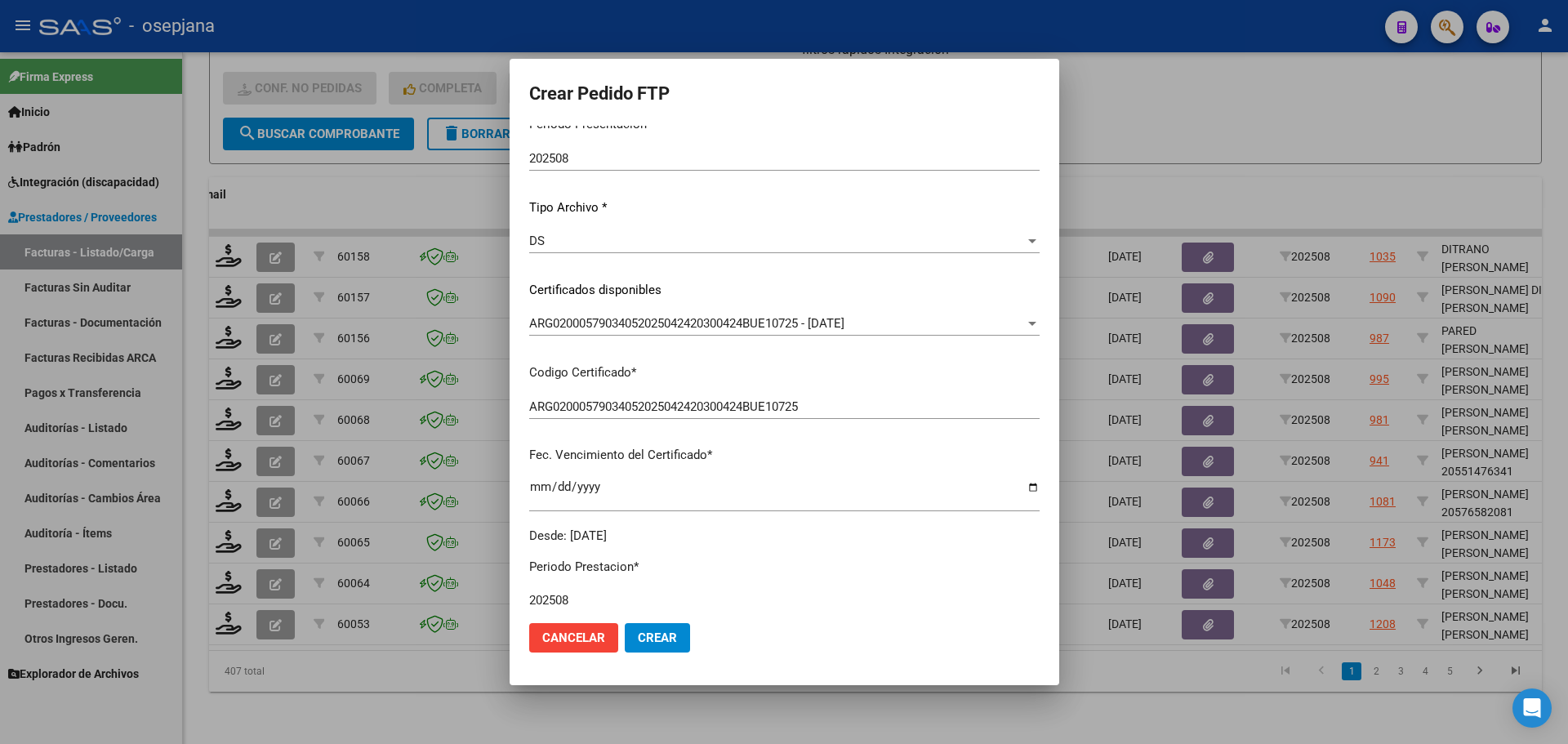
scroll to position [326, 0]
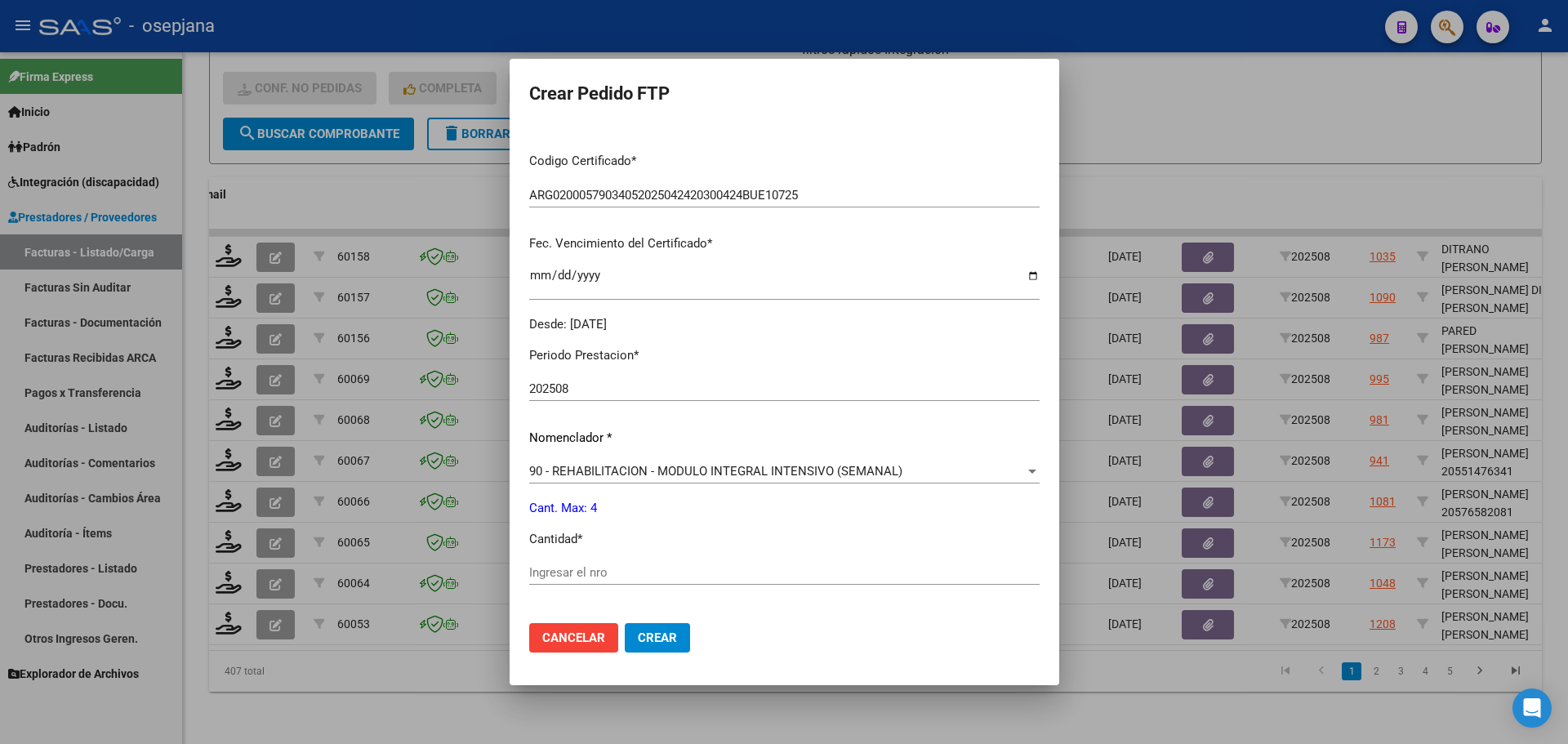
click at [549, 568] on input "Ingresar el nro" at bounding box center [784, 573] width 511 height 15
type input "4"
click at [658, 641] on span "Crear" at bounding box center [658, 638] width 39 height 15
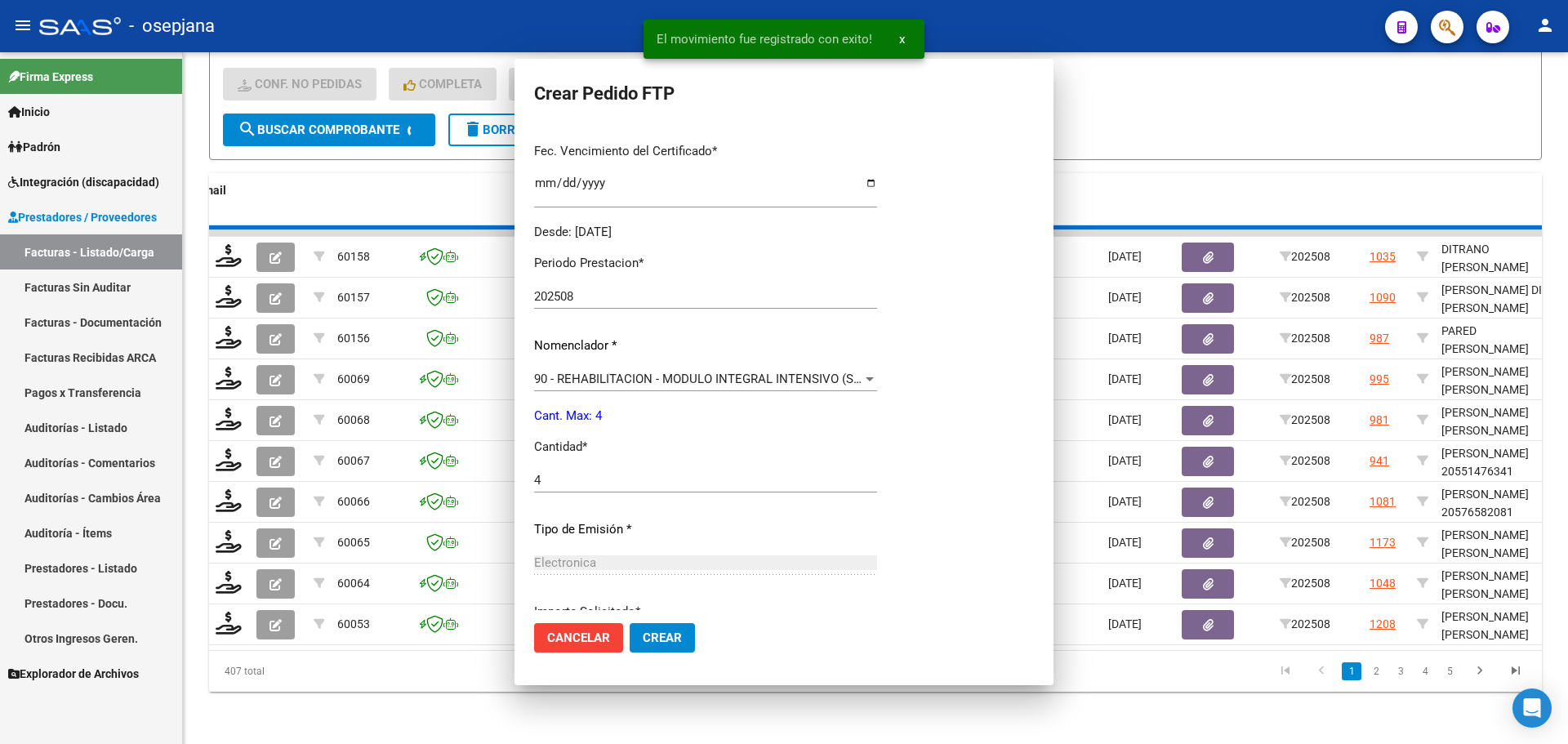
scroll to position [0, 0]
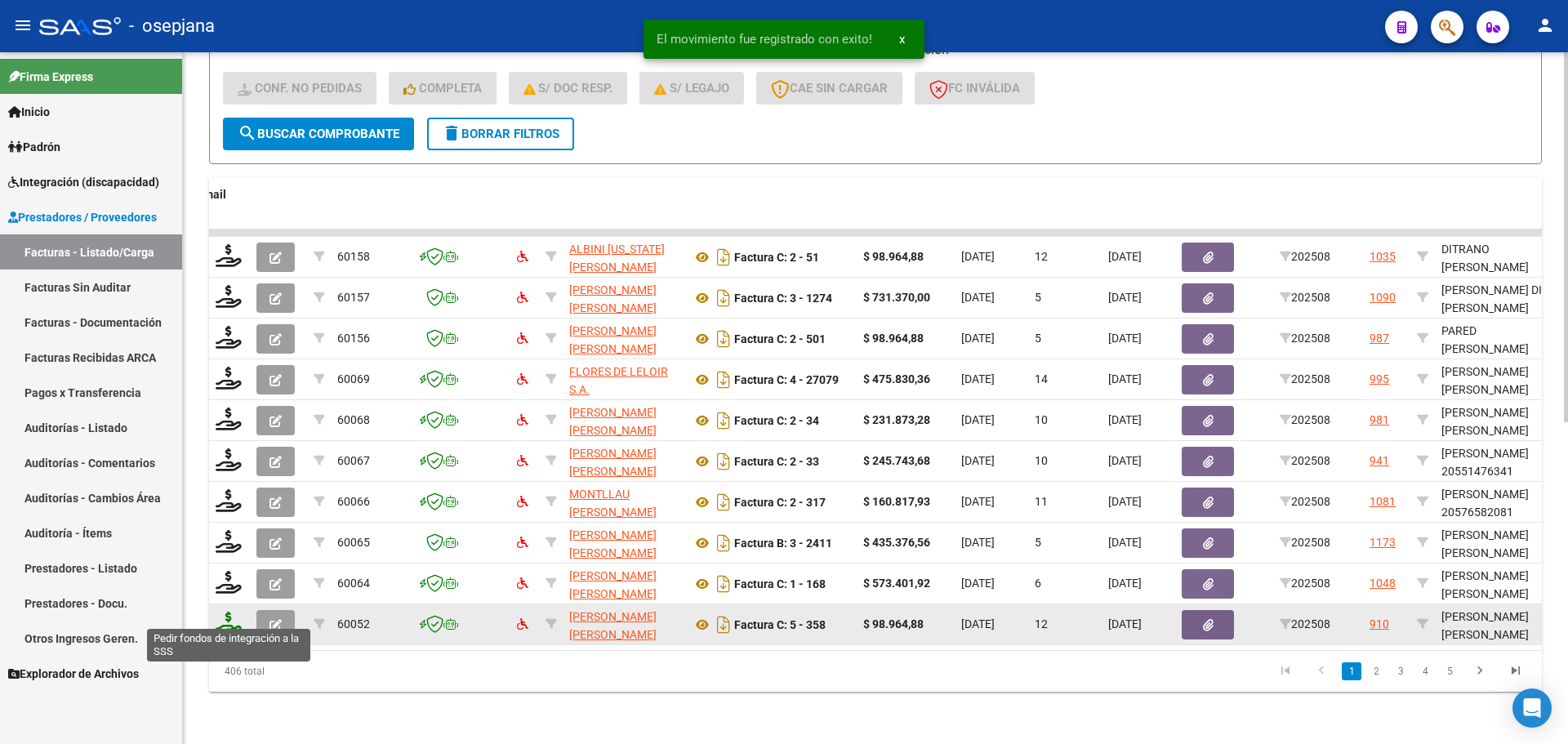
click at [222, 614] on icon at bounding box center [229, 623] width 26 height 23
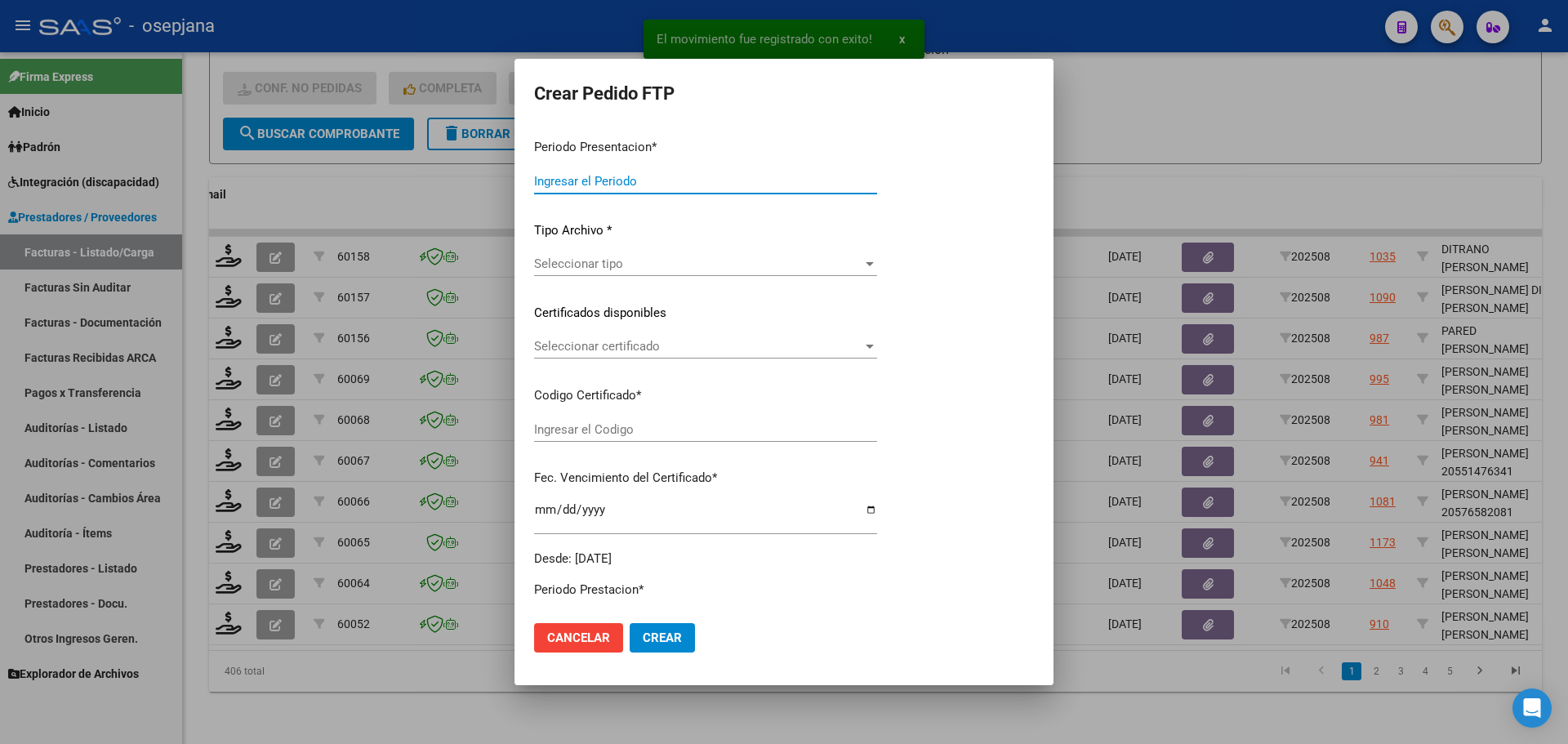
type input "202508"
type input "$ 98.964,88"
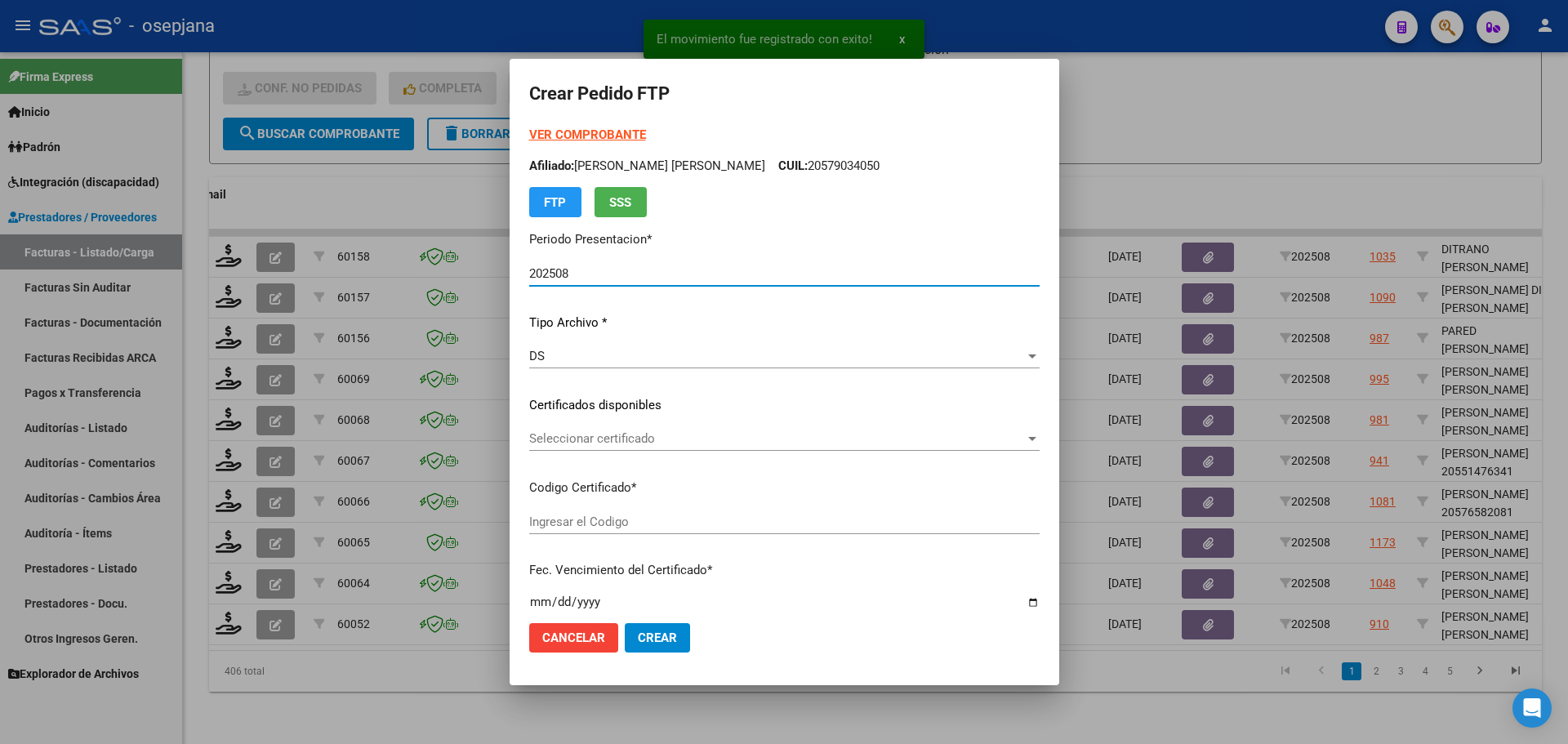
type input "ARG01000537587362024022220290222BUE10725"
type input "[DATE]"
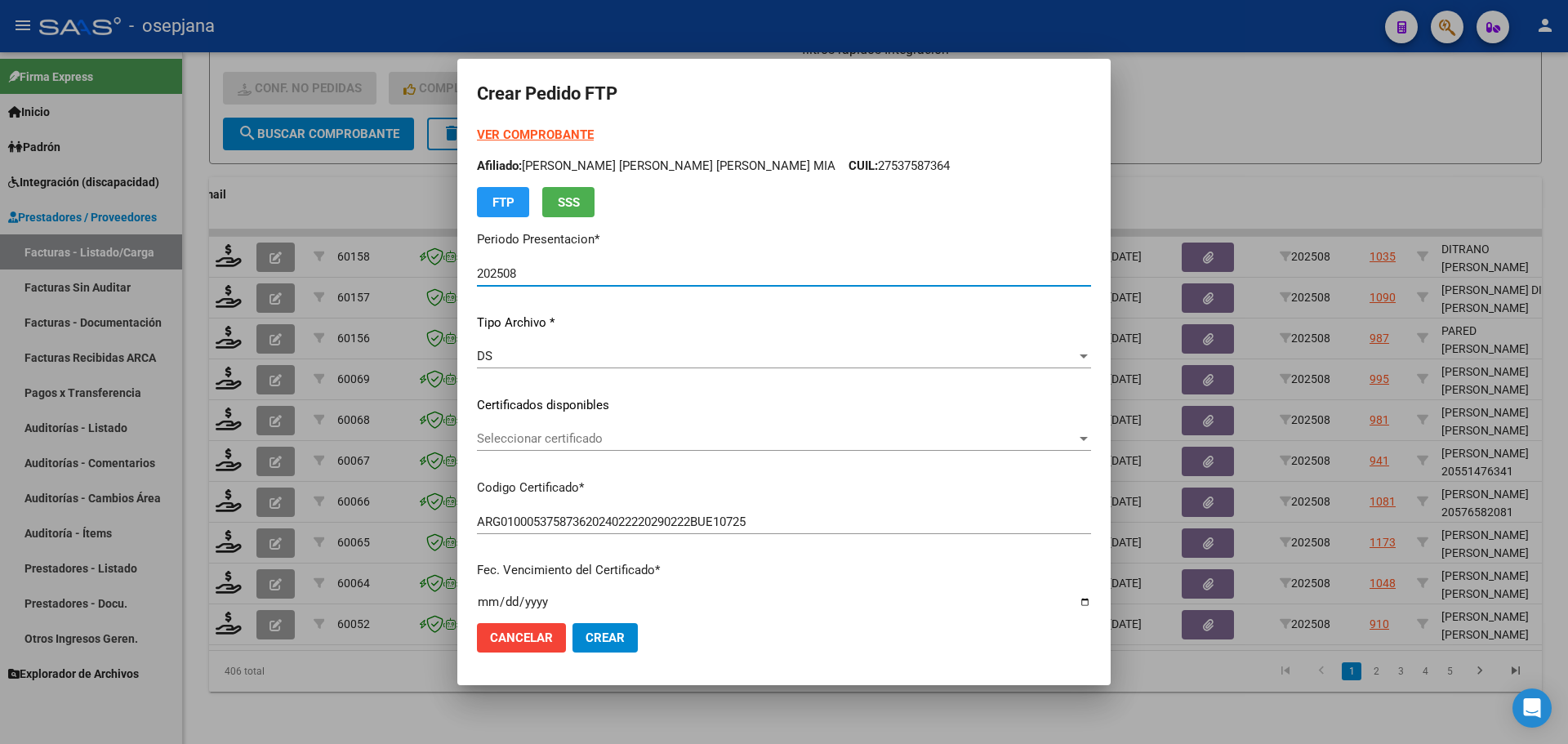
click at [595, 434] on span "Seleccionar certificado" at bounding box center [777, 439] width 599 height 15
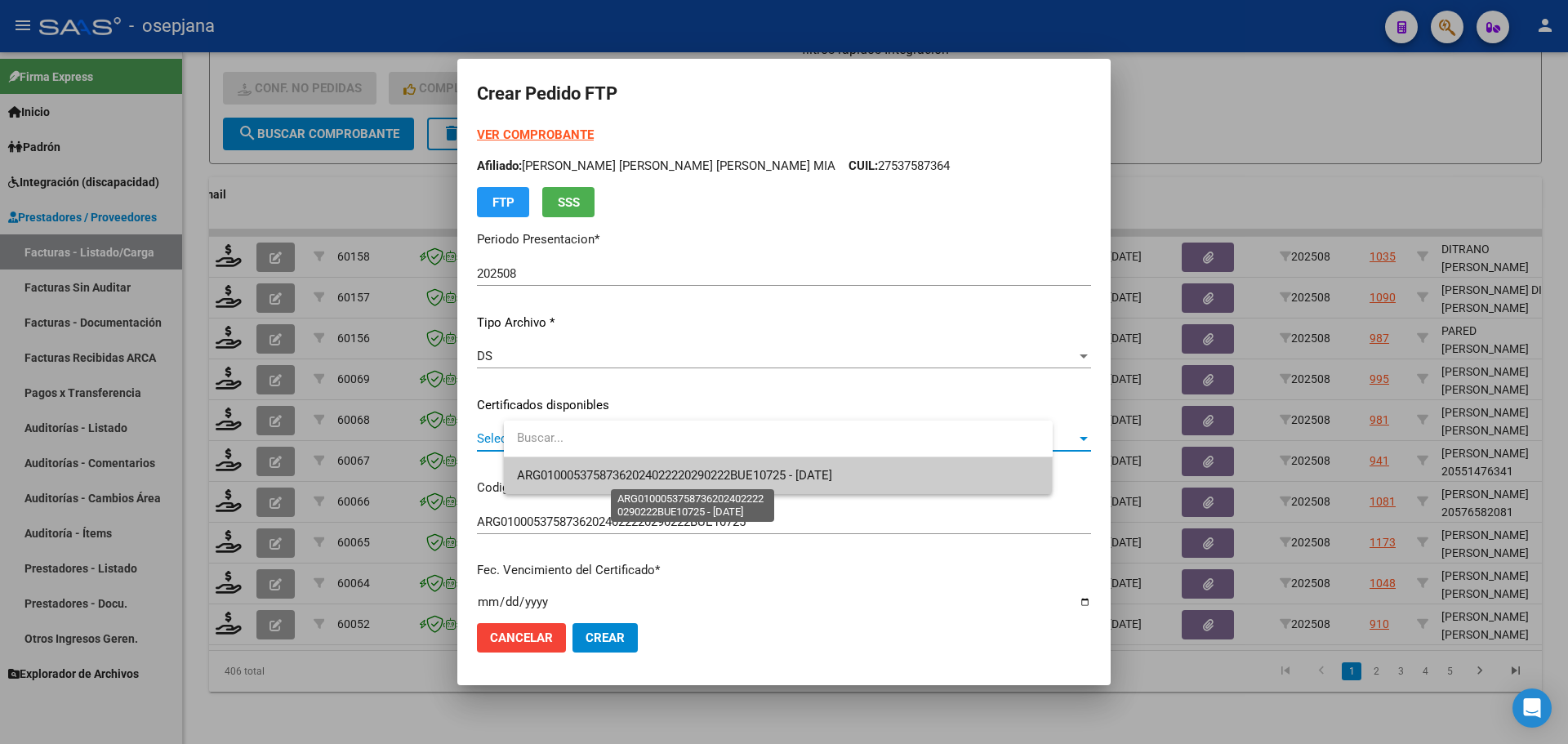
click at [606, 471] on span "ARG01000537587362024022220290222BUE10725 - [DATE]" at bounding box center [675, 476] width 315 height 15
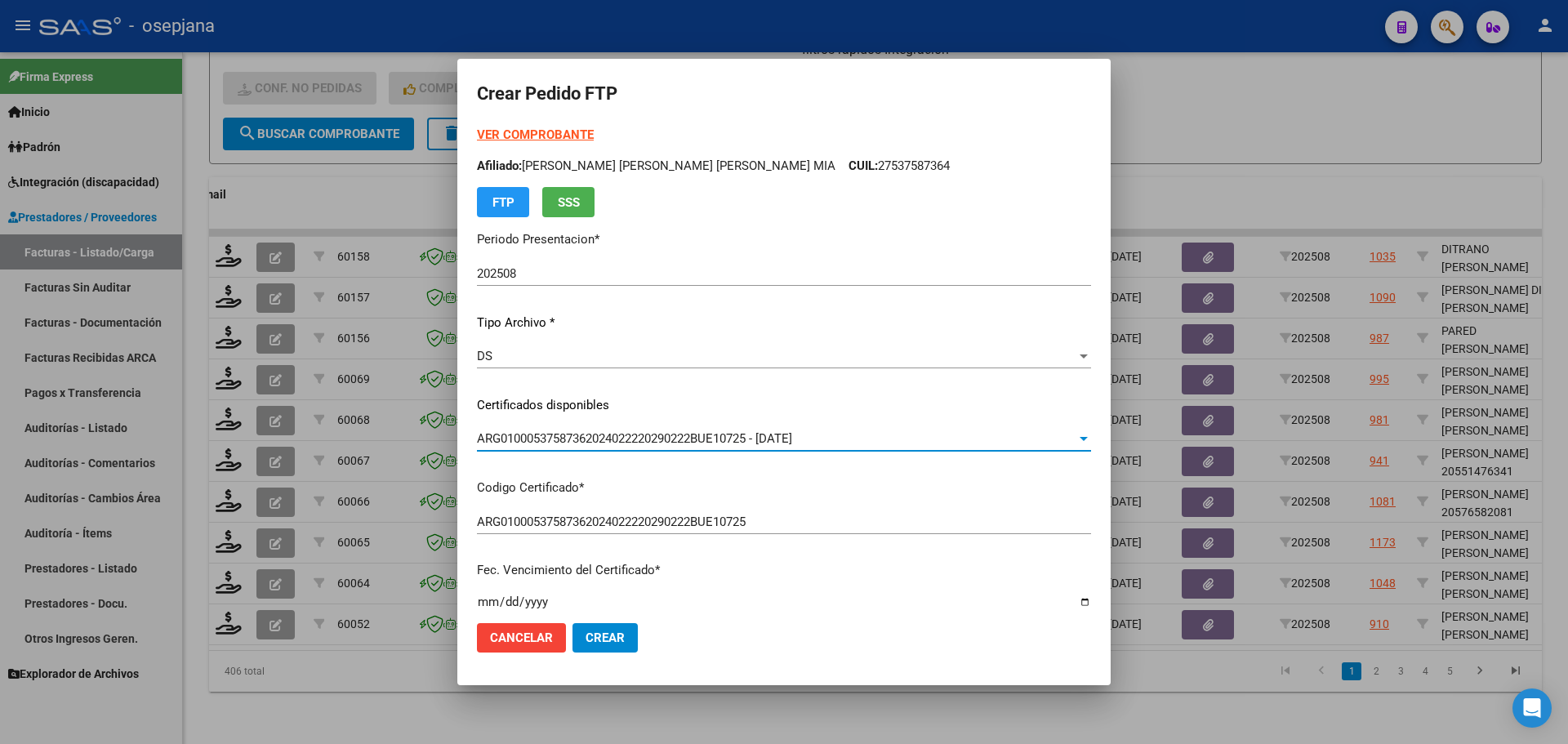
click at [594, 137] on strong "VER COMPROBANTE" at bounding box center [536, 135] width 116 height 15
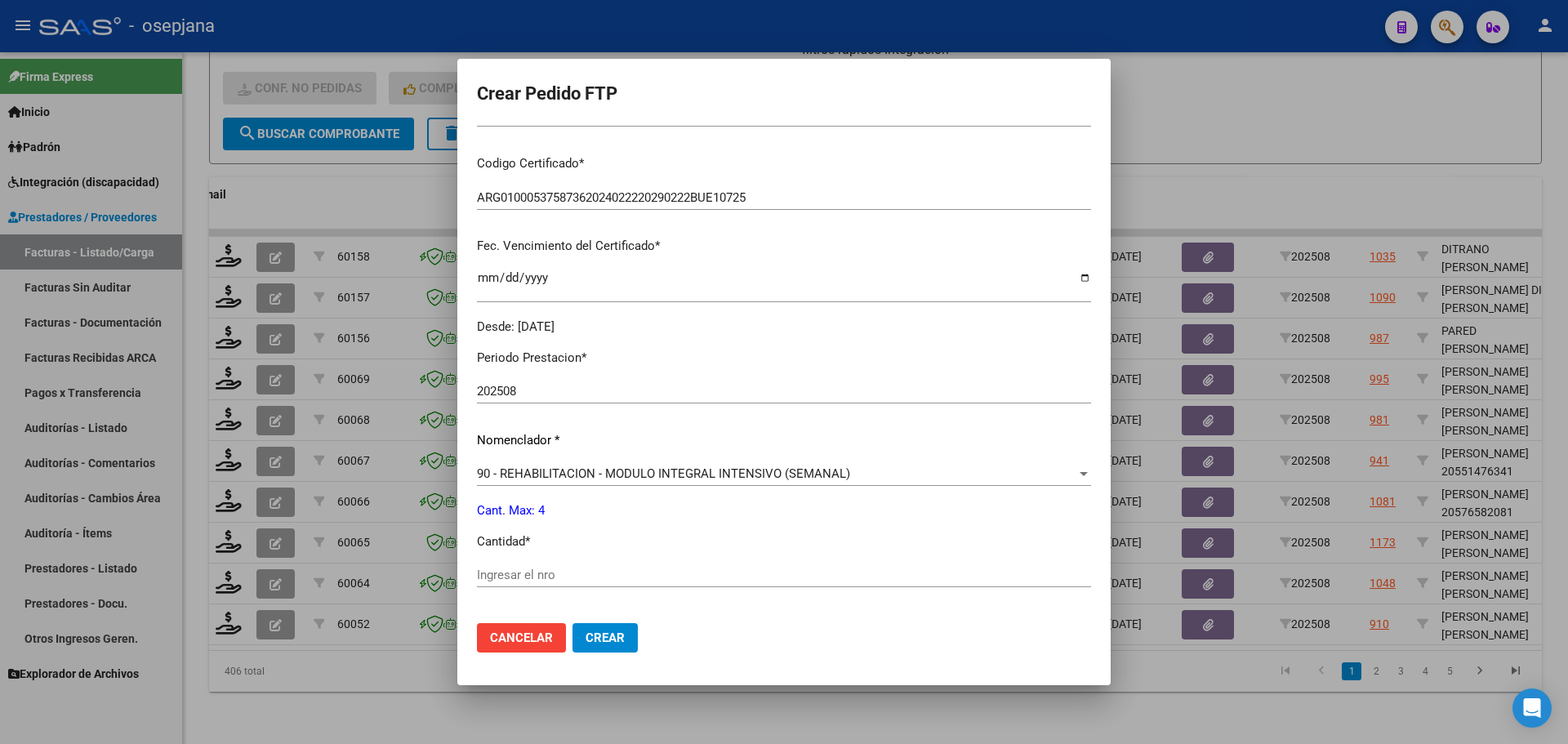
scroll to position [409, 0]
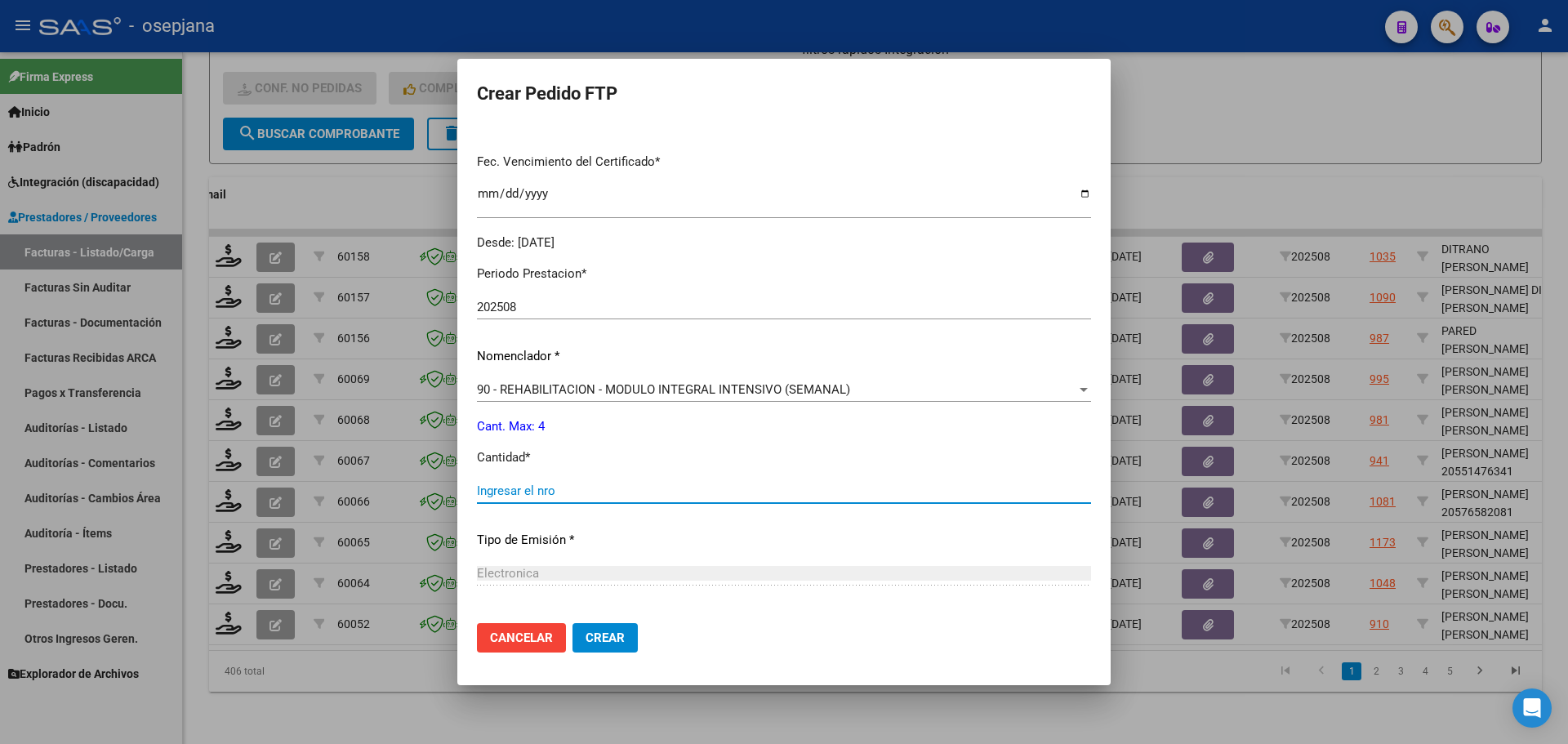
click at [537, 489] on input "Ingresar el nro" at bounding box center [784, 491] width 614 height 15
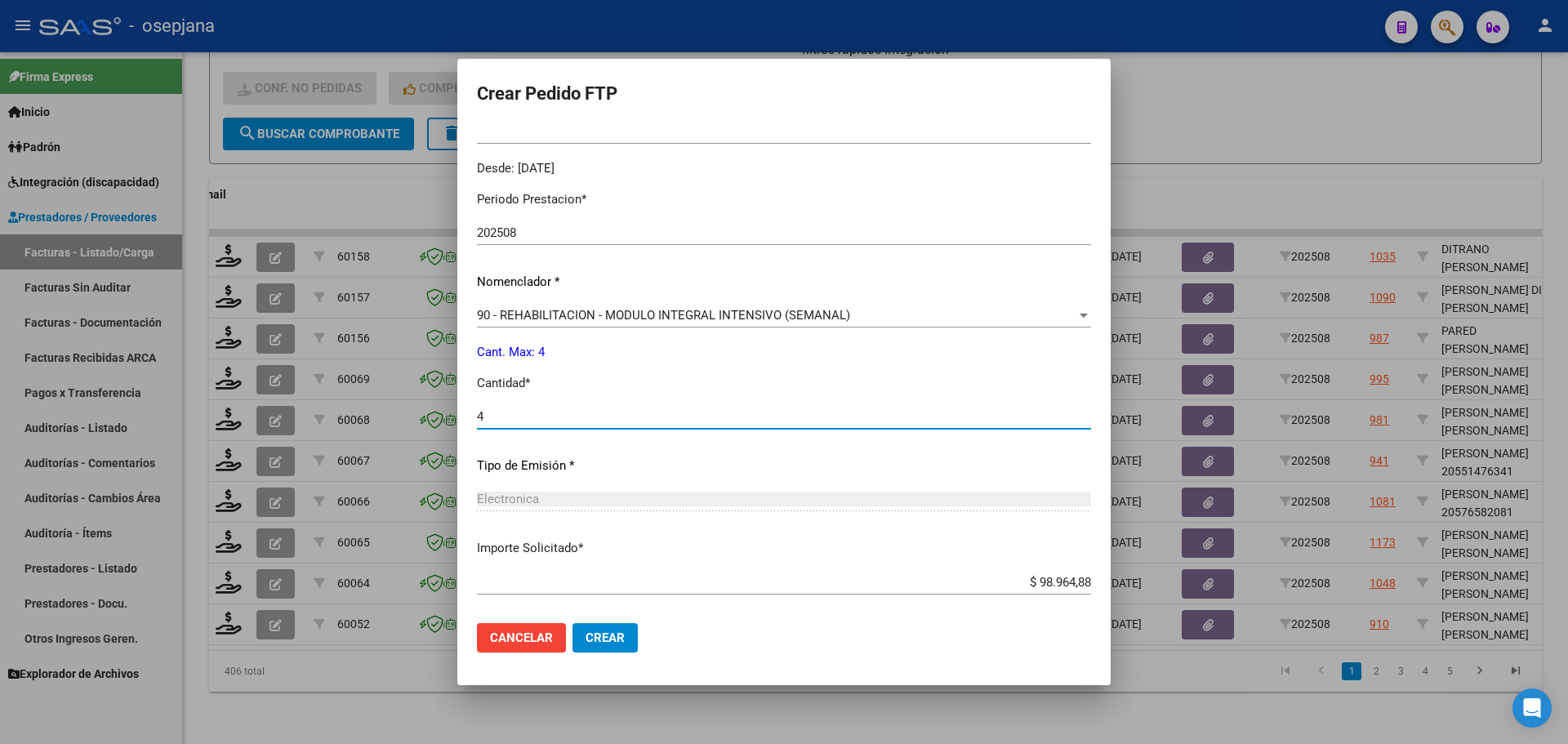
scroll to position [565, 0]
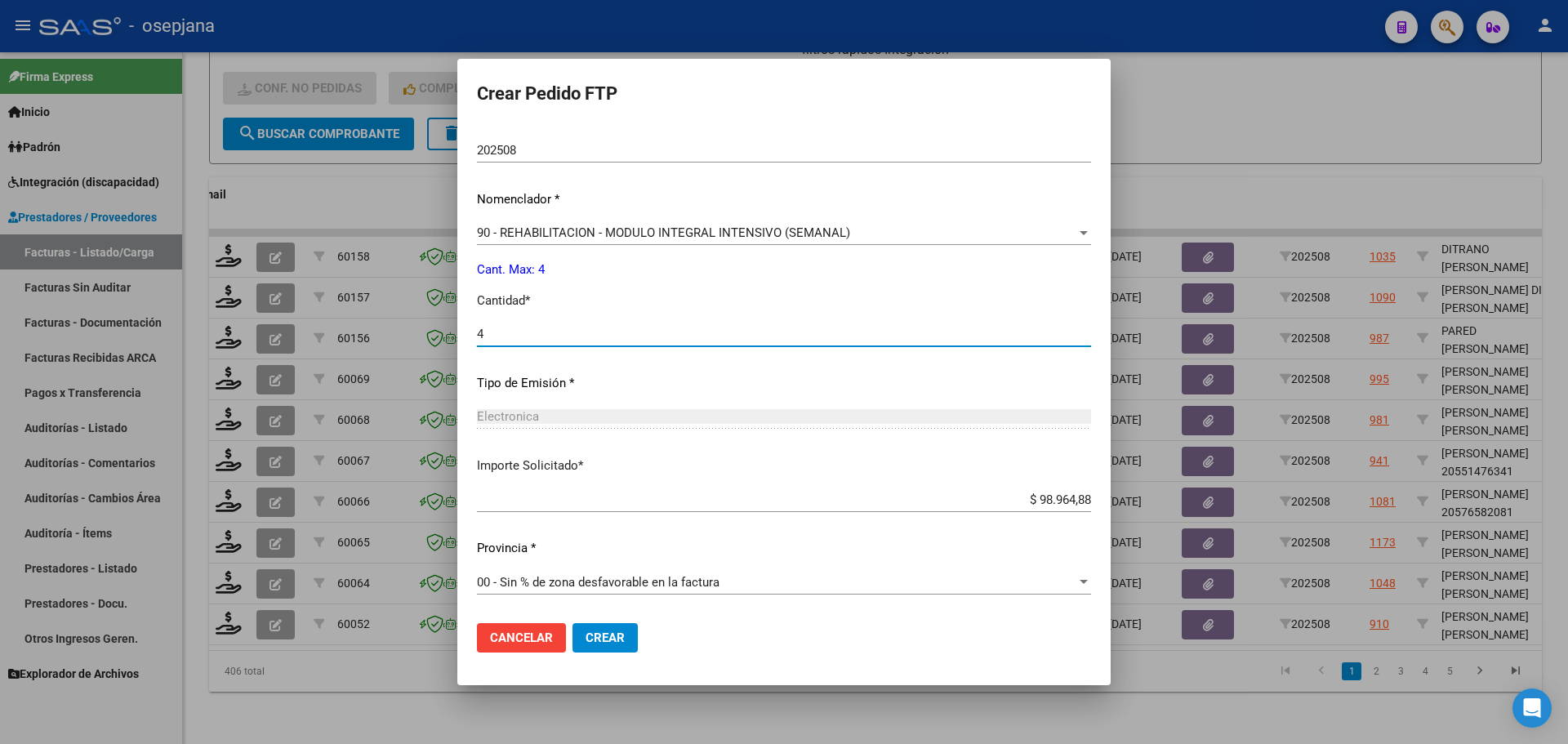
type input "4"
click at [625, 638] on span "Crear" at bounding box center [605, 638] width 39 height 15
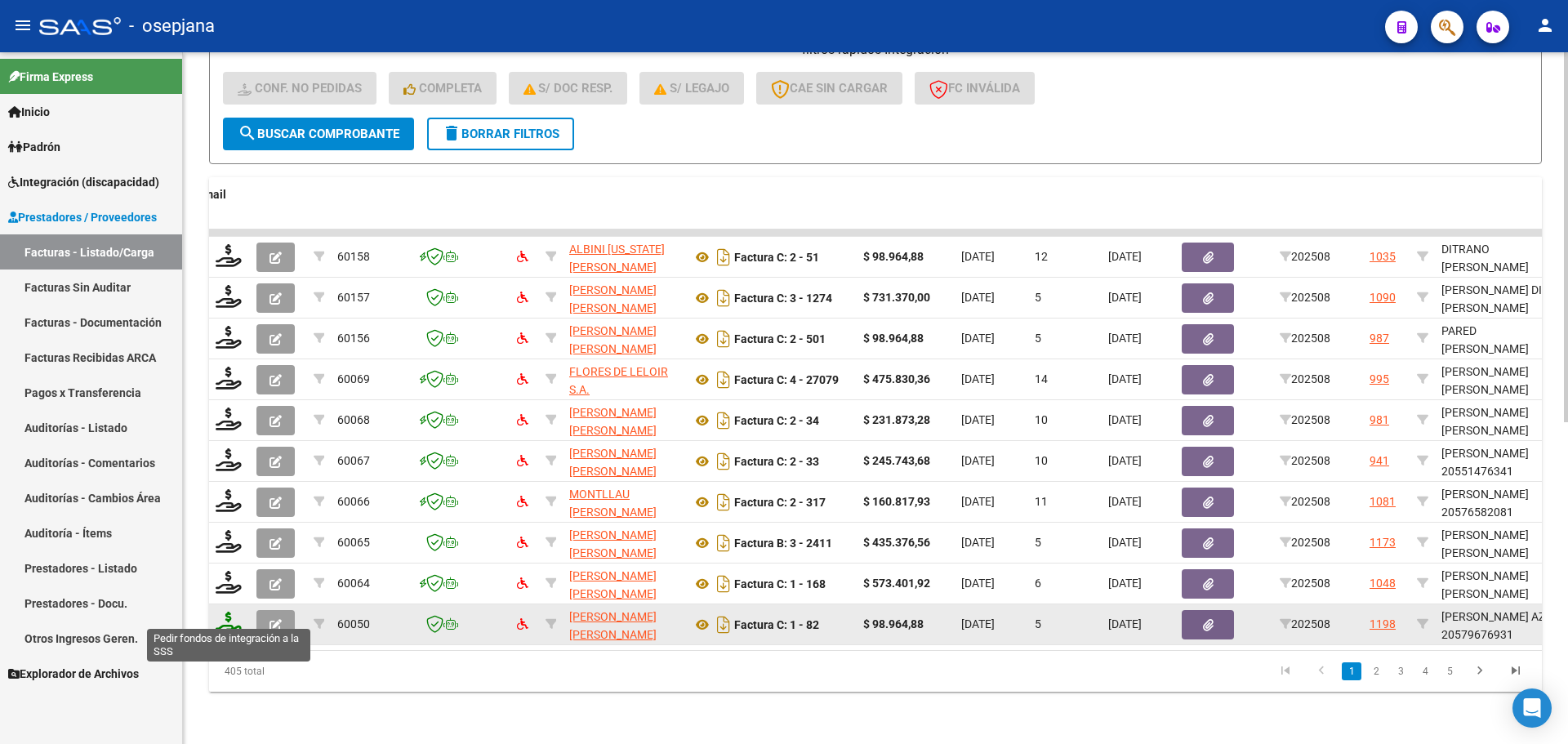
click at [233, 612] on icon at bounding box center [229, 623] width 26 height 23
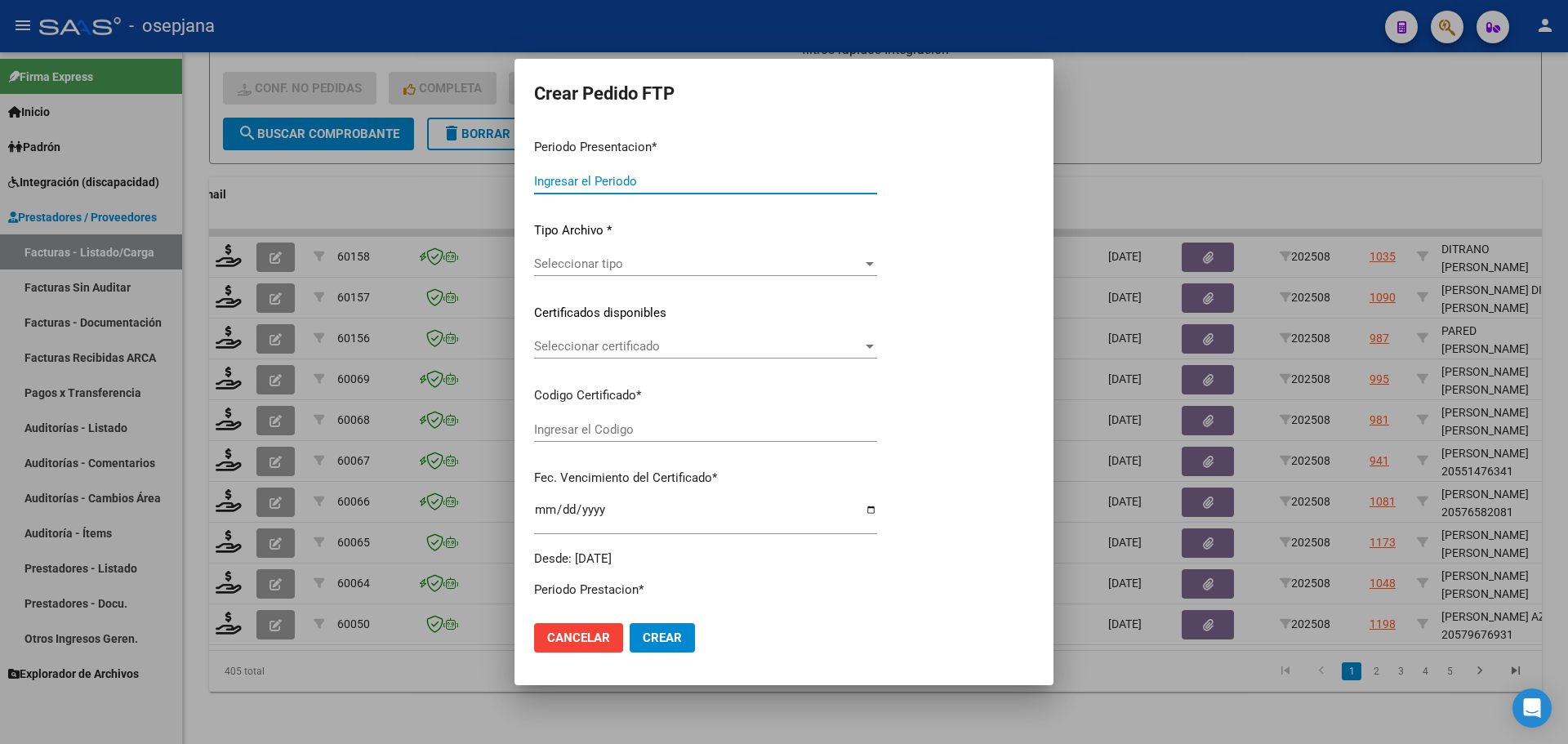
type input "202508"
type input "$ 98.964,88"
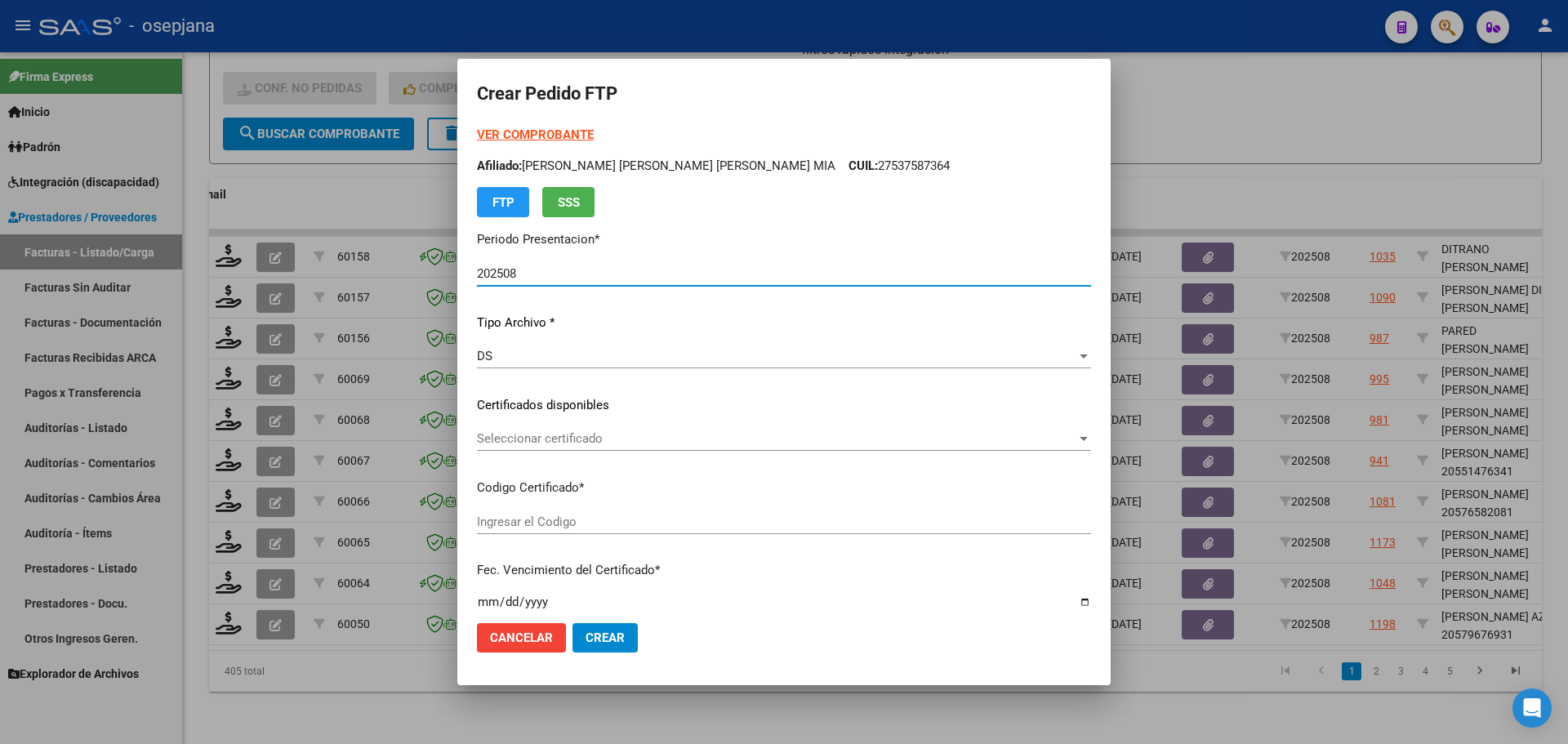
type input "ARG01000579676932025011420300114BSAS313"
type input "[DATE]"
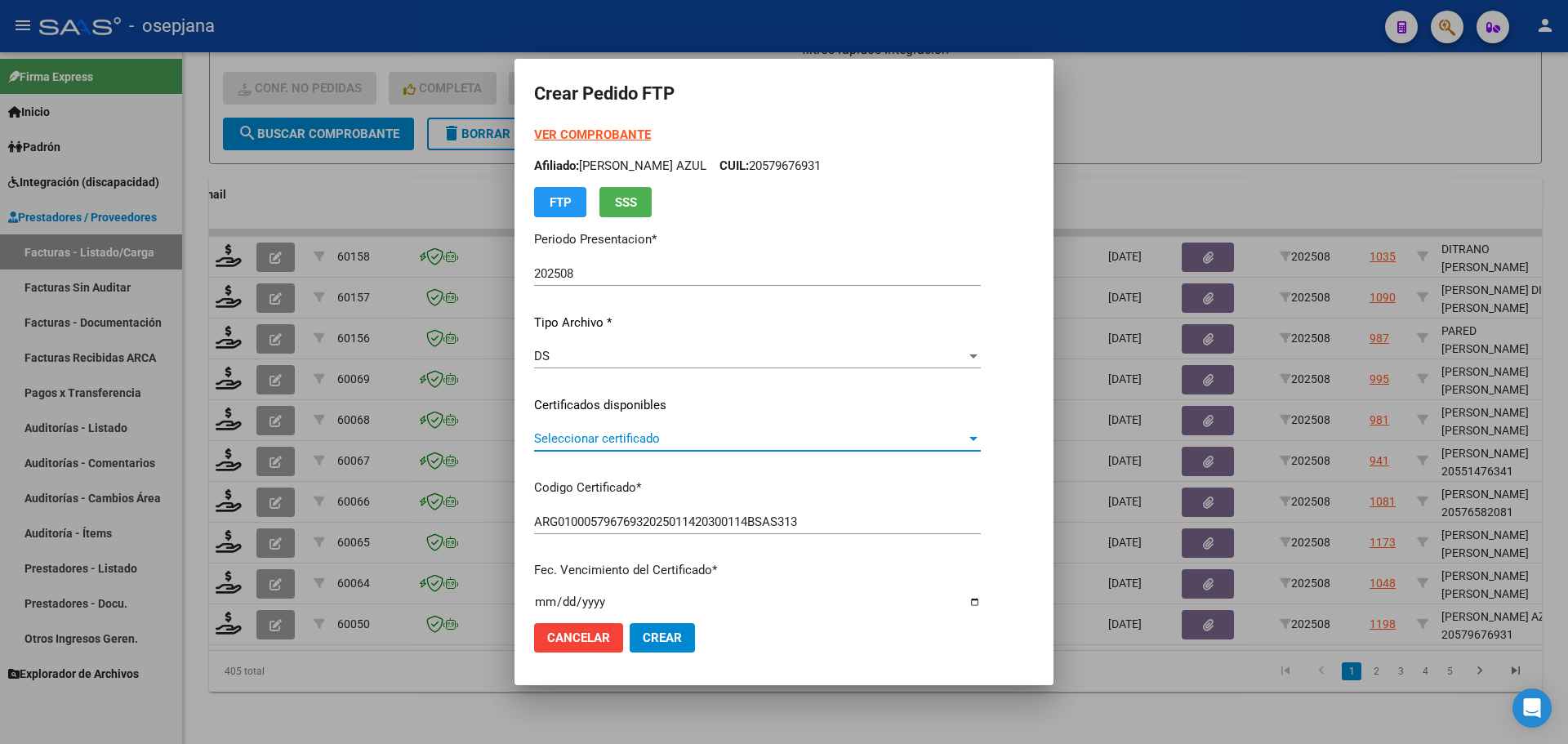
click at [627, 431] on span "Seleccionar certificado" at bounding box center [750, 439] width 432 height 15
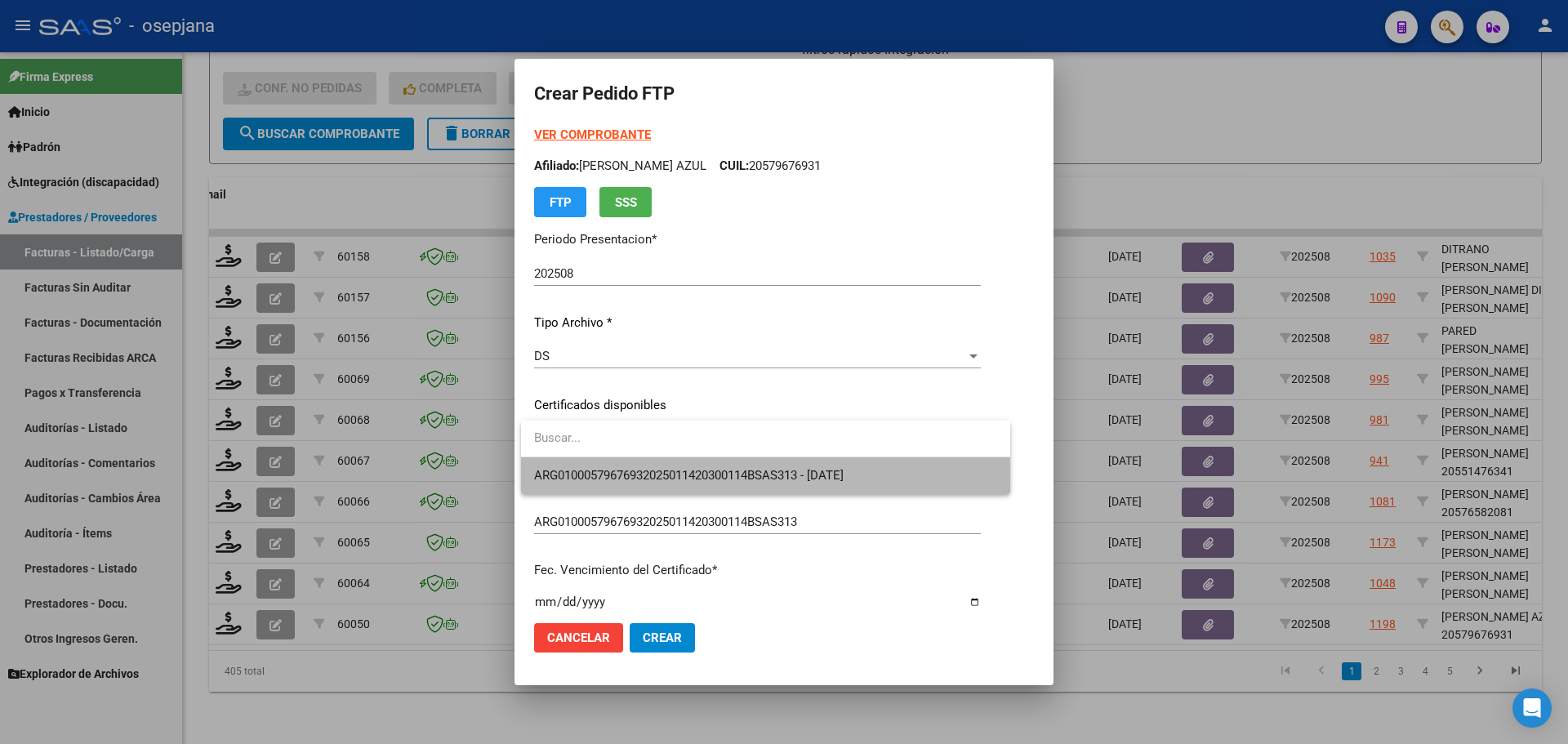
click at [648, 487] on span "ARG01000579676932025011420300114BSAS313 - [DATE]" at bounding box center [765, 476] width 463 height 37
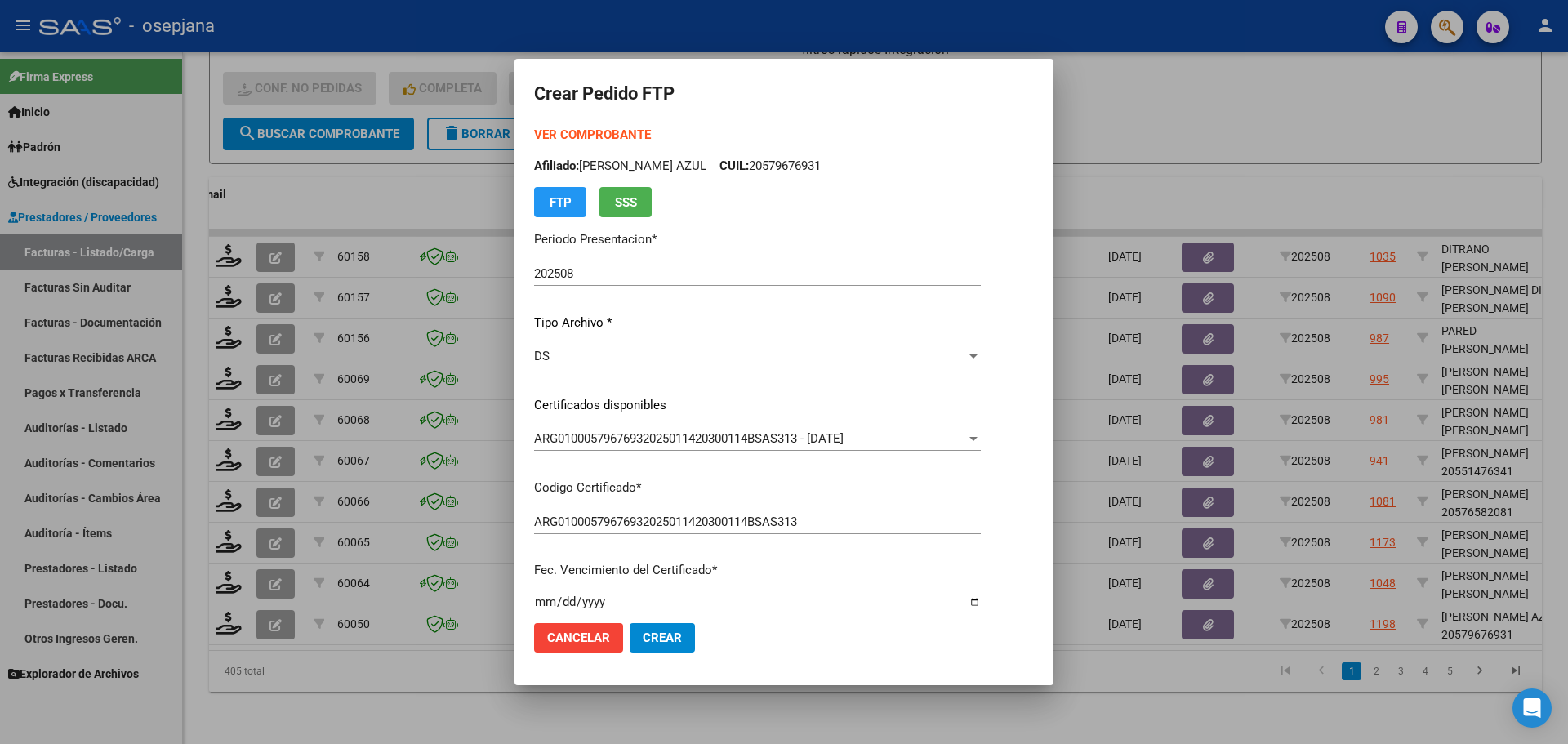
click at [601, 139] on strong "VER COMPROBANTE" at bounding box center [592, 135] width 116 height 15
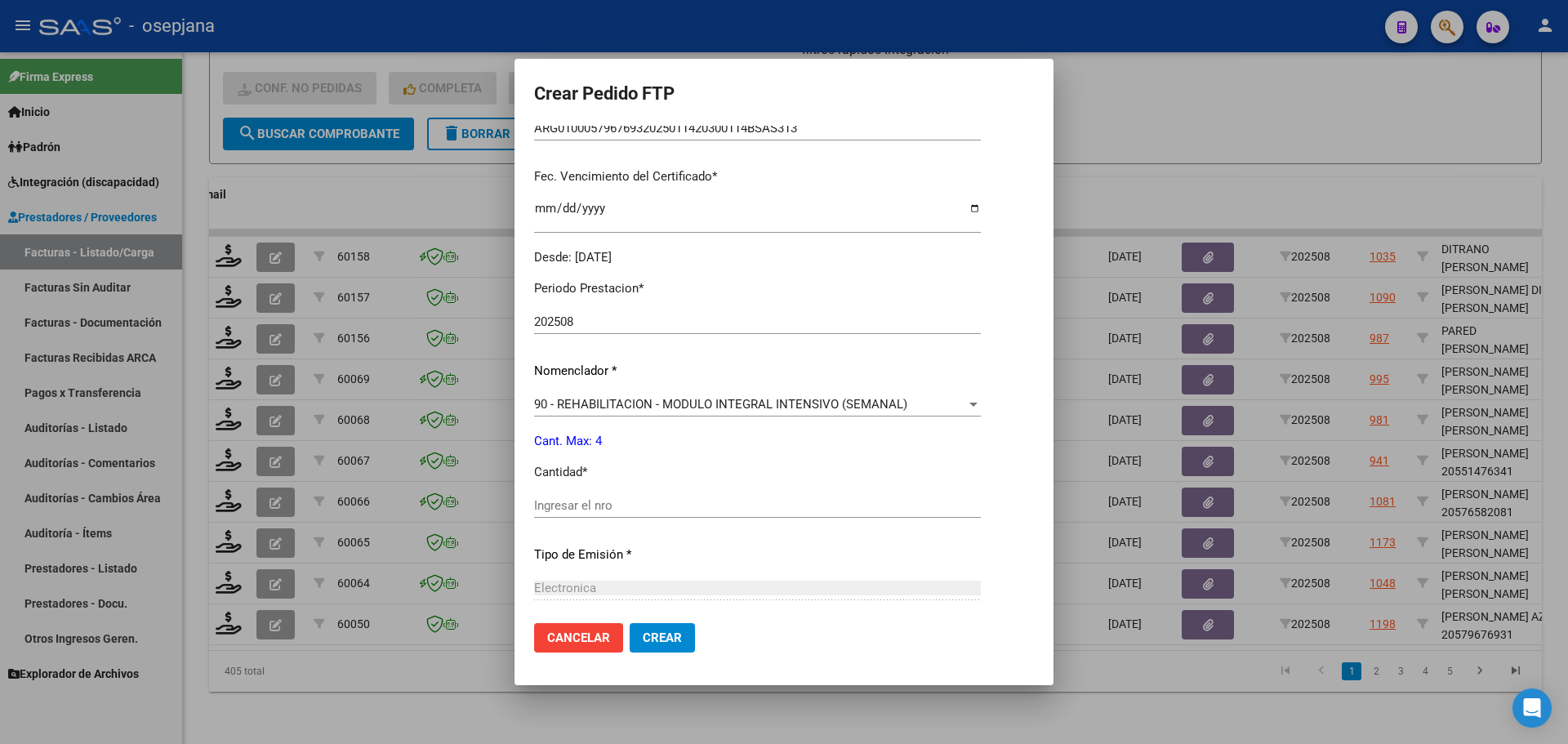
scroll to position [409, 0]
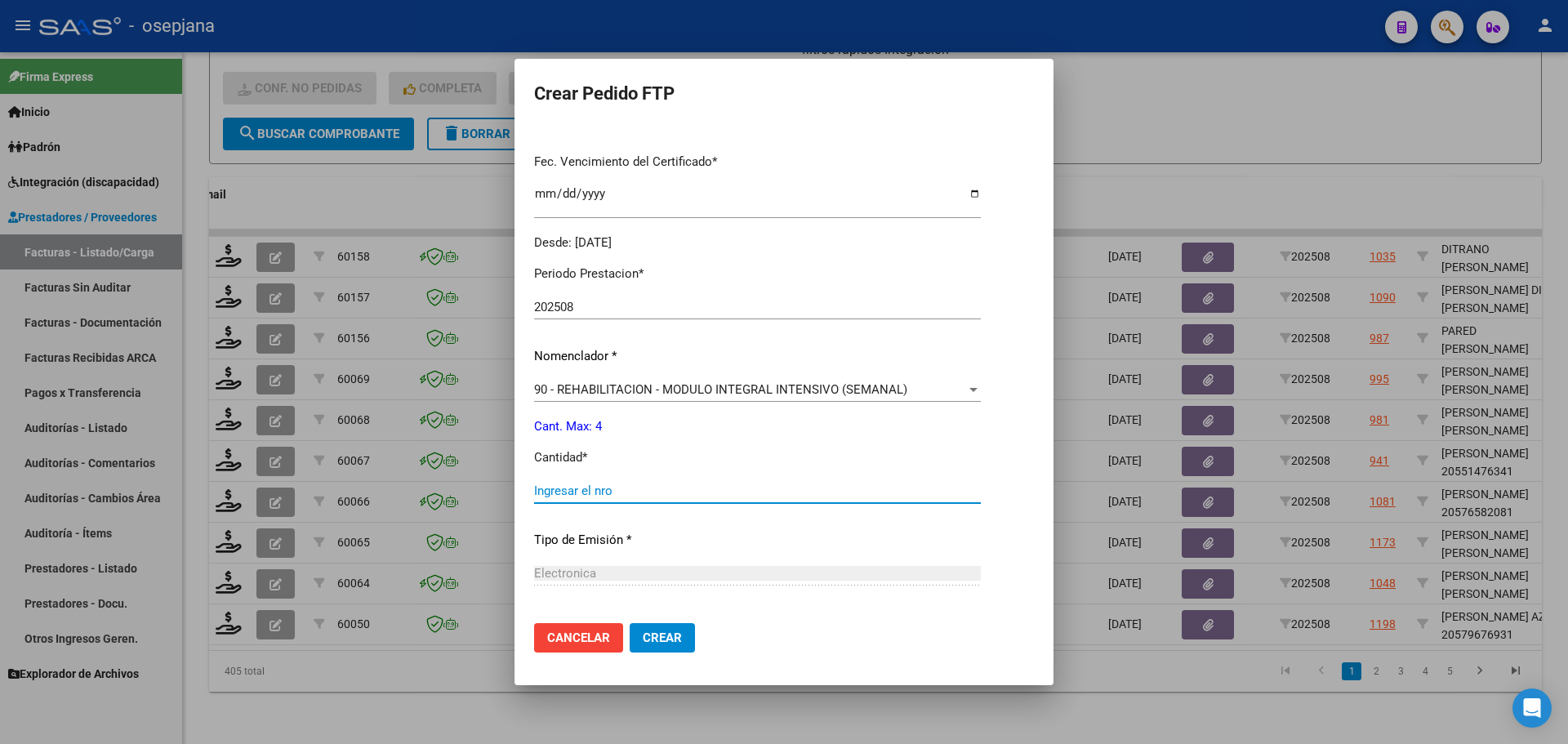
click at [566, 484] on input "Ingresar el nro" at bounding box center [757, 491] width 447 height 15
type input "4"
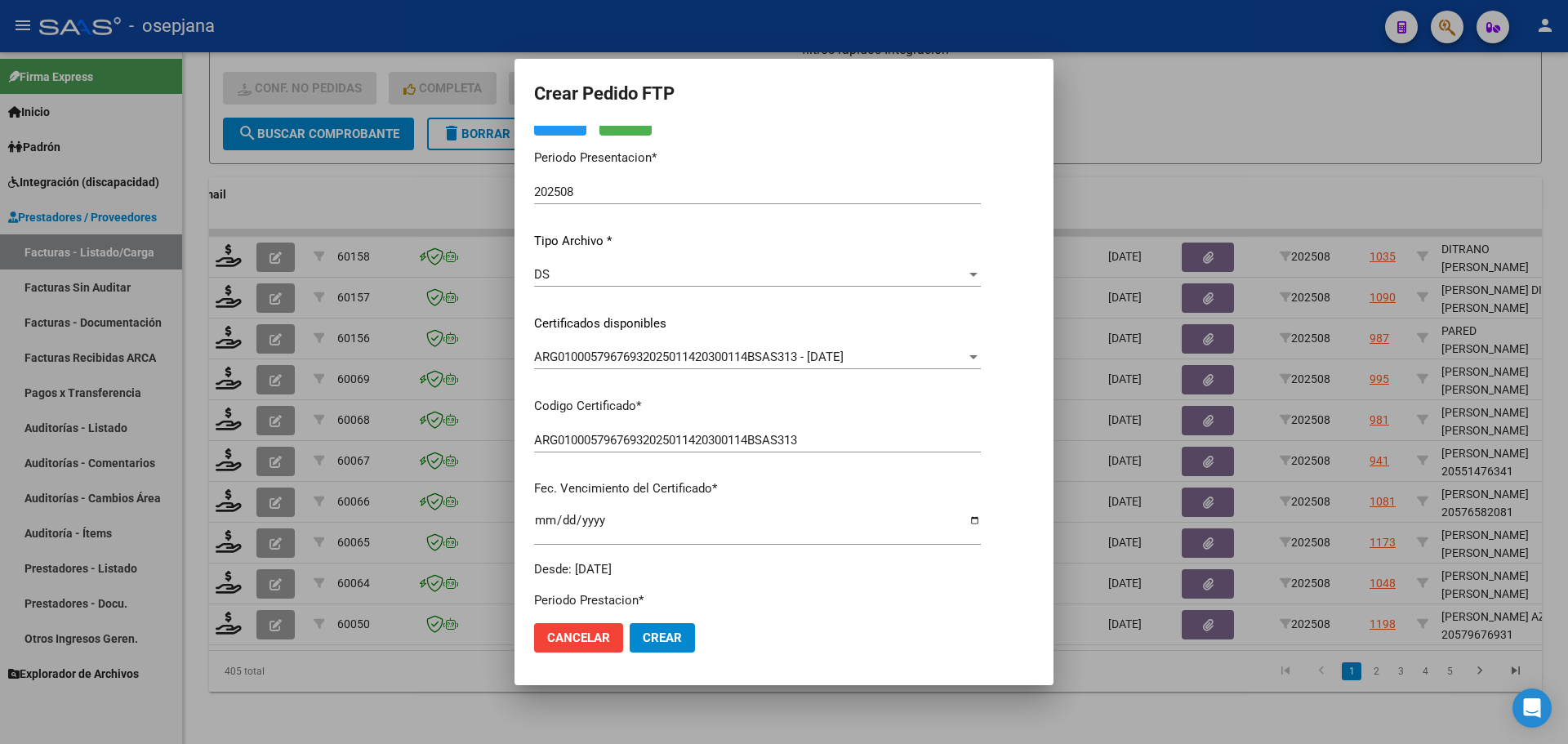
scroll to position [0, 0]
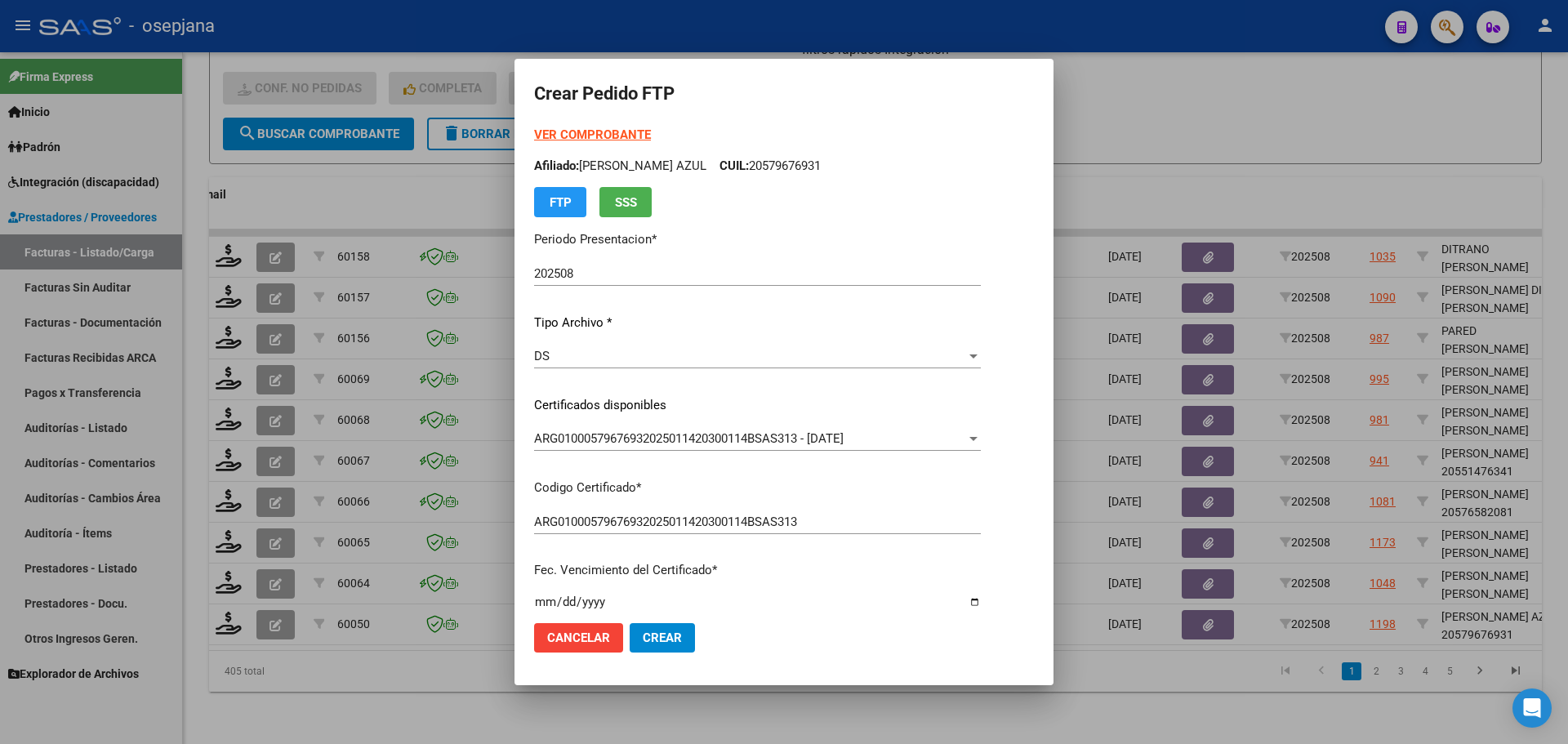
click at [685, 641] on button "Crear" at bounding box center [663, 638] width 66 height 30
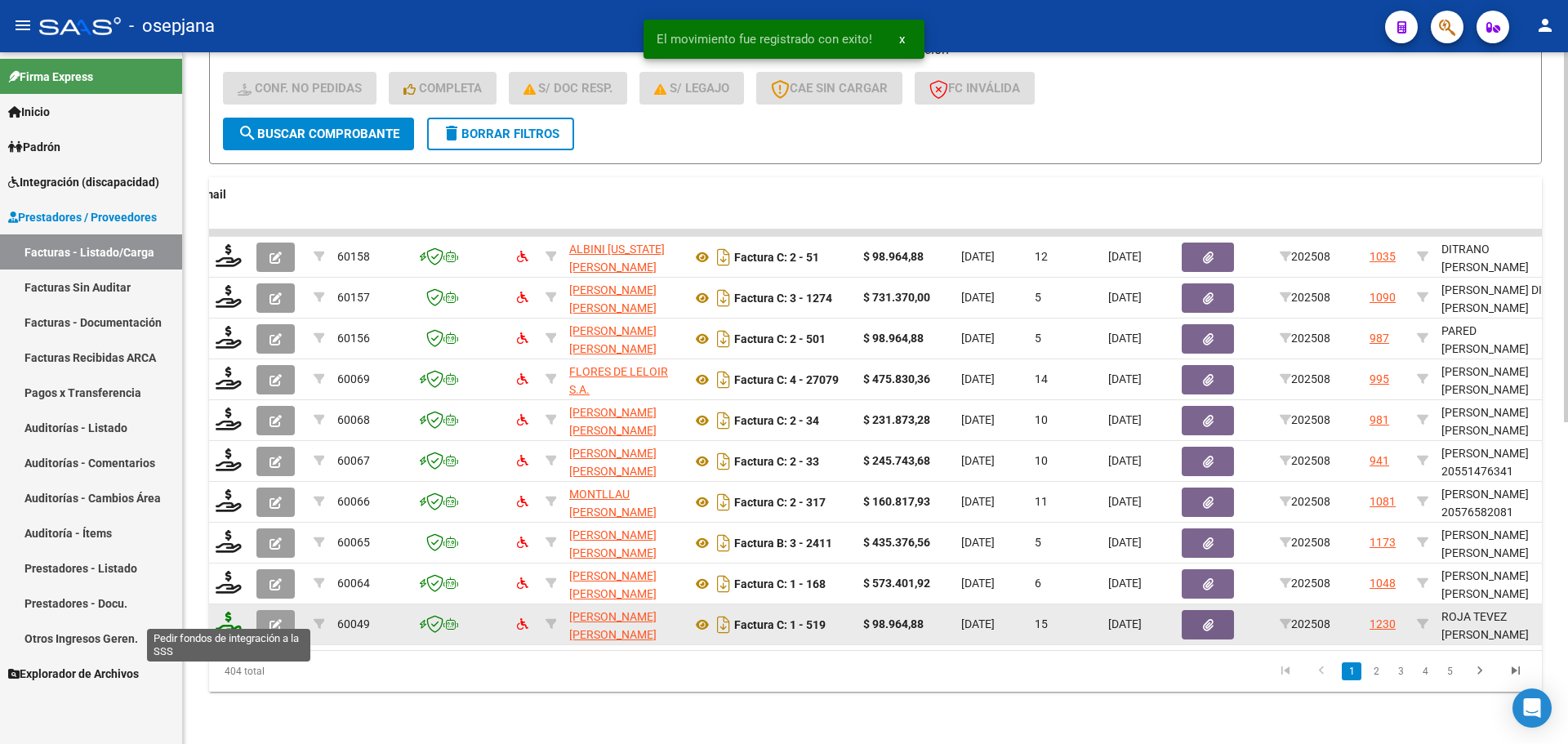
click at [229, 612] on icon at bounding box center [229, 623] width 26 height 23
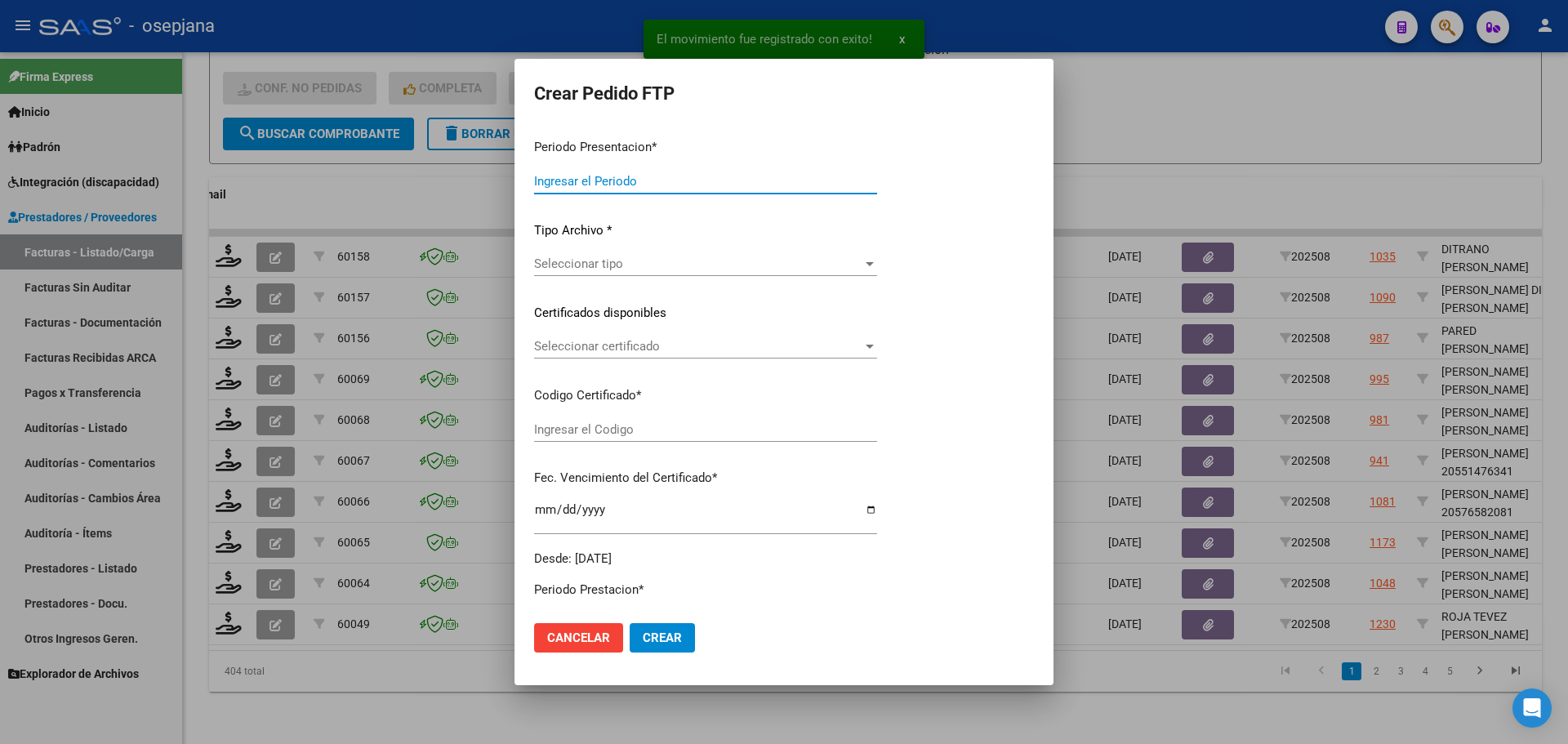
type input "202508"
type input "$ 98.964,88"
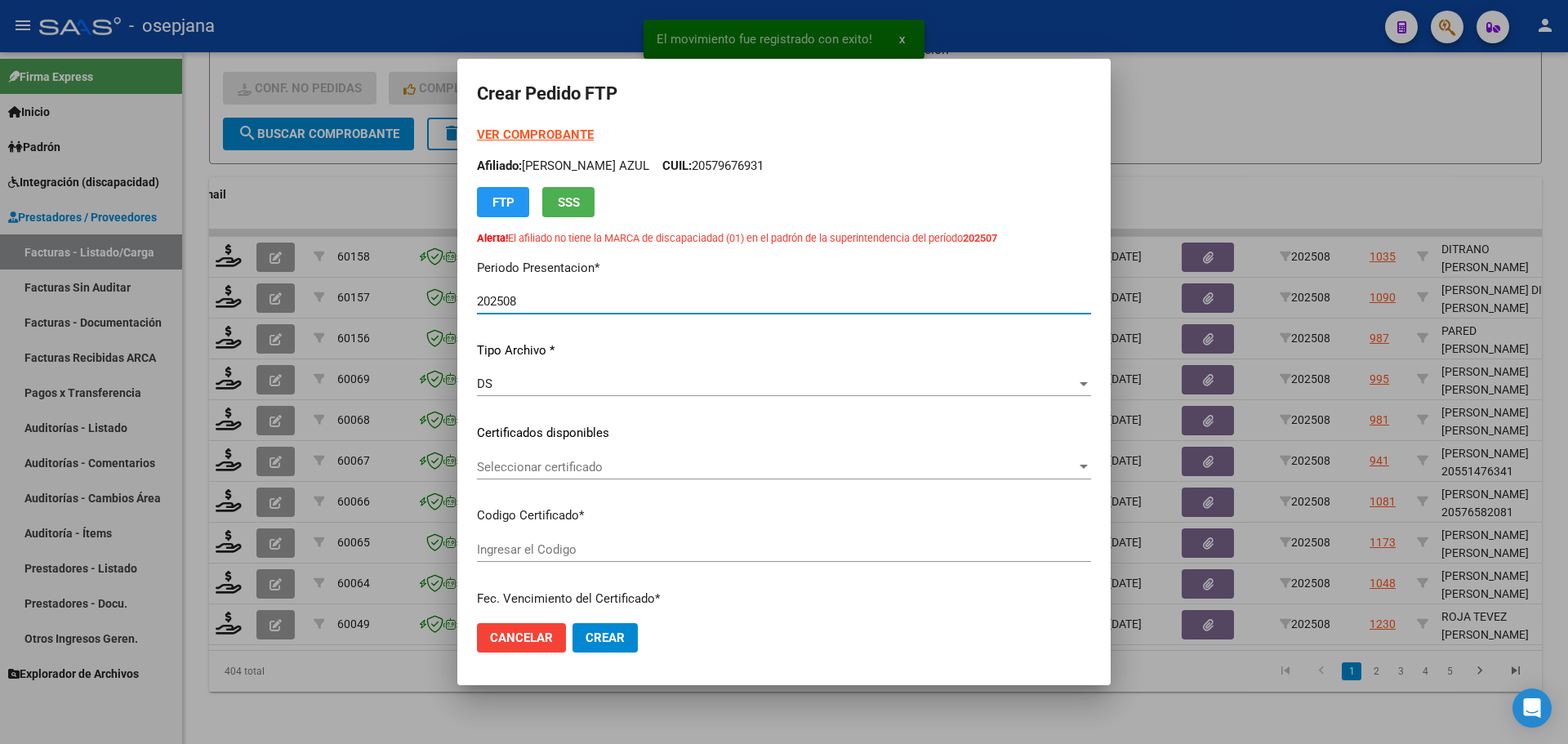
type input "ARG01000567119562024101420291014BUE10725"
type input "[DATE]"
click at [668, 465] on span "Seleccionar certificado" at bounding box center [777, 468] width 599 height 15
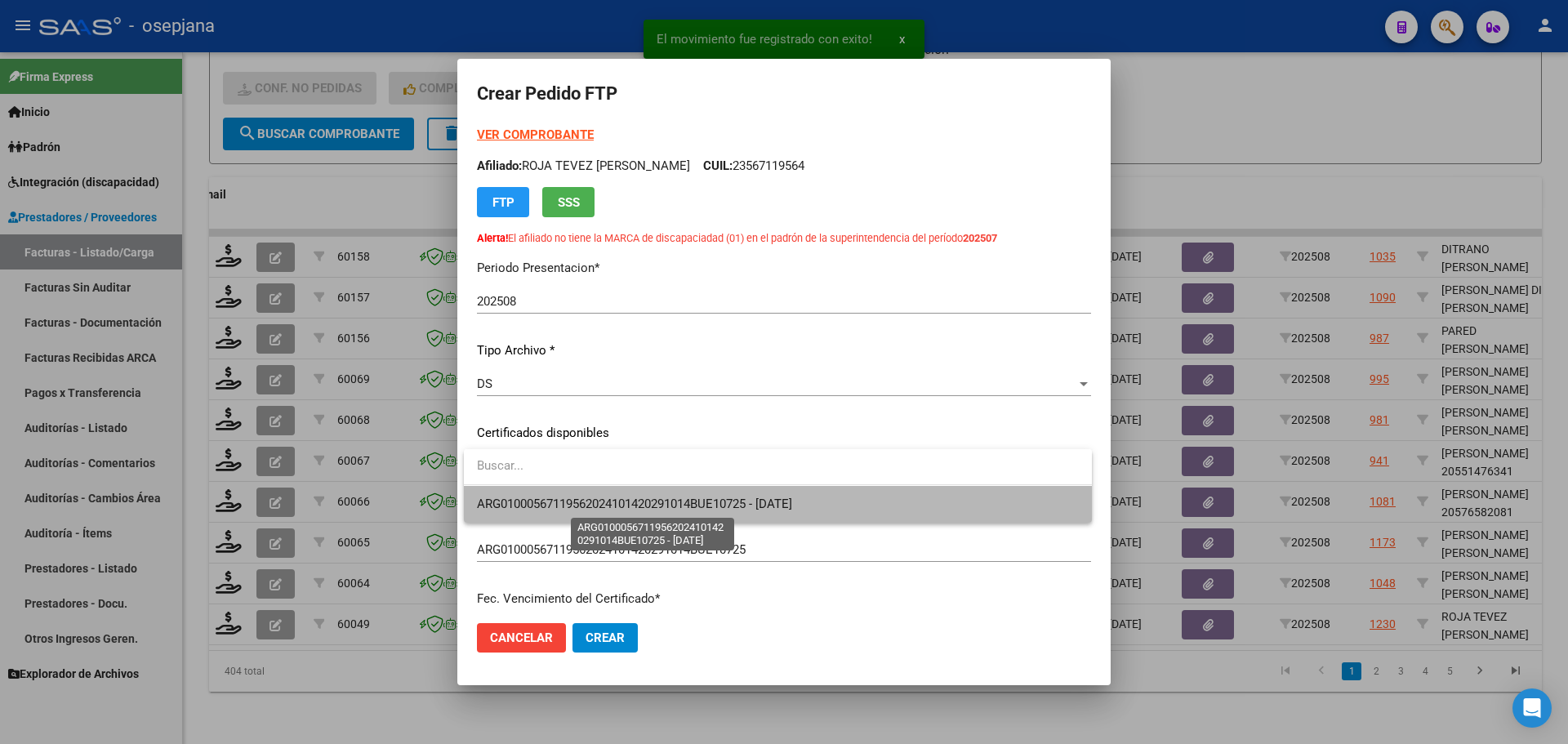
click at [677, 511] on span "ARG01000567119562024101420291014BUE10725 - [DATE]" at bounding box center [635, 504] width 315 height 15
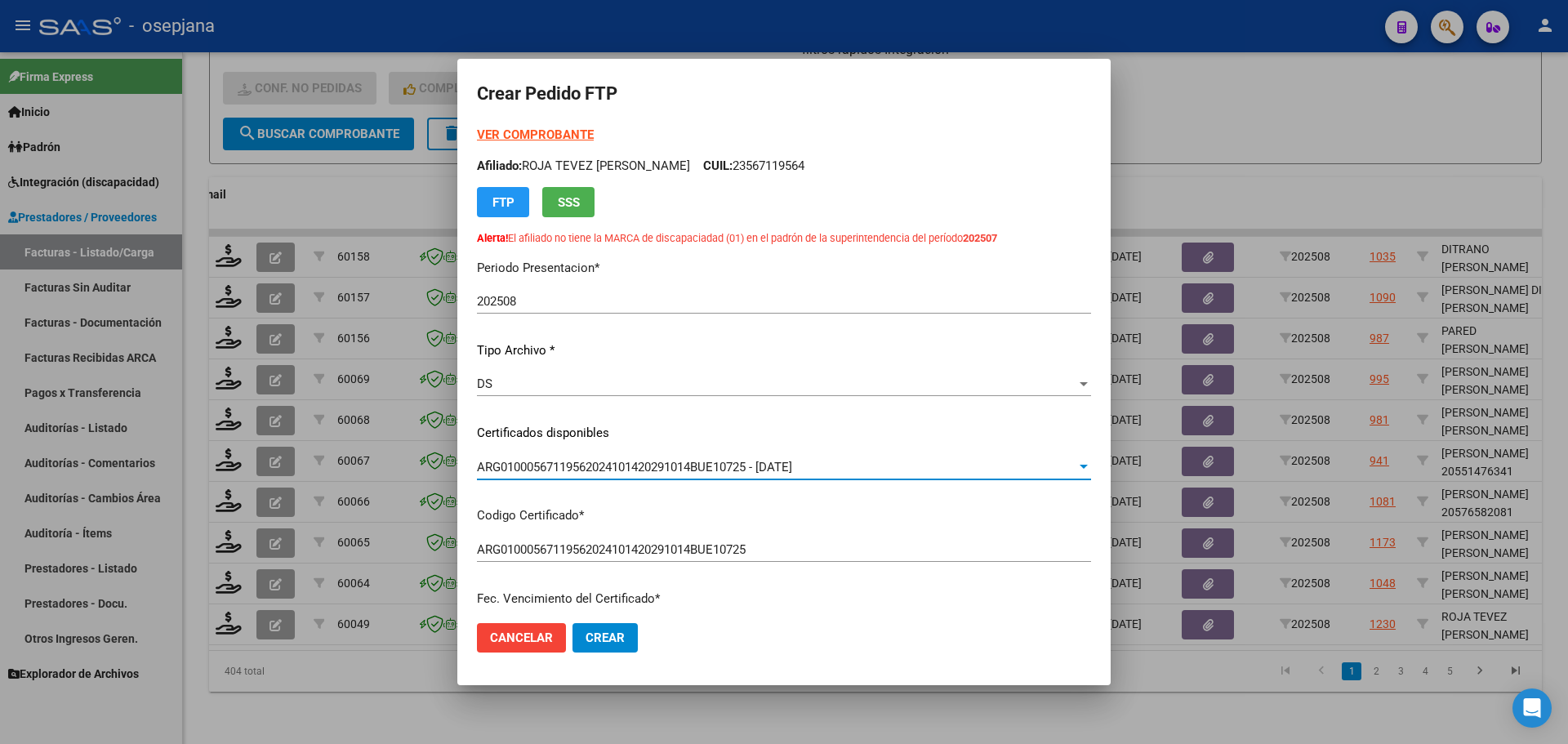
click at [530, 136] on strong "VER COMPROBANTE" at bounding box center [536, 135] width 116 height 15
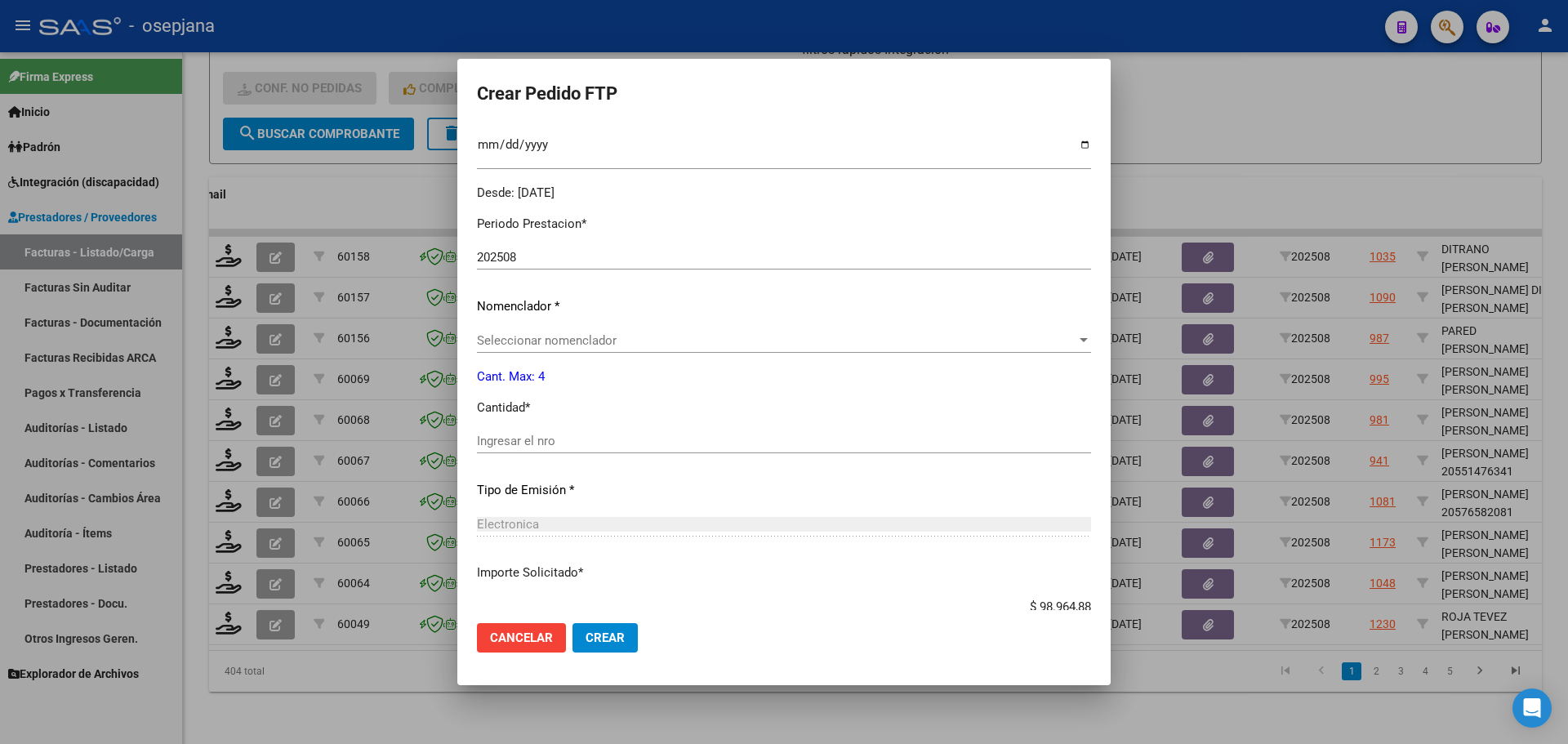
scroll to position [491, 0]
click at [527, 340] on span "Seleccionar nomenclador" at bounding box center [777, 336] width 599 height 15
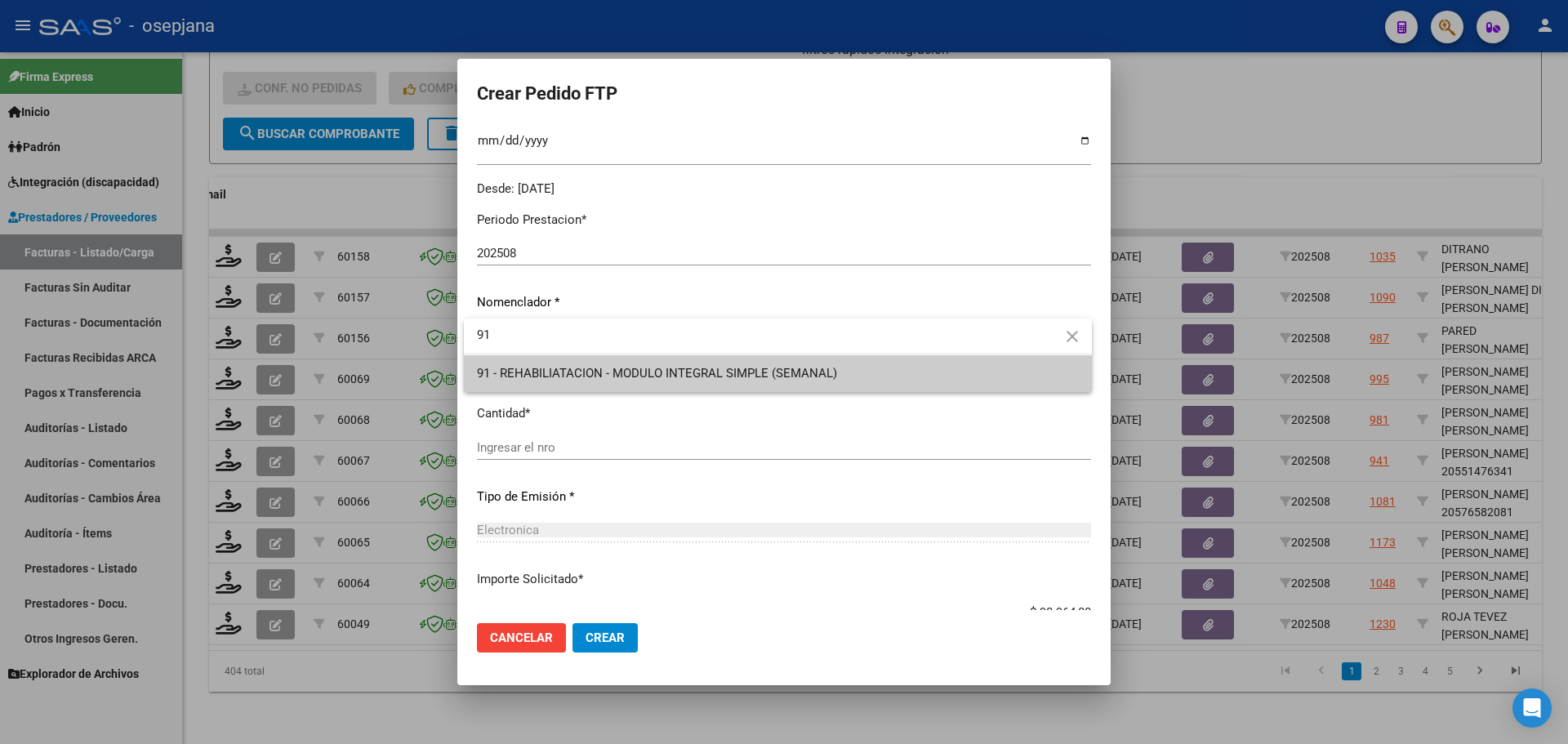
type input "91"
click at [528, 358] on span "91 - REHABILIATACION - MODULO INTEGRAL SIMPLE (SEMANAL)" at bounding box center [778, 373] width 602 height 37
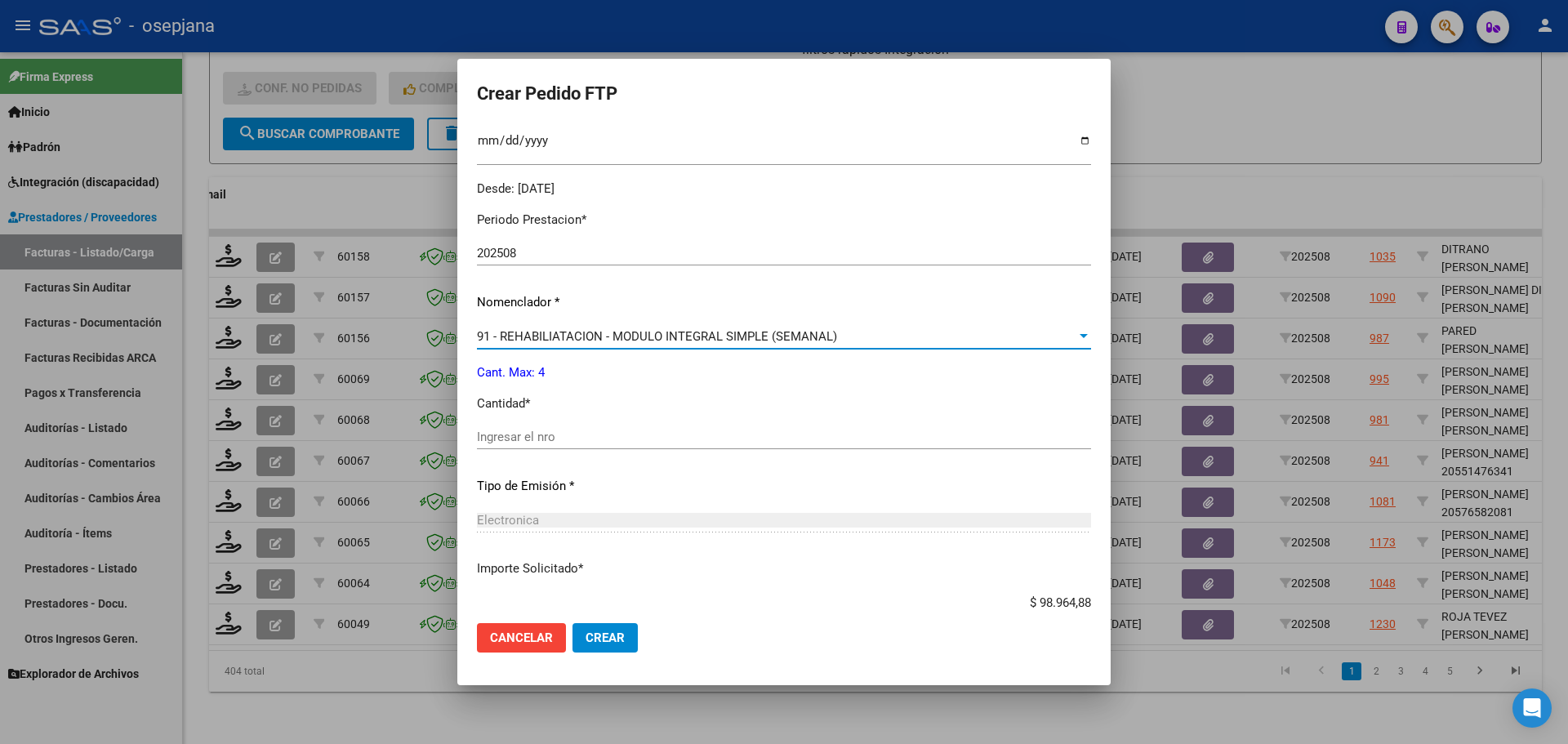
click at [534, 431] on input "Ingresar el nro" at bounding box center [784, 437] width 614 height 15
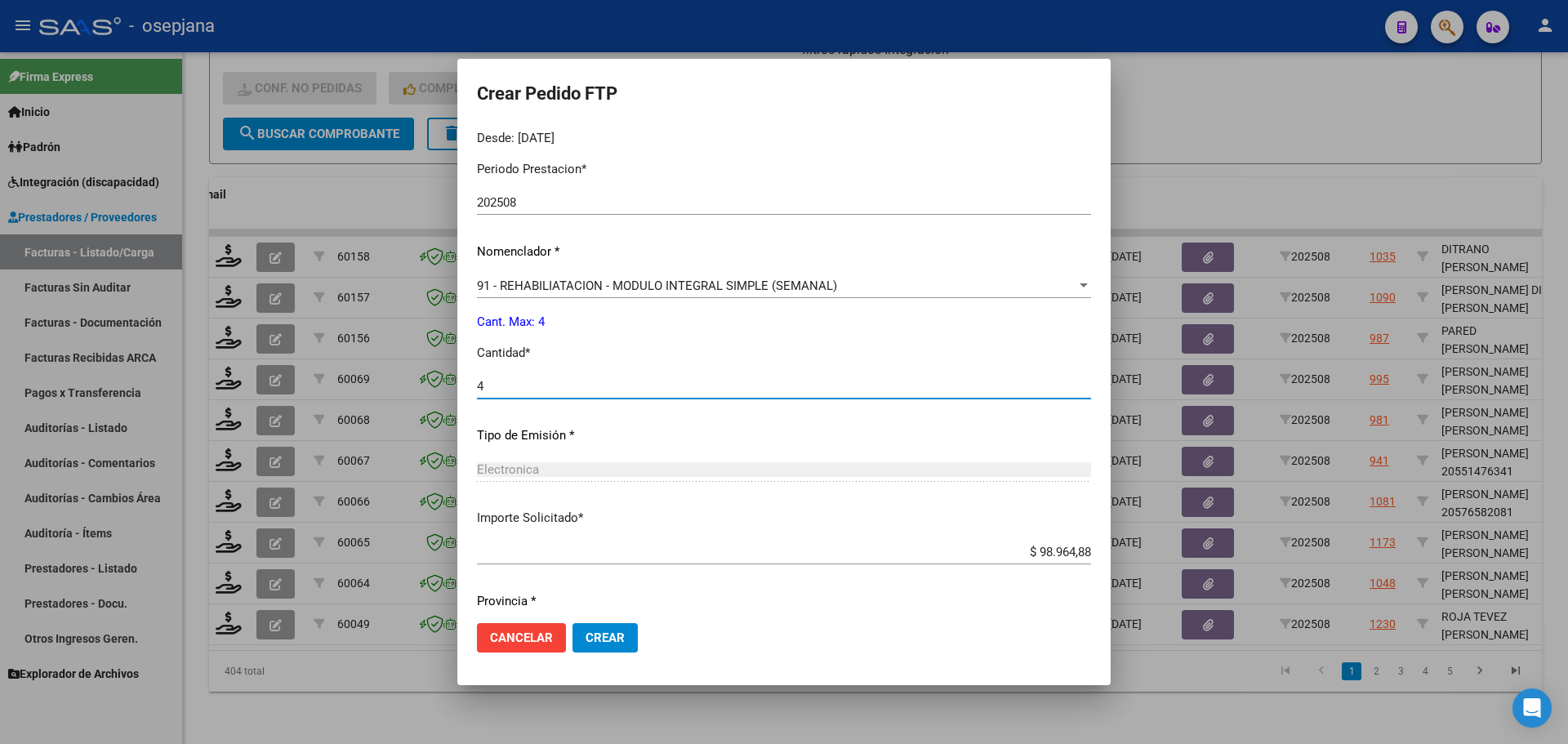
scroll to position [593, 0]
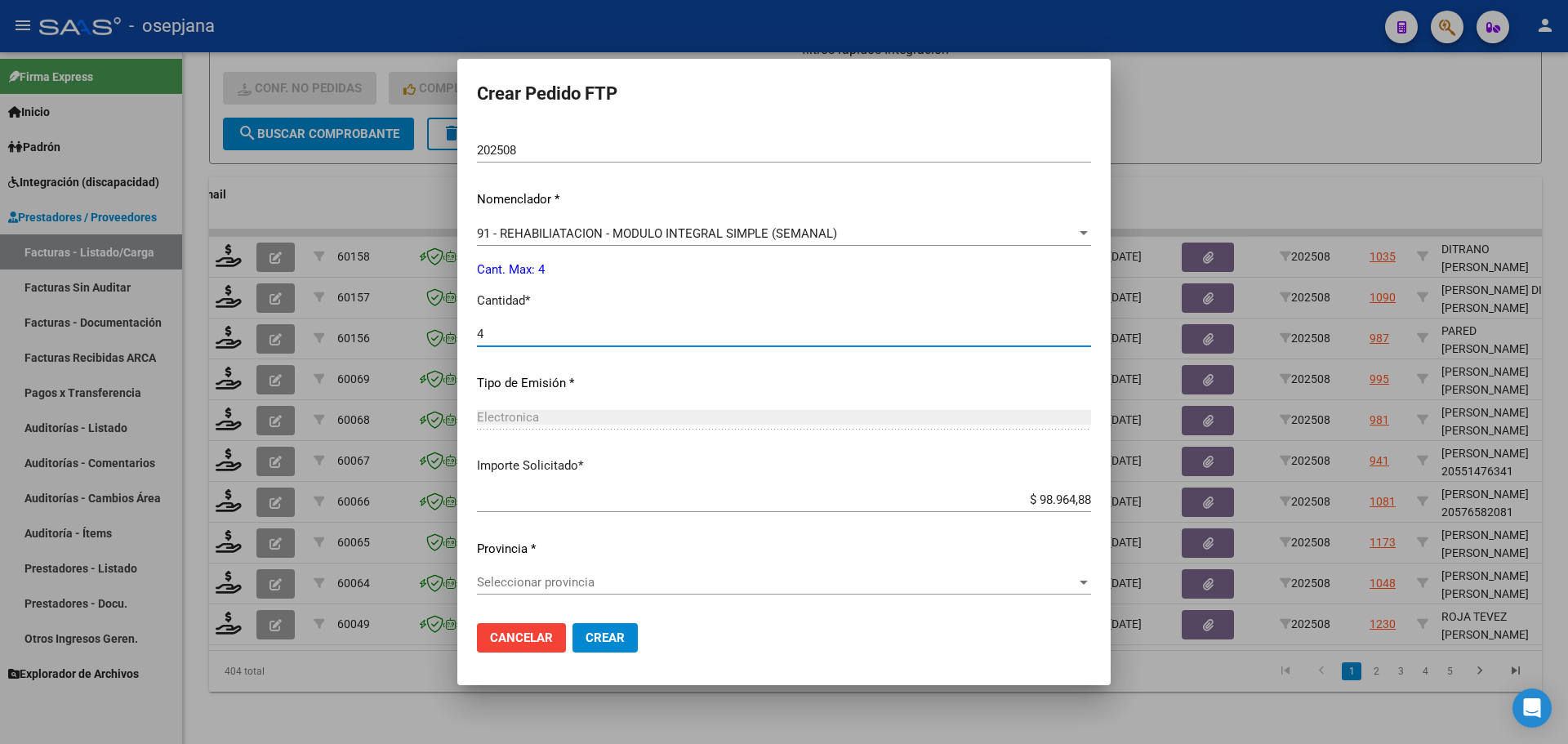
type input "4"
click at [595, 582] on span "Seleccionar provincia" at bounding box center [777, 582] width 599 height 15
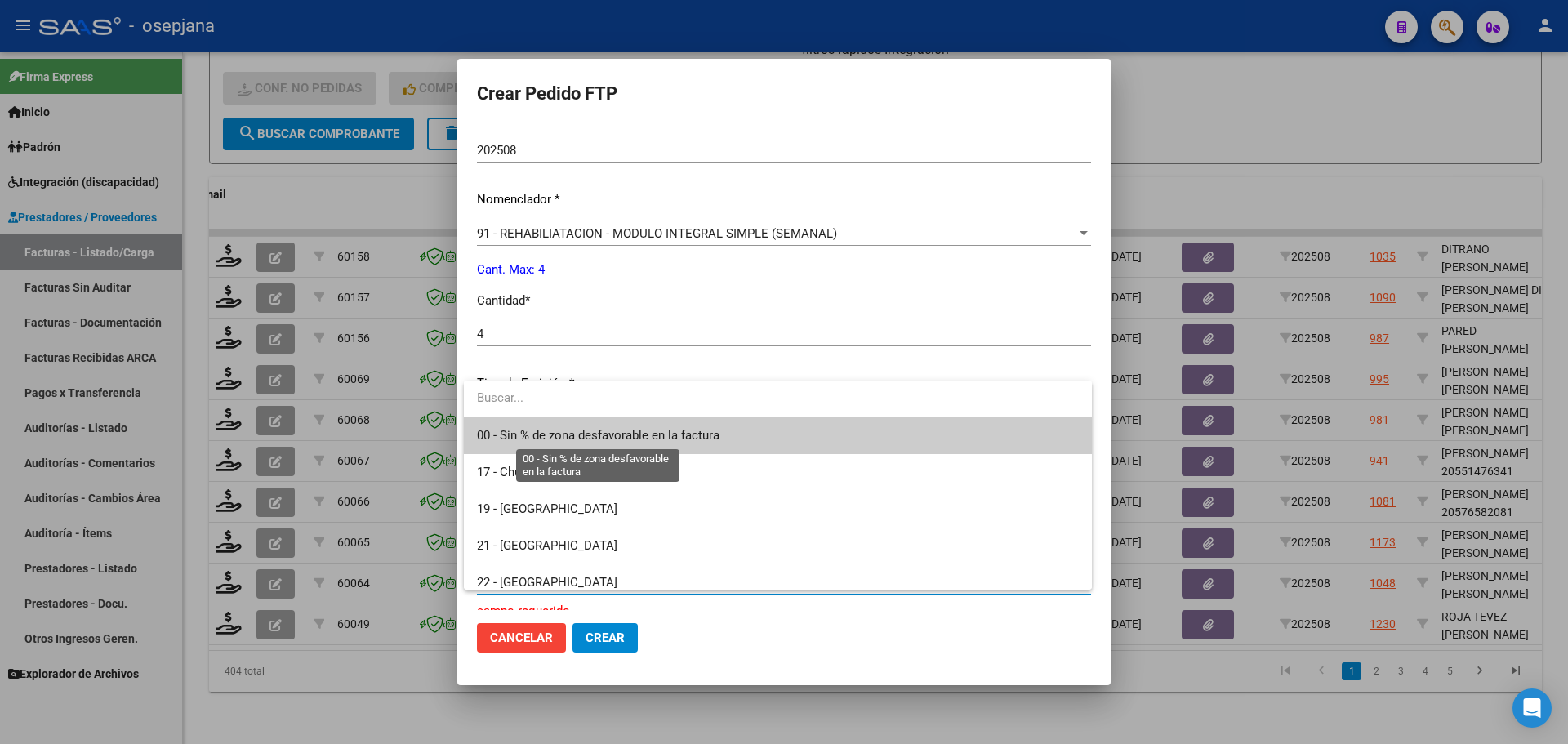
click at [650, 430] on span "00 - Sin % de zona desfavorable en la factura" at bounding box center [599, 436] width 243 height 15
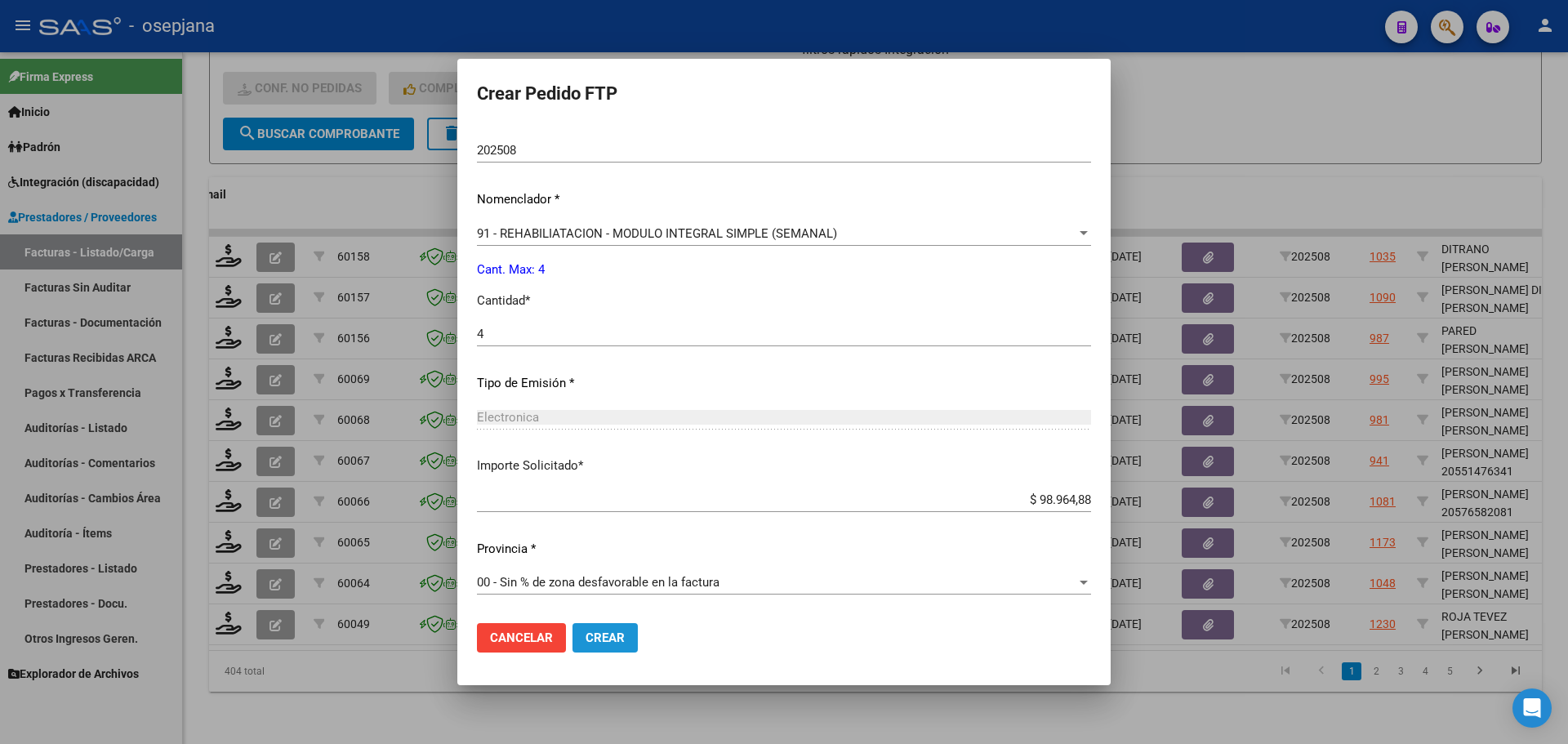
click at [621, 637] on span "Crear" at bounding box center [605, 638] width 39 height 15
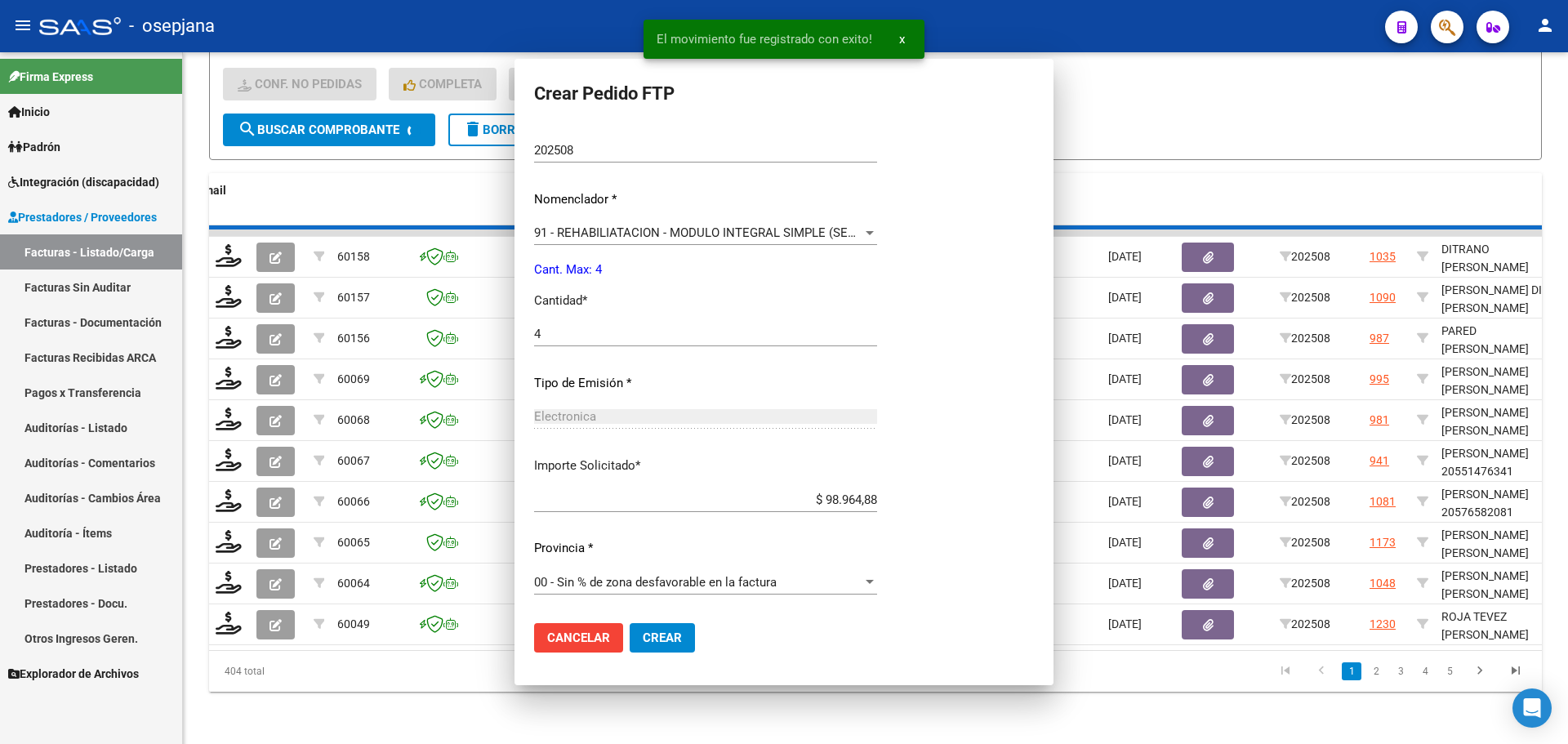
scroll to position [473, 0]
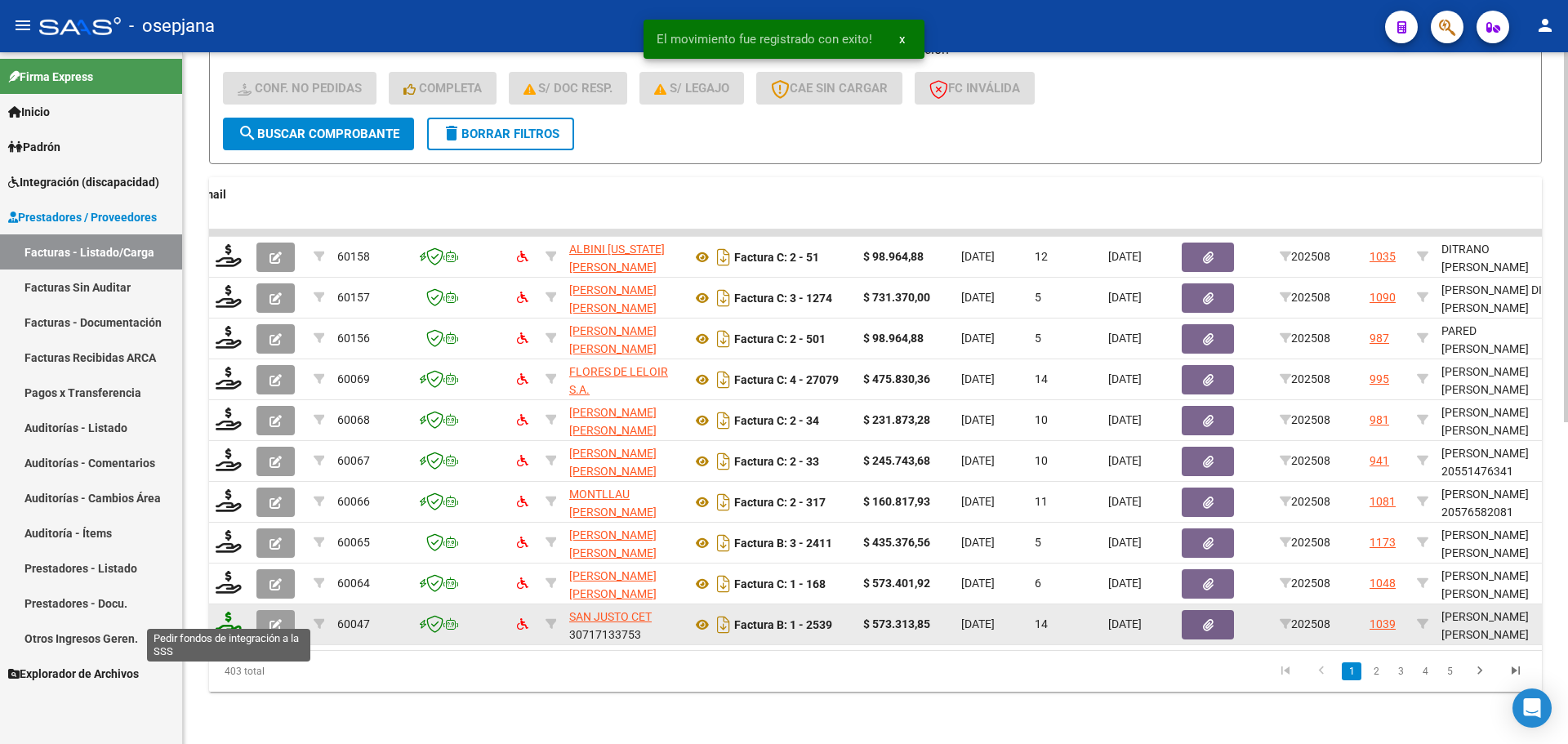
click at [226, 618] on icon at bounding box center [229, 623] width 26 height 23
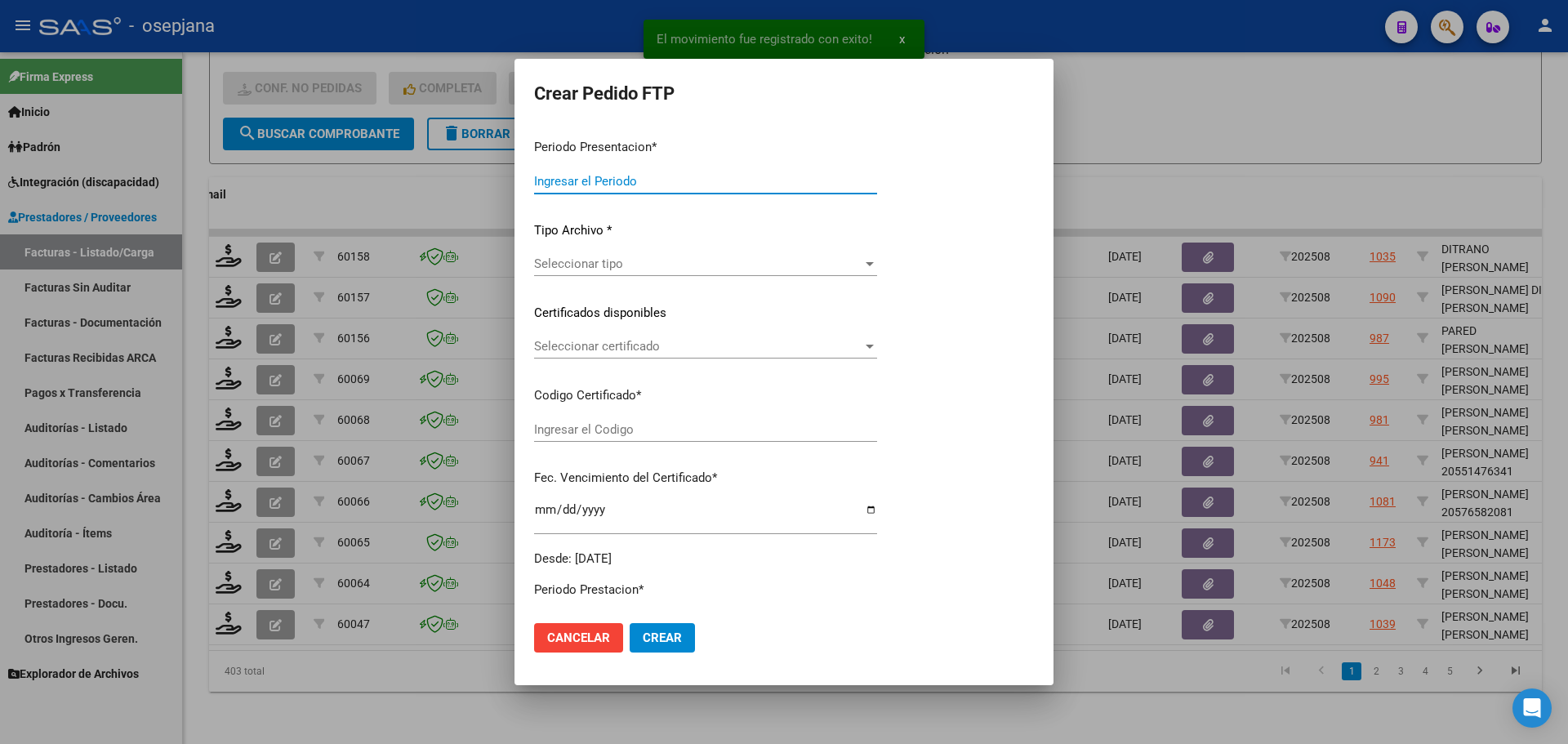
type input "202508"
type input "$ 573.313,85"
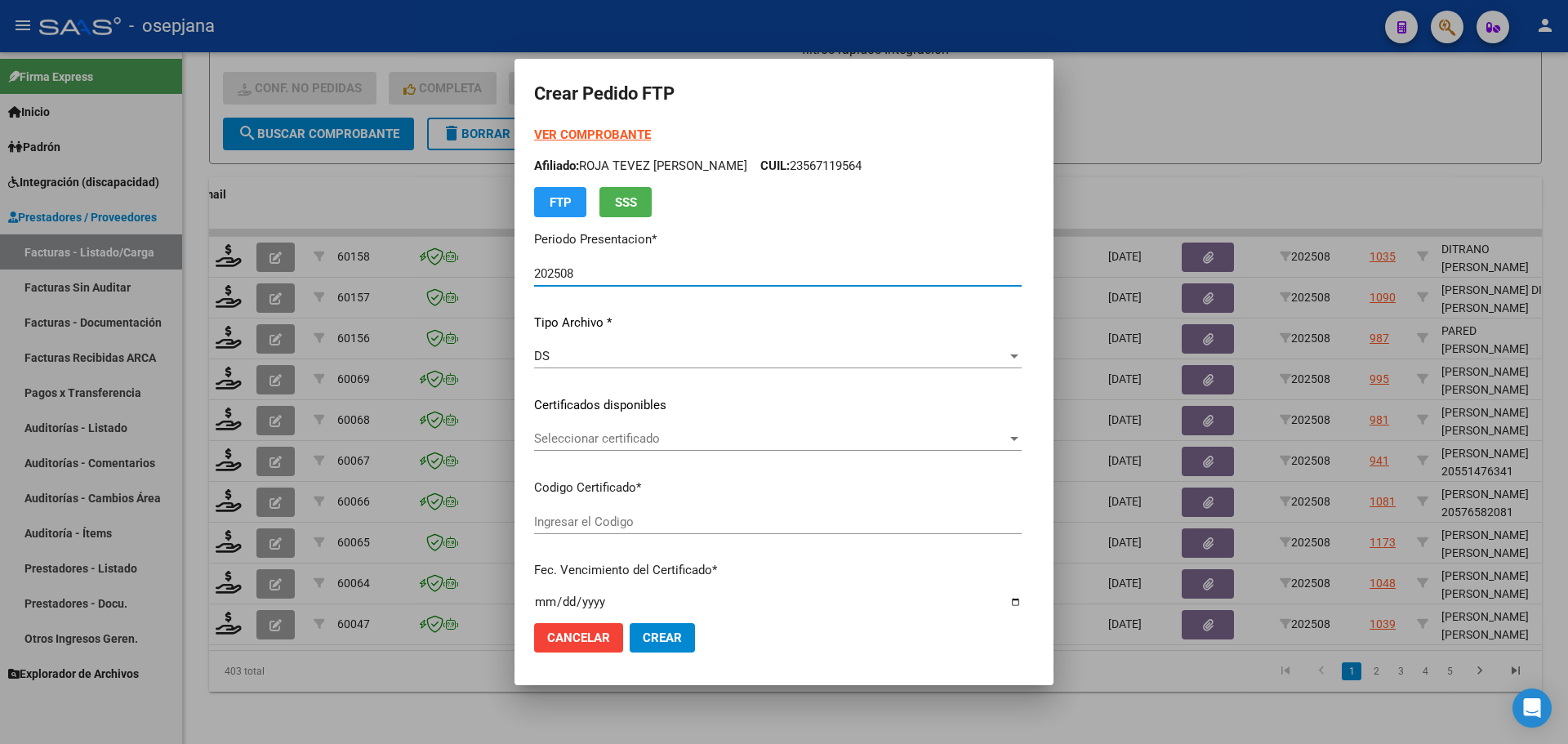
type input "ARG02000548289782022110320271103BSAS427"
type input "[DATE]"
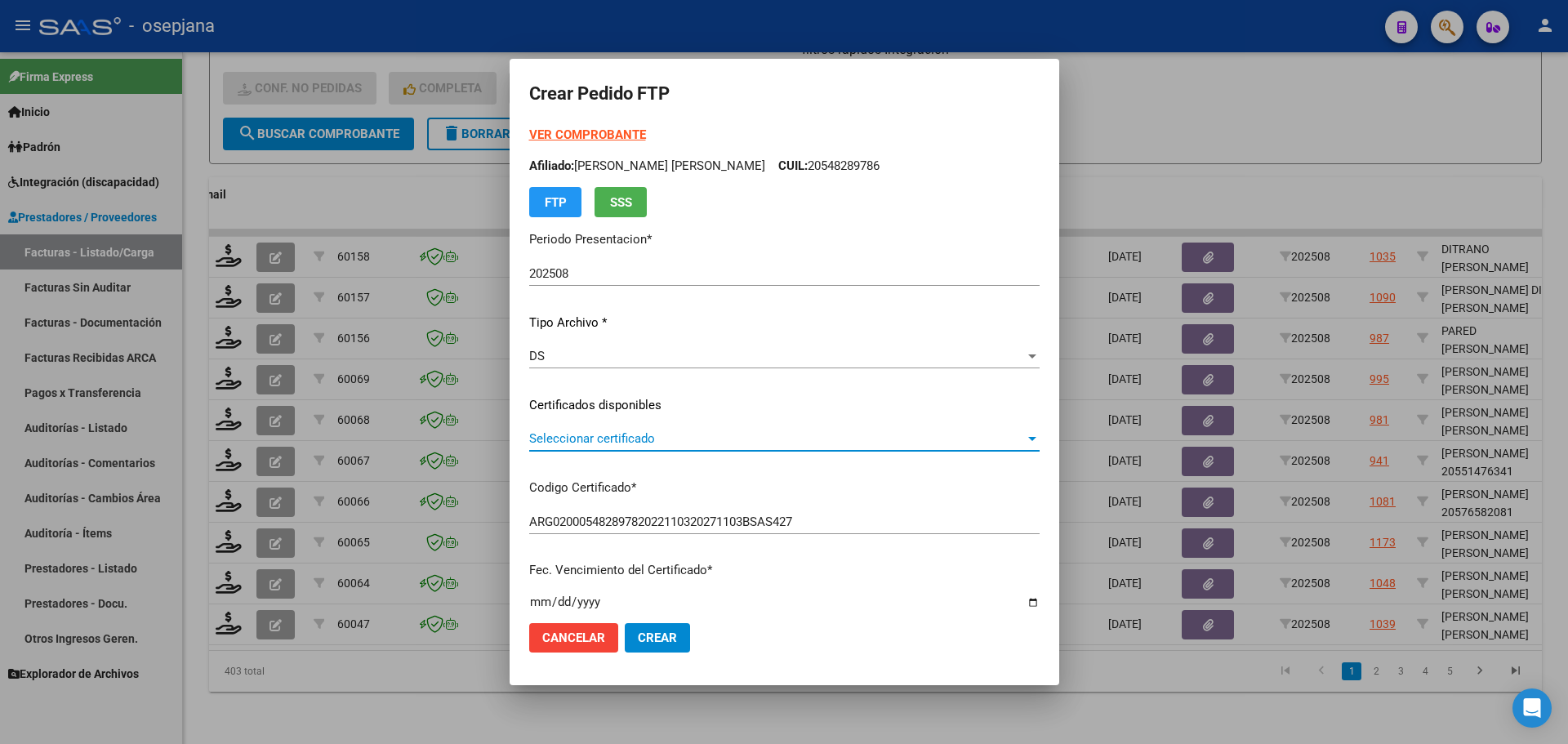
click at [642, 434] on span "Seleccionar certificado" at bounding box center [777, 439] width 496 height 15
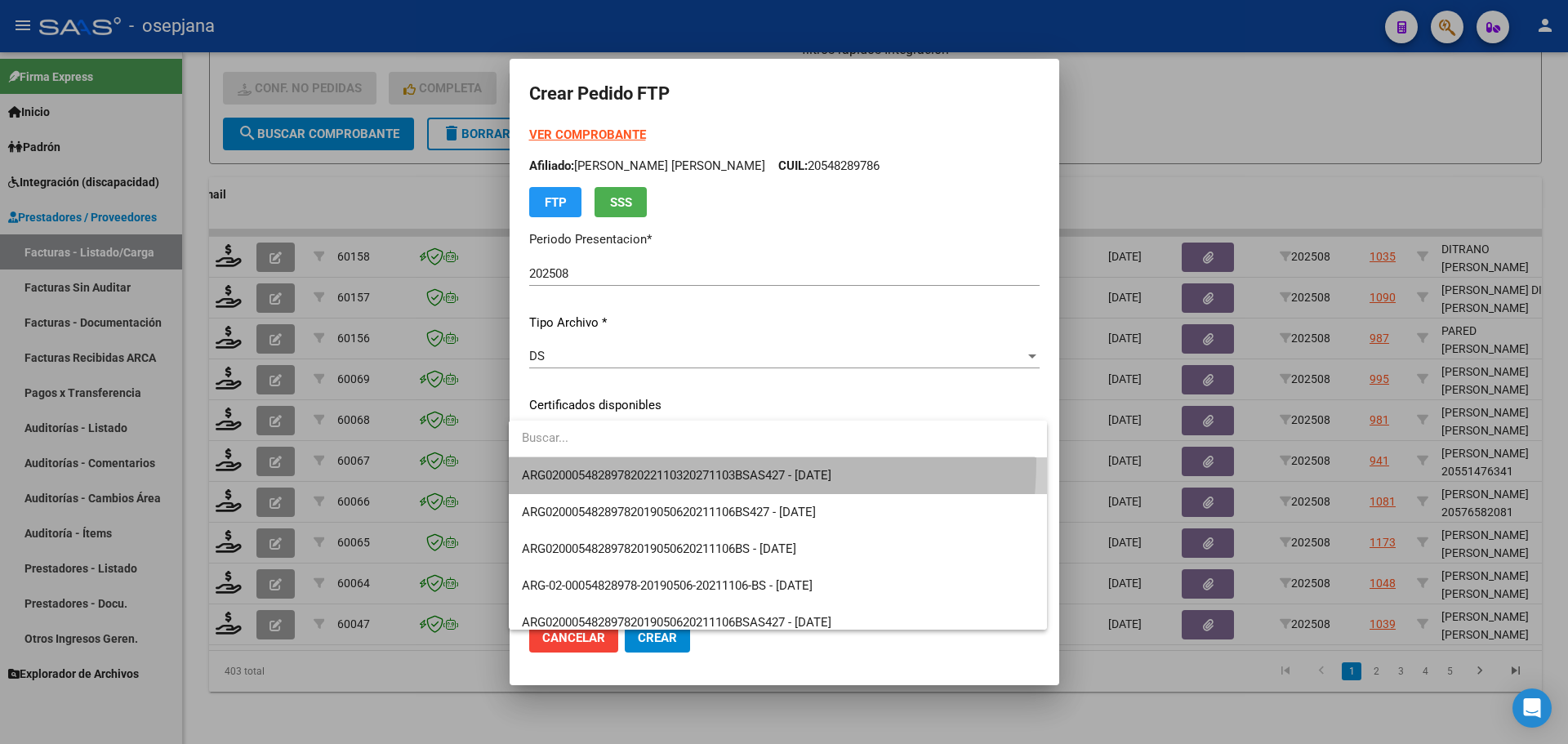
click at [648, 460] on span "ARG02000548289782022110320271103BSAS427 - [DATE]" at bounding box center [777, 476] width 513 height 37
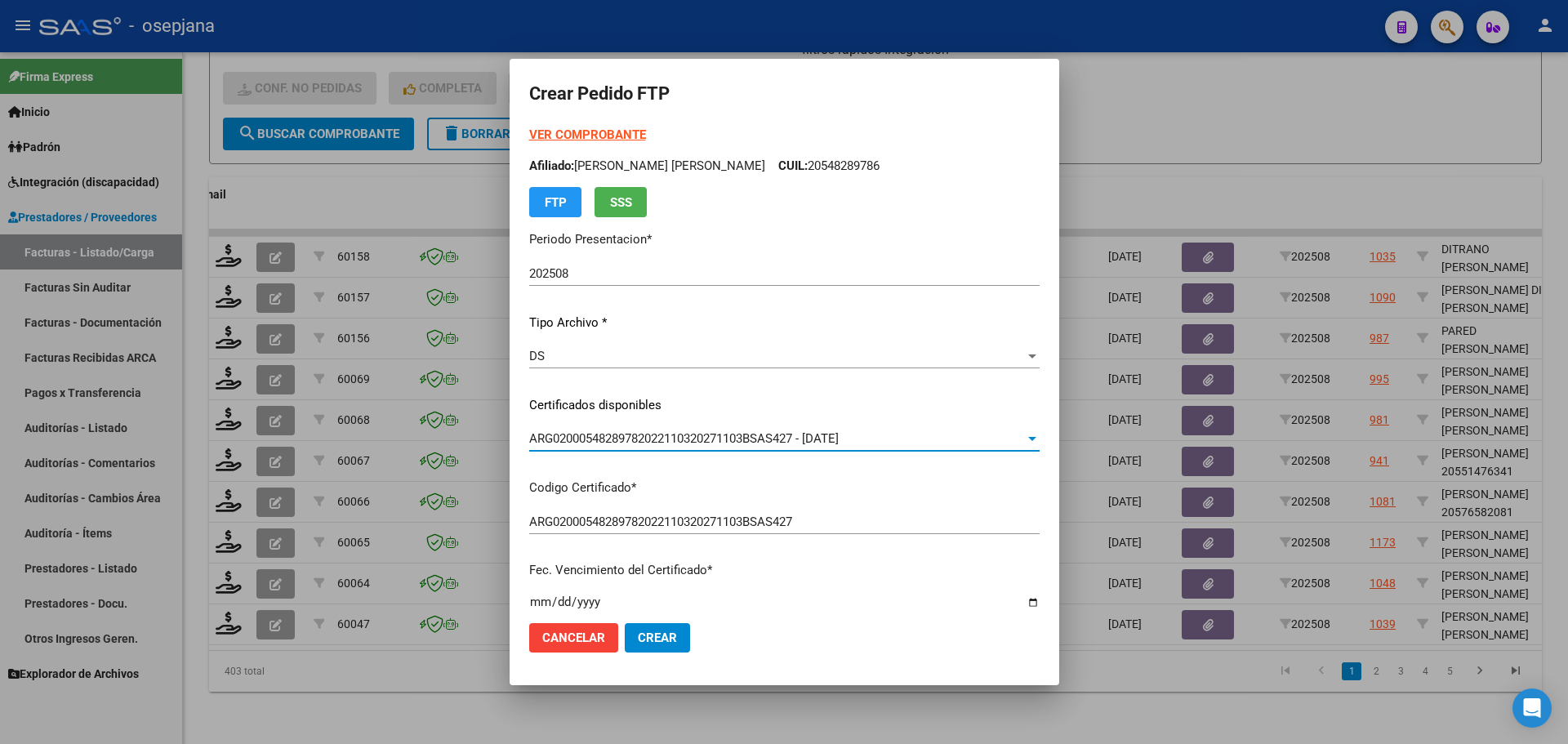
click at [618, 138] on strong "VER COMPROBANTE" at bounding box center [587, 135] width 116 height 15
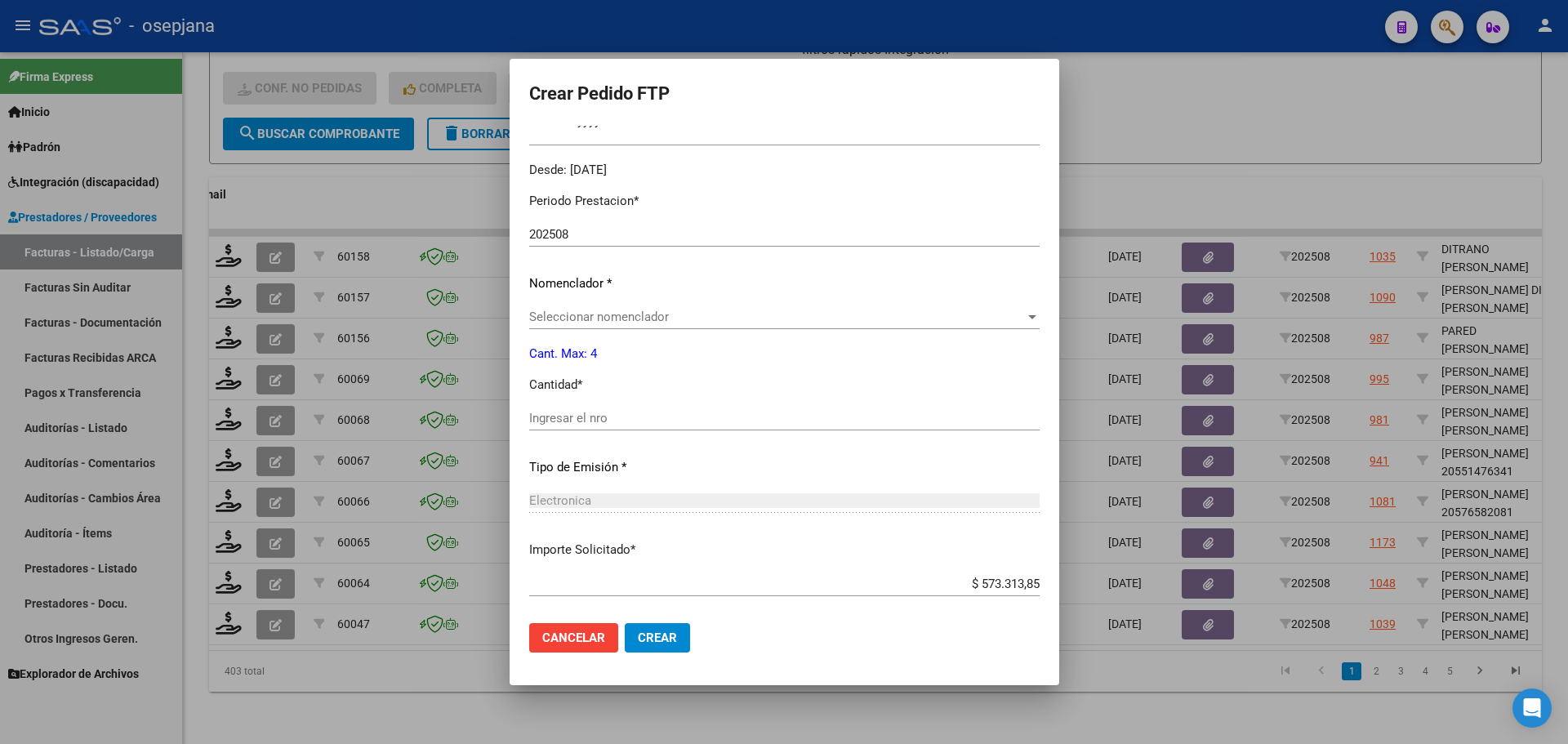
scroll to position [491, 0]
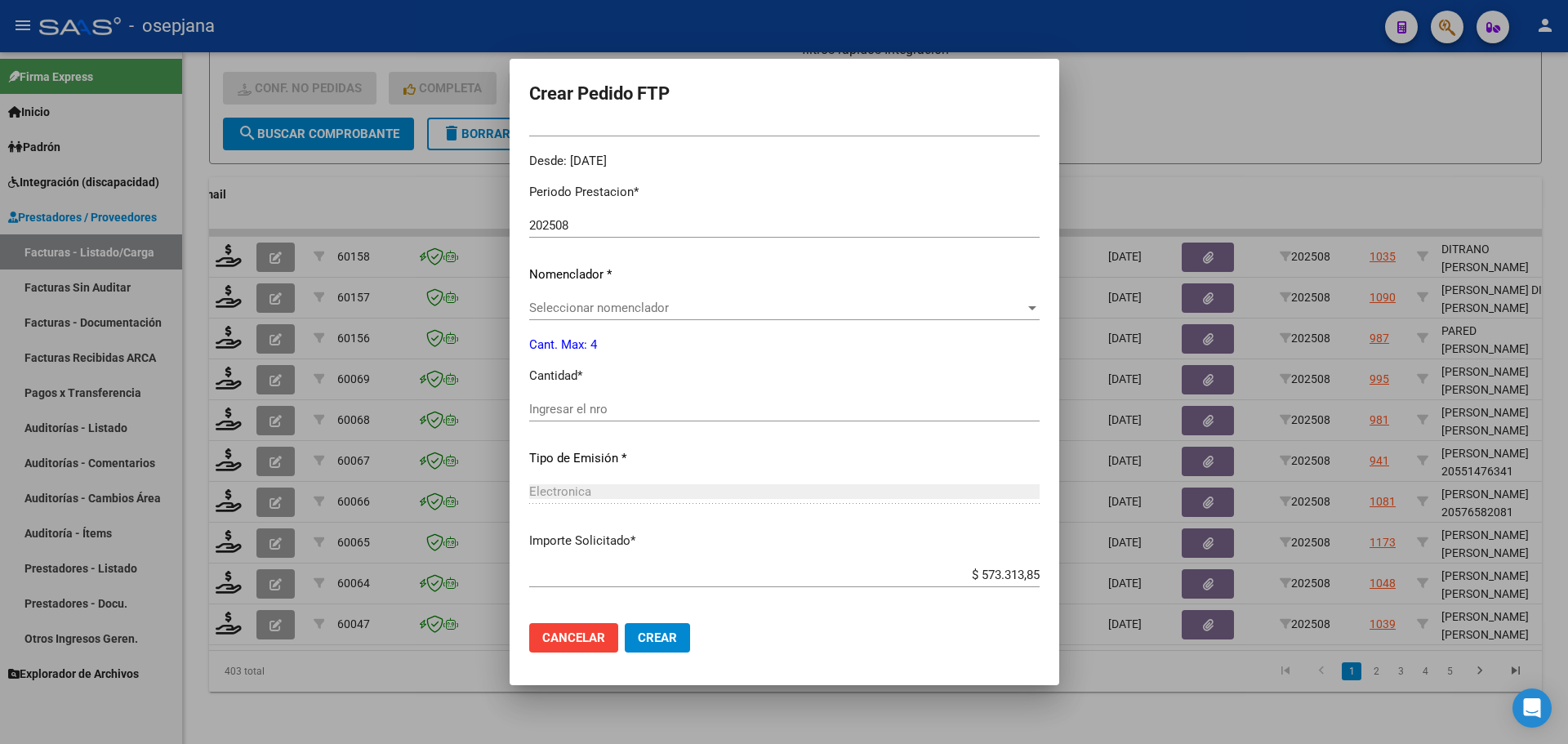
click at [607, 313] on span "Seleccionar nomenclador" at bounding box center [777, 308] width 496 height 15
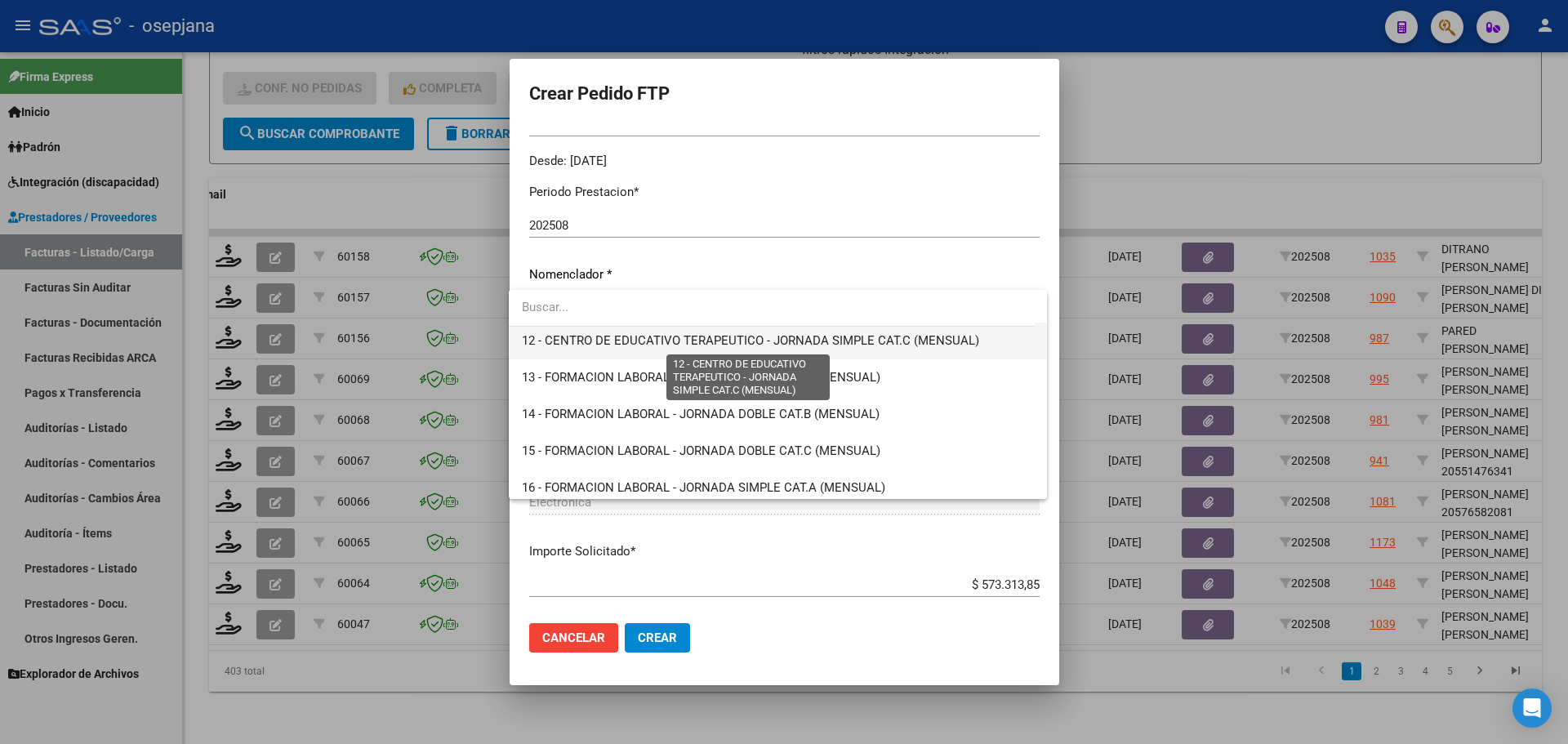
scroll to position [326, 0]
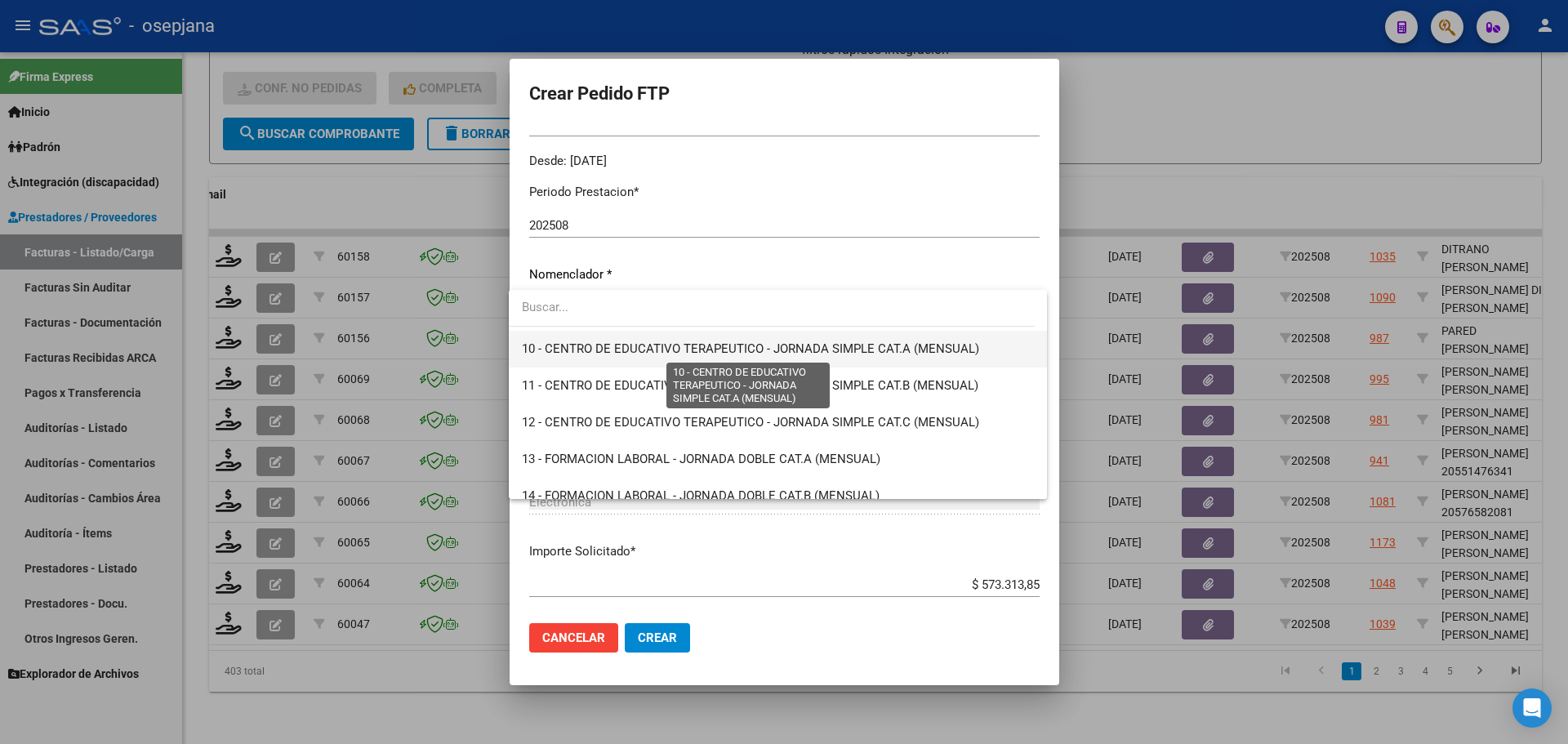
click at [738, 347] on span "10 - CENTRO DE EDUCATIVO TERAPEUTICO - JORNADA SIMPLE CAT.A (MENSUAL)" at bounding box center [750, 349] width 458 height 15
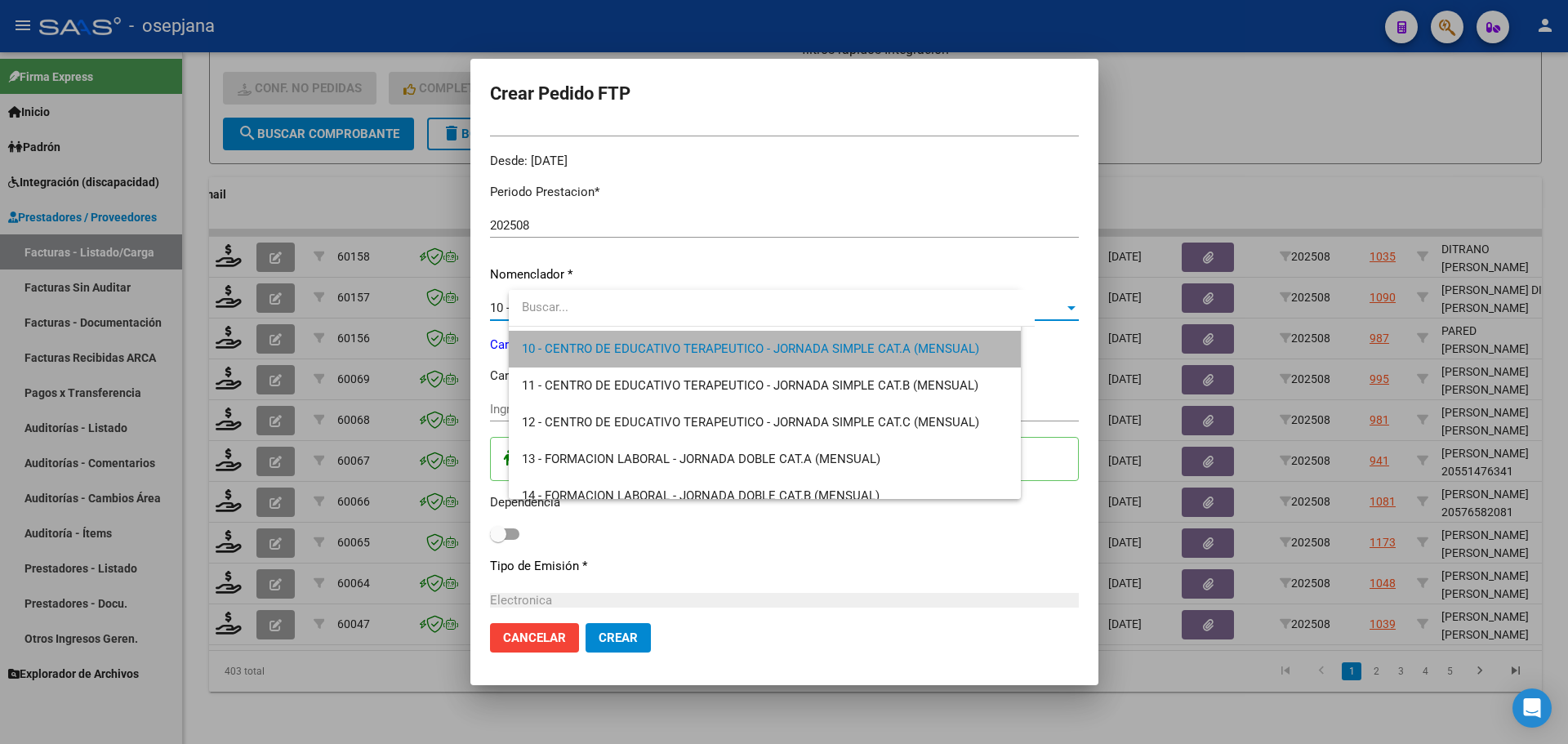
scroll to position [331, 0]
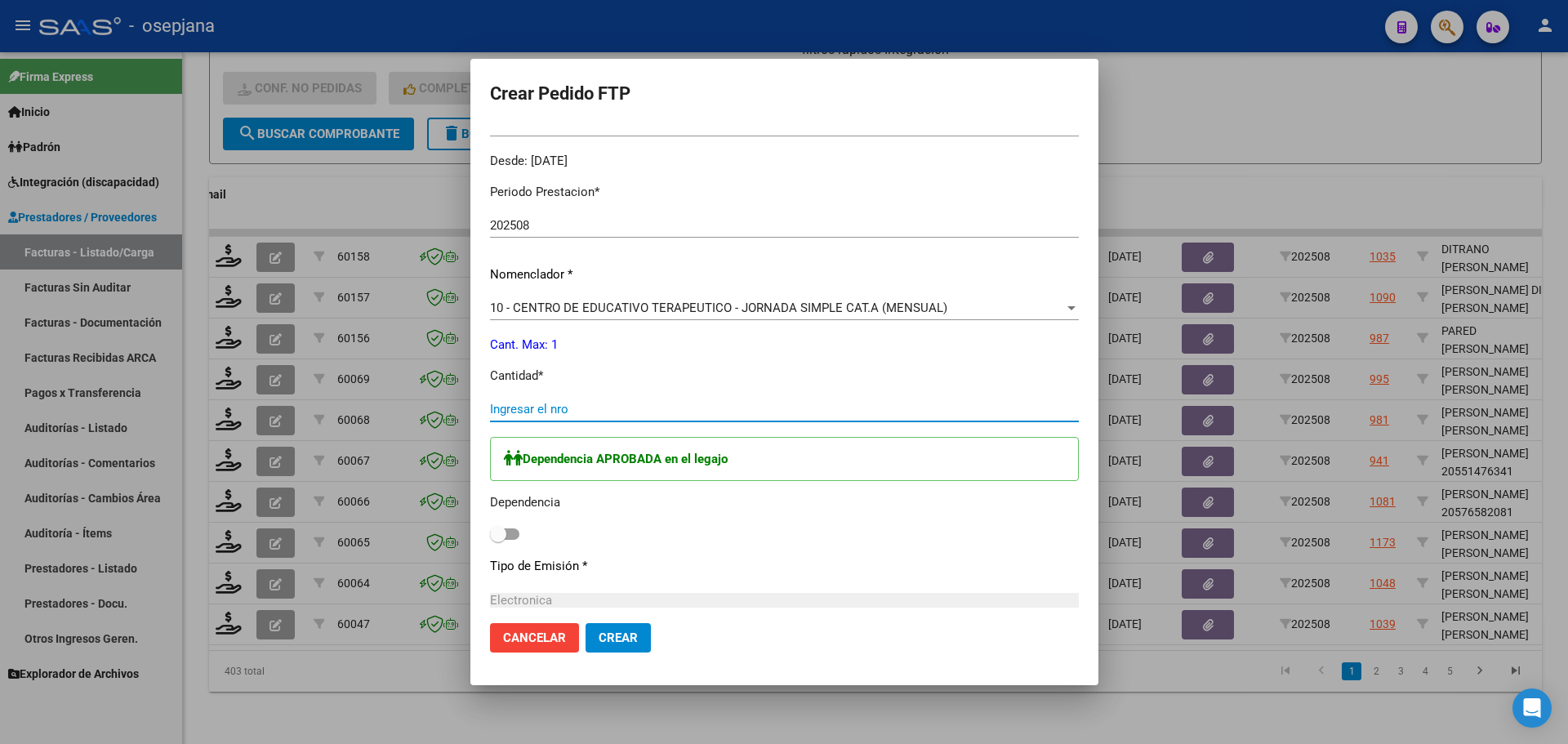
click at [524, 408] on input "Ingresar el nro" at bounding box center [785, 409] width 589 height 15
type input "1"
click at [492, 531] on span at bounding box center [499, 534] width 16 height 16
click at [498, 540] on input "checkbox" at bounding box center [498, 540] width 1 height 1
checkbox input "true"
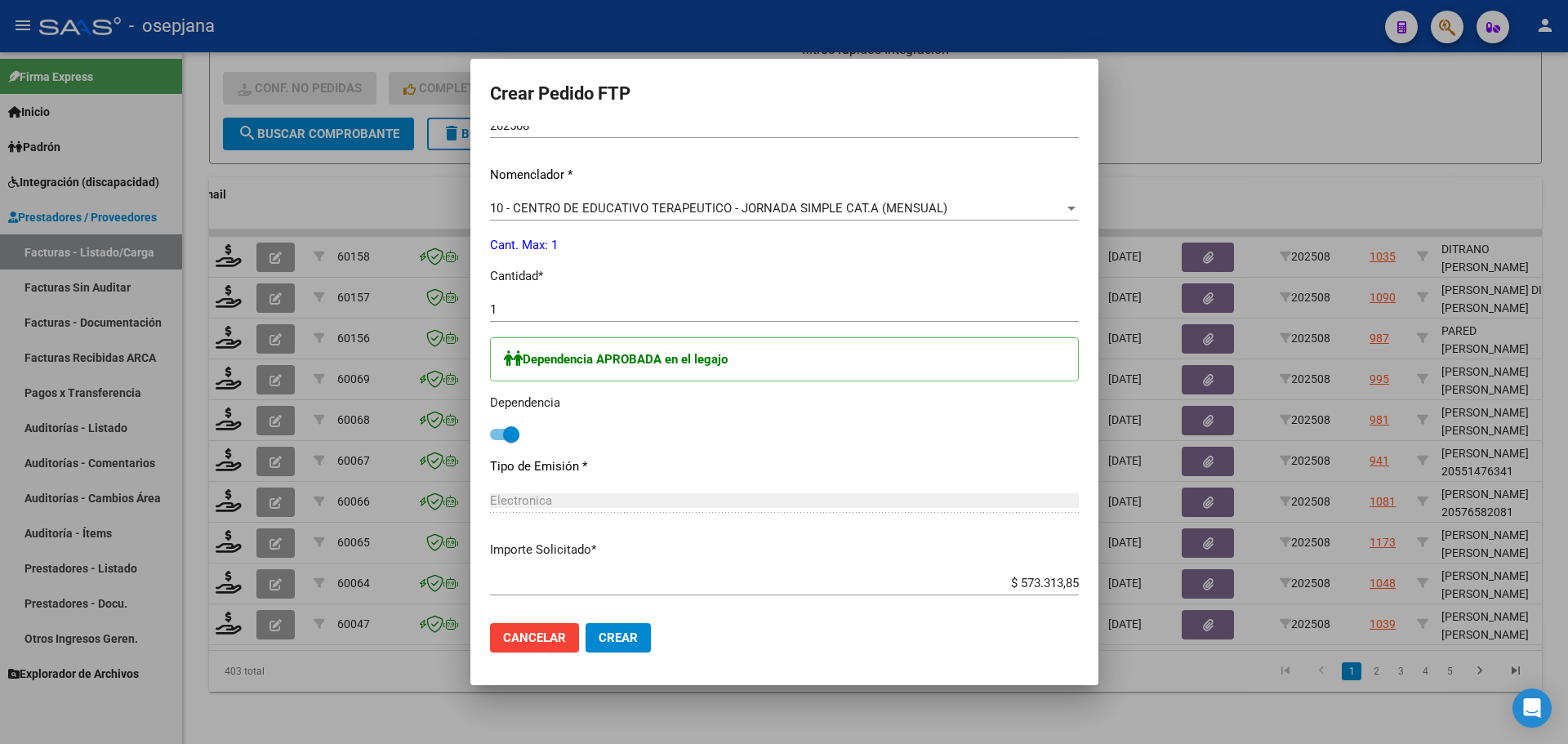
scroll to position [673, 0]
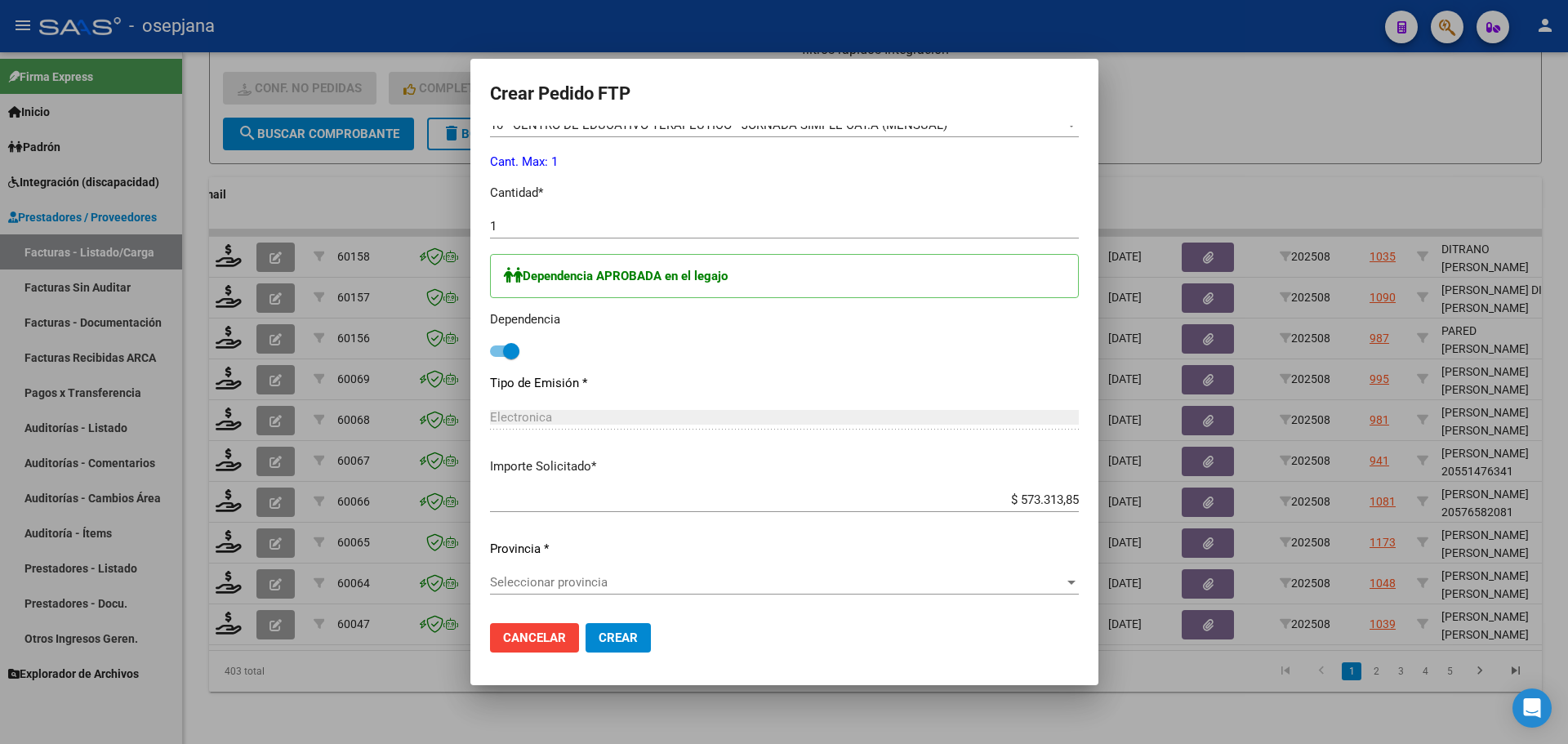
click at [630, 574] on div "Seleccionar provincia Seleccionar provincia" at bounding box center [785, 582] width 589 height 25
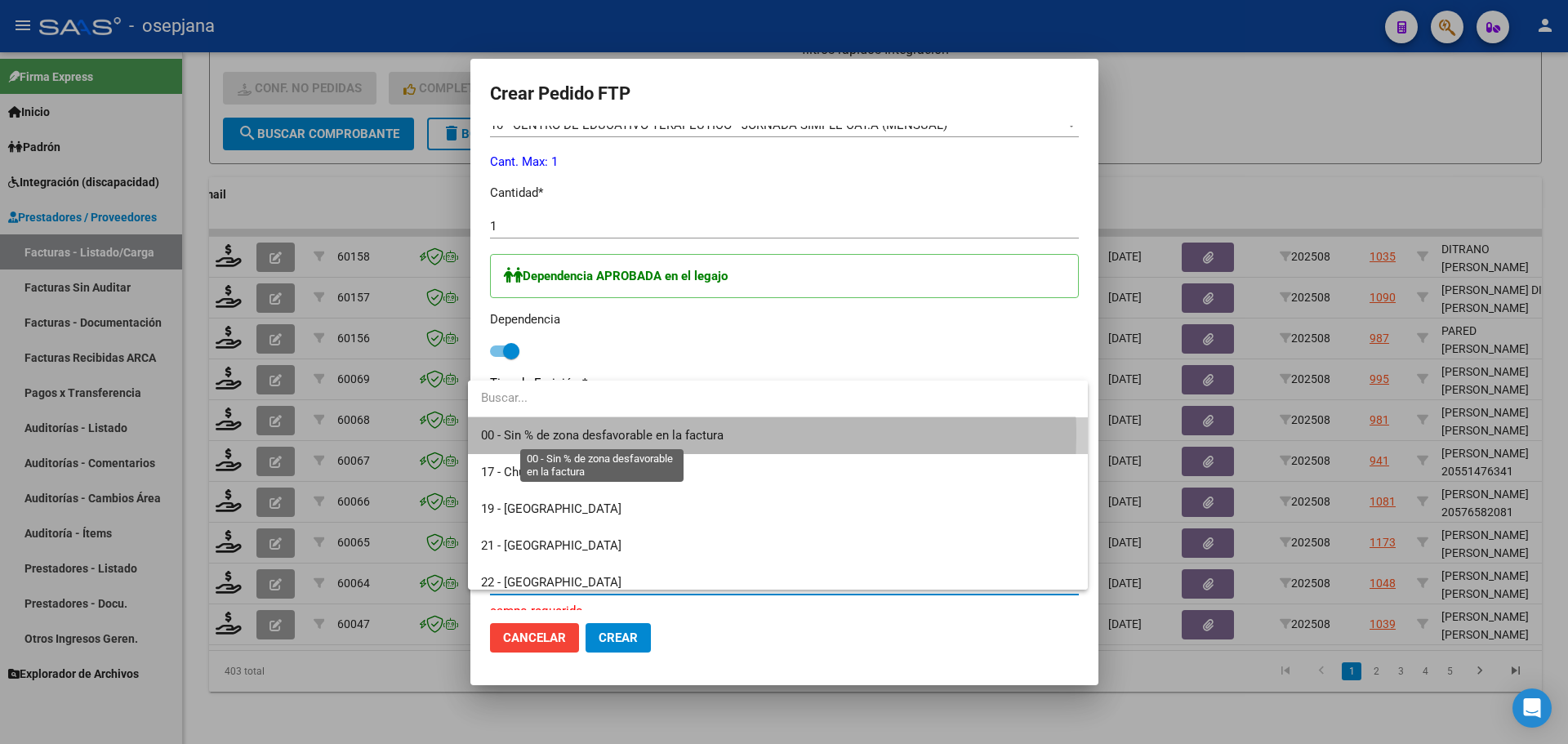
click at [644, 436] on span "00 - Sin % de zona desfavorable en la factura" at bounding box center [603, 436] width 243 height 15
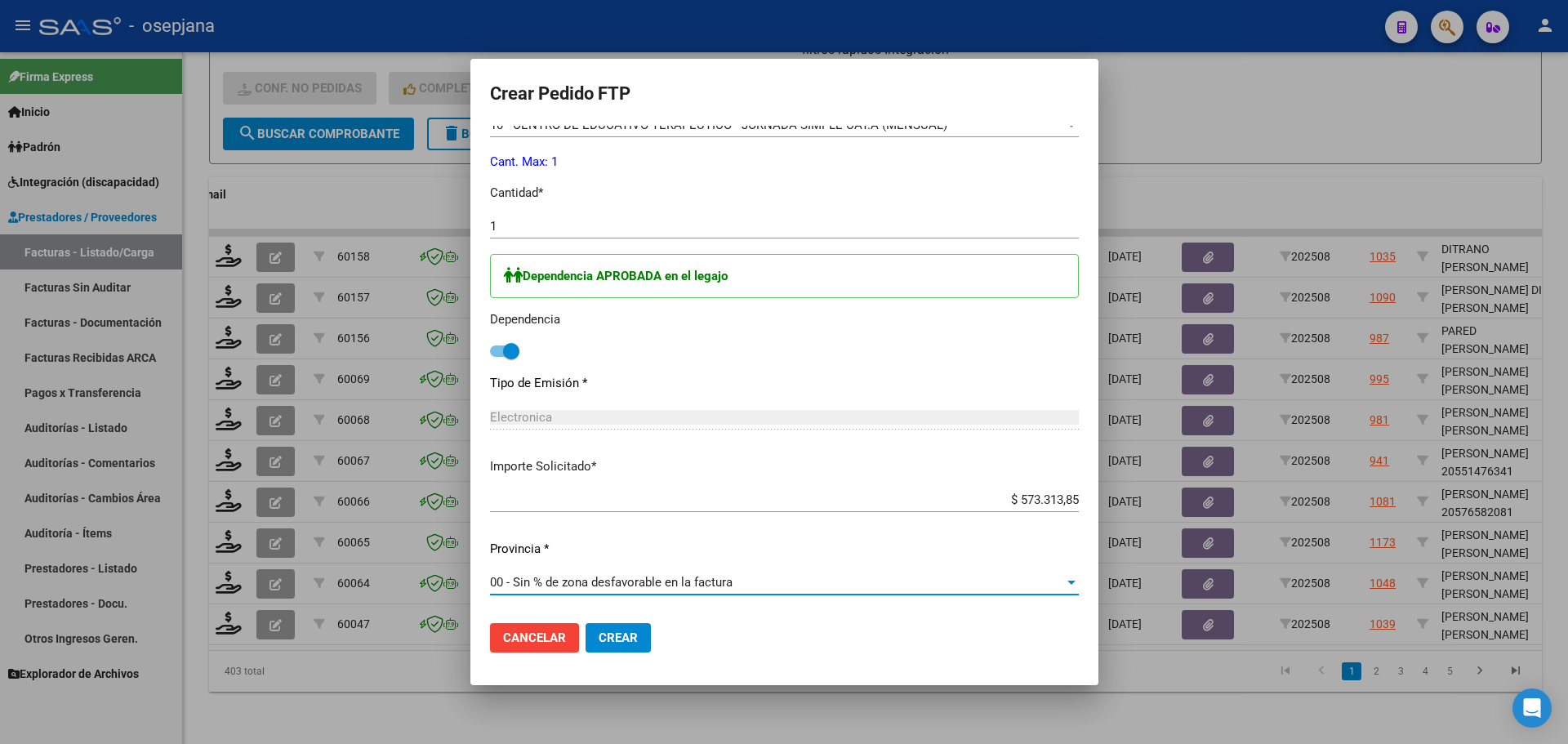
click at [624, 635] on span "Crear" at bounding box center [618, 638] width 39 height 15
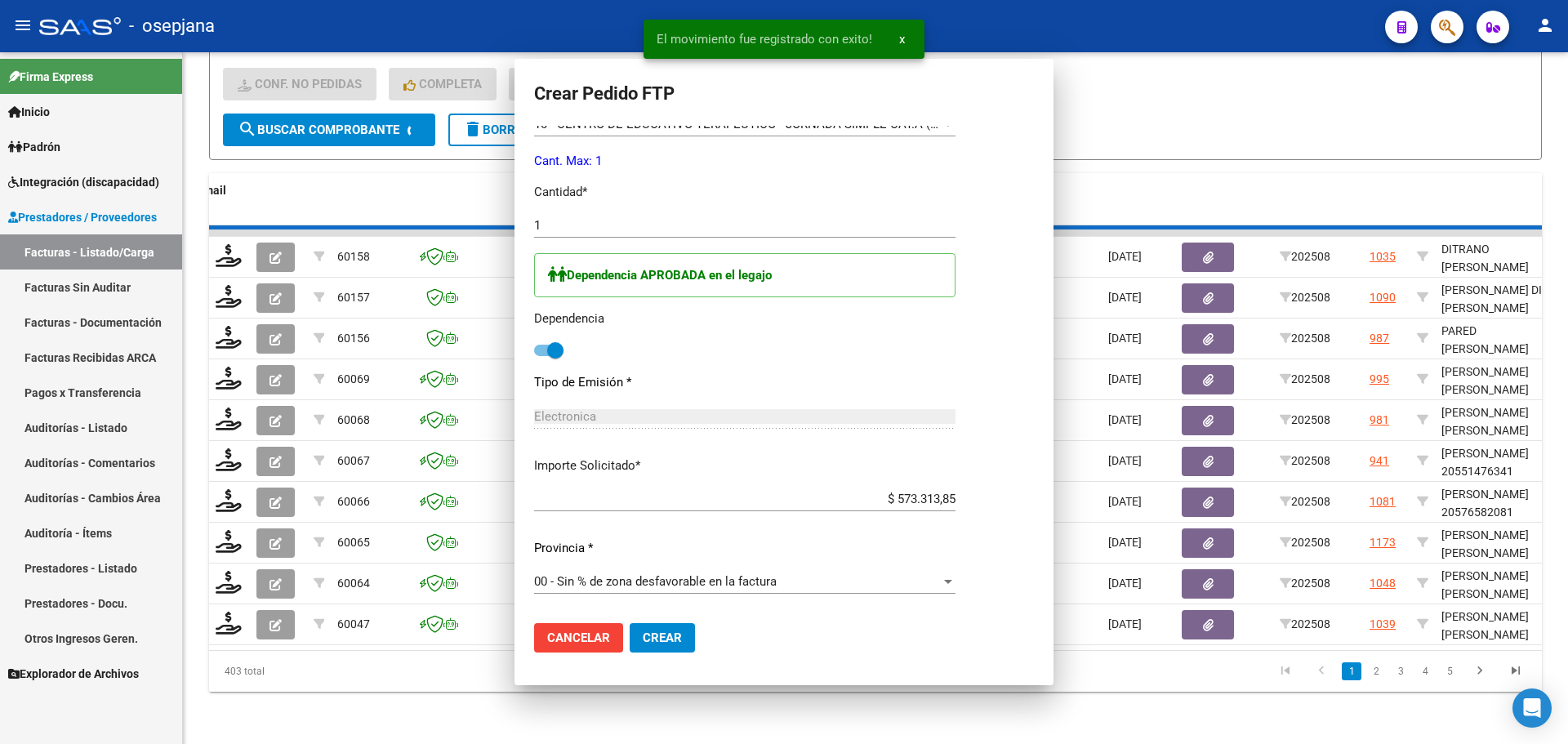
scroll to position [0, 0]
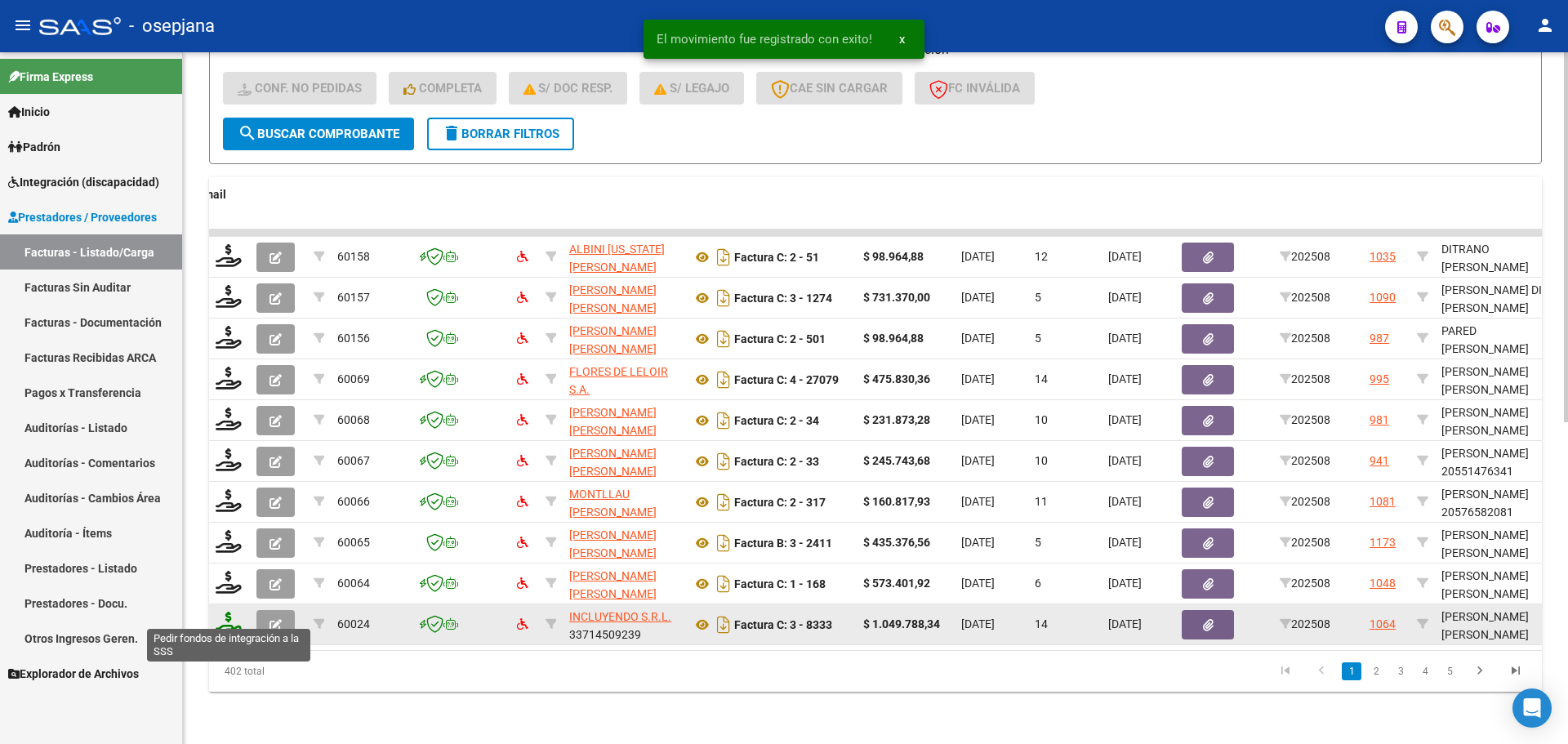
click at [238, 614] on icon at bounding box center [229, 623] width 26 height 23
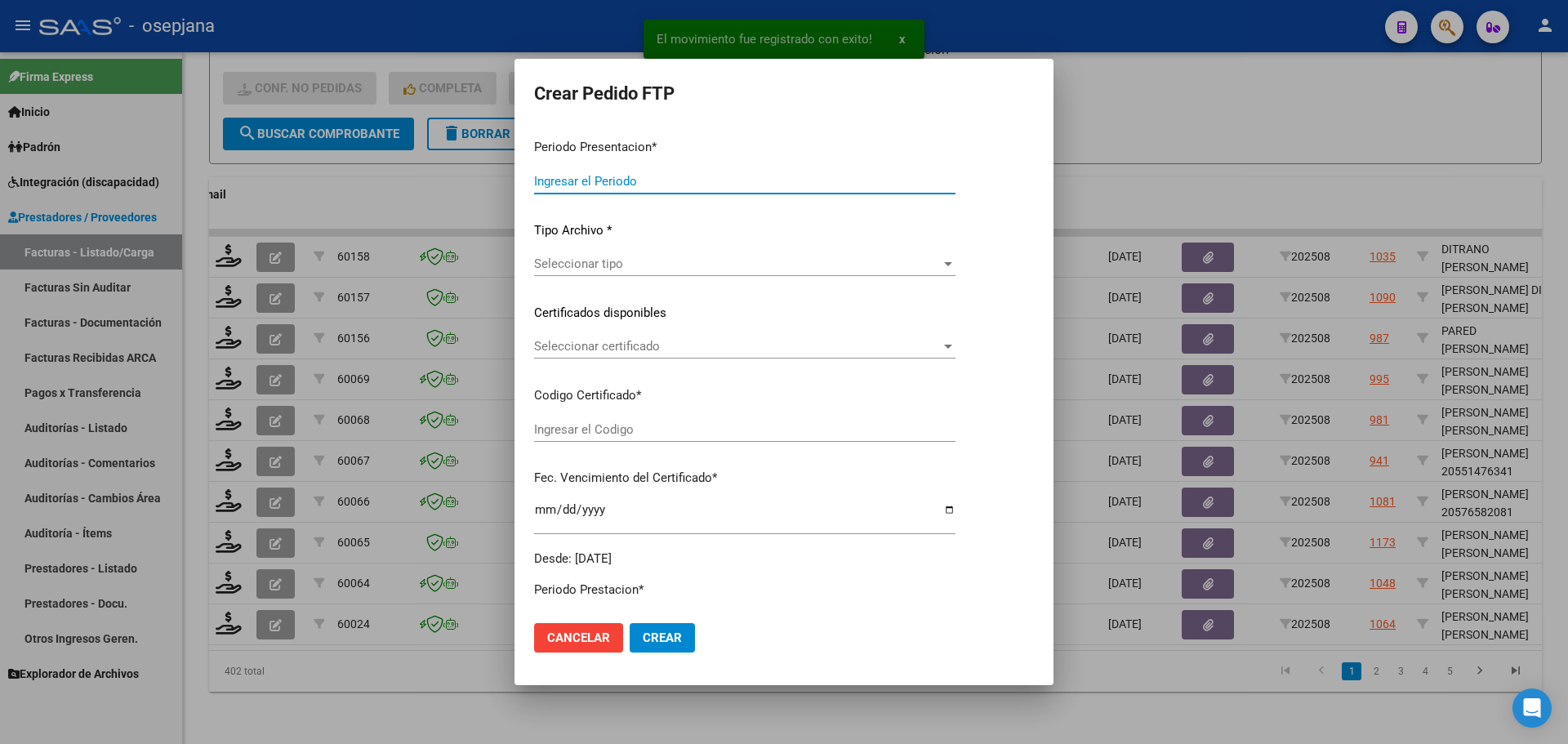
type input "202508"
type input "$ 1.049.788,34"
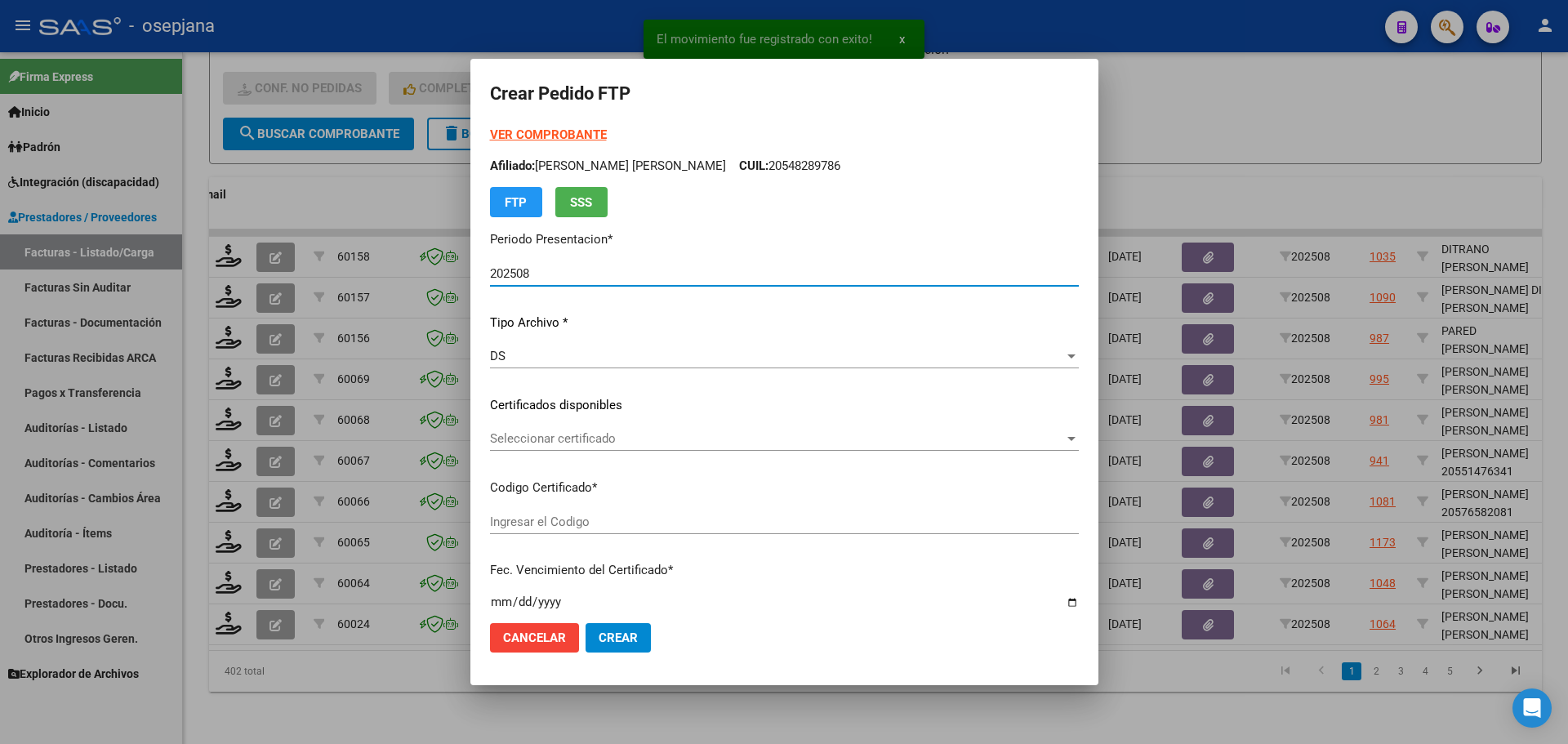
type input "ARG01000567844332024121120391211BUE10725"
type input "[DATE]"
click at [604, 431] on div "Seleccionar certificado Seleccionar certificado" at bounding box center [785, 439] width 589 height 25
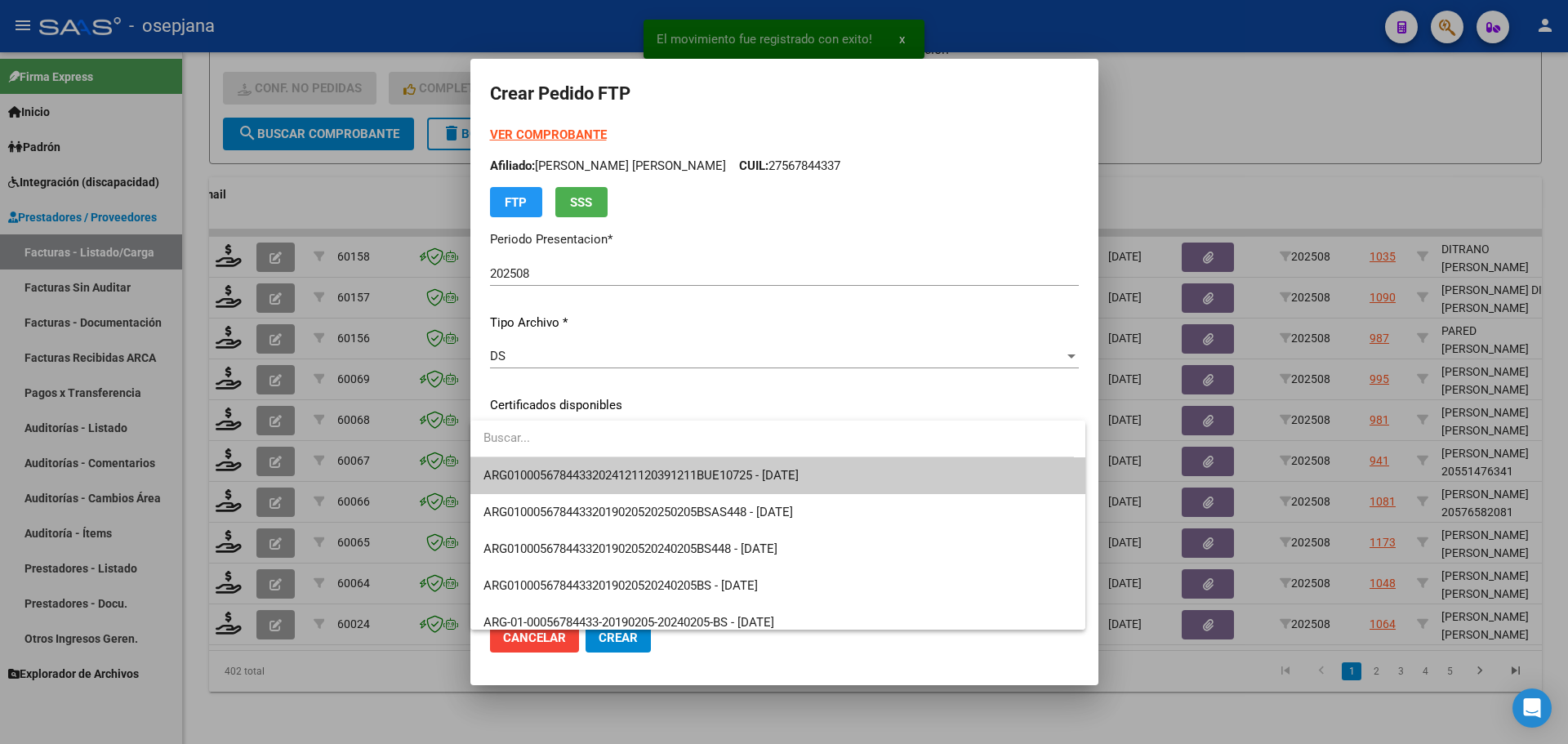
click at [615, 463] on span "ARG01000567844332024121120391211BUE10725 - [DATE]" at bounding box center [778, 476] width 590 height 37
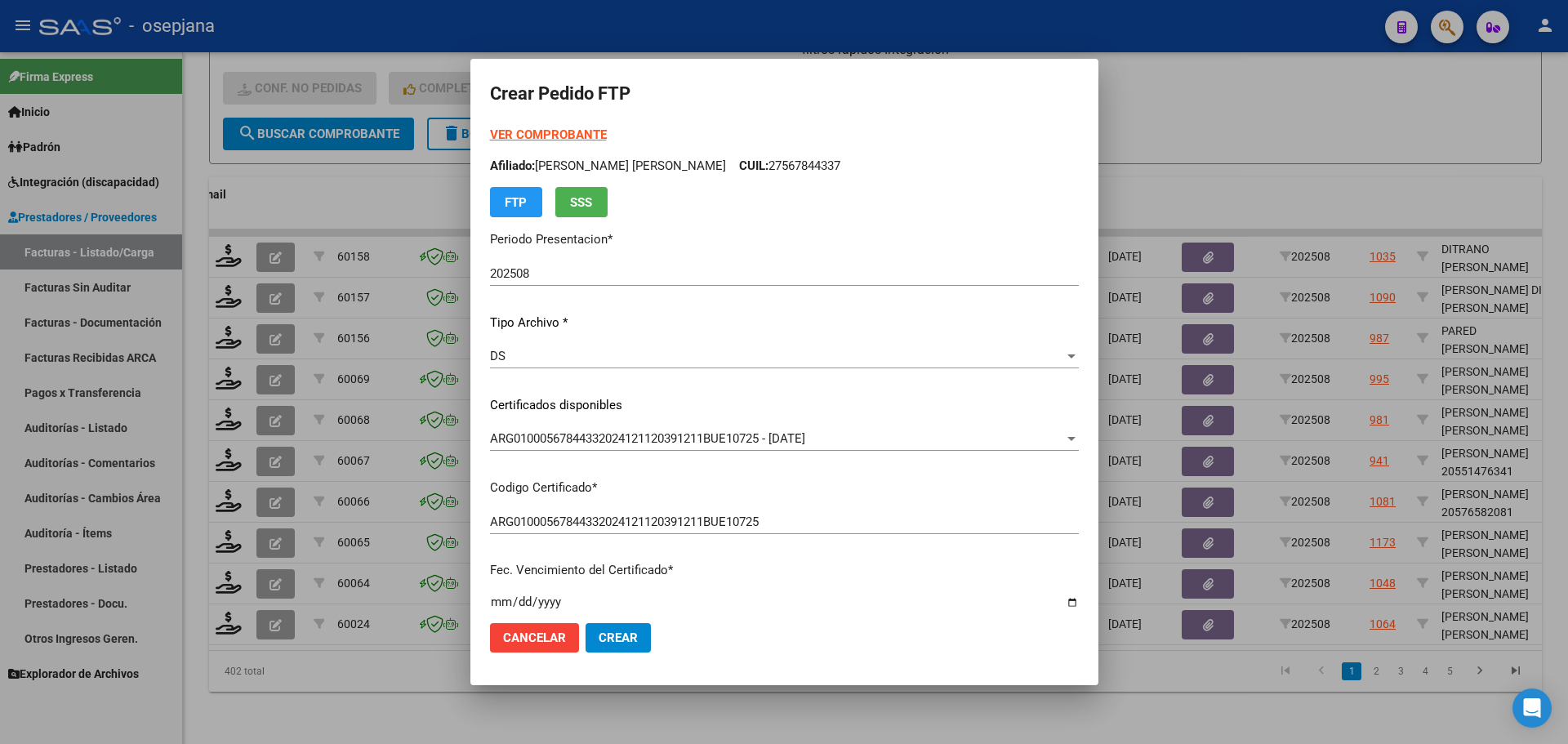
click at [577, 135] on strong "VER COMPROBANTE" at bounding box center [549, 135] width 116 height 15
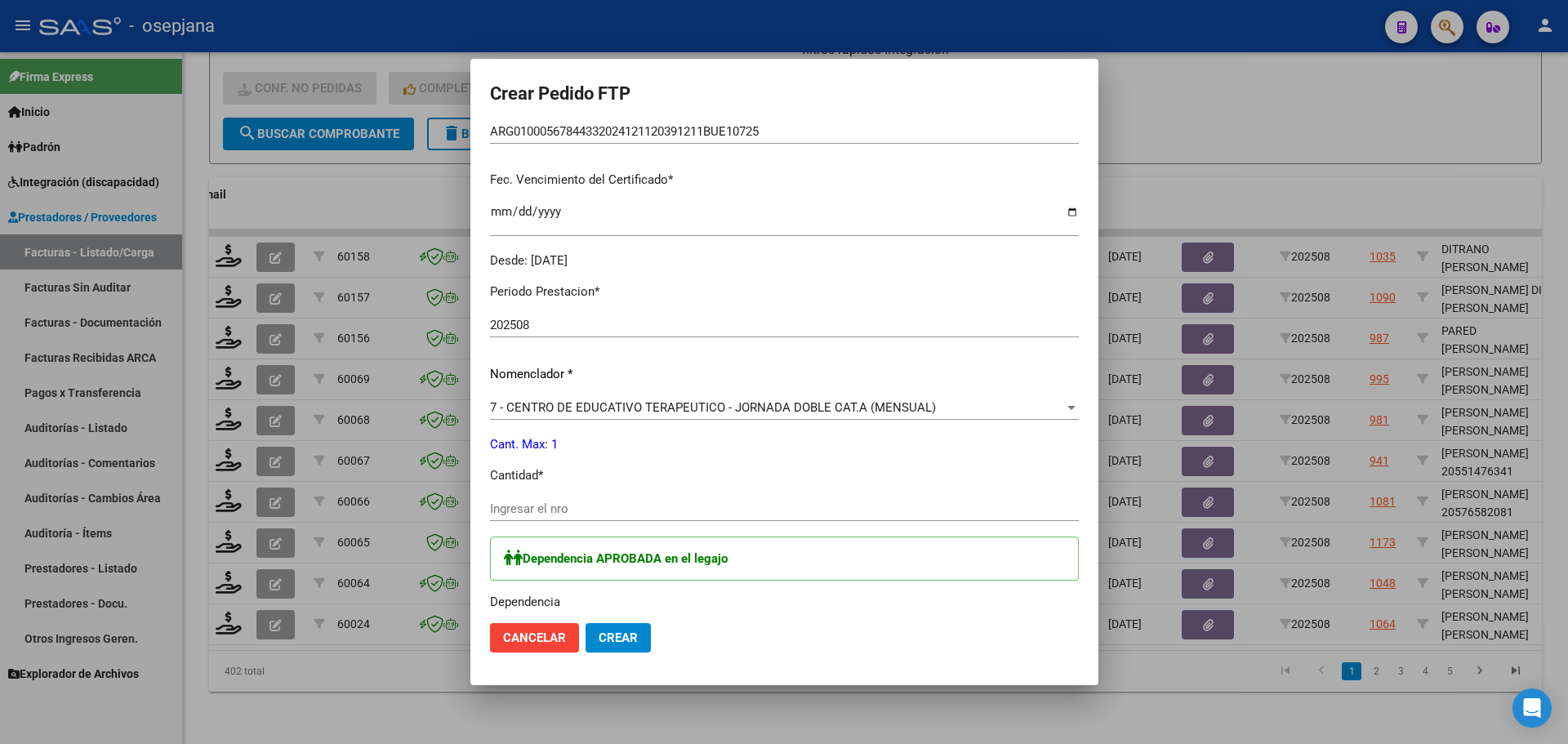
scroll to position [409, 0]
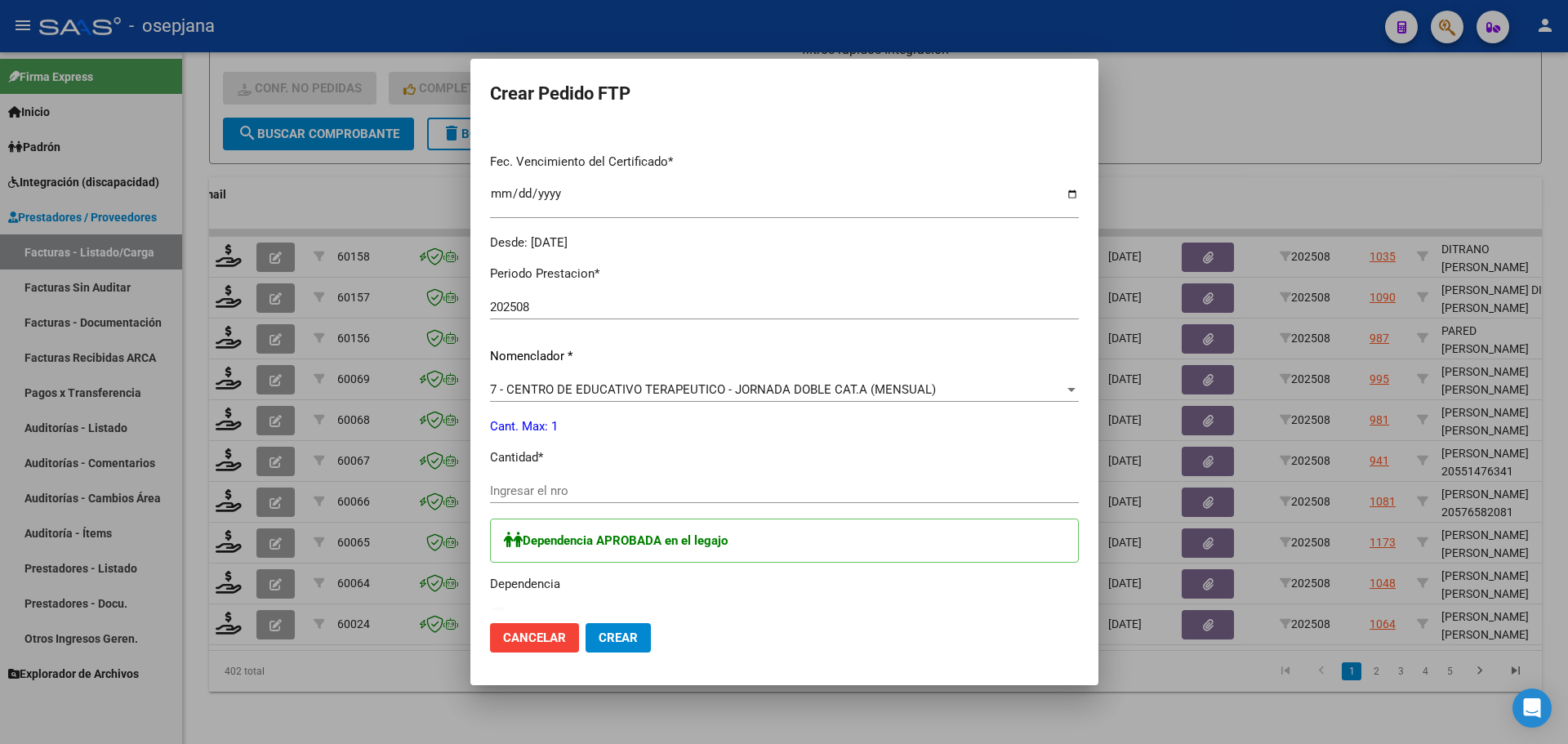
click at [583, 497] on input "Ingresar el nro" at bounding box center [785, 491] width 589 height 15
type input "1"
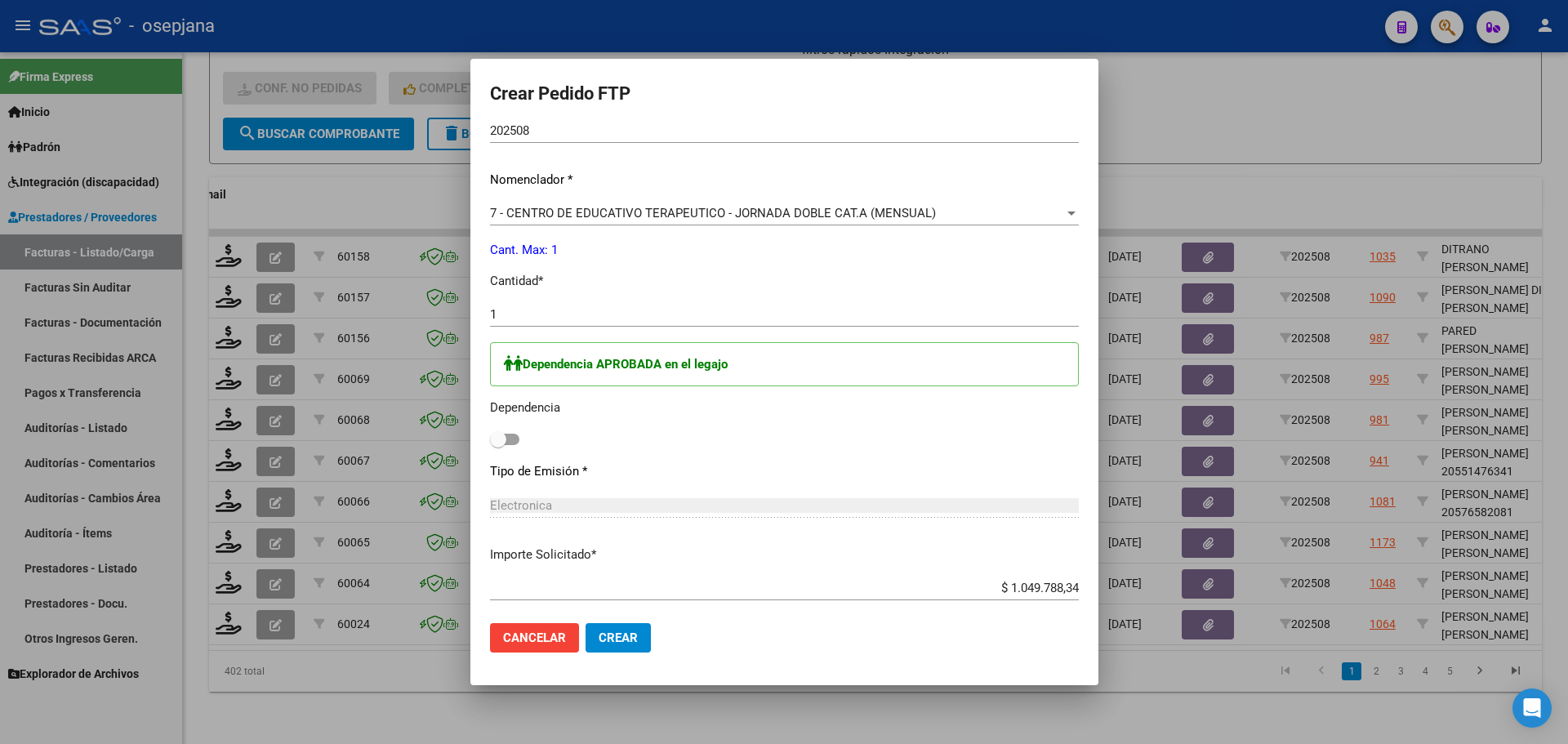
scroll to position [673, 0]
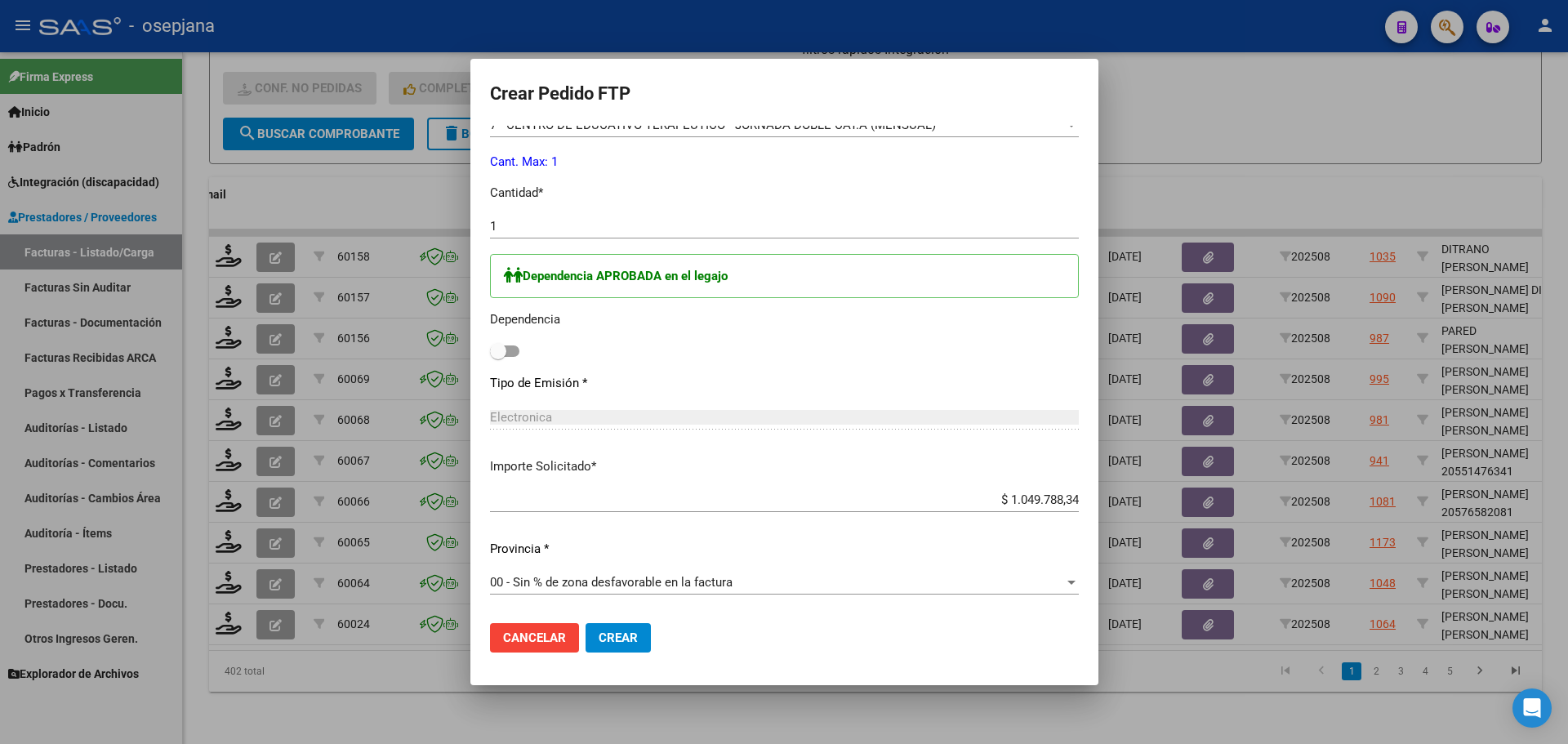
click at [492, 345] on span at bounding box center [499, 351] width 16 height 16
click at [498, 357] on input "checkbox" at bounding box center [498, 357] width 1 height 1
checkbox input "true"
click at [610, 633] on span "Crear" at bounding box center [618, 638] width 39 height 15
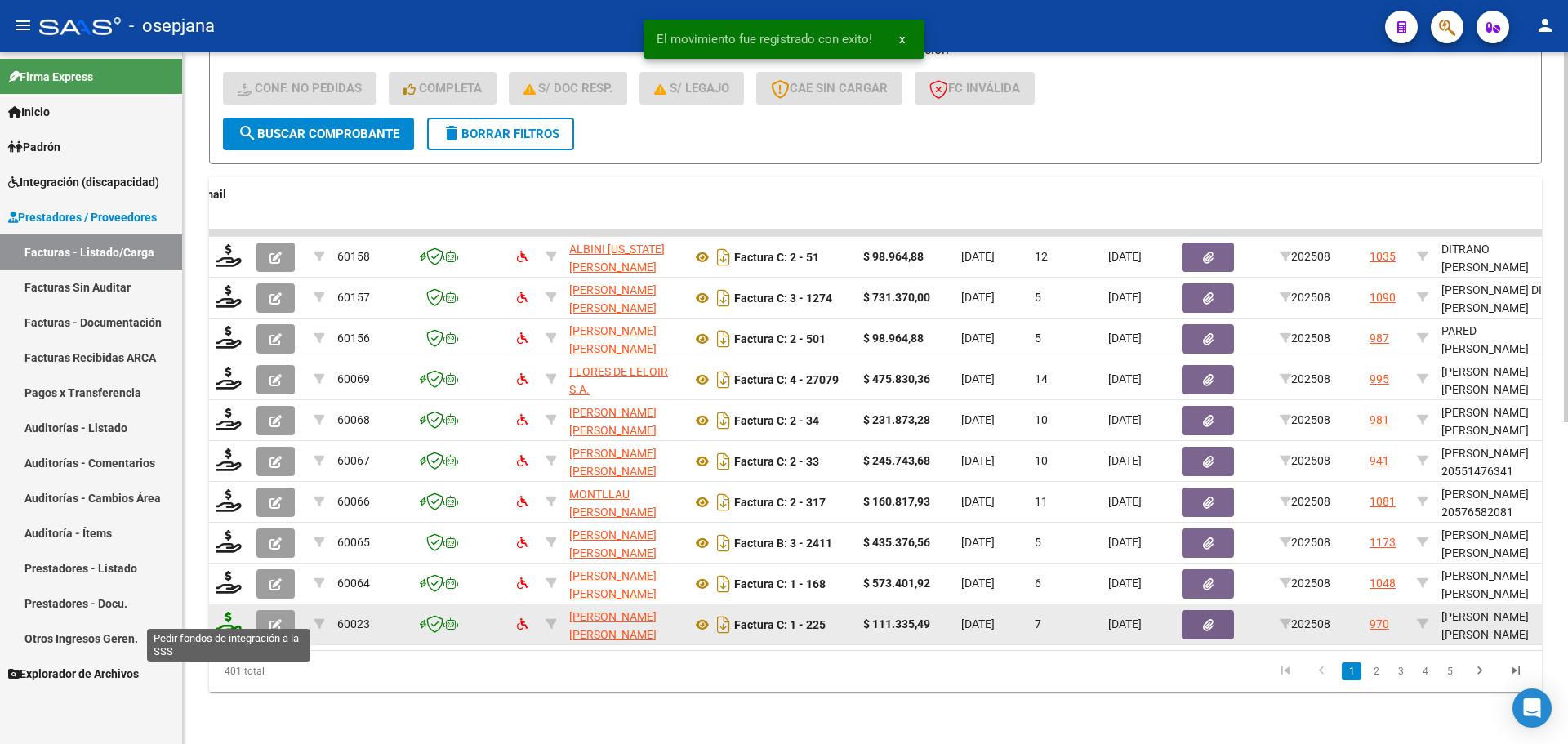
click at [224, 615] on icon at bounding box center [229, 623] width 26 height 23
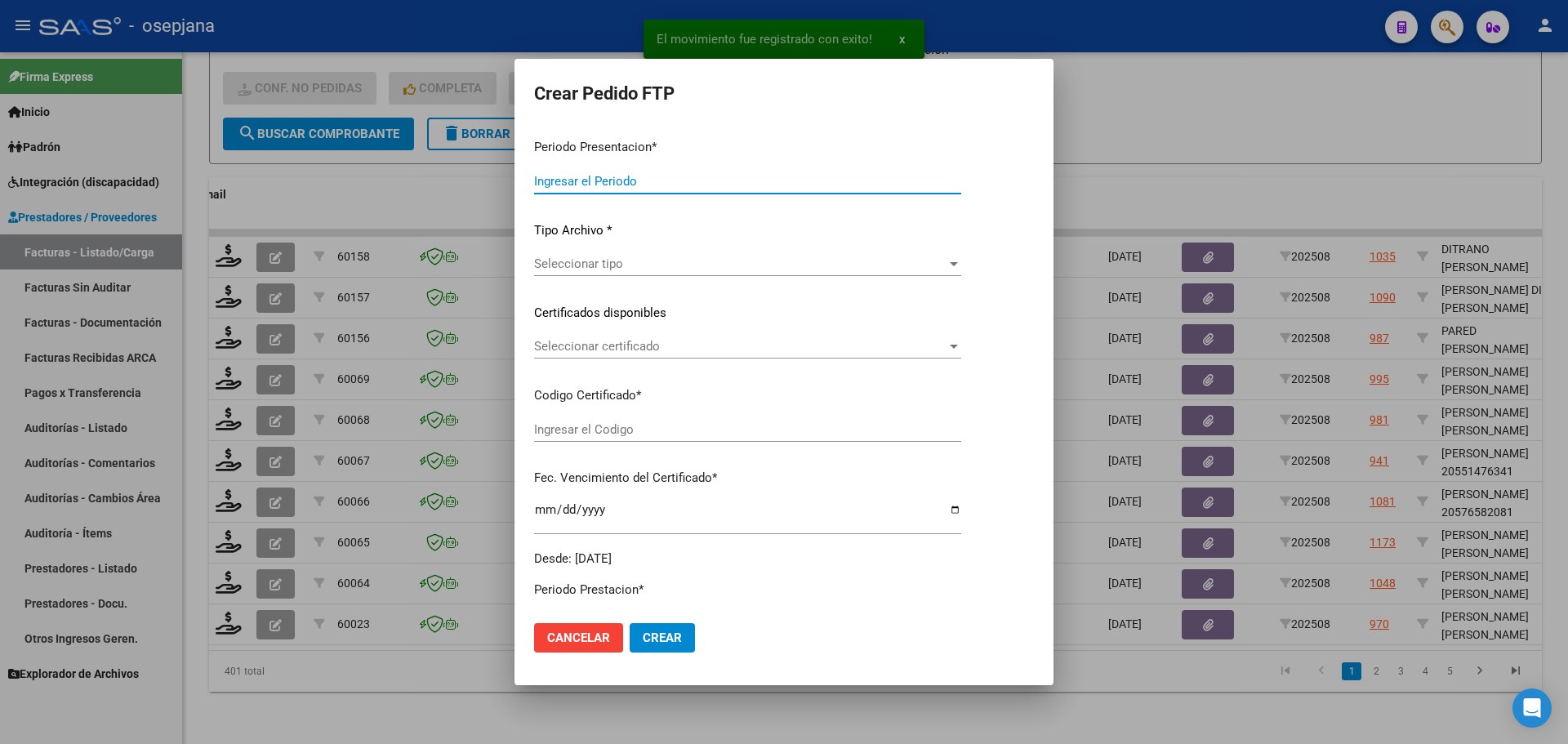
type input "202508"
type input "$ 111.335,49"
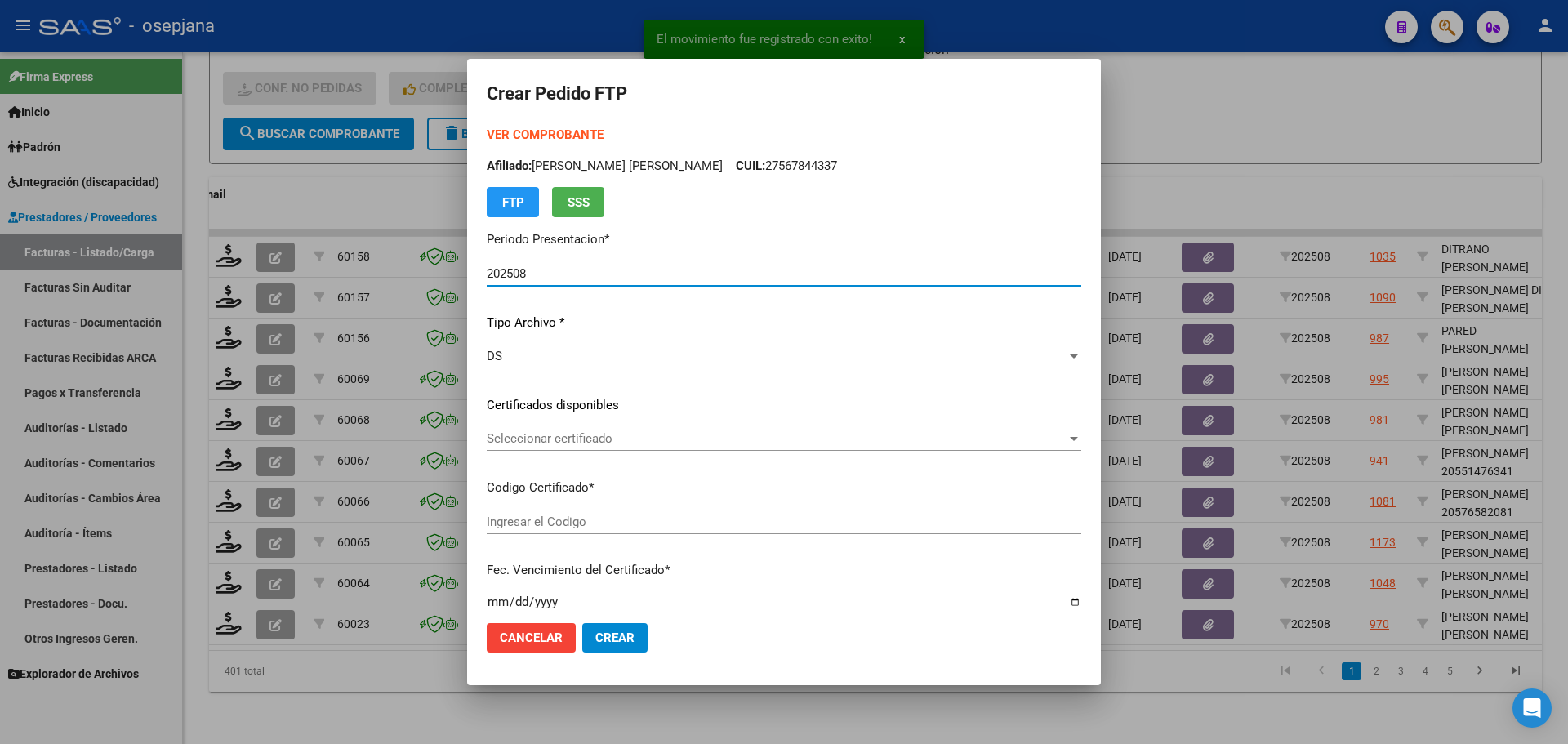
type input "ARG02000550392152022111520251115BSAS313"
type input "[DATE]"
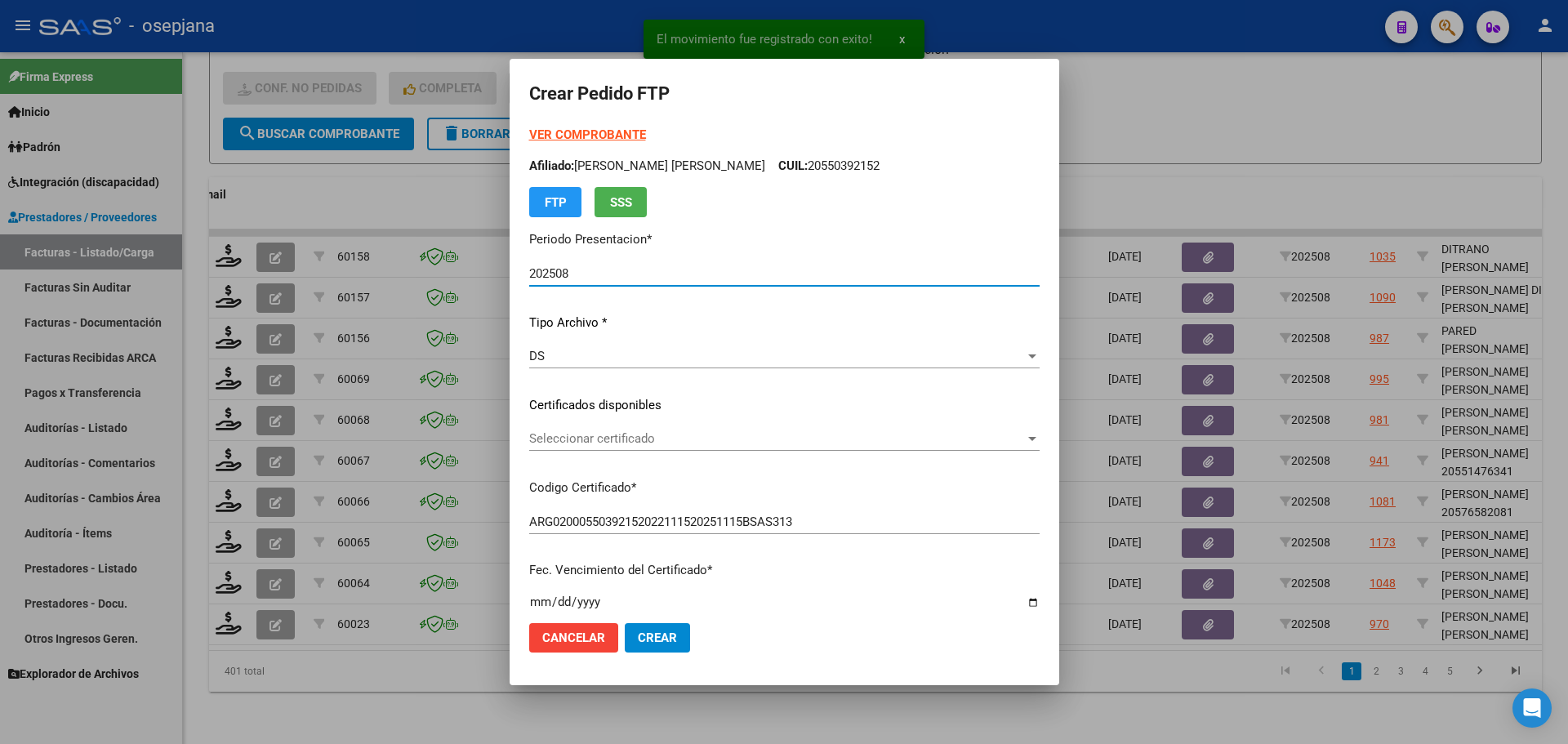
click at [566, 442] on span "Seleccionar certificado" at bounding box center [777, 439] width 496 height 15
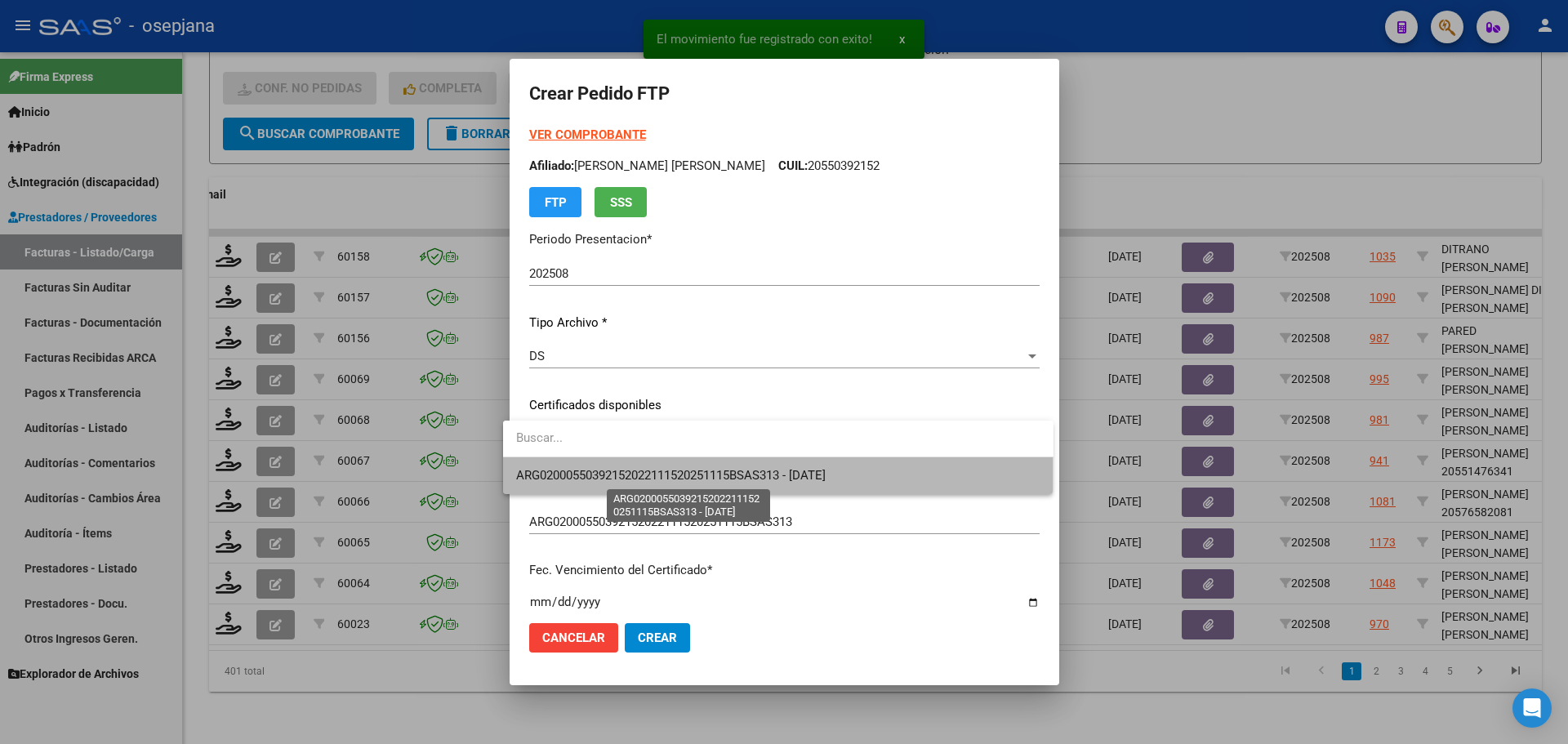
click at [567, 470] on span "ARG02000550392152022111520251115BSAS313 - [DATE]" at bounding box center [672, 476] width 310 height 15
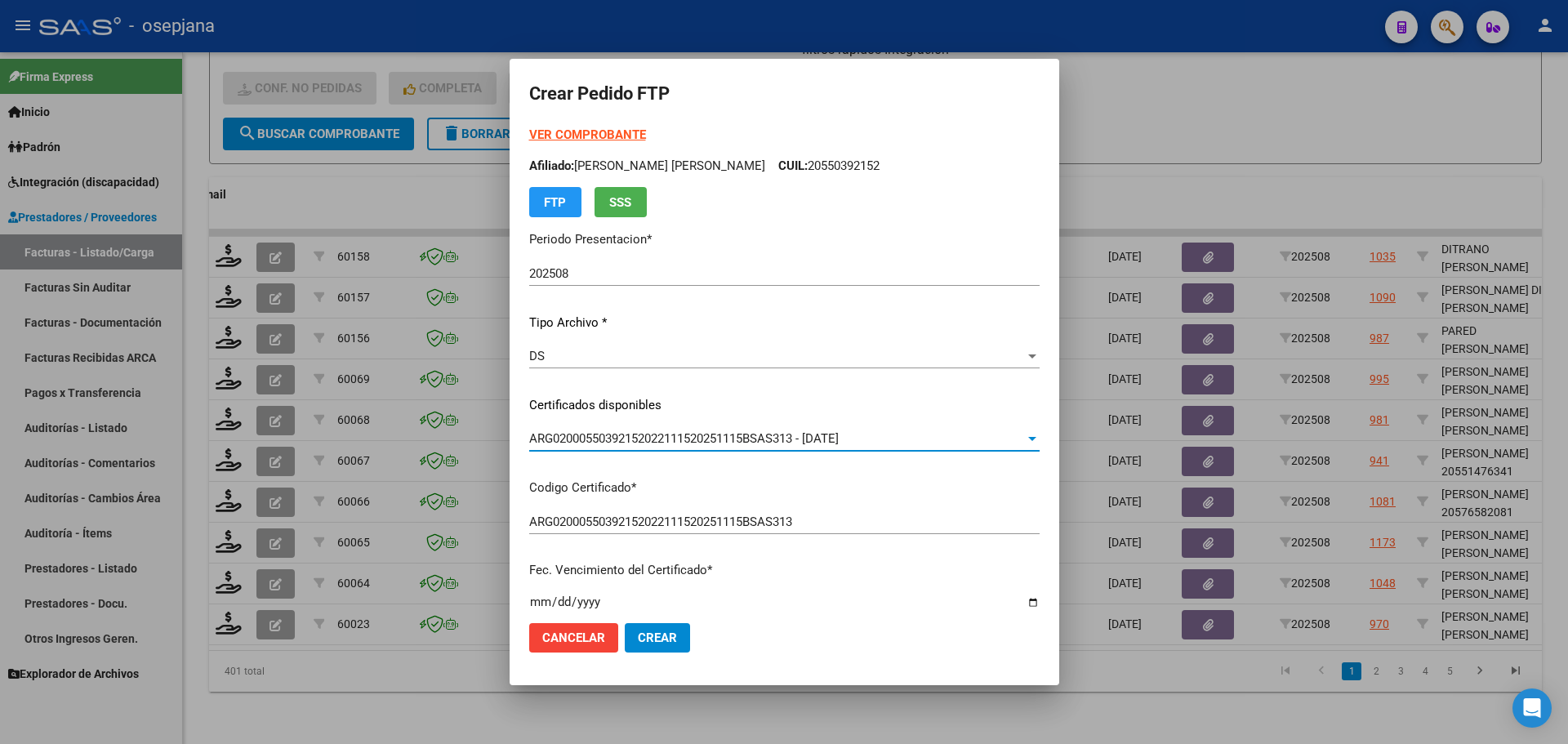
click at [572, 129] on strong "VER COMPROBANTE" at bounding box center [587, 135] width 116 height 15
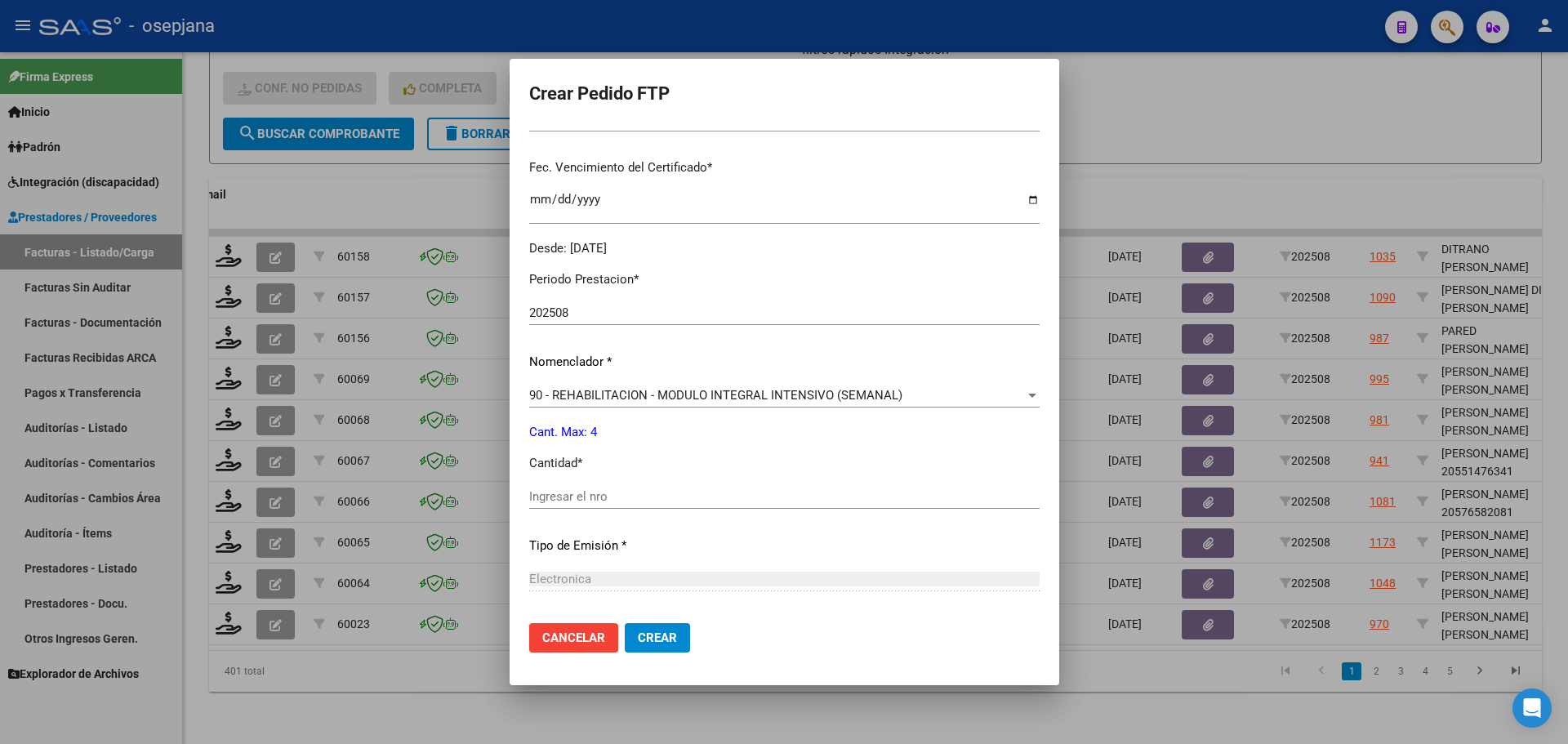
scroll to position [409, 0]
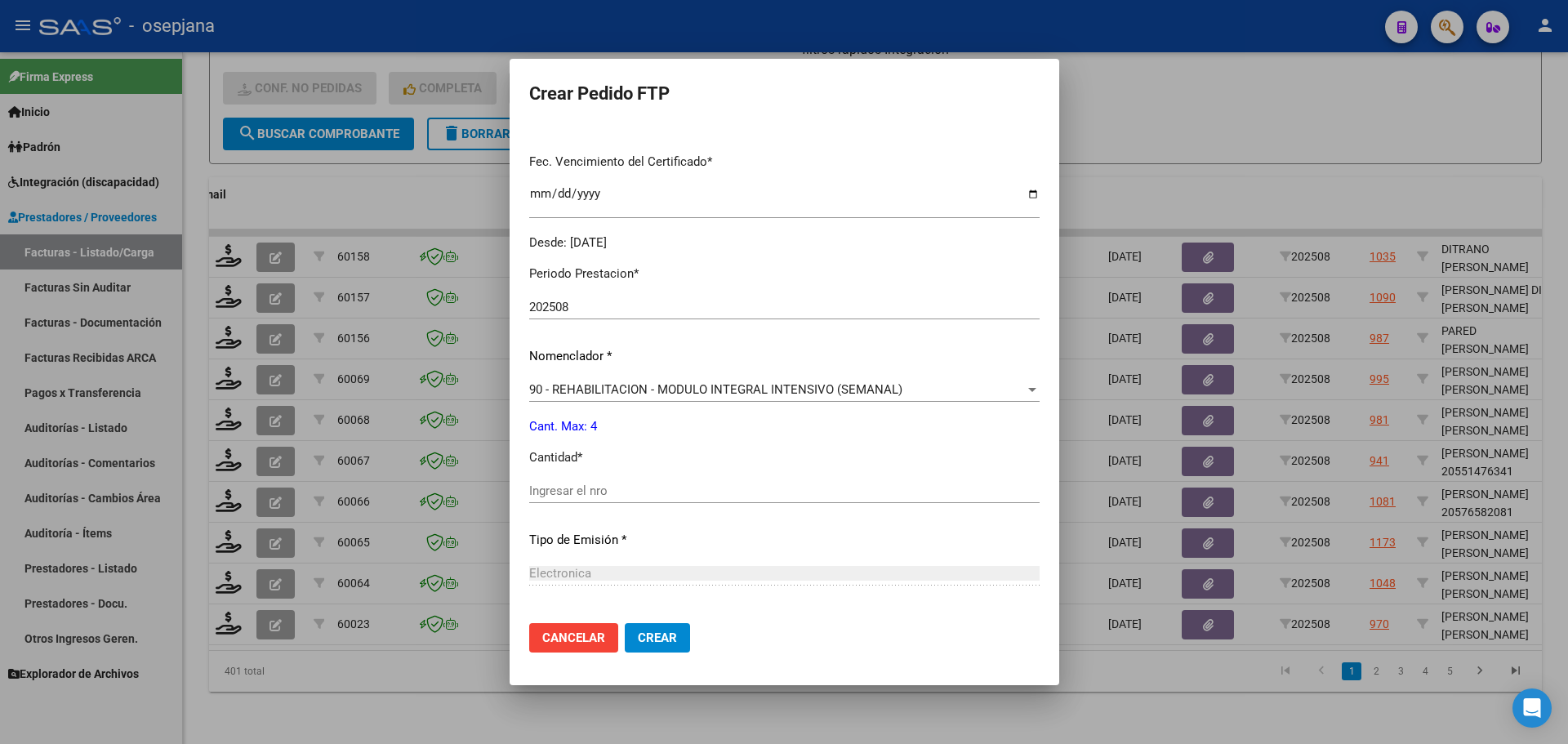
click at [562, 482] on div "Ingresar el nro" at bounding box center [784, 491] width 511 height 25
type input "4"
click at [638, 644] on span "Crear" at bounding box center [658, 638] width 39 height 15
